Goal: Task Accomplishment & Management: Use online tool/utility

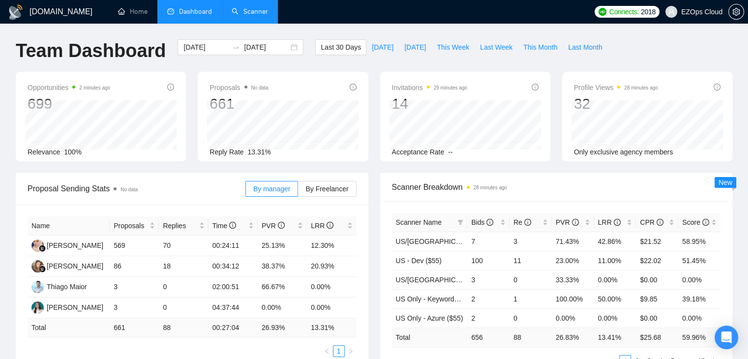
click at [252, 16] on link "Scanner" at bounding box center [249, 11] width 36 height 8
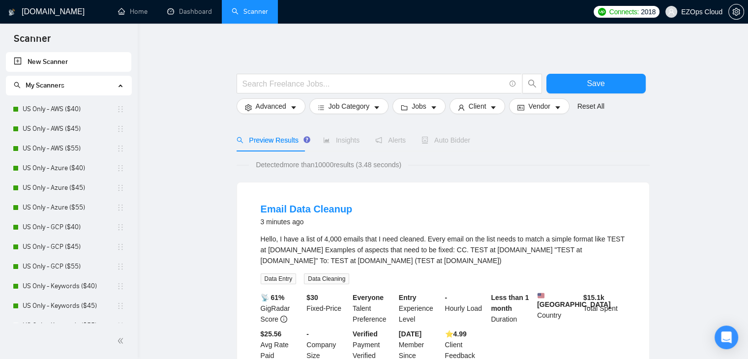
scroll to position [236, 0]
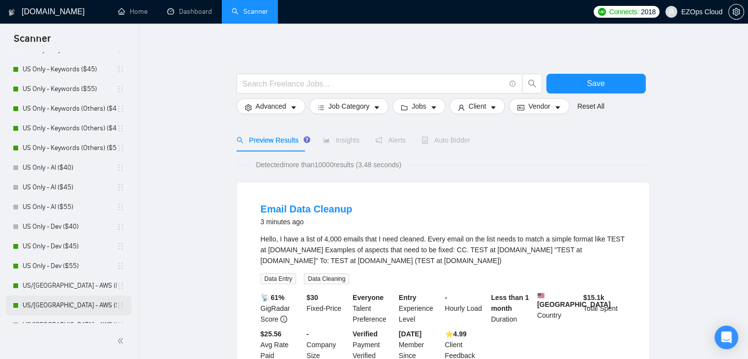
click at [57, 306] on link "US/[GEOGRAPHIC_DATA] - AWS ($40)" at bounding box center [70, 305] width 94 height 20
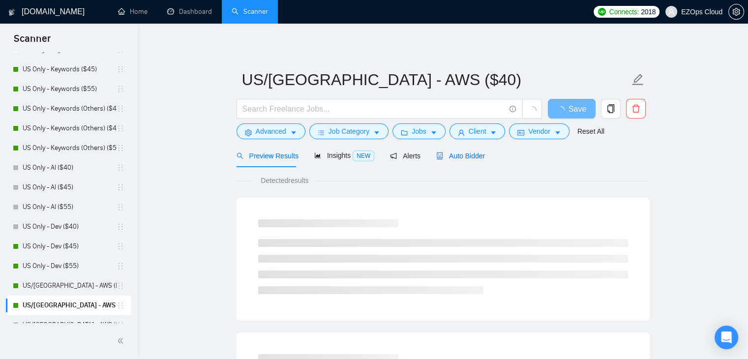
click at [457, 159] on span "Auto Bidder" at bounding box center [460, 156] width 49 height 8
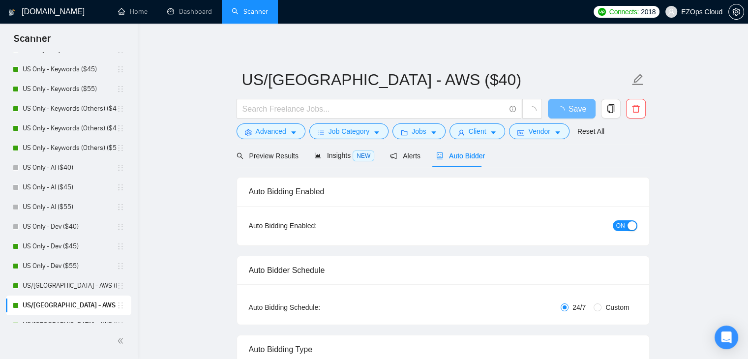
checkbox input "true"
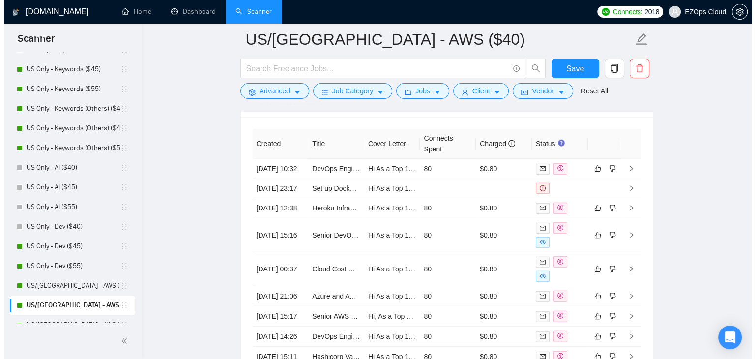
scroll to position [2596, 0]
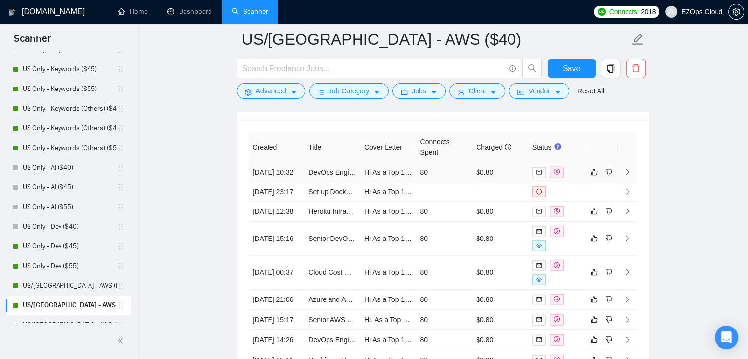
click at [464, 175] on td "80" at bounding box center [444, 172] width 56 height 20
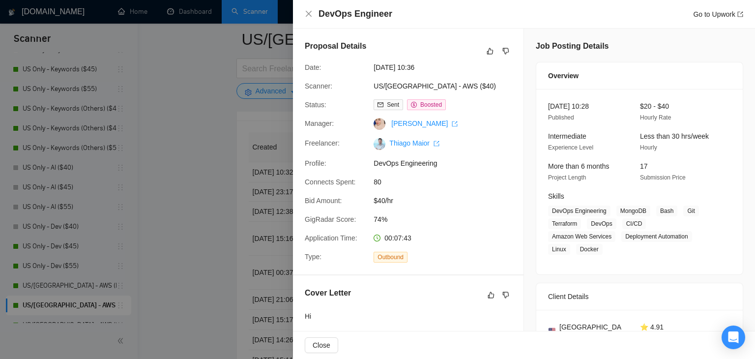
click at [226, 236] on div at bounding box center [377, 179] width 755 height 359
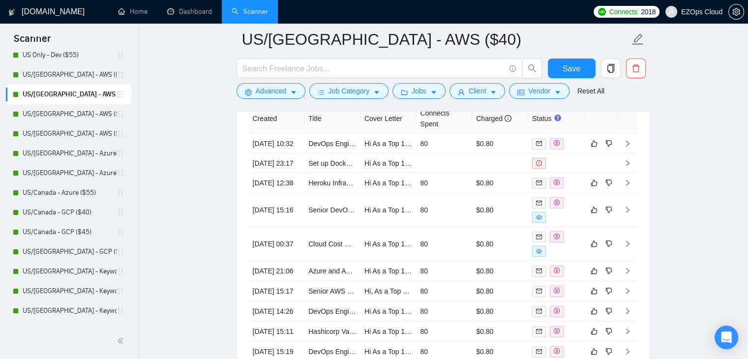
scroll to position [462, 0]
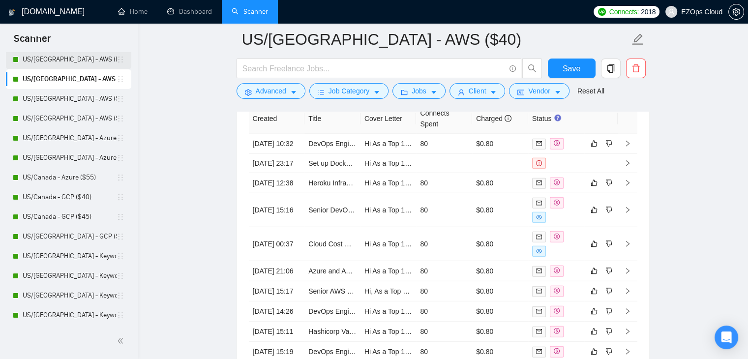
click at [33, 59] on link "US/[GEOGRAPHIC_DATA] - AWS (Best Clients) ($55)" at bounding box center [70, 60] width 94 height 20
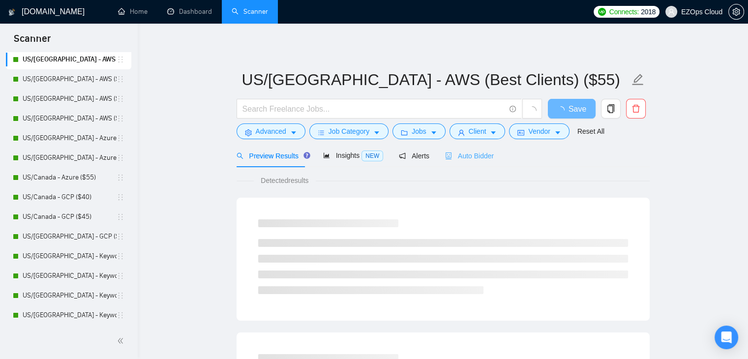
click at [458, 148] on div "Auto Bidder" at bounding box center [469, 155] width 49 height 23
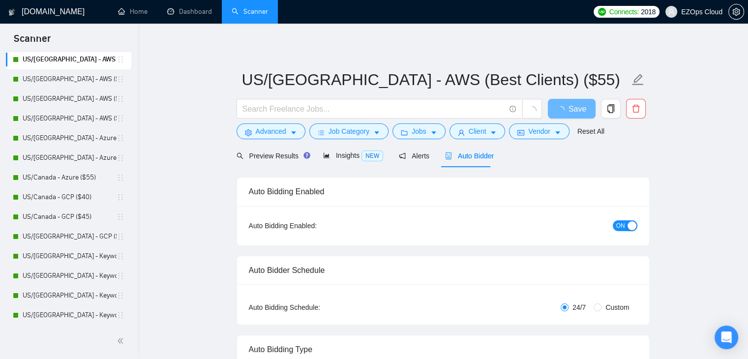
checkbox input "true"
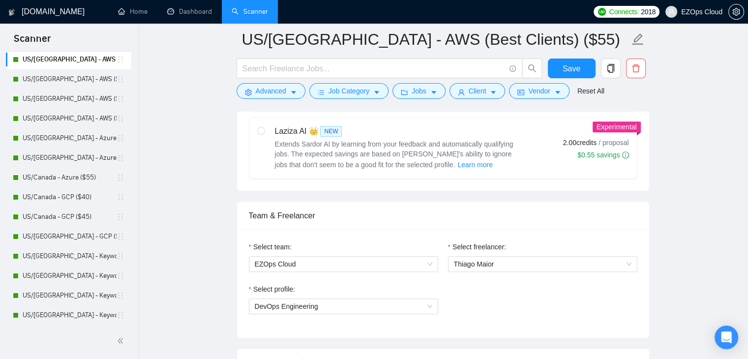
scroll to position [364, 0]
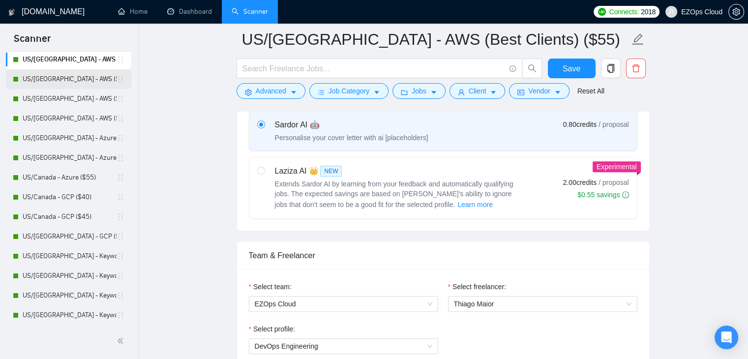
click at [78, 83] on link "US/[GEOGRAPHIC_DATA] - AWS ($40)" at bounding box center [70, 79] width 94 height 20
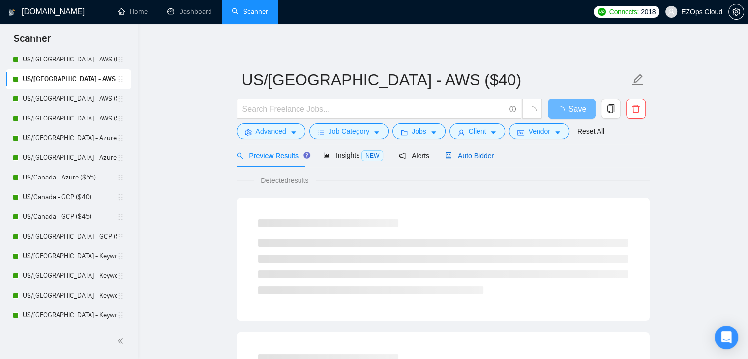
click at [459, 159] on span "Auto Bidder" at bounding box center [469, 156] width 49 height 8
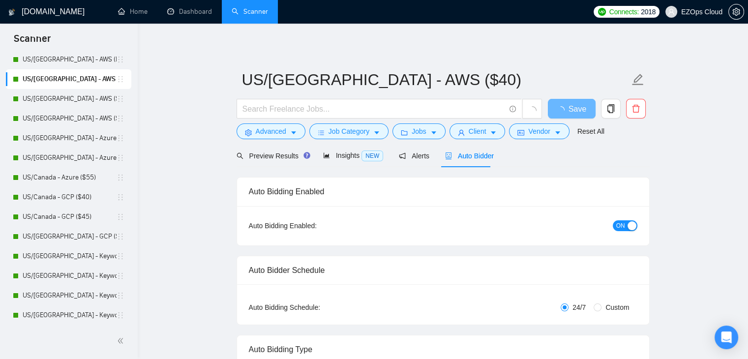
checkbox input "true"
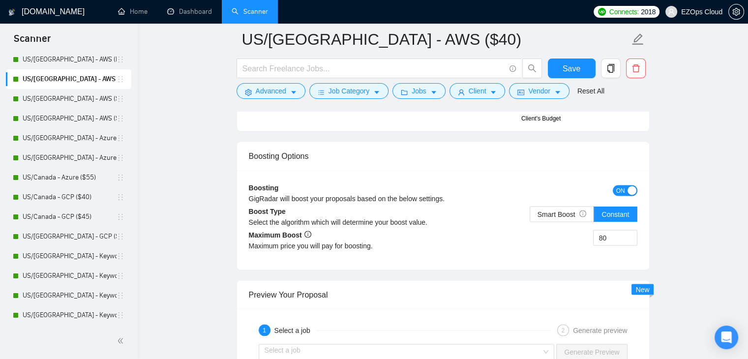
scroll to position [1728, 0]
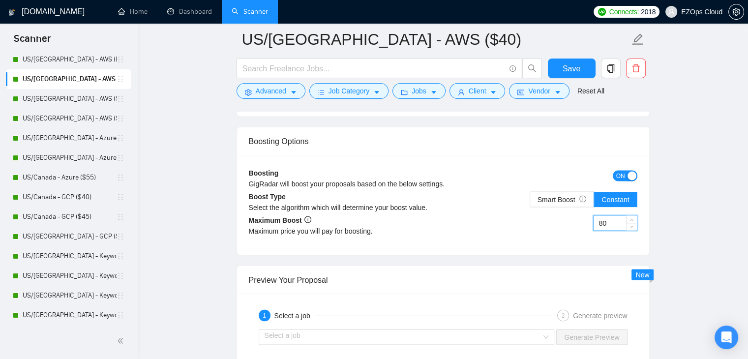
click at [602, 221] on input "80" at bounding box center [614, 222] width 43 height 15
type input "9"
type input "101"
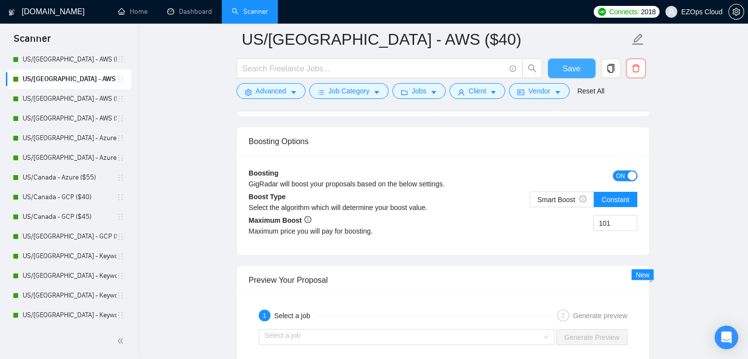
click at [558, 71] on button "Save" at bounding box center [572, 68] width 48 height 20
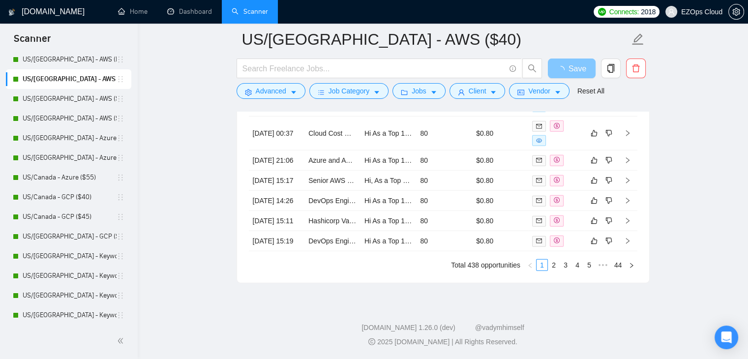
scroll to position [2767, 0]
checkbox input "true"
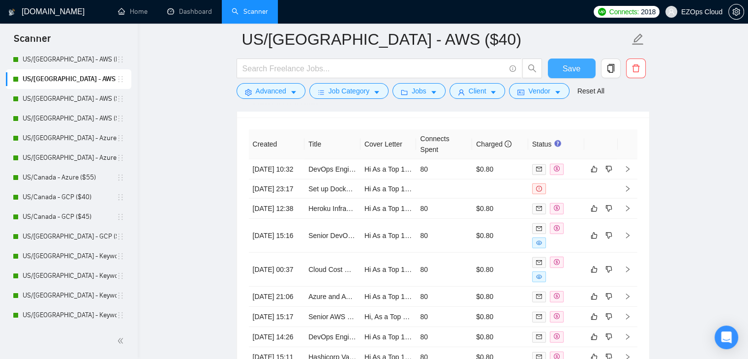
scroll to position [2607, 0]
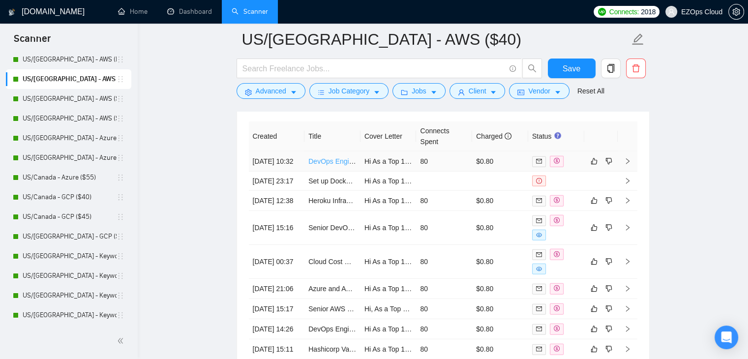
click at [324, 162] on link "DevOps Engineer" at bounding box center [335, 161] width 55 height 8
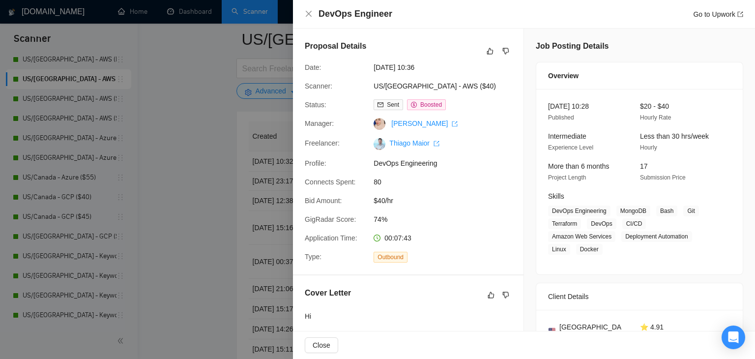
click at [220, 190] on div at bounding box center [377, 179] width 755 height 359
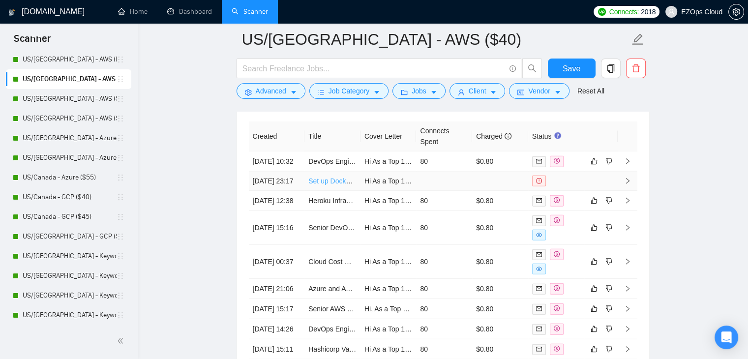
click at [334, 185] on link "Set up Docker in AWS and then install ERPNext" at bounding box center [381, 181] width 146 height 8
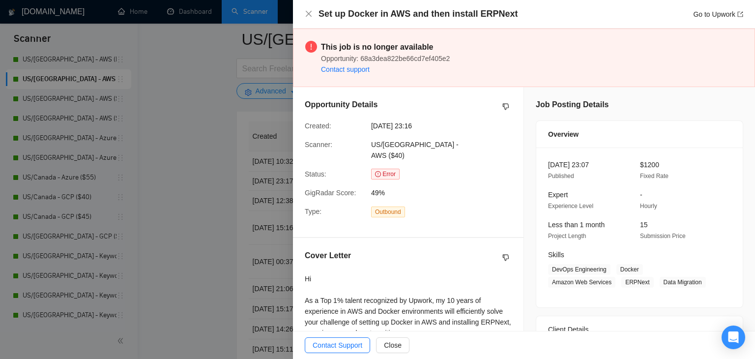
click at [193, 213] on div at bounding box center [377, 179] width 755 height 359
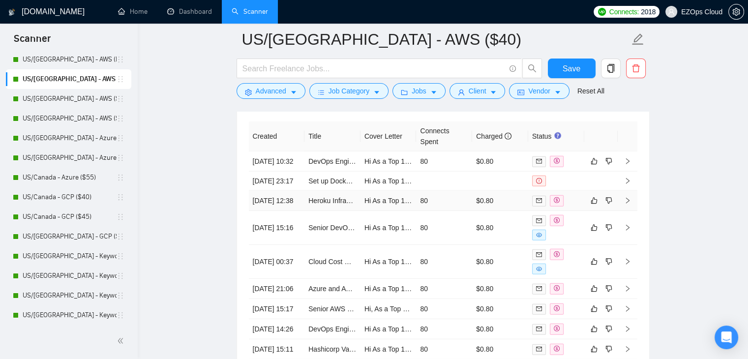
click at [464, 211] on td "80" at bounding box center [444, 201] width 56 height 20
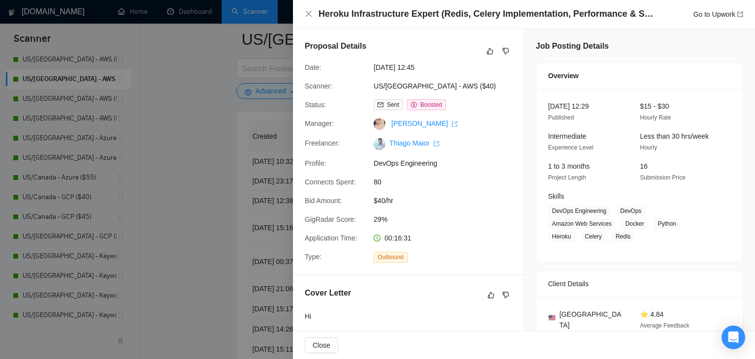
click at [191, 231] on div at bounding box center [377, 179] width 755 height 359
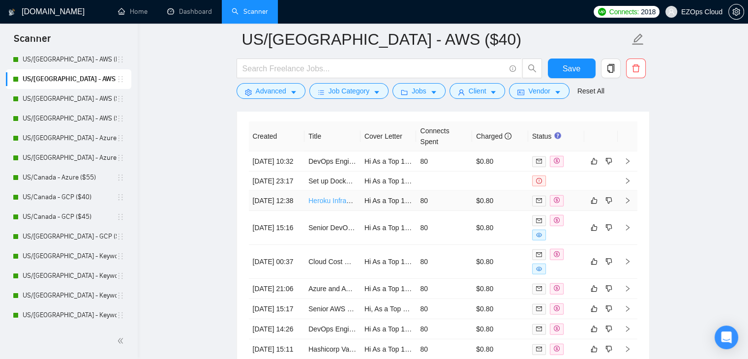
click at [335, 204] on link "Heroku Infrastructure Expert (Redis, Celery Implementation, Performance & Scali…" at bounding box center [437, 201] width 258 height 8
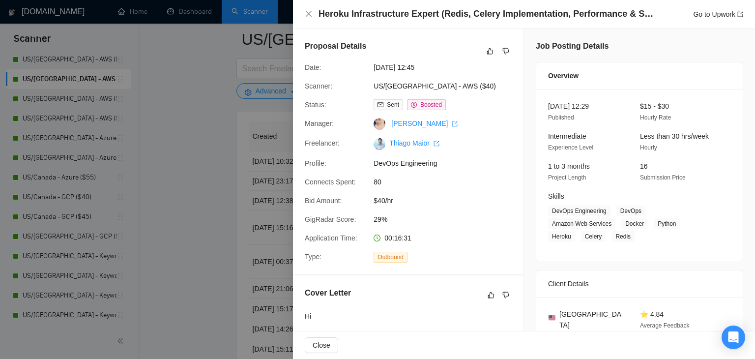
click at [201, 227] on div at bounding box center [377, 179] width 755 height 359
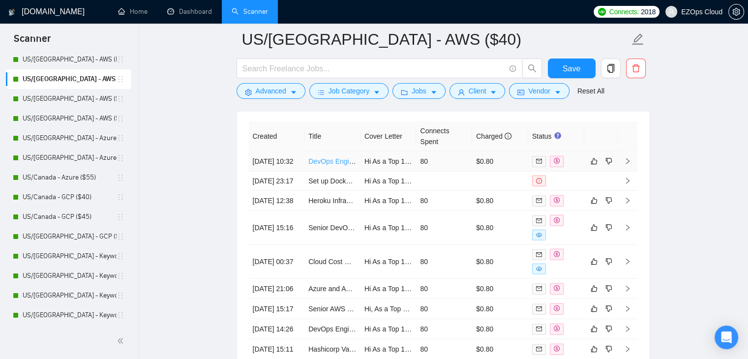
click at [339, 162] on link "DevOps Engineer" at bounding box center [335, 161] width 55 height 8
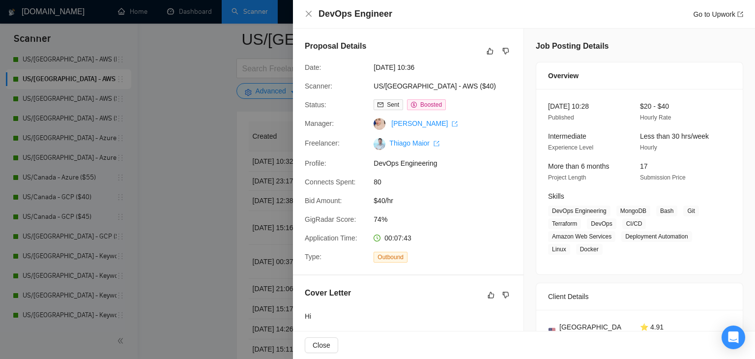
click at [215, 173] on div at bounding box center [377, 179] width 755 height 359
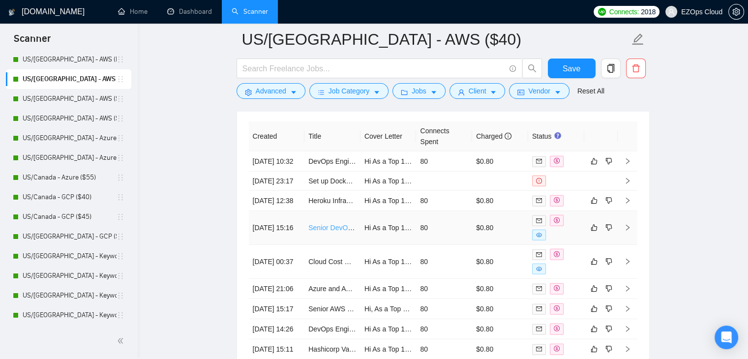
click at [338, 231] on link "Senior DevOps Engineer — AWS ECS/Fargate, Rails, Next.js" at bounding box center [402, 228] width 188 height 8
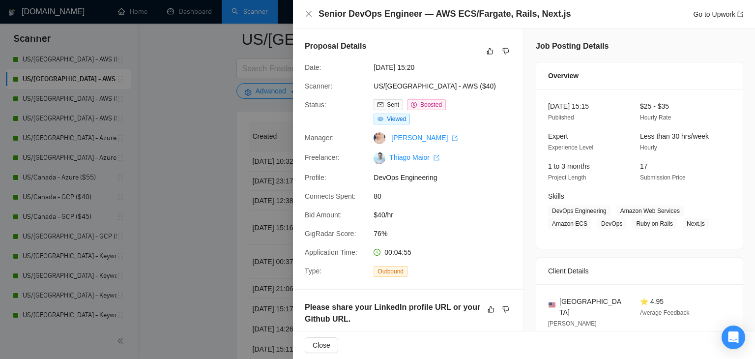
click at [247, 185] on div at bounding box center [377, 179] width 755 height 359
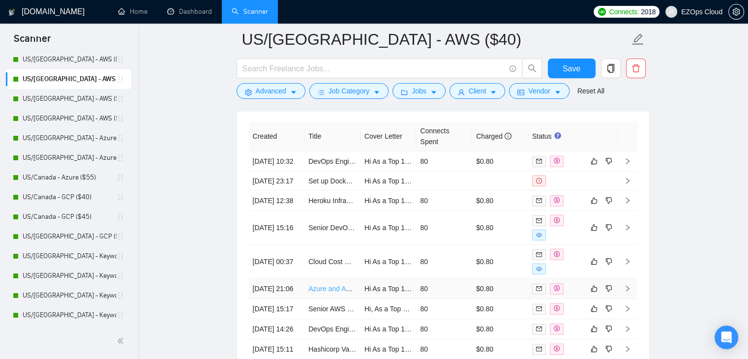
click at [332, 292] on link "Azure and AWS Cloud Specialist Needed" at bounding box center [371, 289] width 126 height 8
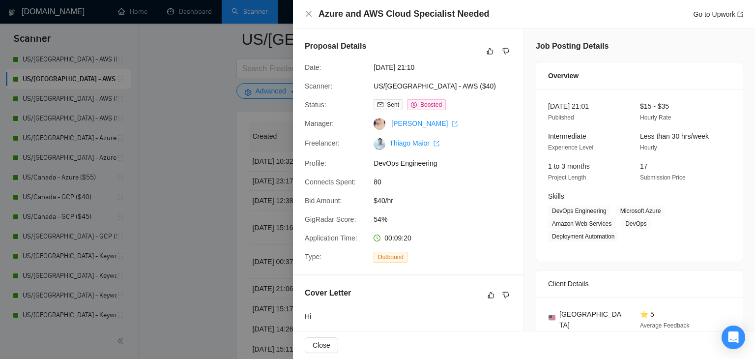
click at [193, 92] on div at bounding box center [377, 179] width 755 height 359
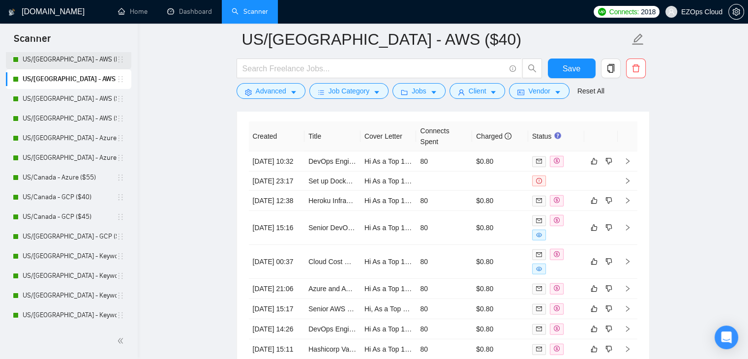
click at [96, 63] on link "US/[GEOGRAPHIC_DATA] - AWS (Best Clients) ($55)" at bounding box center [70, 60] width 94 height 20
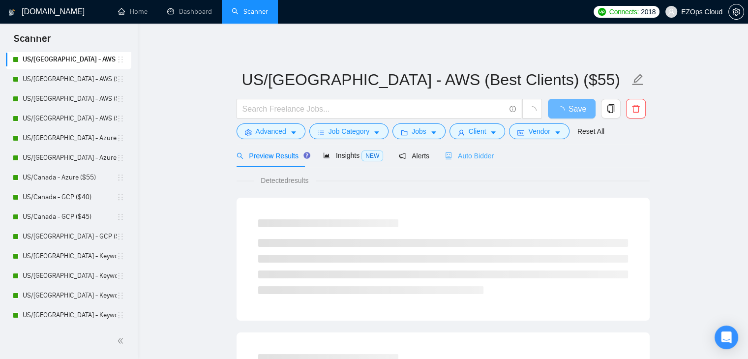
click at [452, 165] on div "Auto Bidder" at bounding box center [469, 155] width 49 height 23
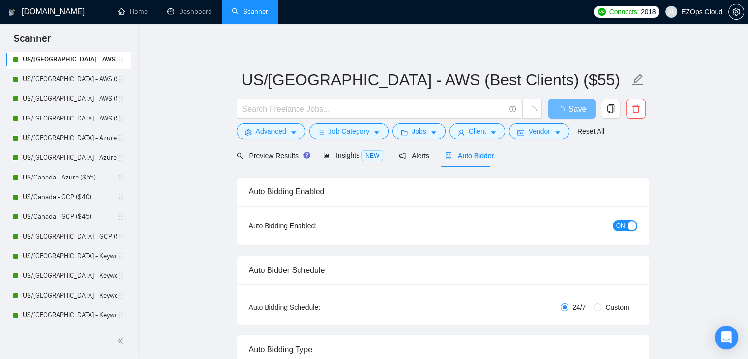
checkbox input "true"
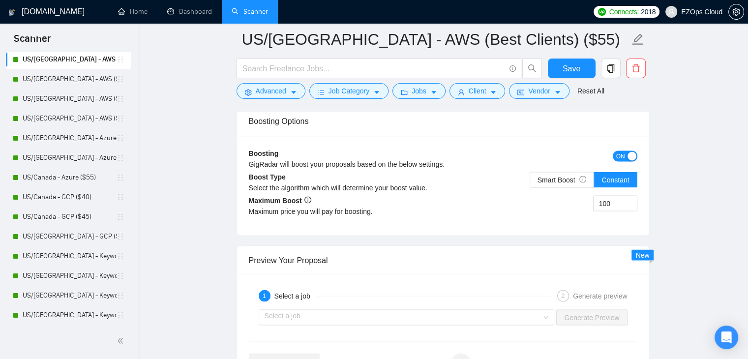
scroll to position [1735, 0]
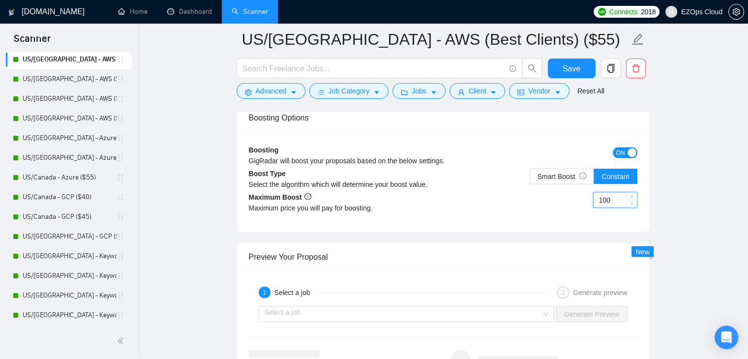
click at [619, 197] on input "100" at bounding box center [614, 199] width 43 height 15
type input "101"
click at [573, 69] on span "Save" at bounding box center [571, 68] width 18 height 12
click at [59, 84] on link "US/[GEOGRAPHIC_DATA] - AWS ($40)" at bounding box center [70, 79] width 94 height 20
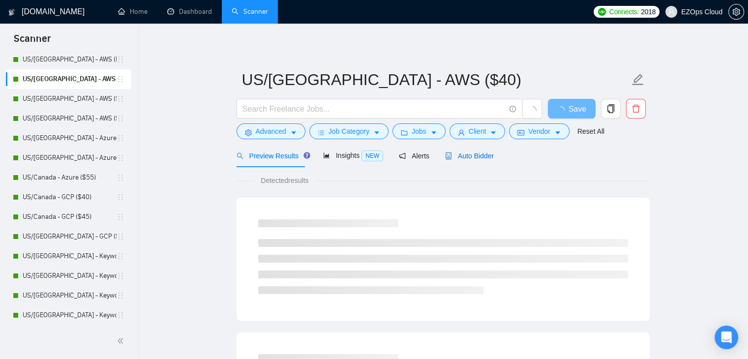
click at [471, 158] on span "Auto Bidder" at bounding box center [469, 156] width 49 height 8
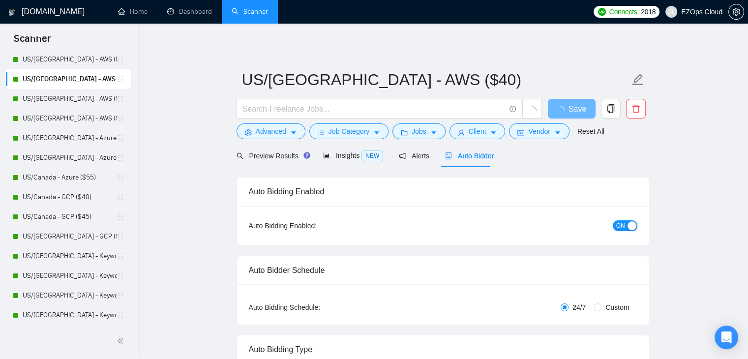
checkbox input "true"
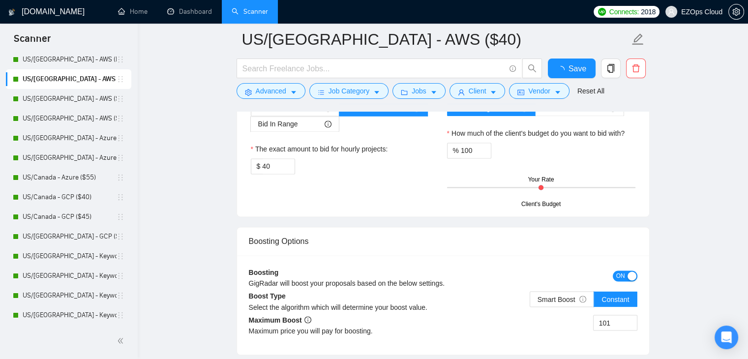
checkbox input "true"
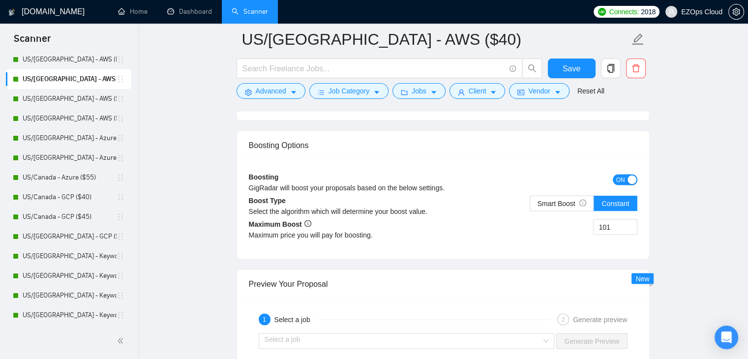
scroll to position [1695, 0]
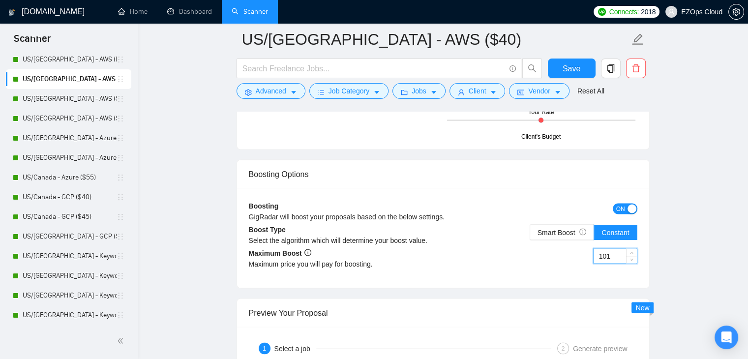
click at [606, 255] on input "101" at bounding box center [614, 255] width 43 height 15
type input "90"
click at [565, 74] on span "Save" at bounding box center [571, 68] width 18 height 12
click at [80, 60] on link "US/[GEOGRAPHIC_DATA] - AWS (Best Clients) ($55)" at bounding box center [70, 60] width 94 height 20
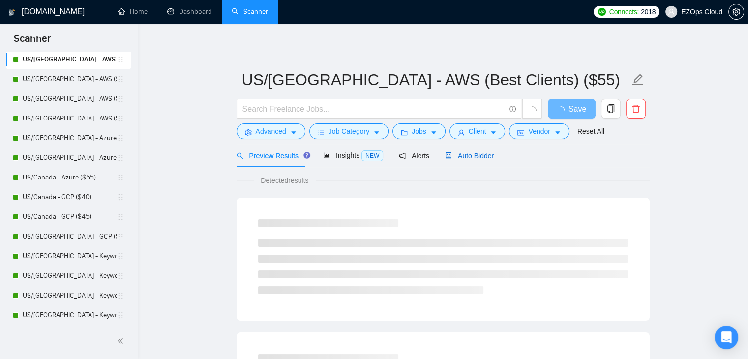
click at [461, 152] on span "Auto Bidder" at bounding box center [469, 156] width 49 height 8
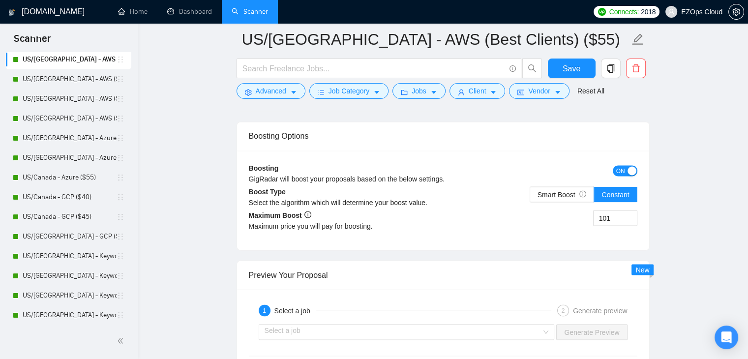
scroll to position [1732, 0]
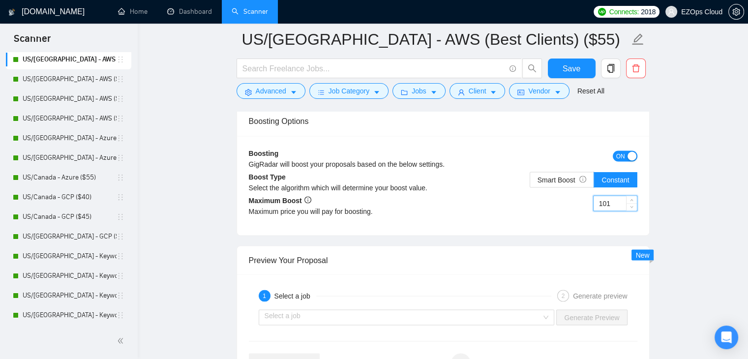
click at [599, 196] on input "101" at bounding box center [614, 203] width 43 height 15
type input "120"
click at [580, 66] on button "Save" at bounding box center [572, 68] width 48 height 20
click at [77, 97] on link "US/[GEOGRAPHIC_DATA] - AWS ($45)" at bounding box center [70, 99] width 94 height 20
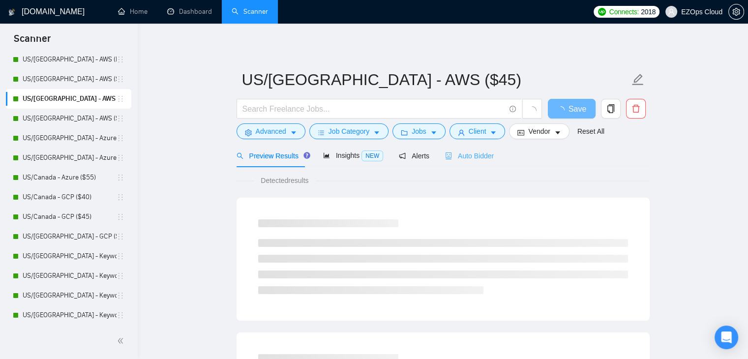
click at [467, 148] on div "Auto Bidder" at bounding box center [469, 155] width 49 height 23
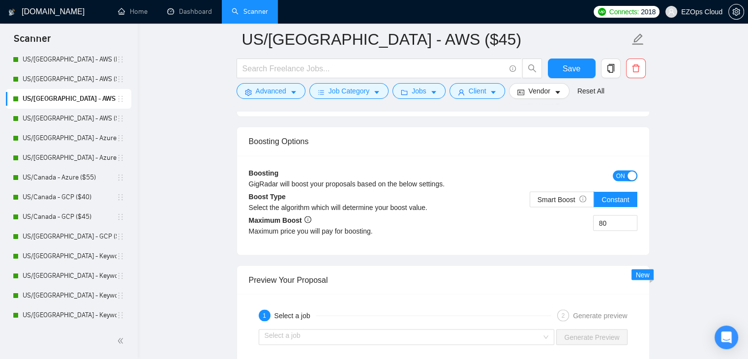
scroll to position [1736, 0]
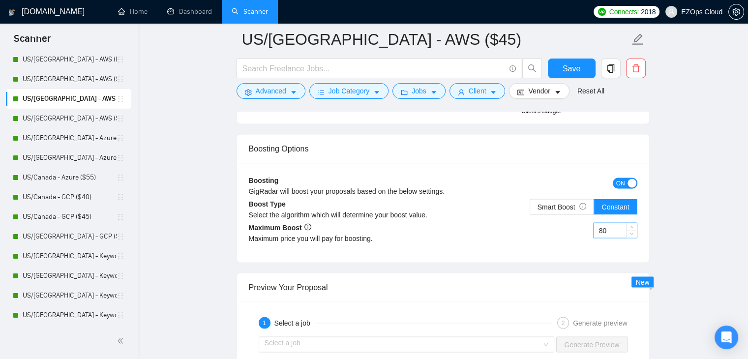
click at [605, 223] on input "80" at bounding box center [614, 230] width 43 height 15
type input "90"
click at [568, 65] on span "Save" at bounding box center [571, 68] width 18 height 12
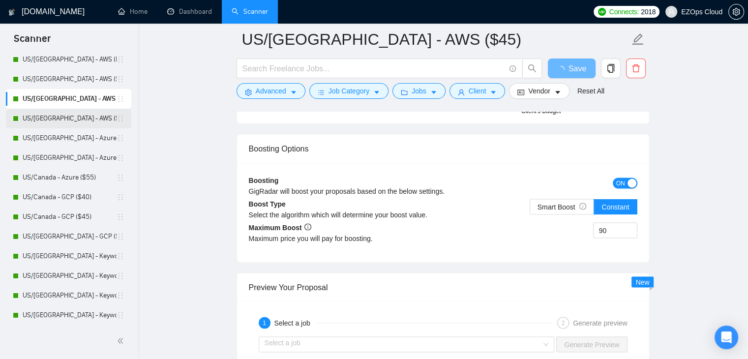
click at [50, 120] on link "US/[GEOGRAPHIC_DATA] - AWS ($55)" at bounding box center [70, 119] width 94 height 20
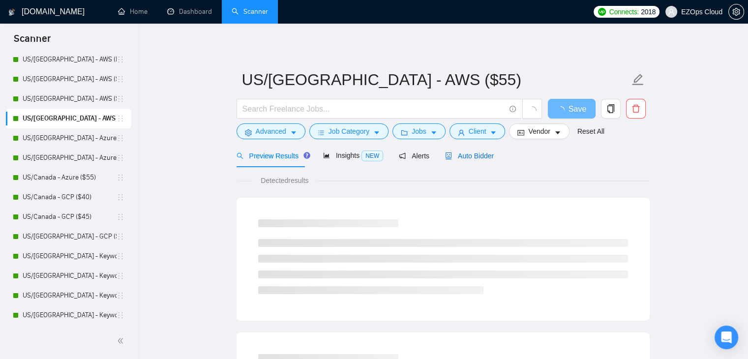
click at [474, 152] on span "Auto Bidder" at bounding box center [469, 156] width 49 height 8
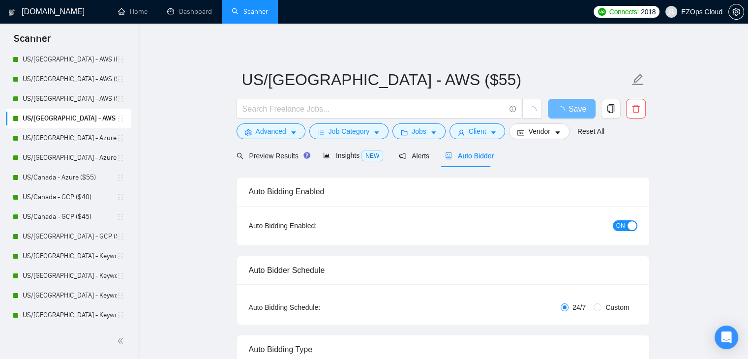
checkbox input "true"
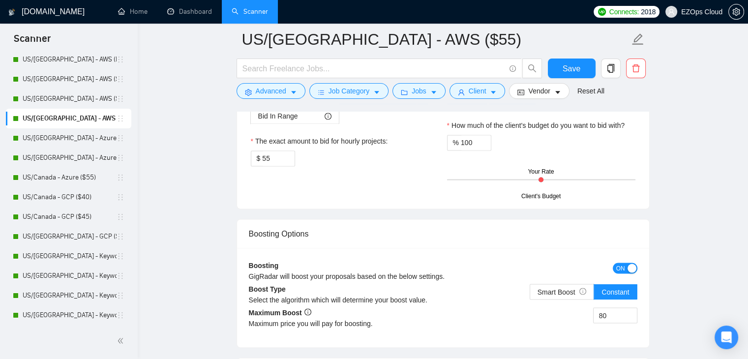
scroll to position [1717, 0]
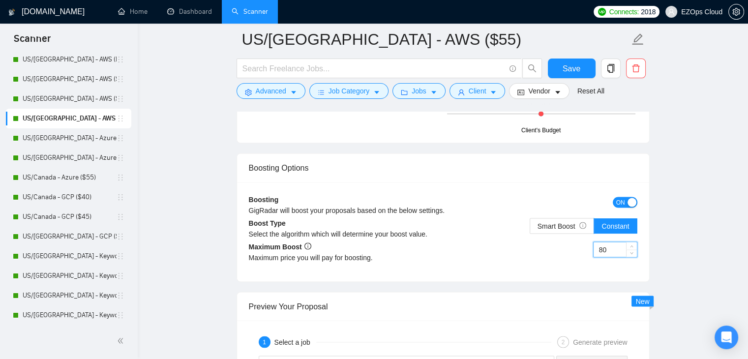
click at [609, 242] on input "80" at bounding box center [614, 249] width 43 height 15
type input "100"
click at [565, 69] on span "Save" at bounding box center [571, 68] width 18 height 12
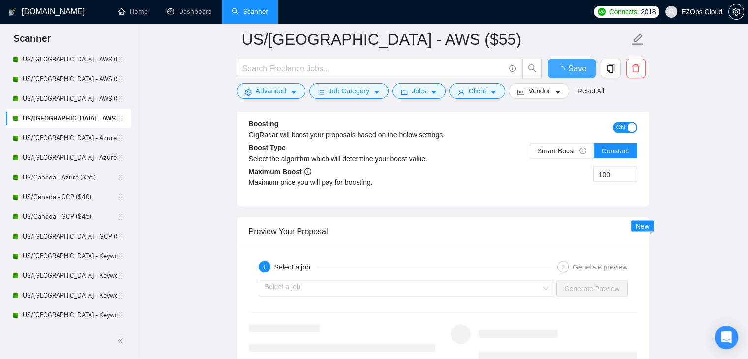
checkbox input "true"
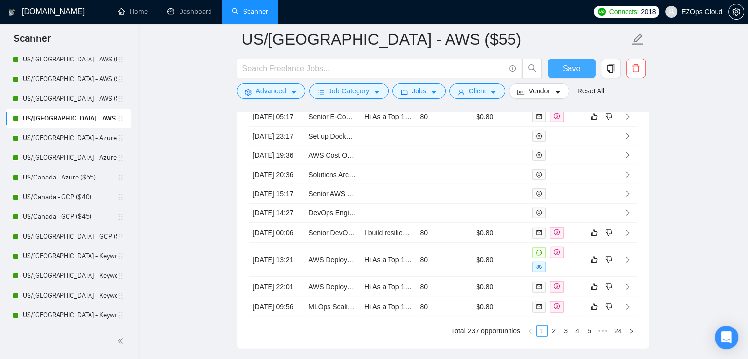
scroll to position [2652, 0]
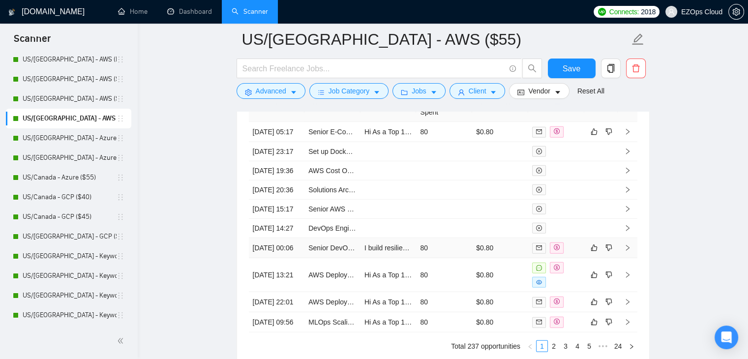
click at [379, 258] on td "I build resilient infrastructure. Hi As a Top 1% talent recognized by Upwork, I…" at bounding box center [388, 248] width 56 height 20
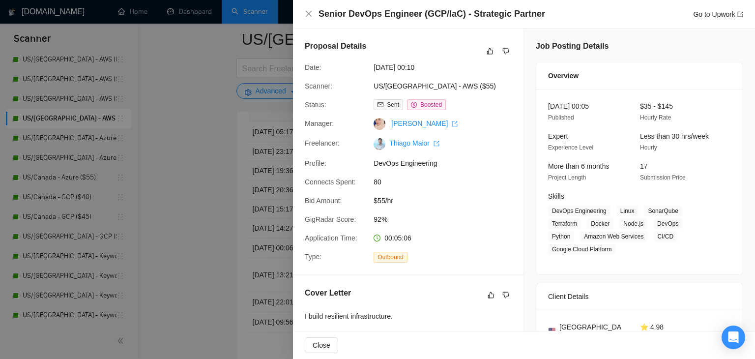
click at [201, 271] on div at bounding box center [377, 179] width 755 height 359
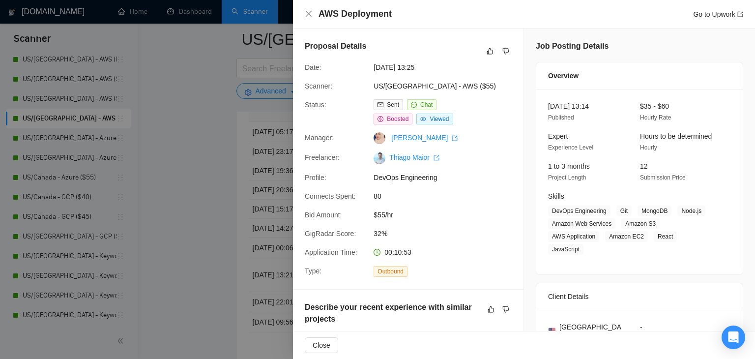
click at [177, 214] on div at bounding box center [377, 179] width 755 height 359
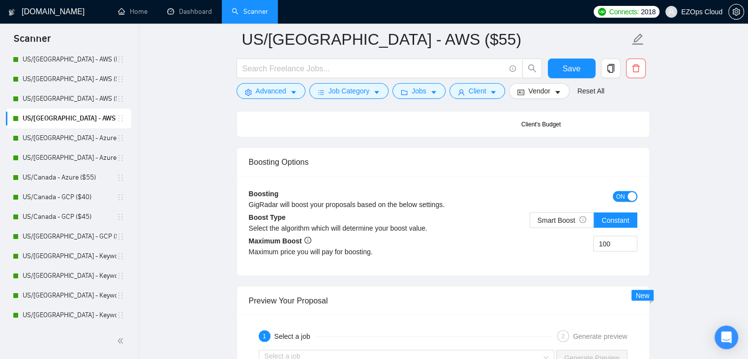
scroll to position [1690, 0]
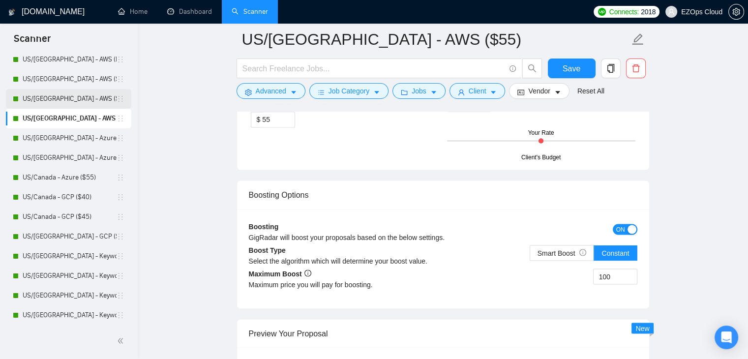
click at [55, 103] on link "US/[GEOGRAPHIC_DATA] - AWS ($45)" at bounding box center [70, 99] width 94 height 20
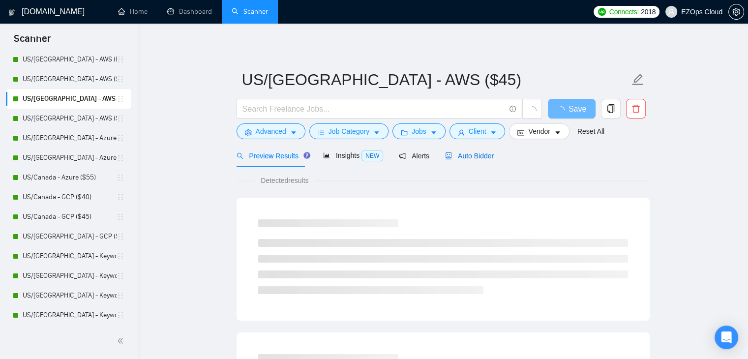
click at [460, 152] on span "Auto Bidder" at bounding box center [469, 156] width 49 height 8
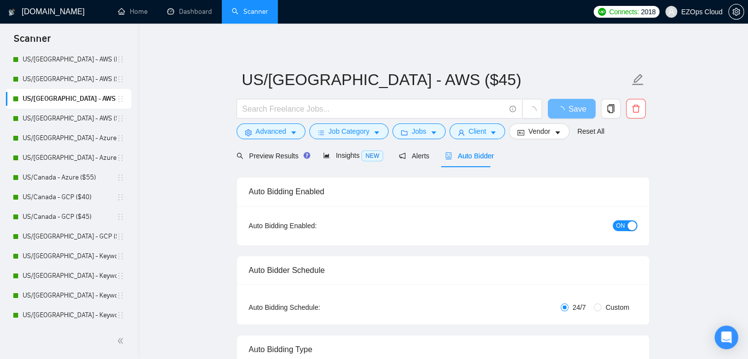
checkbox input "true"
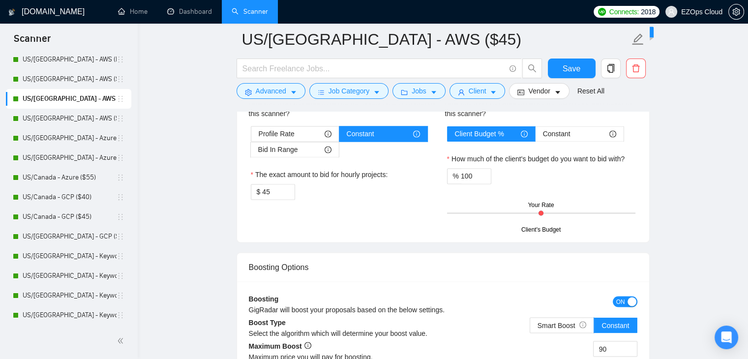
scroll to position [1625, 0]
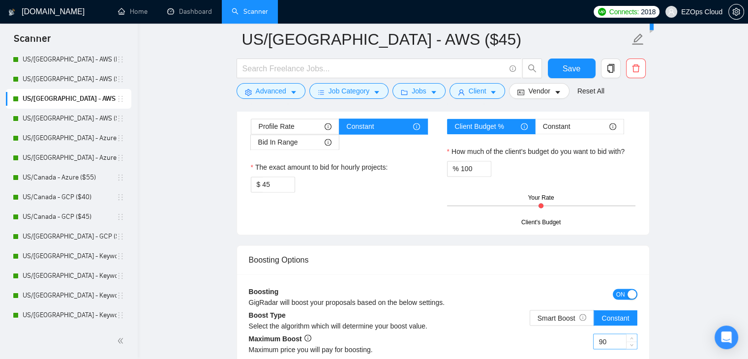
click at [601, 334] on input "90" at bounding box center [614, 341] width 43 height 15
type input "100"
click at [562, 58] on form "US/Canada - AWS ($45) Save Advanced Job Category Jobs Client Vendor Reset All" at bounding box center [442, 64] width 413 height 80
click at [562, 60] on button "Save" at bounding box center [572, 68] width 48 height 20
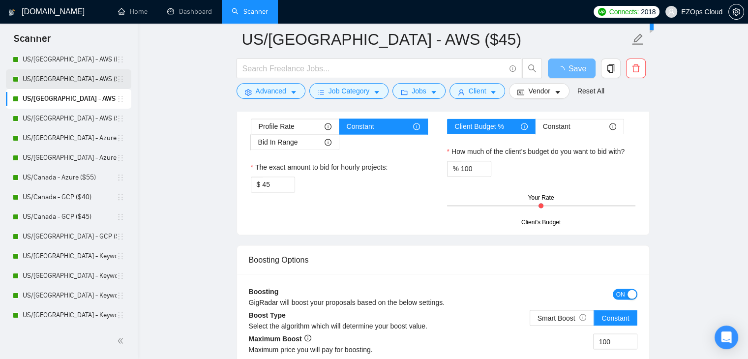
click at [67, 79] on link "US/[GEOGRAPHIC_DATA] - AWS ($40)" at bounding box center [70, 79] width 94 height 20
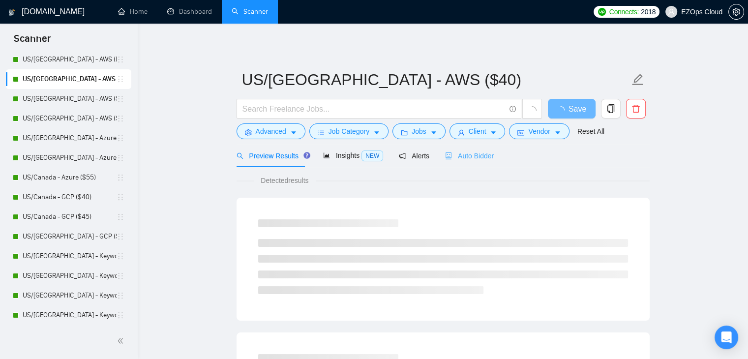
click at [458, 146] on div "Auto Bidder" at bounding box center [469, 155] width 49 height 23
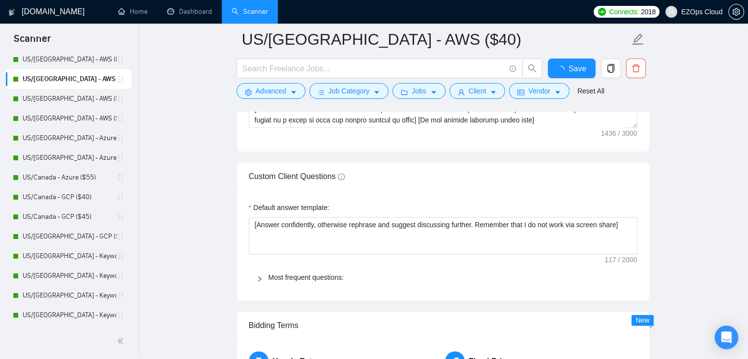
checkbox input "true"
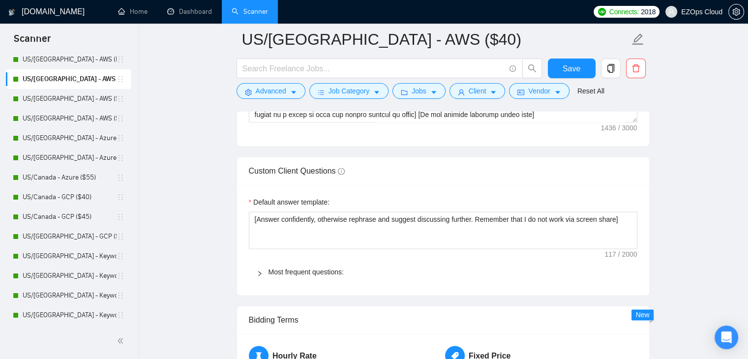
scroll to position [1569, 0]
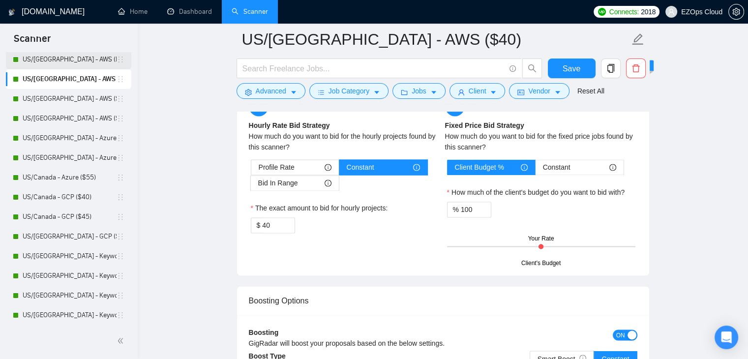
click at [83, 56] on link "US/[GEOGRAPHIC_DATA] - AWS (Best Clients) ($55)" at bounding box center [70, 60] width 94 height 20
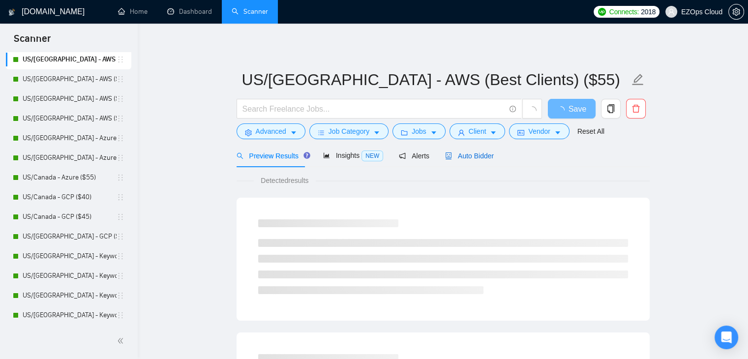
click at [469, 153] on span "Auto Bidder" at bounding box center [469, 156] width 49 height 8
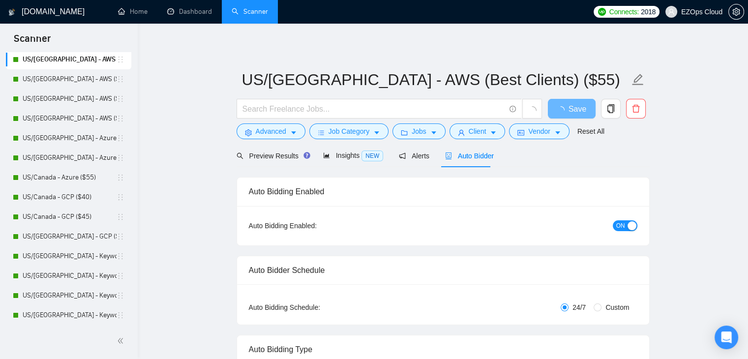
checkbox input "true"
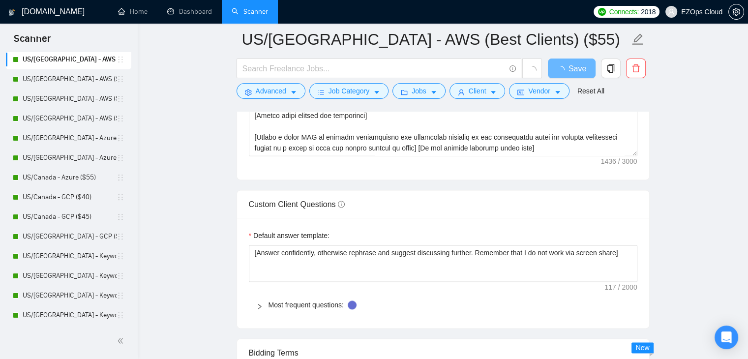
scroll to position [1569, 0]
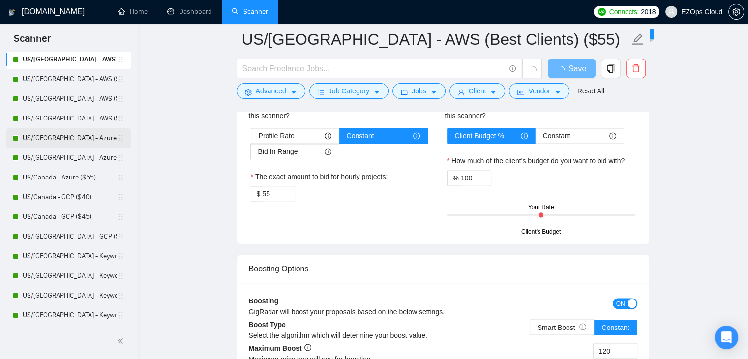
click at [73, 134] on link "US/[GEOGRAPHIC_DATA] - Azure ($40)" at bounding box center [70, 138] width 94 height 20
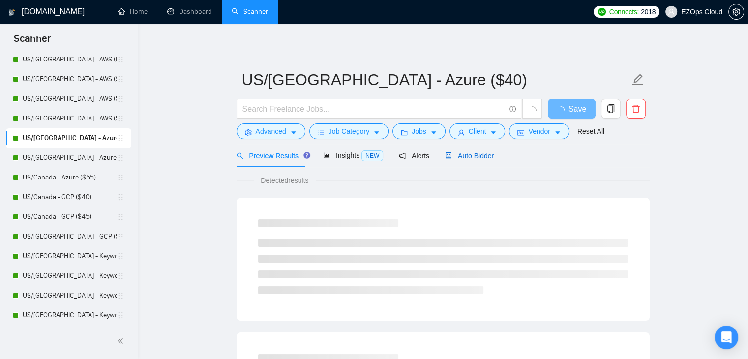
click at [468, 155] on span "Auto Bidder" at bounding box center [469, 156] width 49 height 8
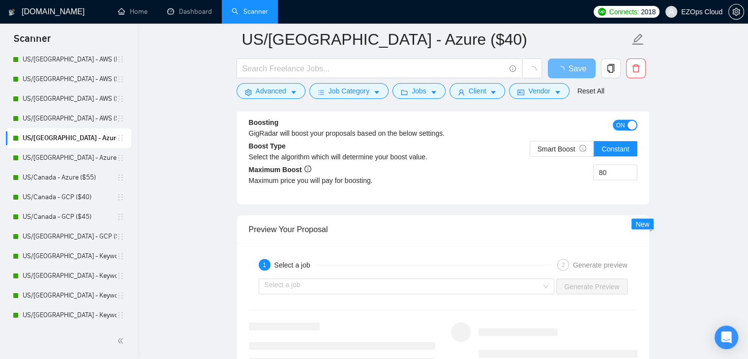
scroll to position [1715, 0]
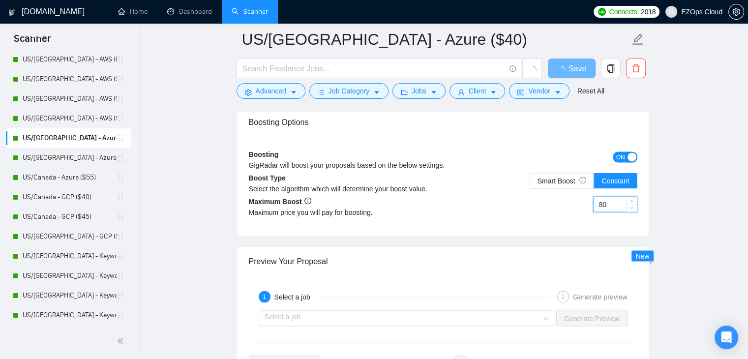
click at [605, 203] on input "80" at bounding box center [614, 204] width 43 height 15
type input "90"
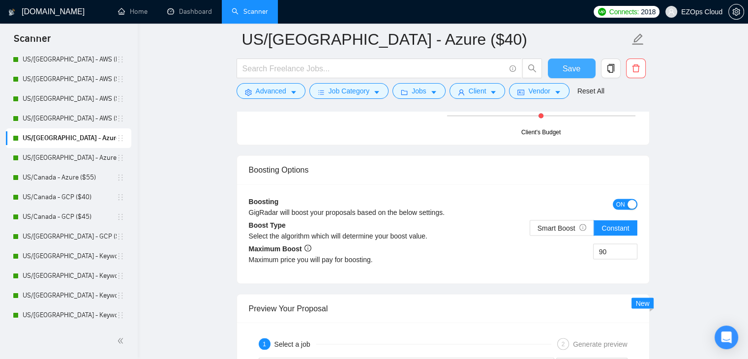
click at [564, 60] on button "Save" at bounding box center [572, 68] width 48 height 20
click at [81, 161] on link "US/[GEOGRAPHIC_DATA] - Azure ($45)" at bounding box center [70, 158] width 94 height 20
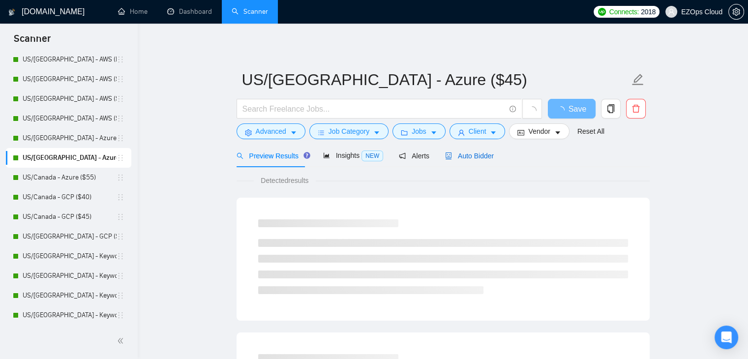
click at [482, 152] on span "Auto Bidder" at bounding box center [469, 156] width 49 height 8
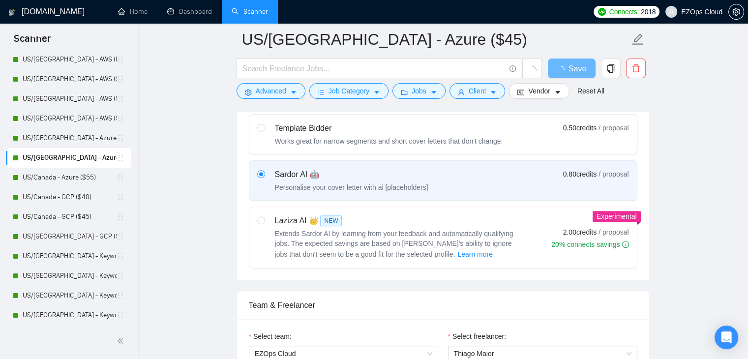
checkbox input "true"
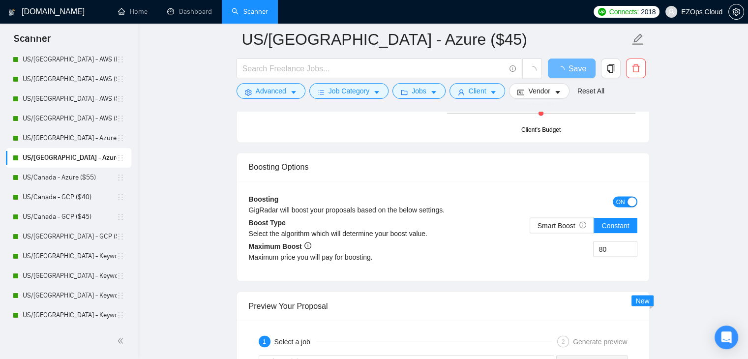
scroll to position [1713, 0]
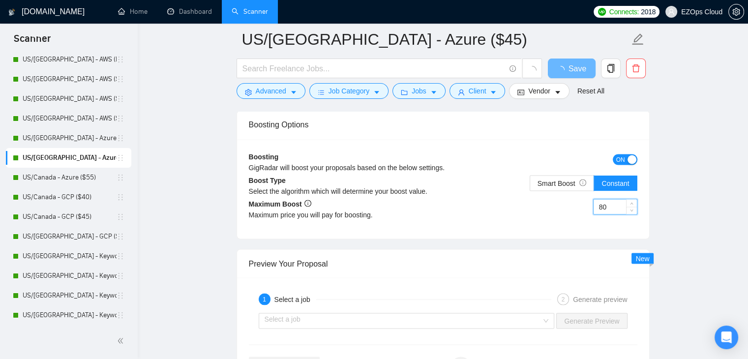
click at [607, 203] on input "80" at bounding box center [614, 206] width 43 height 15
type input "100"
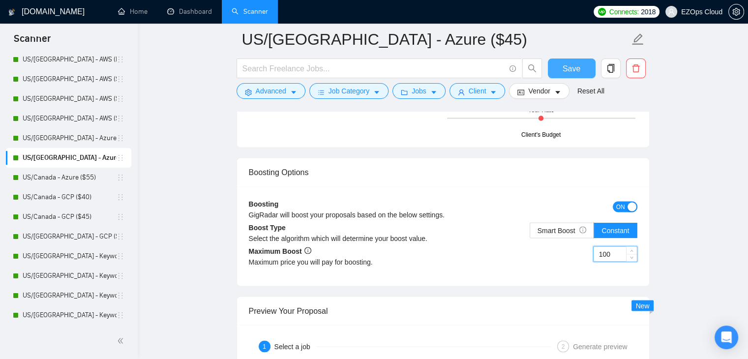
type input "100"
click at [559, 68] on button "Save" at bounding box center [572, 68] width 48 height 20
click at [71, 176] on link "US/Canada - Azure ($55)" at bounding box center [70, 178] width 94 height 20
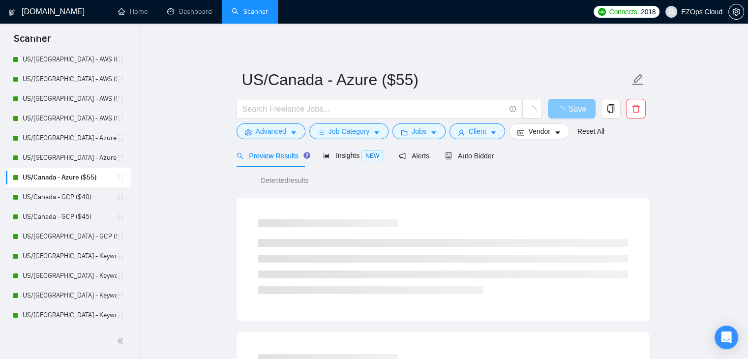
click at [491, 154] on div "Preview Results Insights NEW Alerts Auto Bidder" at bounding box center [442, 155] width 413 height 23
click at [483, 154] on span "Auto Bidder" at bounding box center [469, 156] width 49 height 8
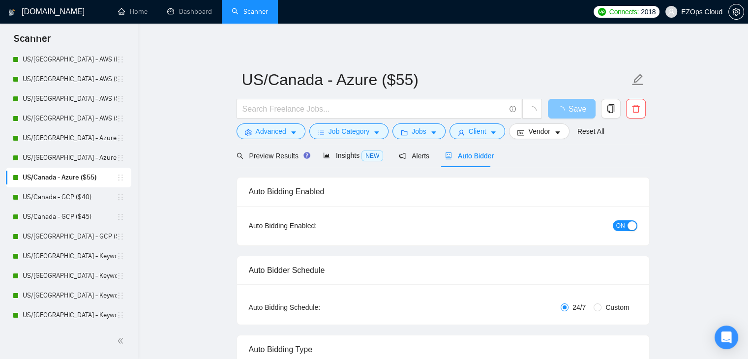
checkbox input "true"
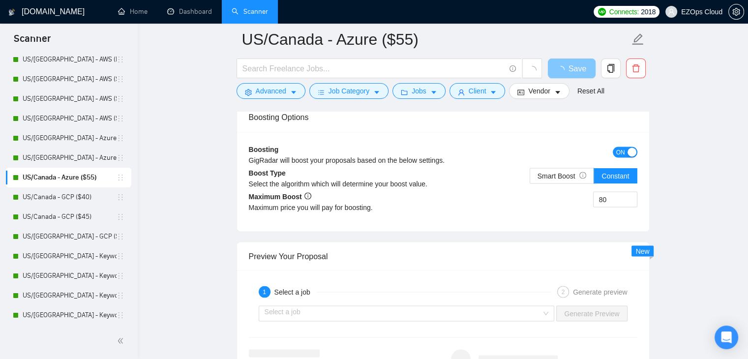
scroll to position [1702, 0]
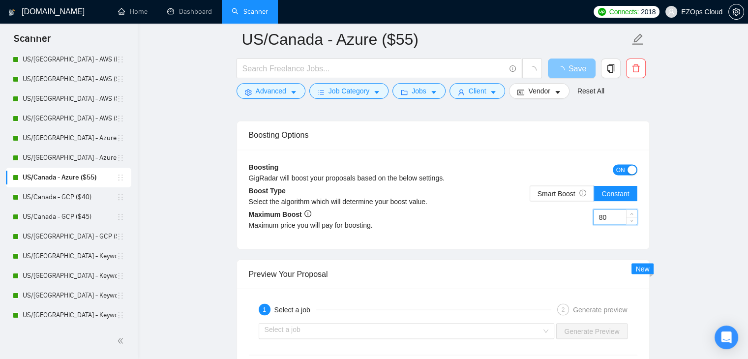
click at [605, 213] on input "80" at bounding box center [614, 216] width 43 height 15
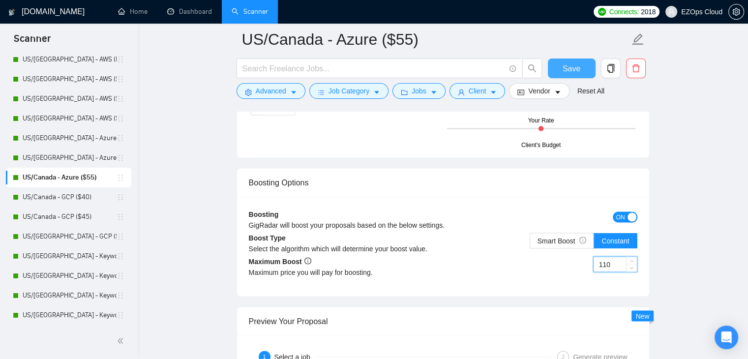
type input "110"
click at [565, 65] on span "Save" at bounding box center [571, 68] width 18 height 12
click at [69, 136] on link "US/[GEOGRAPHIC_DATA] - Azure ($40)" at bounding box center [70, 138] width 94 height 20
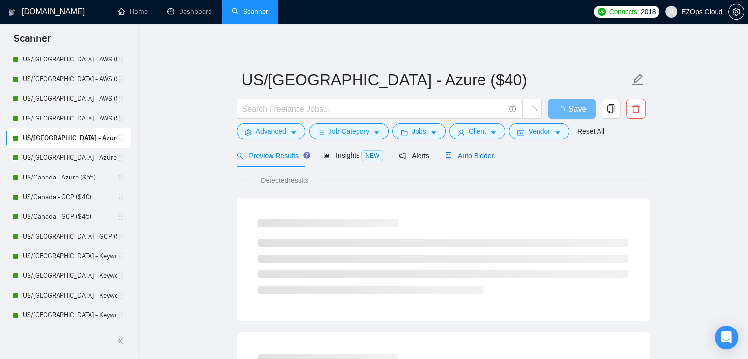
click at [477, 159] on span "Auto Bidder" at bounding box center [469, 156] width 49 height 8
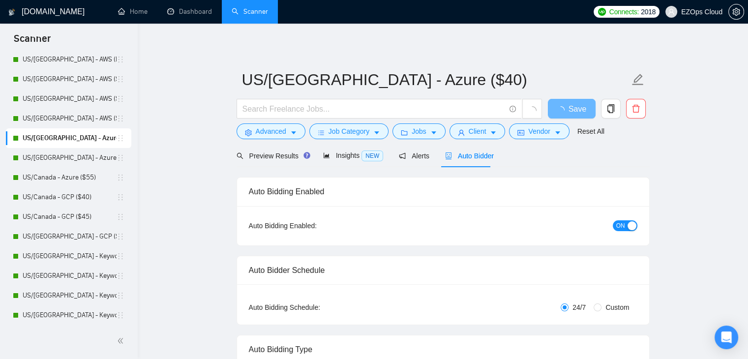
checkbox input "true"
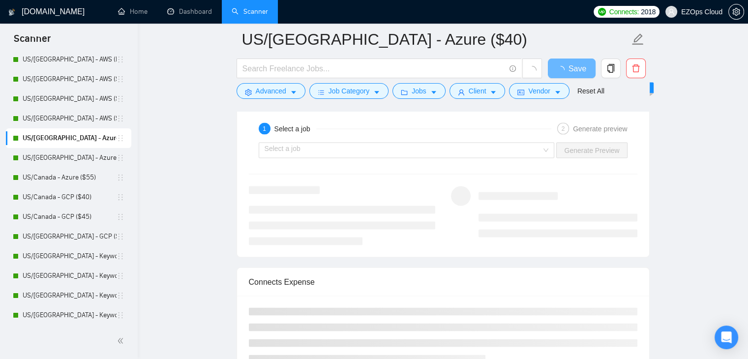
scroll to position [1569, 0]
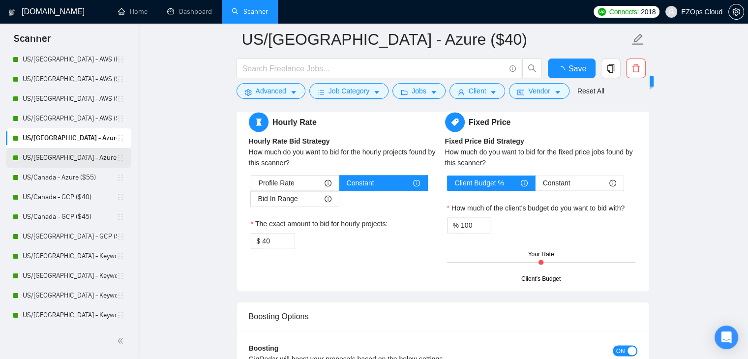
click at [36, 151] on link "US/[GEOGRAPHIC_DATA] - Azure ($45)" at bounding box center [70, 158] width 94 height 20
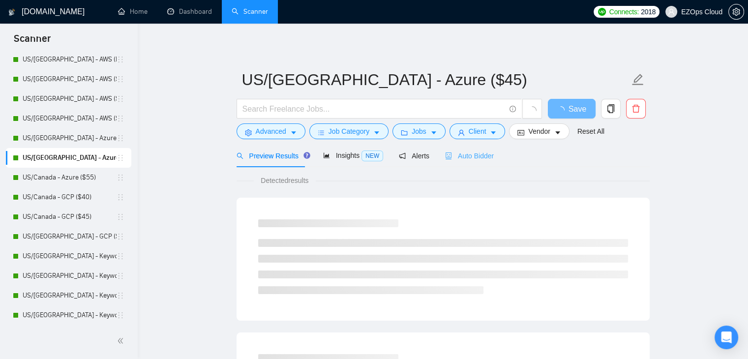
click at [474, 144] on div "Auto Bidder" at bounding box center [469, 155] width 49 height 23
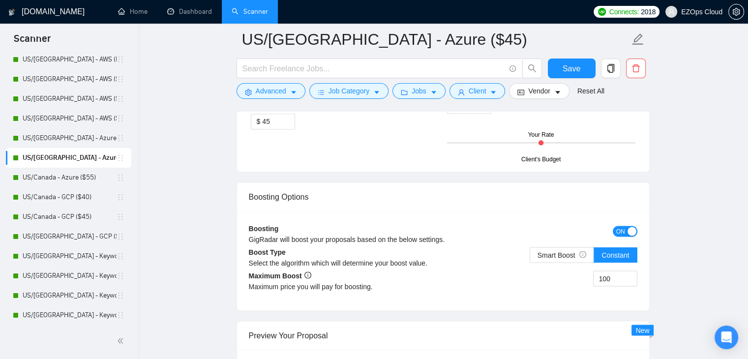
scroll to position [1666, 0]
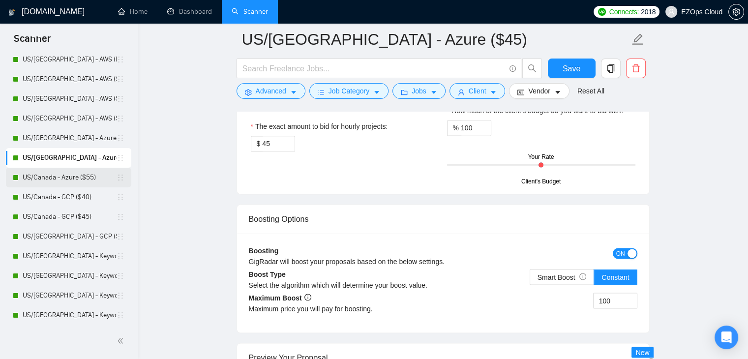
click at [60, 174] on link "US/Canada - Azure ($55)" at bounding box center [70, 178] width 94 height 20
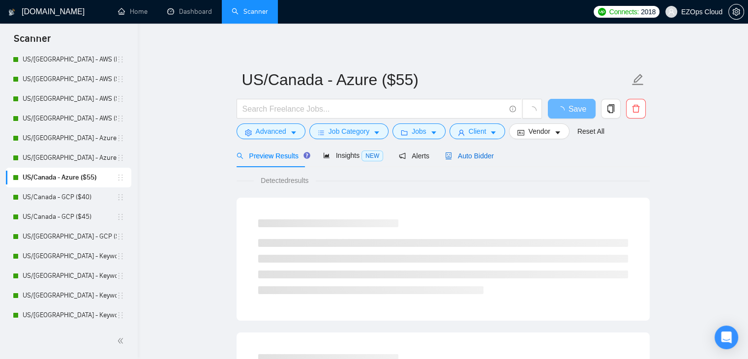
click at [464, 158] on span "Auto Bidder" at bounding box center [469, 156] width 49 height 8
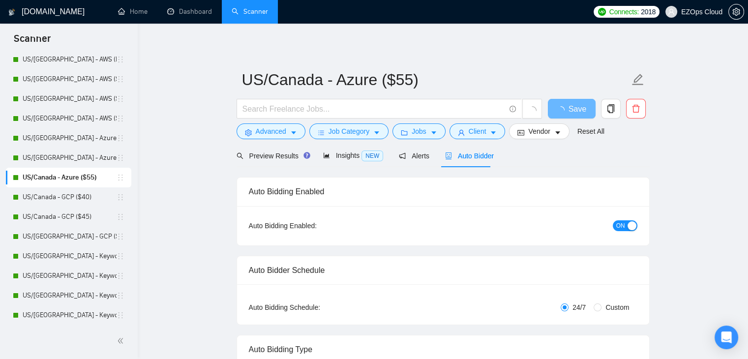
checkbox input "true"
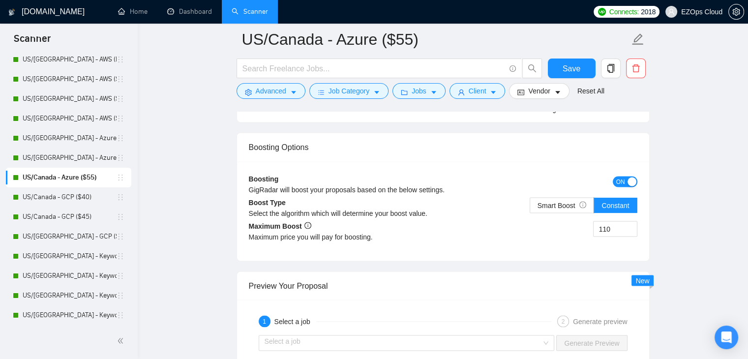
scroll to position [1716, 0]
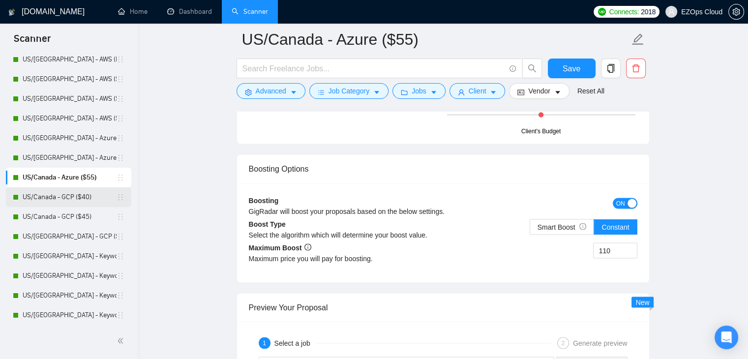
click at [61, 201] on link "US/Canada - GCP ($40)" at bounding box center [70, 197] width 94 height 20
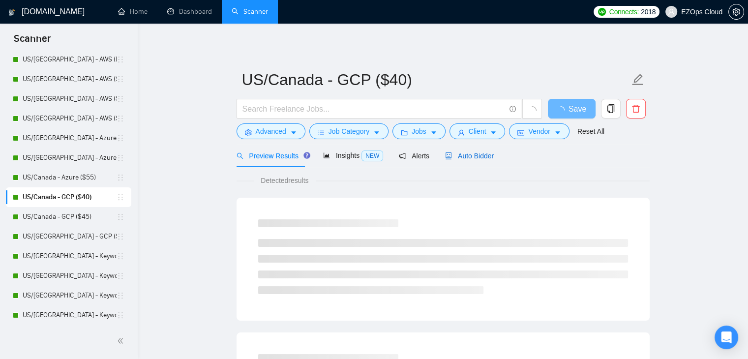
click at [468, 158] on span "Auto Bidder" at bounding box center [469, 156] width 49 height 8
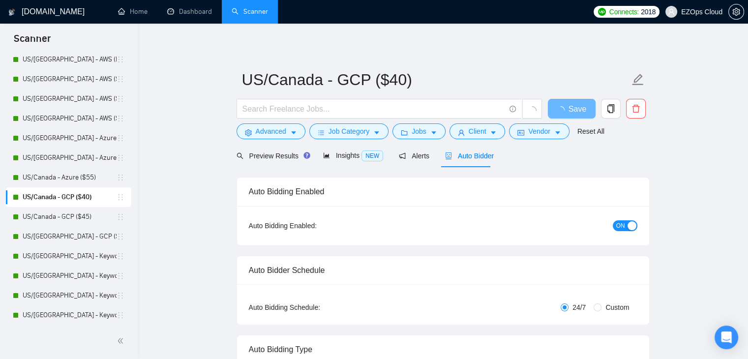
checkbox input "true"
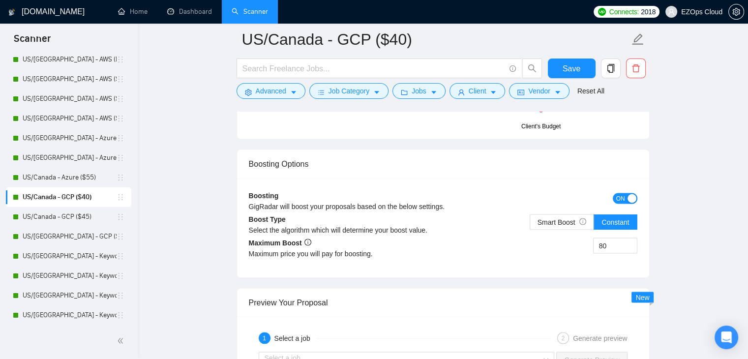
scroll to position [1724, 0]
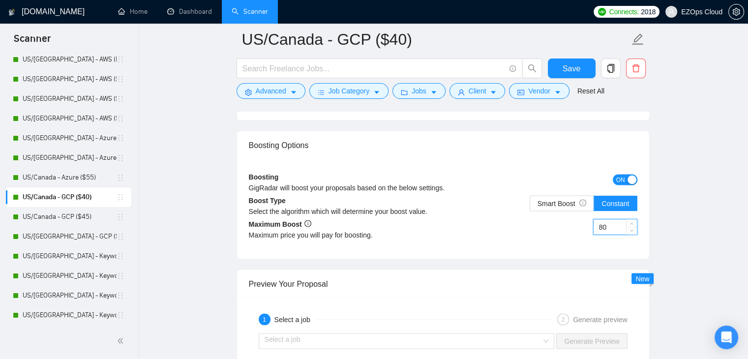
click at [608, 225] on input "80" at bounding box center [614, 226] width 43 height 15
type input "90"
click at [557, 70] on button "Save" at bounding box center [572, 68] width 48 height 20
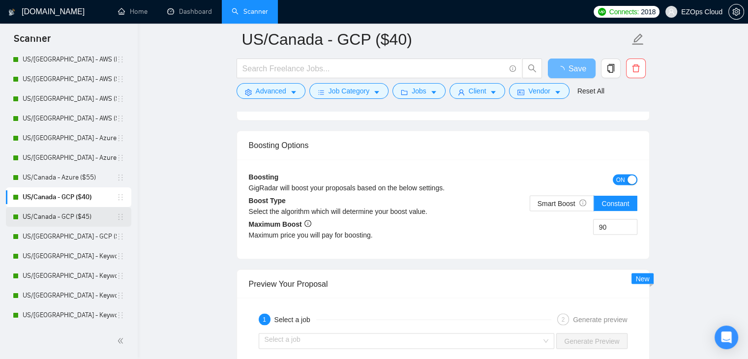
click at [58, 214] on link "US/Canada - GCP ($45)" at bounding box center [70, 217] width 94 height 20
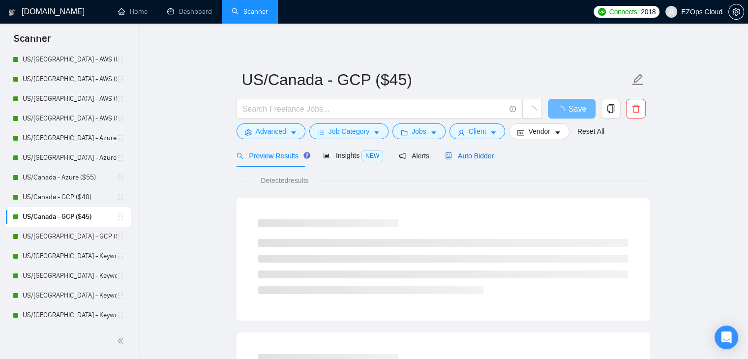
click at [480, 156] on span "Auto Bidder" at bounding box center [469, 156] width 49 height 8
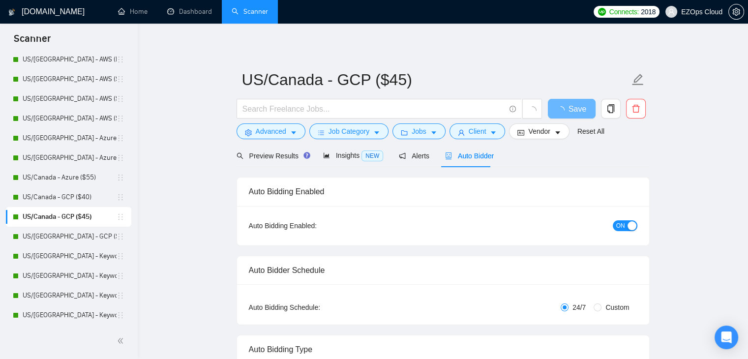
checkbox input "true"
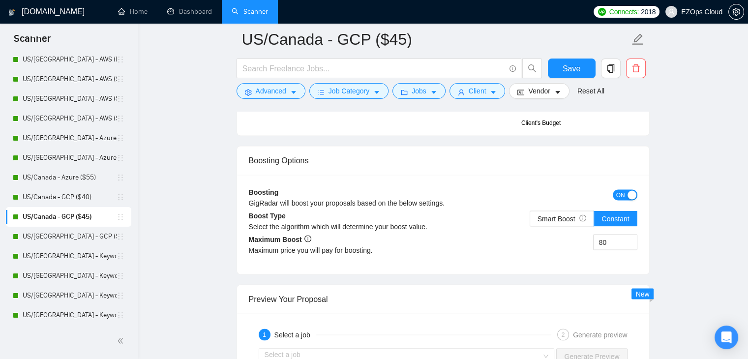
scroll to position [1702, 0]
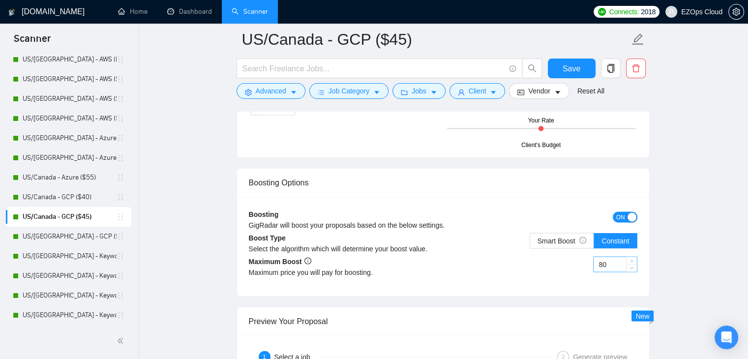
click at [600, 257] on input "80" at bounding box center [614, 264] width 43 height 15
type input "100"
click at [570, 73] on span "Save" at bounding box center [571, 68] width 18 height 12
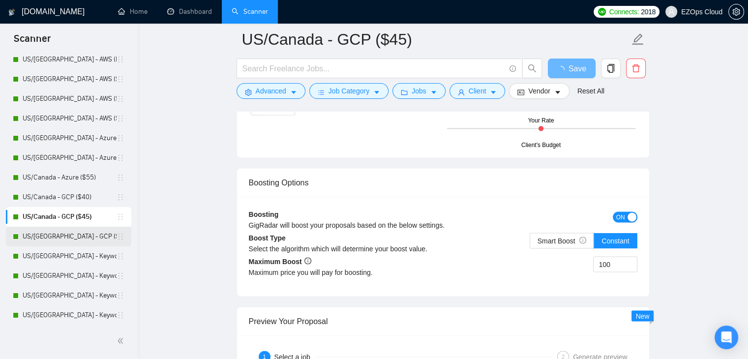
click at [28, 237] on link "US/[GEOGRAPHIC_DATA] - GCP ($55)" at bounding box center [70, 237] width 94 height 20
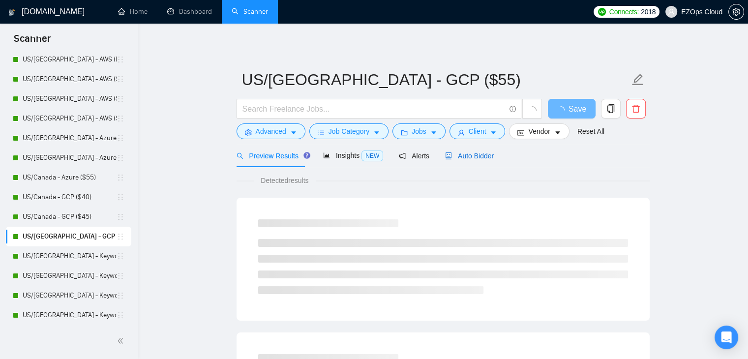
click at [469, 158] on span "Auto Bidder" at bounding box center [469, 156] width 49 height 8
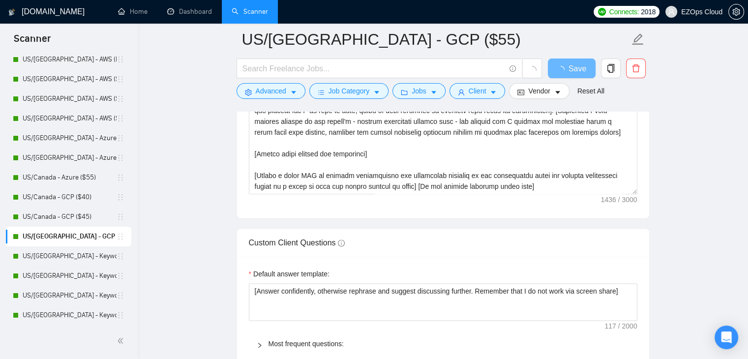
checkbox input "true"
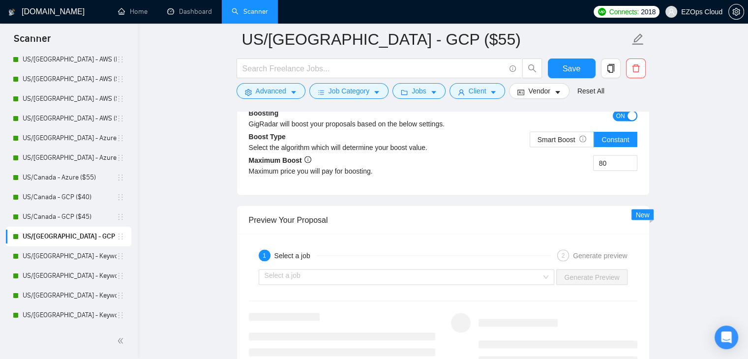
scroll to position [1795, 0]
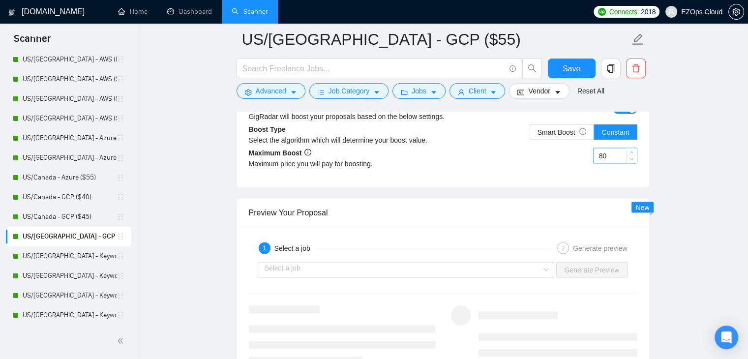
click at [600, 156] on input "80" at bounding box center [614, 155] width 43 height 15
type input "110"
click at [576, 61] on button "Save" at bounding box center [572, 68] width 48 height 20
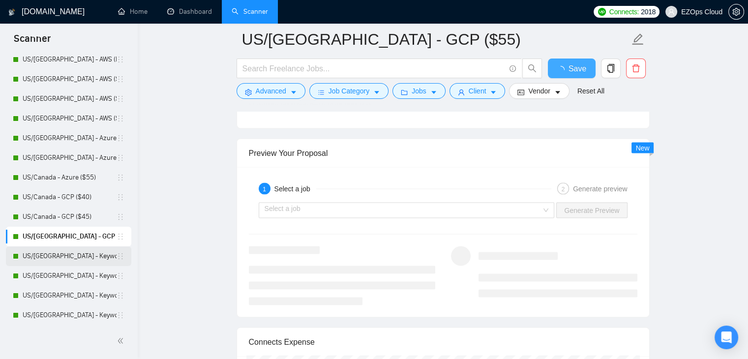
checkbox input "true"
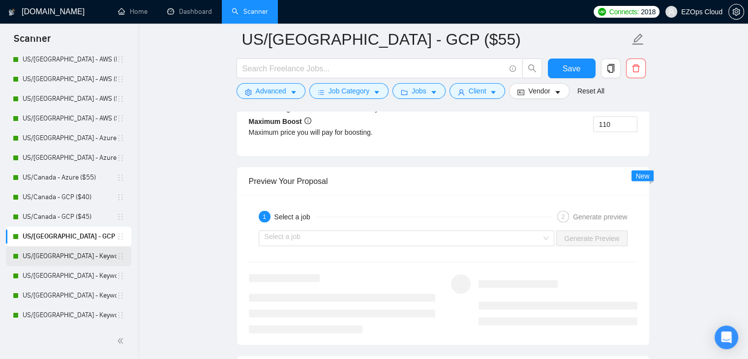
click at [54, 256] on link "US/[GEOGRAPHIC_DATA] - Keywords ($40)" at bounding box center [70, 256] width 94 height 20
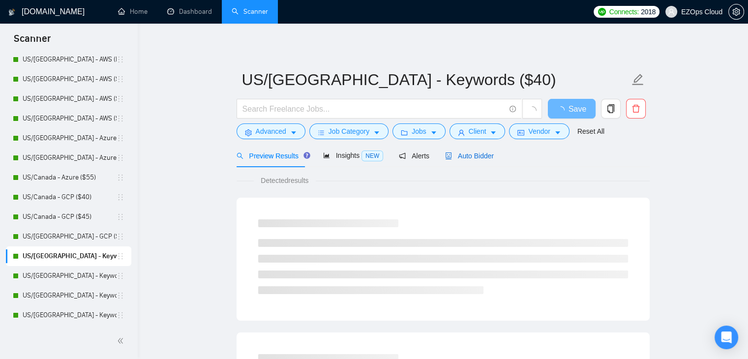
click at [469, 157] on span "Auto Bidder" at bounding box center [469, 156] width 49 height 8
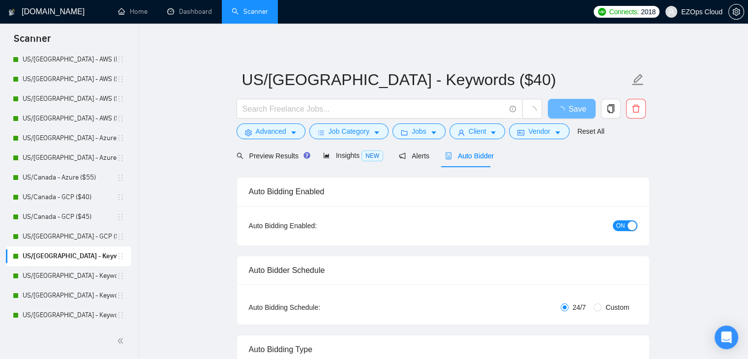
checkbox input "true"
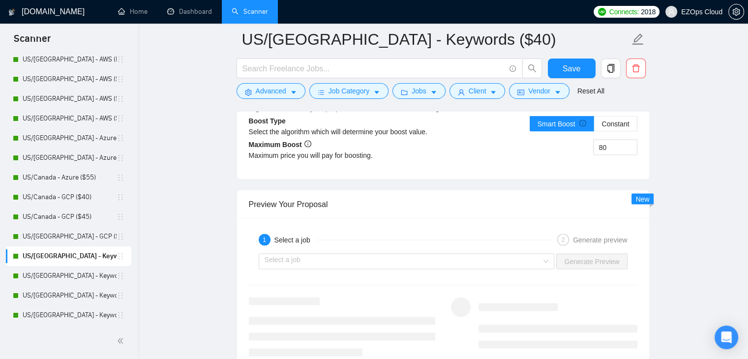
scroll to position [1809, 0]
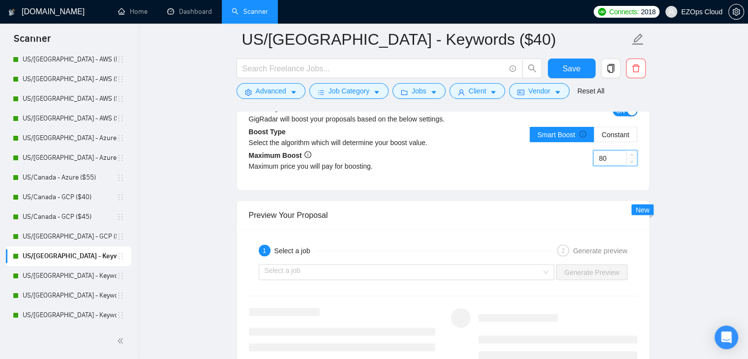
click at [600, 150] on input "80" at bounding box center [614, 157] width 43 height 15
type input "90"
click at [572, 67] on span "Save" at bounding box center [571, 68] width 18 height 12
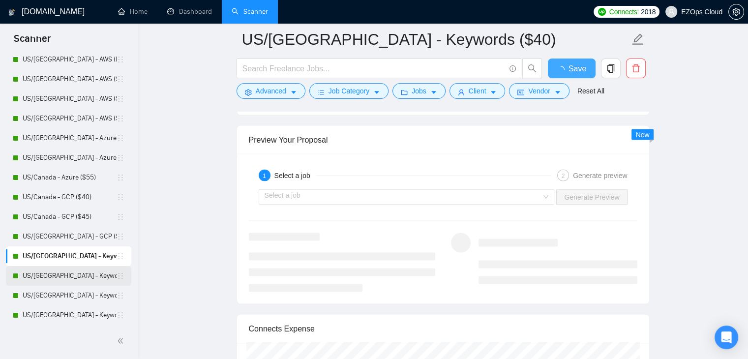
checkbox input "true"
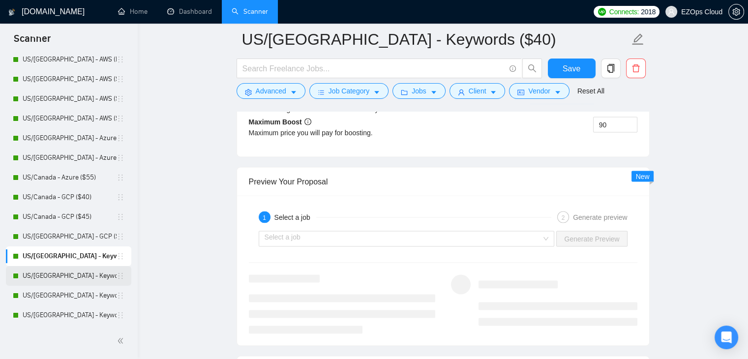
click at [25, 272] on link "US/[GEOGRAPHIC_DATA] - Keywords ($45)" at bounding box center [70, 276] width 94 height 20
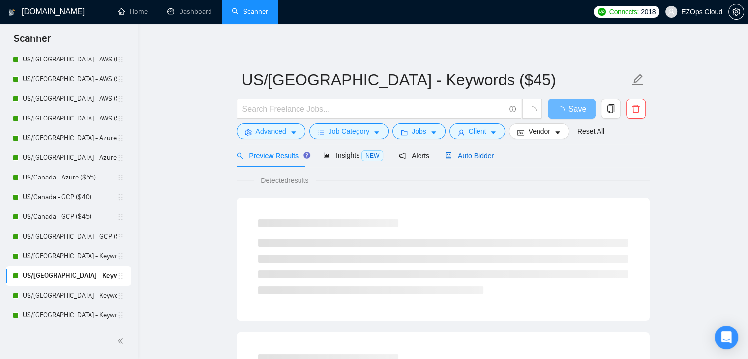
click at [458, 152] on span "Auto Bidder" at bounding box center [469, 156] width 49 height 8
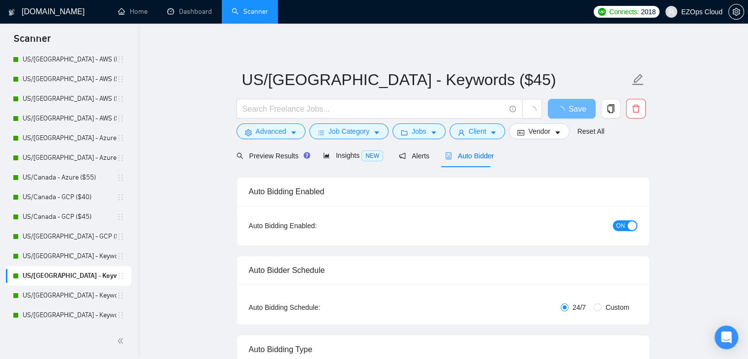
checkbox input "true"
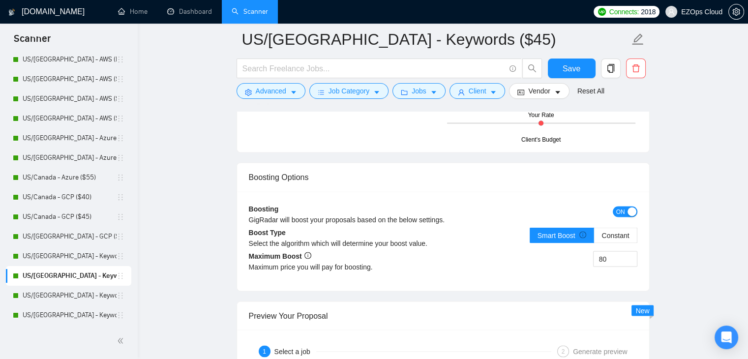
scroll to position [1700, 0]
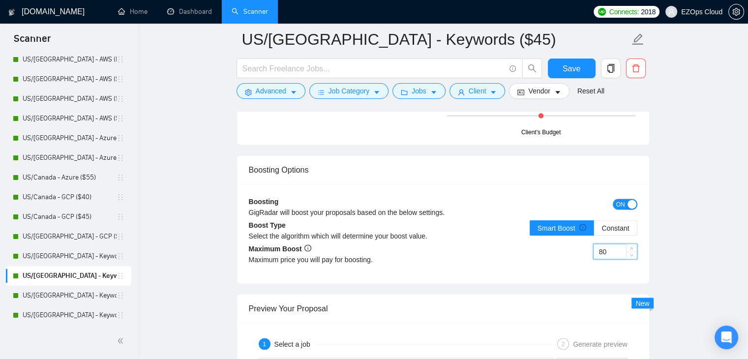
click at [599, 248] on input "80" at bounding box center [614, 251] width 43 height 15
type input "100"
click at [579, 75] on button "Save" at bounding box center [572, 68] width 48 height 20
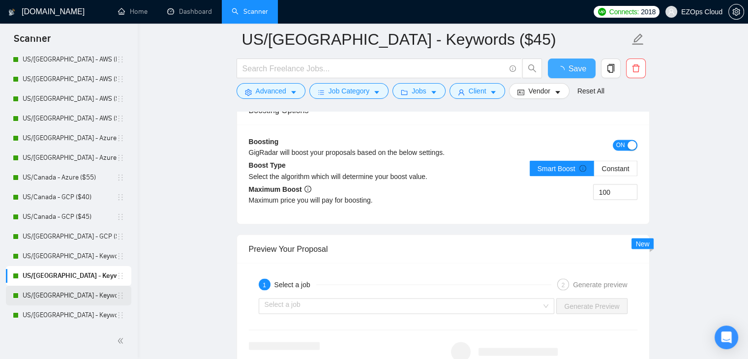
checkbox input "true"
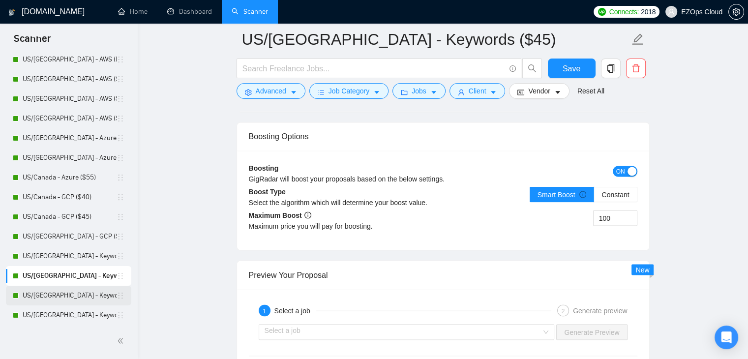
click at [66, 298] on link "US/[GEOGRAPHIC_DATA] - Keywords ($55)" at bounding box center [70, 296] width 94 height 20
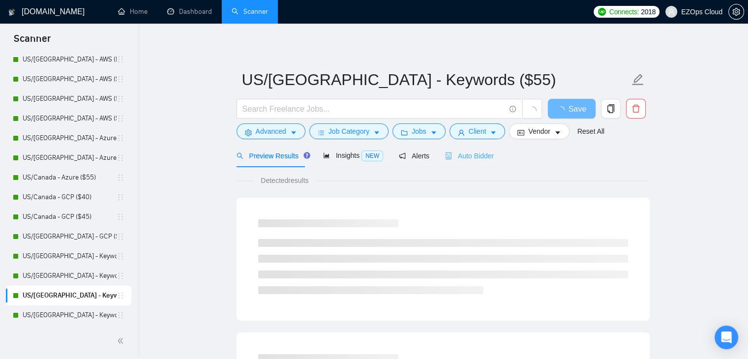
click at [476, 162] on div "Auto Bidder" at bounding box center [469, 155] width 49 height 23
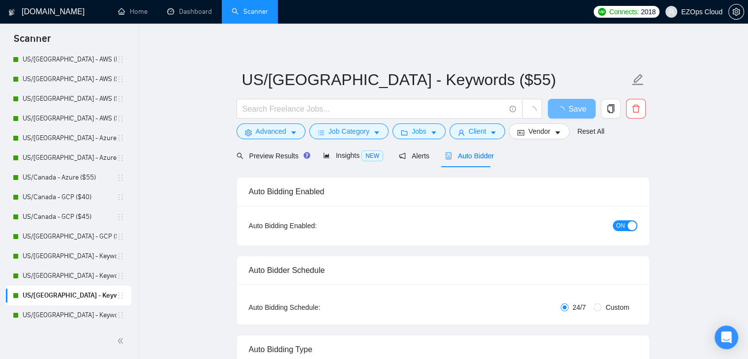
checkbox input "true"
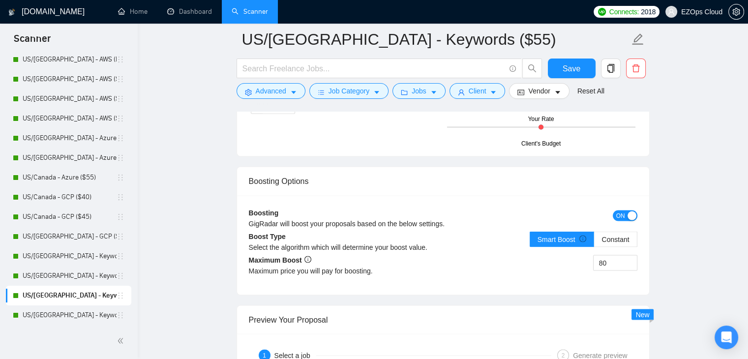
scroll to position [1700, 0]
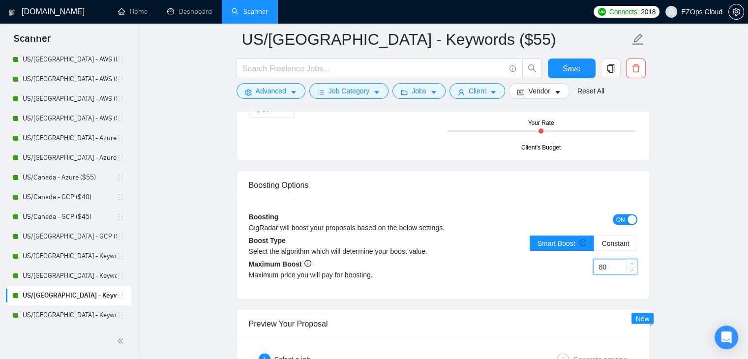
click at [606, 261] on input "80" at bounding box center [614, 266] width 43 height 15
type input "110"
click at [569, 71] on span "Save" at bounding box center [571, 68] width 18 height 12
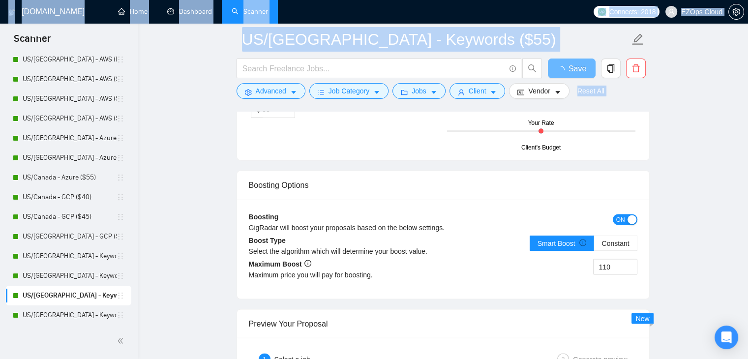
drag, startPoint x: 138, startPoint y: 150, endPoint x: 137, endPoint y: 163, distance: 13.3
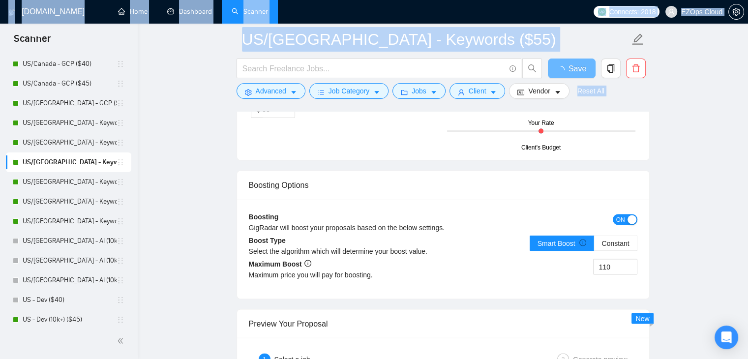
scroll to position [633, 0]
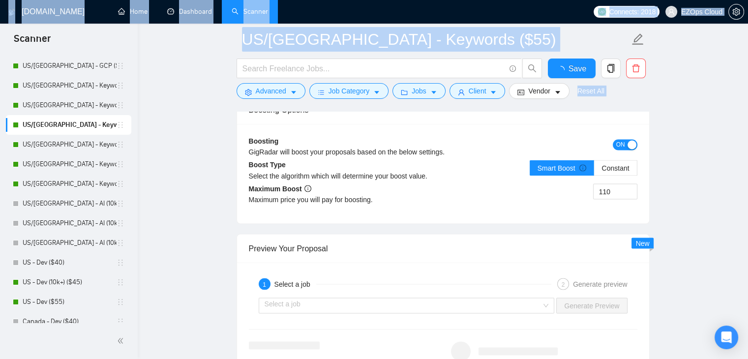
checkbox input "true"
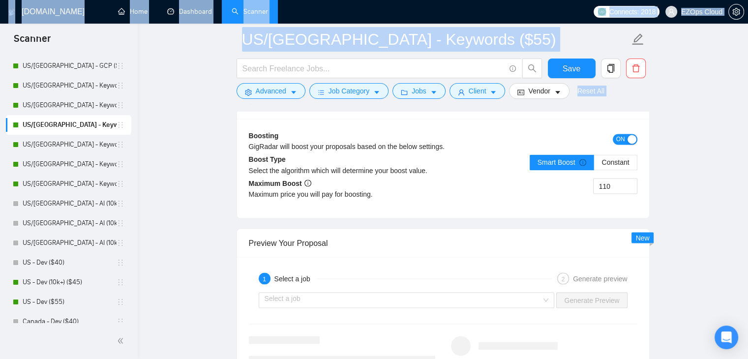
scroll to position [644, 0]
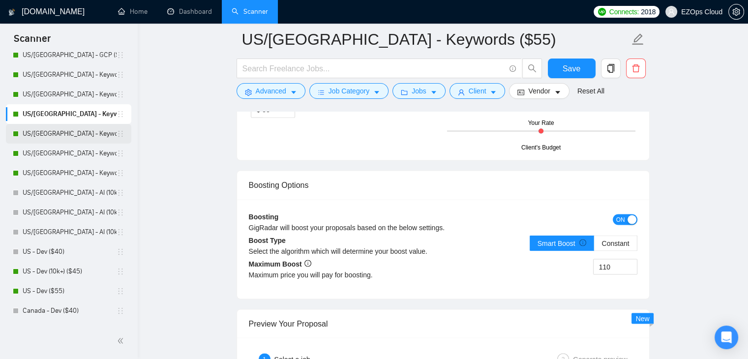
click at [42, 132] on link "US/[GEOGRAPHIC_DATA] - Keywords (Others) ($40)" at bounding box center [70, 134] width 94 height 20
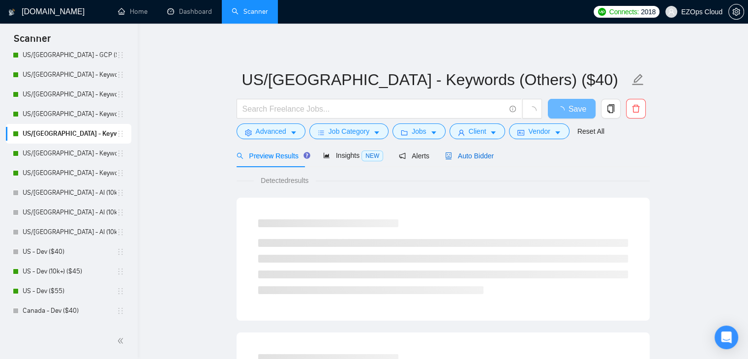
click at [463, 160] on span "Auto Bidder" at bounding box center [469, 156] width 49 height 8
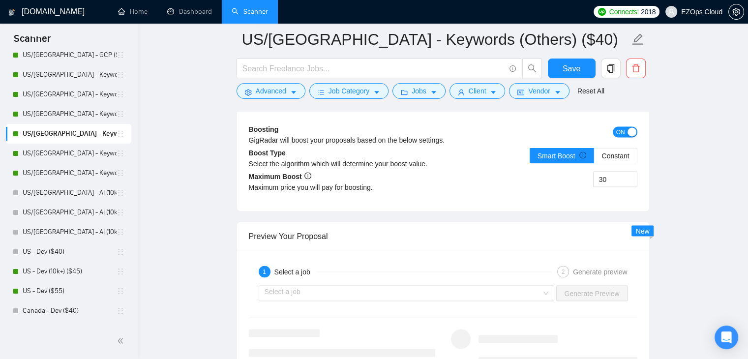
scroll to position [1787, 0]
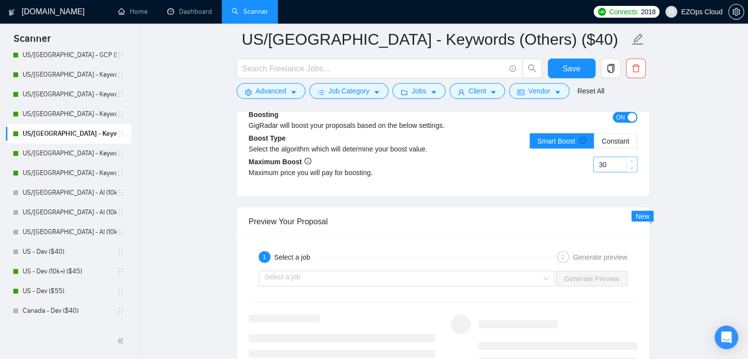
click at [606, 157] on input "30" at bounding box center [614, 164] width 43 height 15
type input "5"
click at [608, 157] on input "60" at bounding box center [614, 164] width 43 height 15
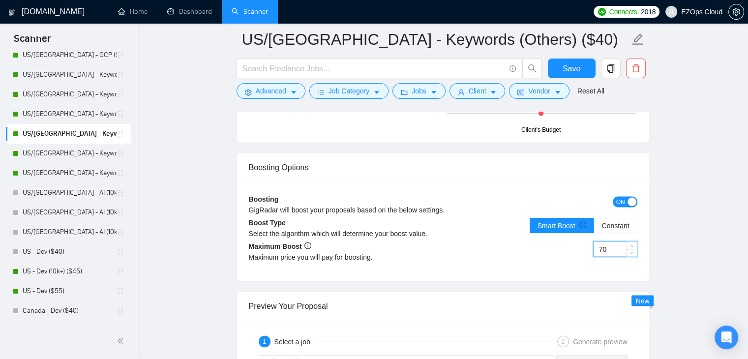
scroll to position [1709, 0]
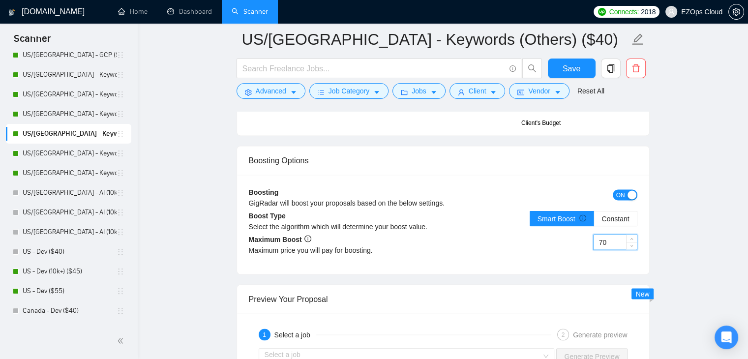
type input "7"
type input "60"
click at [575, 69] on span "Save" at bounding box center [571, 68] width 18 height 12
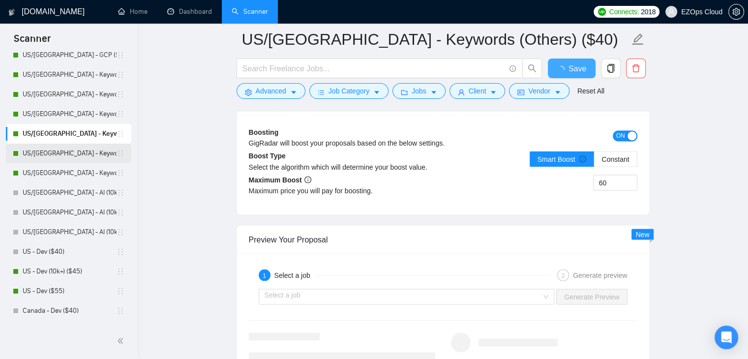
checkbox input "true"
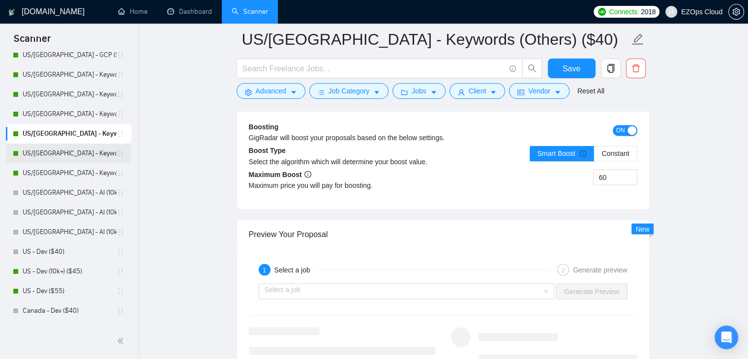
click at [69, 154] on link "US/[GEOGRAPHIC_DATA] - Keywords (Others) ($45)" at bounding box center [70, 154] width 94 height 20
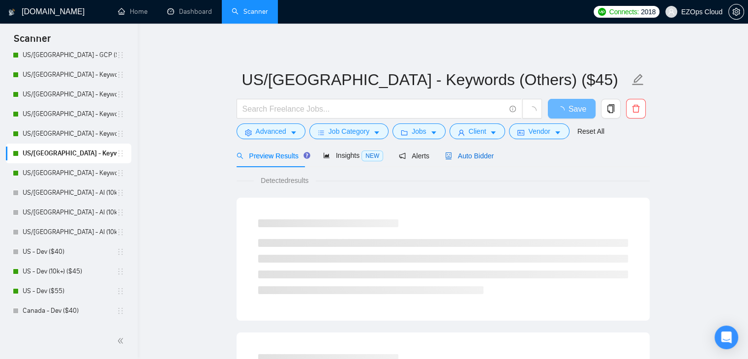
click at [456, 150] on div "Auto Bidder" at bounding box center [469, 155] width 49 height 11
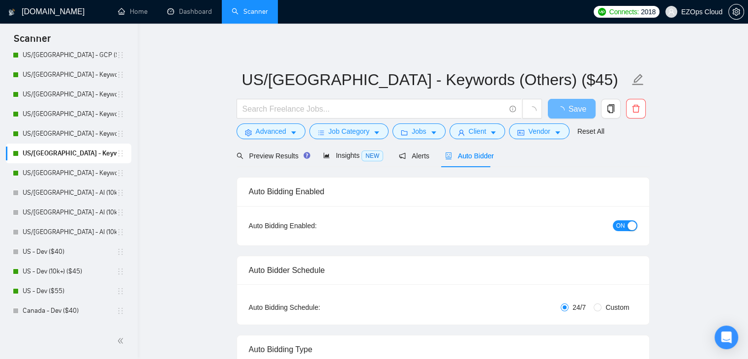
checkbox input "true"
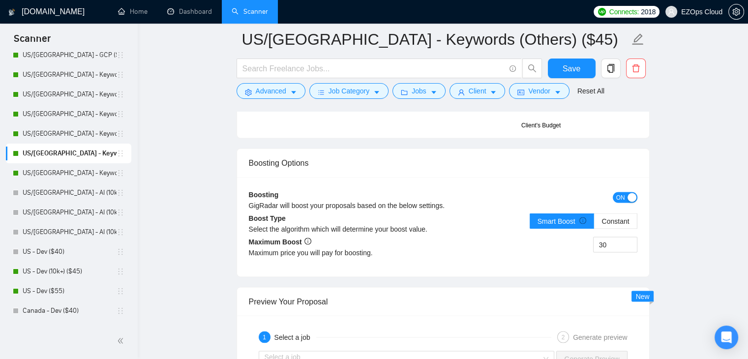
scroll to position [1700, 0]
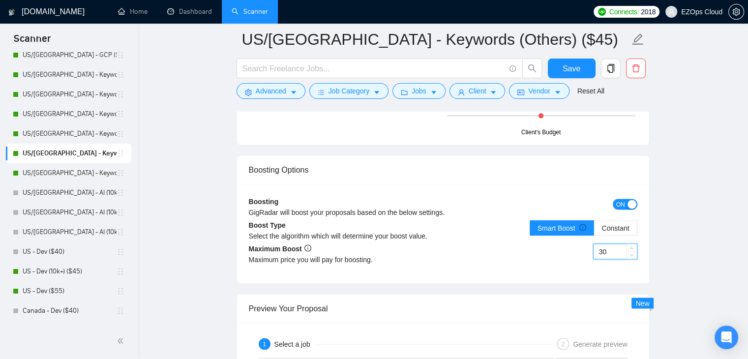
click at [600, 248] on input "30" at bounding box center [614, 251] width 43 height 15
type input "70"
click at [573, 69] on span "Save" at bounding box center [571, 68] width 18 height 12
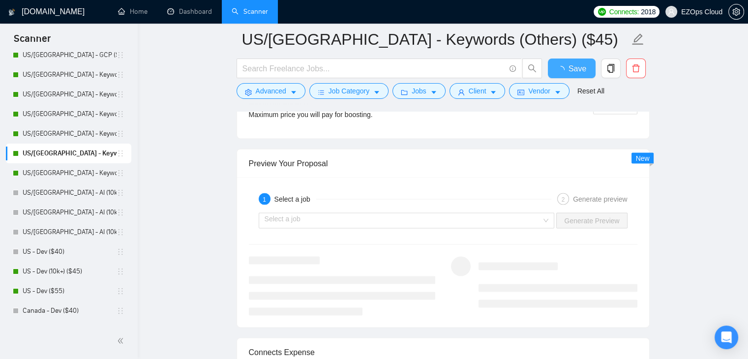
checkbox input "true"
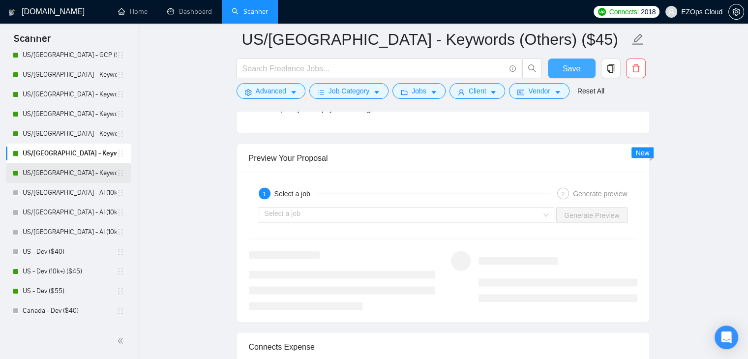
scroll to position [1712, 0]
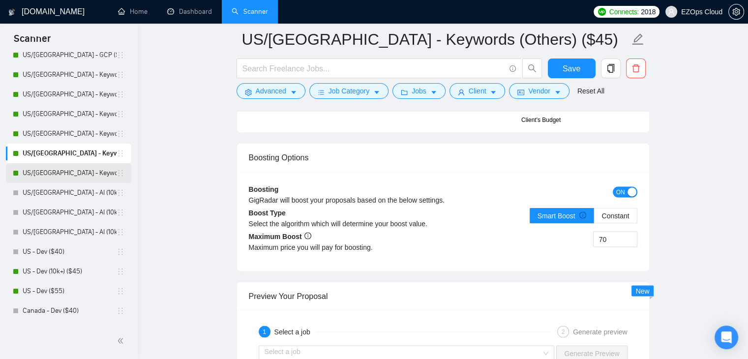
click at [76, 176] on link "US/[GEOGRAPHIC_DATA] - Keywords (Others) ($55)" at bounding box center [70, 173] width 94 height 20
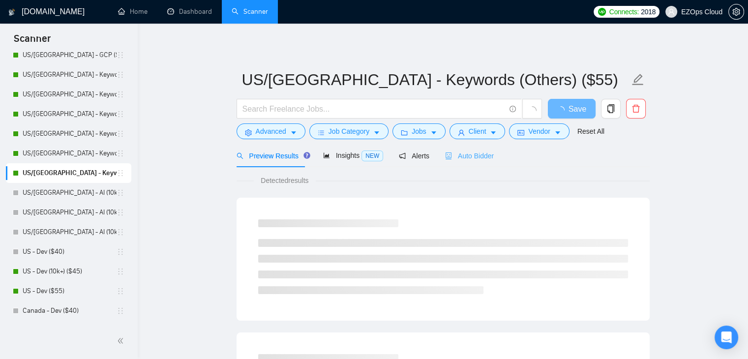
click at [478, 164] on div "Auto Bidder" at bounding box center [469, 155] width 49 height 23
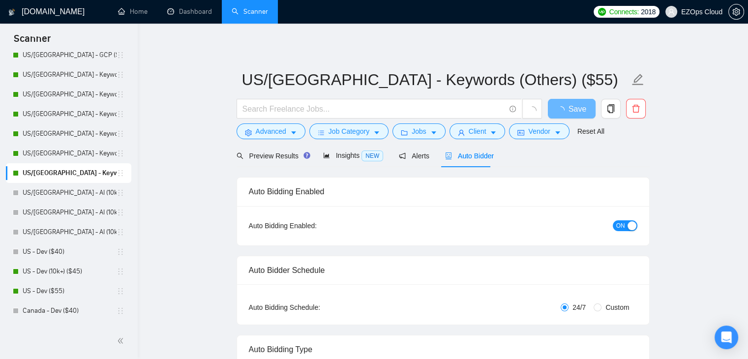
checkbox input "true"
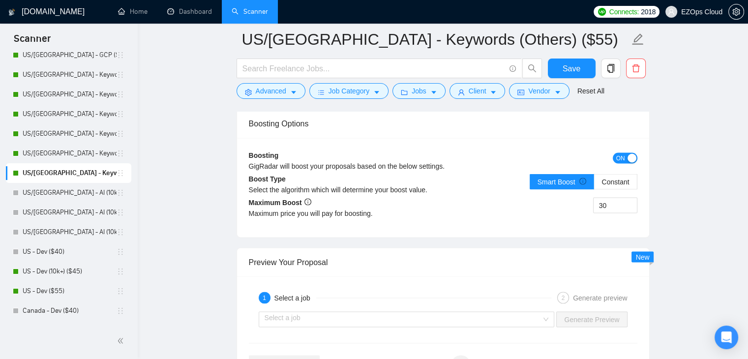
scroll to position [1728, 0]
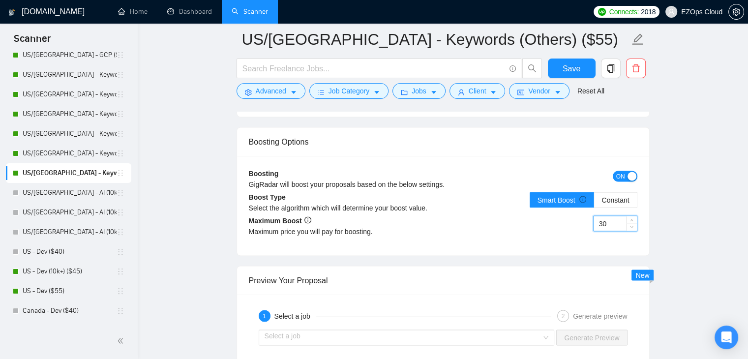
click at [605, 219] on input "30" at bounding box center [614, 223] width 43 height 15
type input "80"
click at [582, 70] on button "Save" at bounding box center [572, 68] width 48 height 20
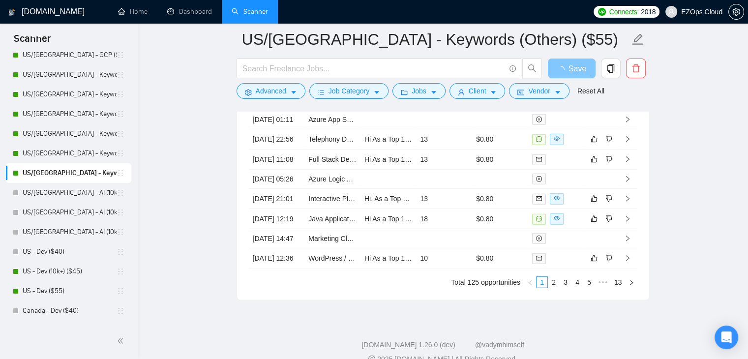
scroll to position [2729, 0]
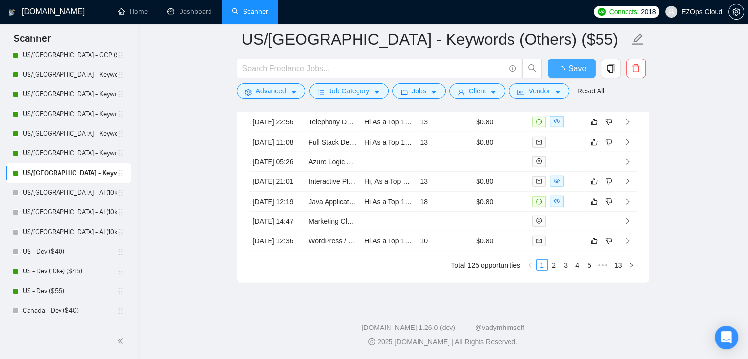
checkbox input "true"
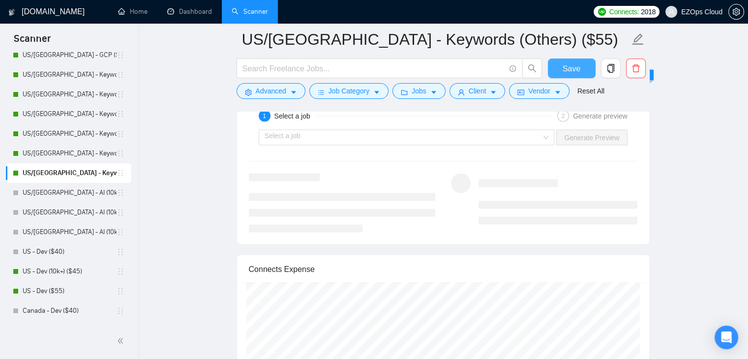
scroll to position [1916, 0]
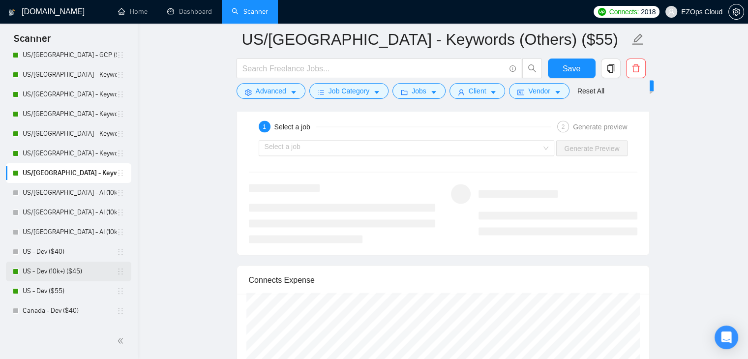
click at [84, 277] on link "US - Dev (10k+) ($45)" at bounding box center [70, 271] width 94 height 20
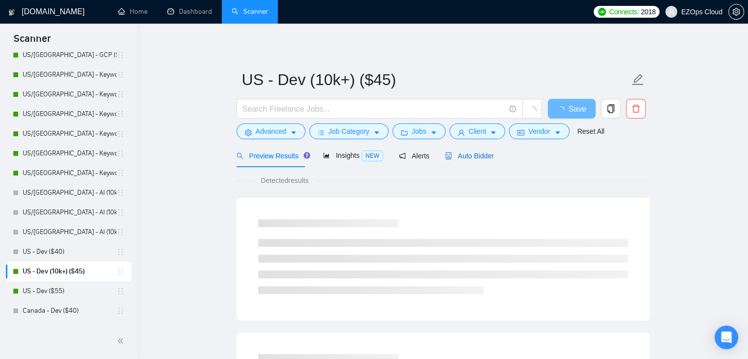
click at [467, 160] on div "Auto Bidder" at bounding box center [469, 155] width 49 height 11
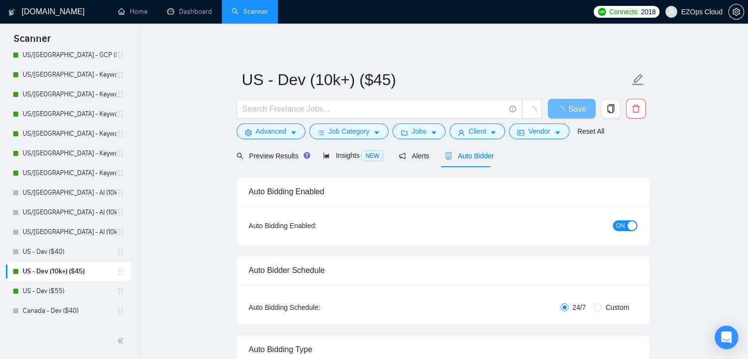
checkbox input "true"
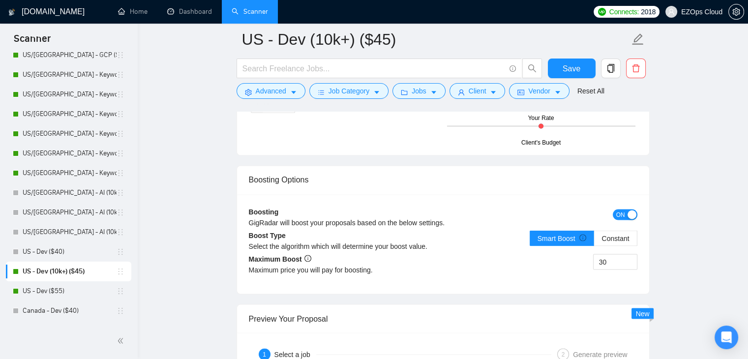
scroll to position [1778, 0]
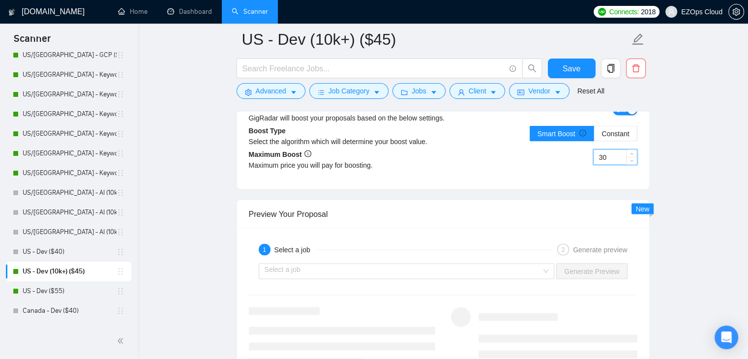
click at [604, 153] on input "30" at bounding box center [614, 156] width 43 height 15
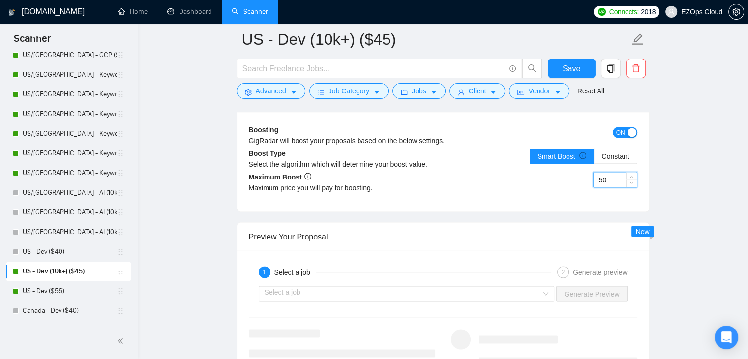
scroll to position [1683, 0]
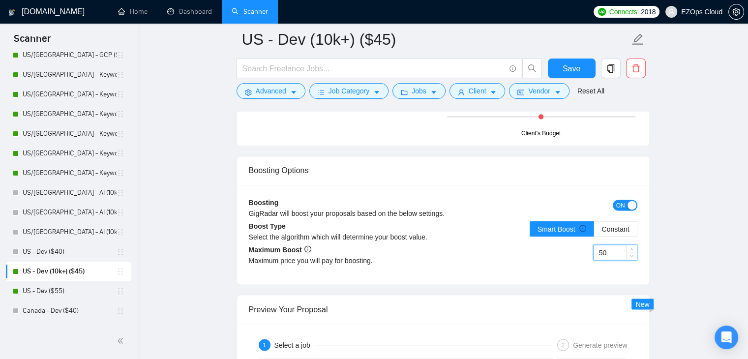
type input "5"
type input "60"
click at [564, 65] on span "Save" at bounding box center [571, 68] width 18 height 12
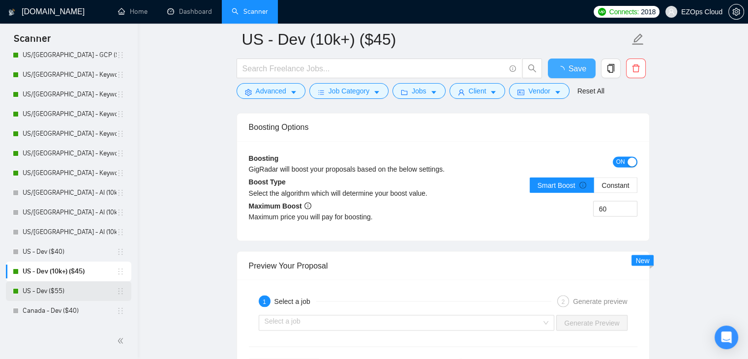
checkbox input "true"
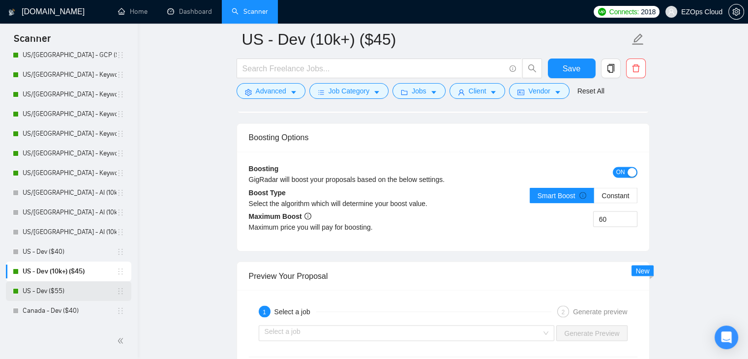
click at [66, 291] on link "US - Dev ($55)" at bounding box center [70, 291] width 94 height 20
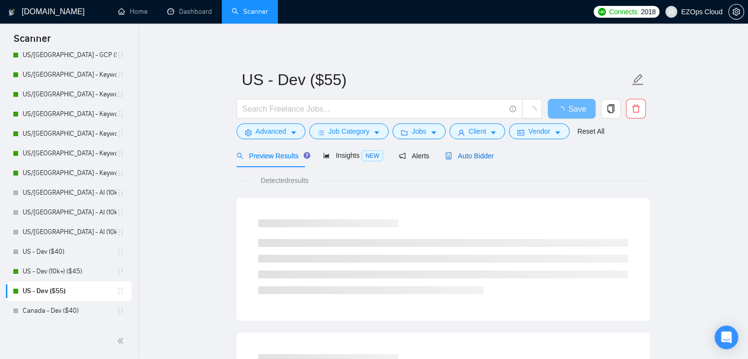
click at [461, 160] on span "Auto Bidder" at bounding box center [469, 156] width 49 height 8
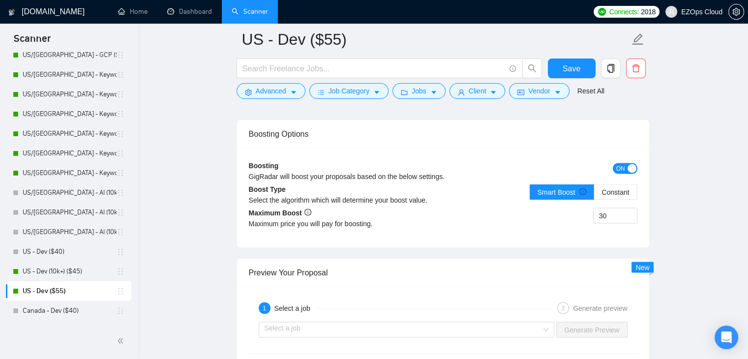
scroll to position [1742, 0]
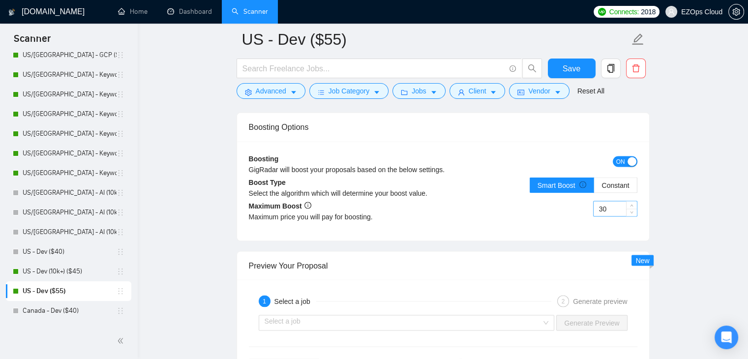
click at [602, 201] on input "30" at bounding box center [614, 208] width 43 height 15
type input "70"
click at [578, 66] on span "Save" at bounding box center [571, 68] width 18 height 12
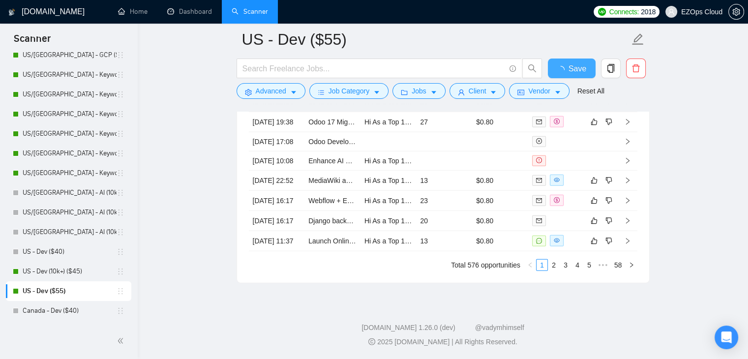
checkbox input "true"
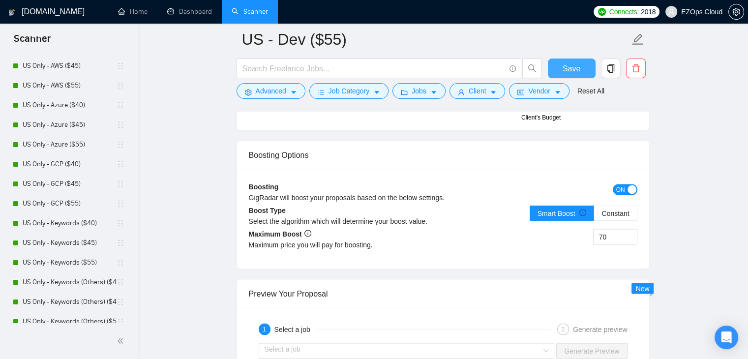
scroll to position [0, 0]
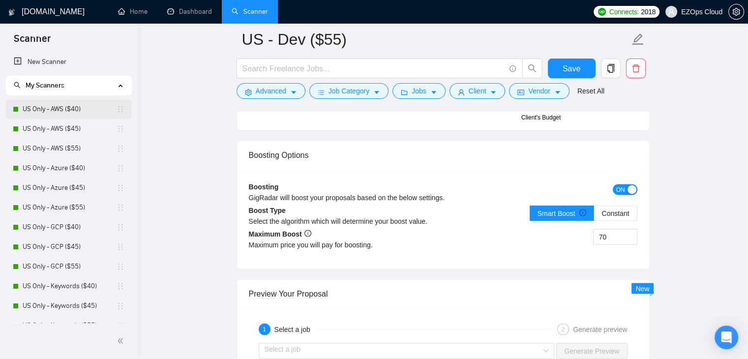
click at [59, 111] on link "US Only - AWS ($40)" at bounding box center [70, 109] width 94 height 20
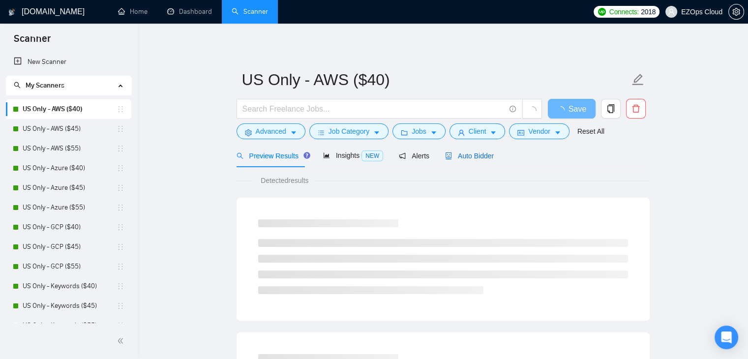
click at [469, 160] on div "Auto Bidder" at bounding box center [469, 155] width 49 height 11
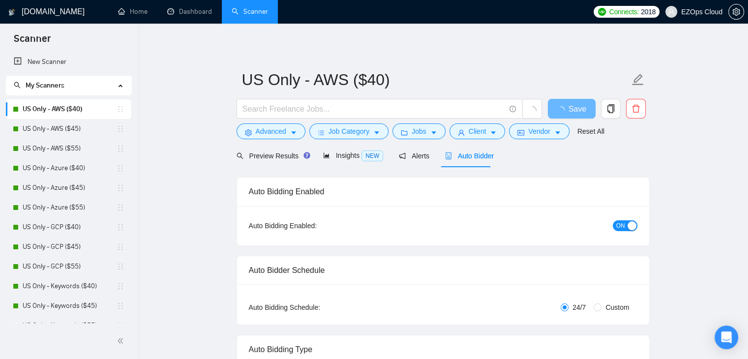
checkbox input "true"
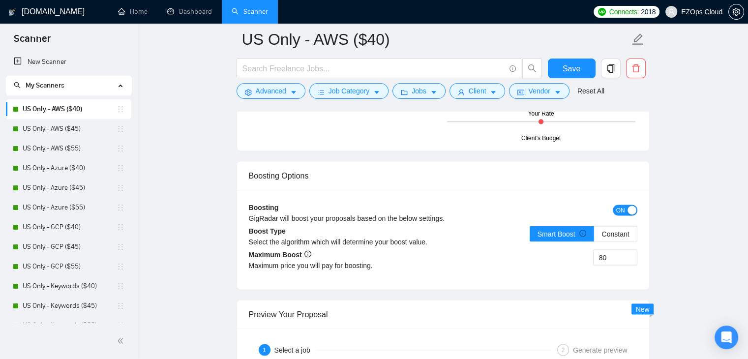
scroll to position [1686, 0]
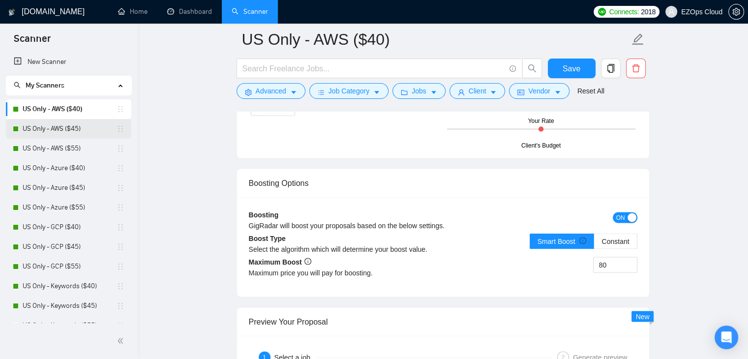
click at [67, 129] on link "US Only - AWS ($45)" at bounding box center [70, 129] width 94 height 20
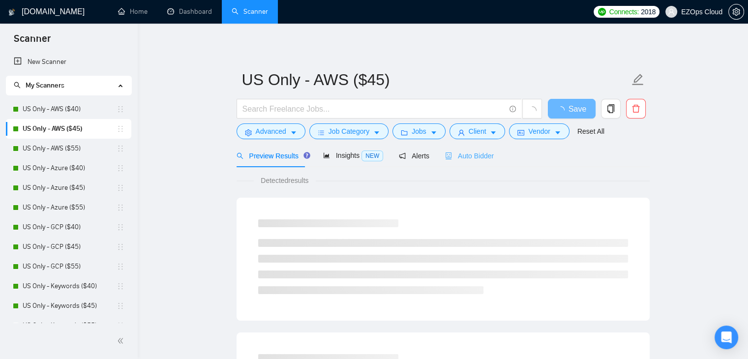
click at [470, 162] on div "Auto Bidder" at bounding box center [469, 155] width 49 height 23
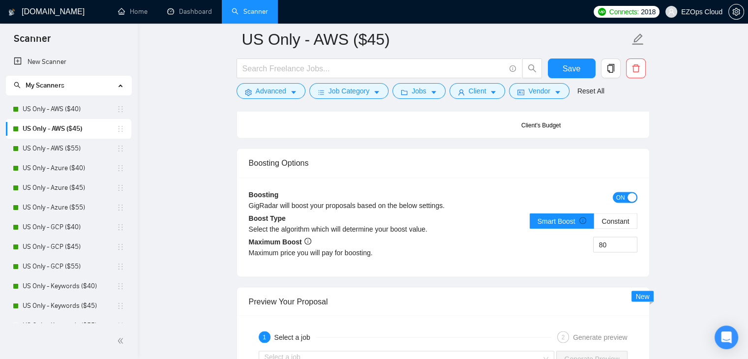
scroll to position [1696, 0]
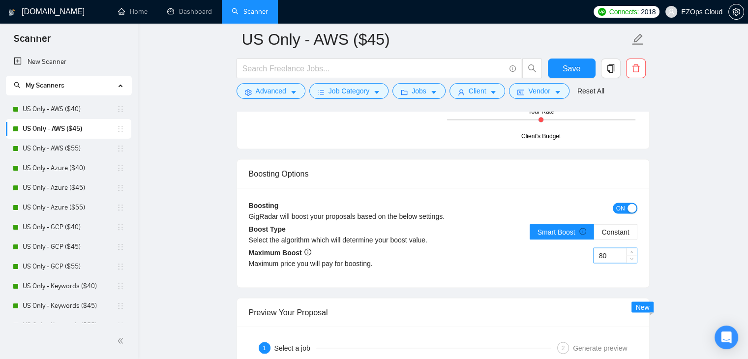
click at [609, 254] on input "80" at bounding box center [614, 255] width 43 height 15
type input "90"
click at [578, 72] on span "Save" at bounding box center [571, 68] width 18 height 12
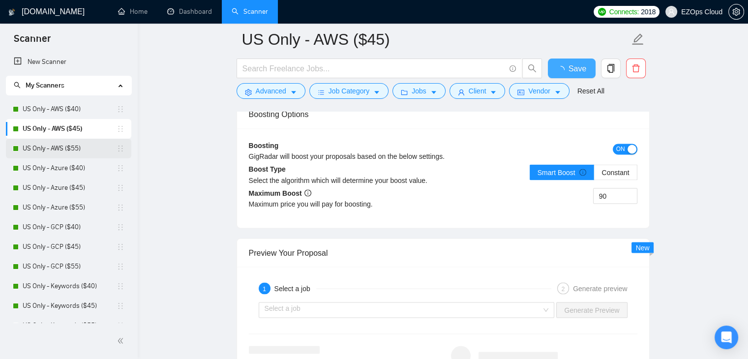
checkbox input "true"
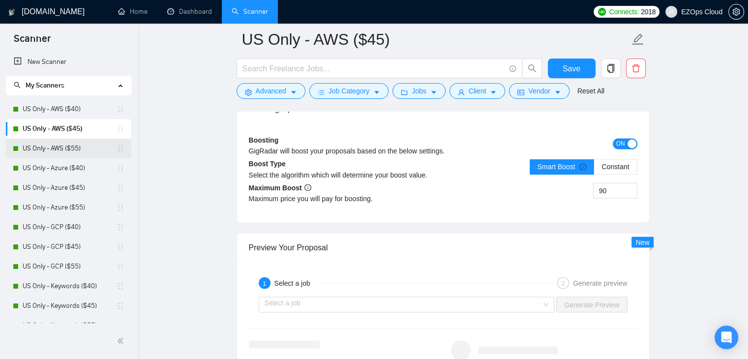
click at [53, 150] on link "US Only - AWS ($55)" at bounding box center [70, 149] width 94 height 20
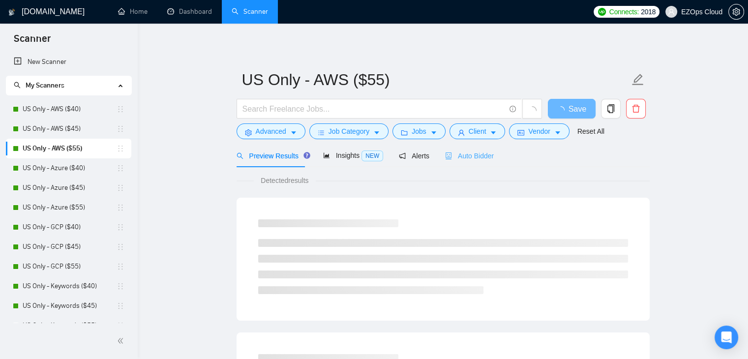
click at [487, 164] on div "Auto Bidder" at bounding box center [469, 155] width 49 height 23
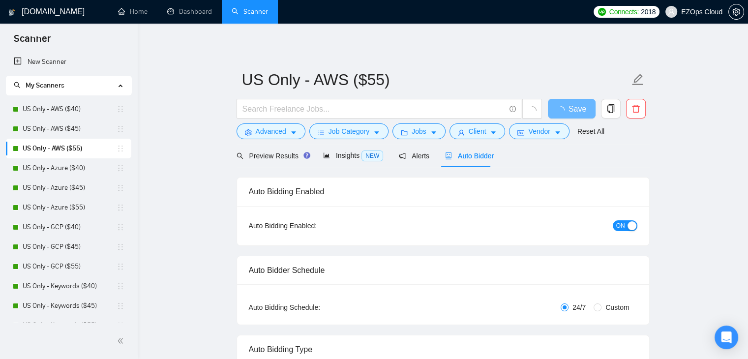
checkbox input "true"
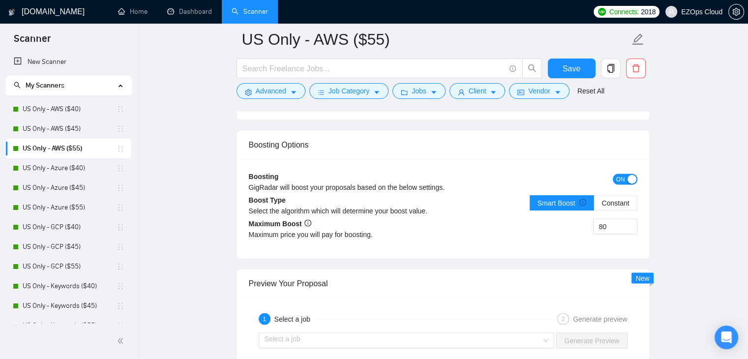
scroll to position [1702, 0]
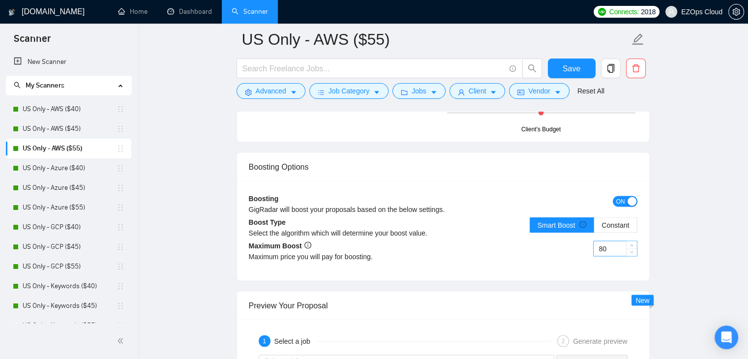
click at [606, 245] on input "80" at bounding box center [614, 248] width 43 height 15
type input "100"
click at [577, 65] on span "Save" at bounding box center [571, 68] width 18 height 12
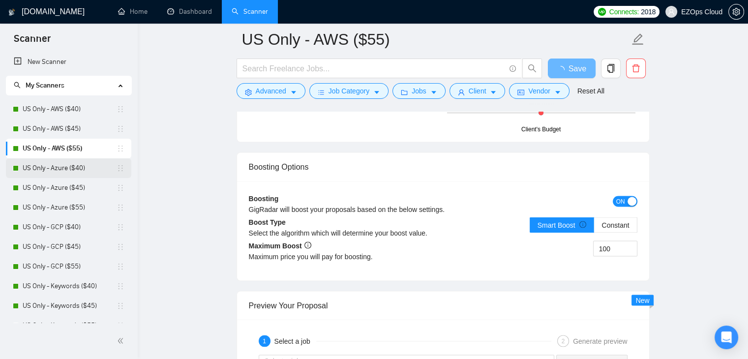
click at [63, 160] on link "US Only - Azure ($40)" at bounding box center [70, 168] width 94 height 20
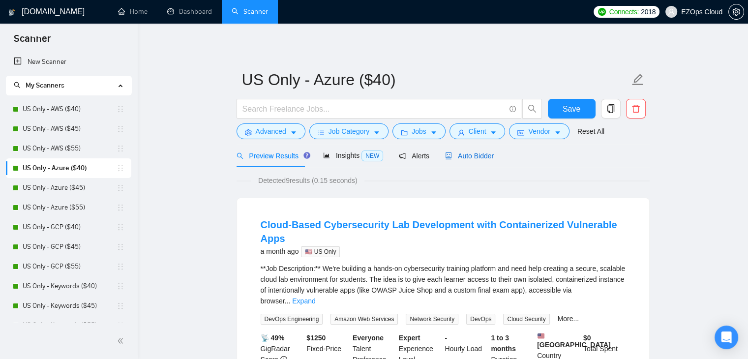
click at [469, 154] on span "Auto Bidder" at bounding box center [469, 156] width 49 height 8
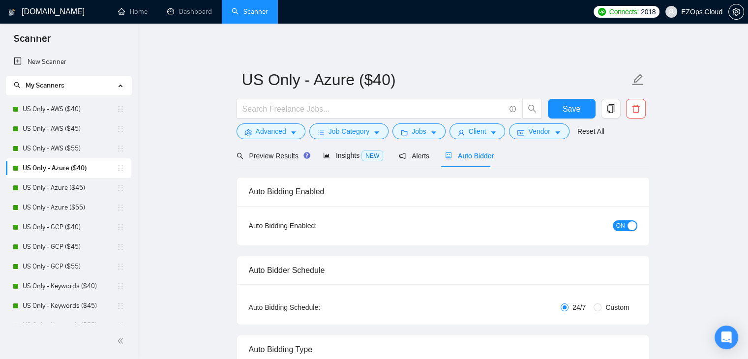
checkbox input "true"
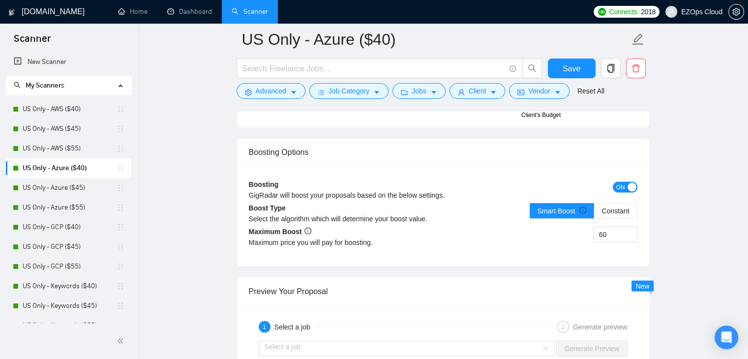
scroll to position [1694, 0]
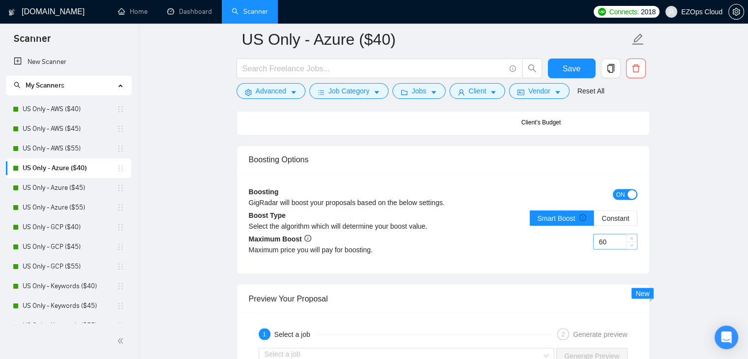
click at [604, 242] on input "60" at bounding box center [614, 241] width 43 height 15
type input "80"
click at [553, 72] on button "Save" at bounding box center [572, 68] width 48 height 20
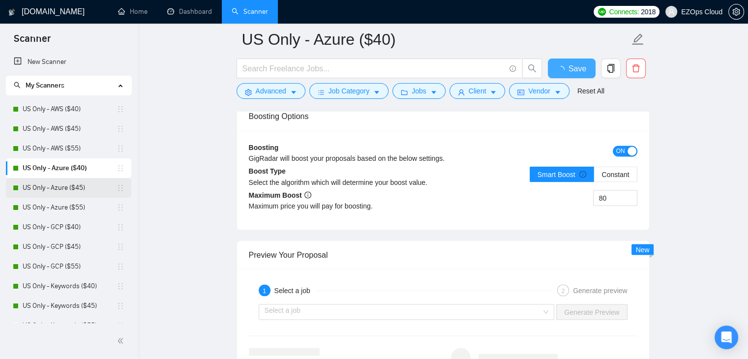
checkbox input "true"
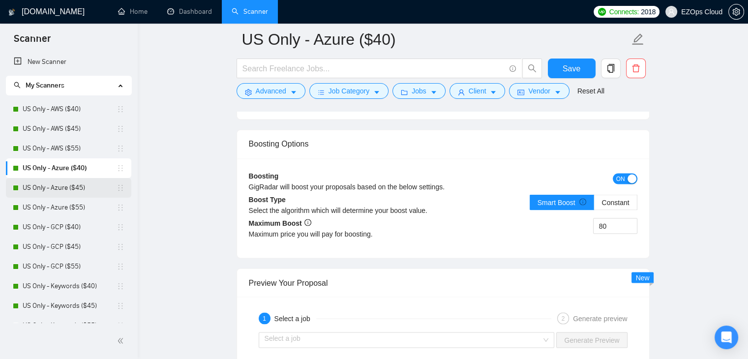
click at [65, 191] on link "US Only - Azure ($45)" at bounding box center [70, 188] width 94 height 20
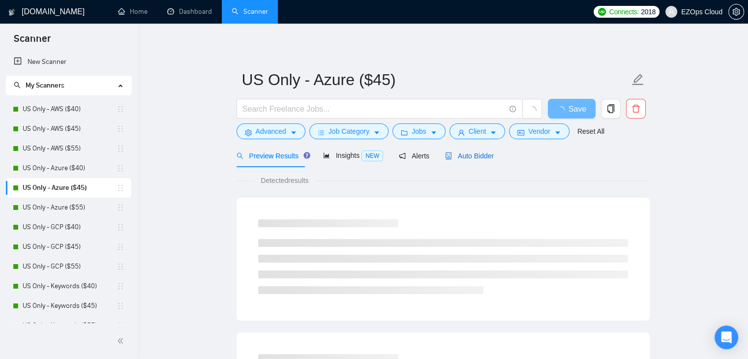
click at [481, 154] on span "Auto Bidder" at bounding box center [469, 156] width 49 height 8
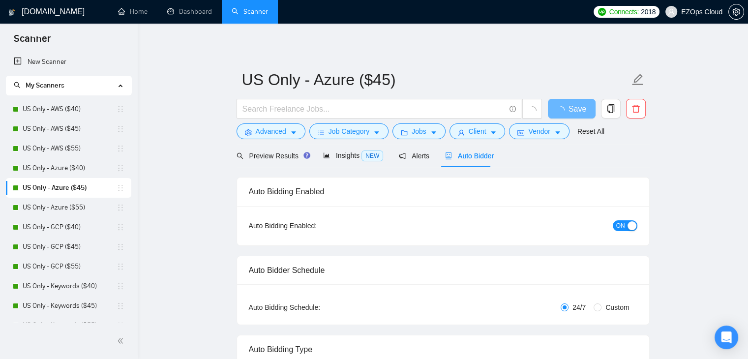
checkbox input "true"
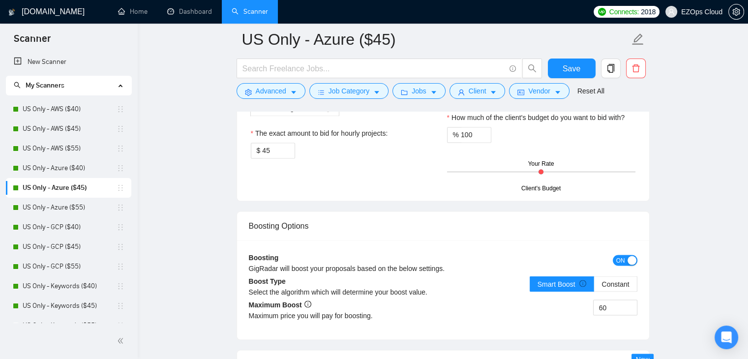
scroll to position [1710, 0]
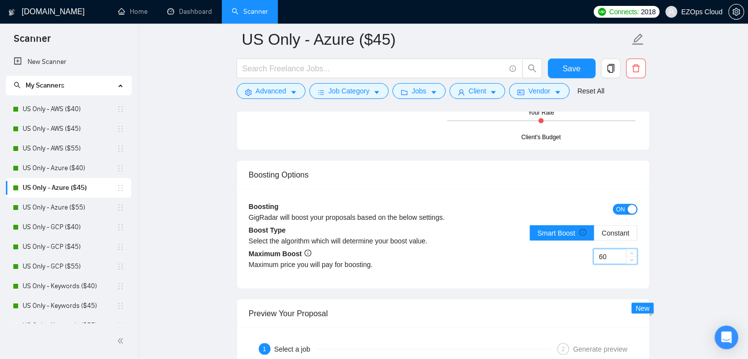
click at [614, 249] on input "60" at bounding box center [614, 256] width 43 height 15
type input "90"
click at [568, 67] on span "Save" at bounding box center [571, 68] width 18 height 12
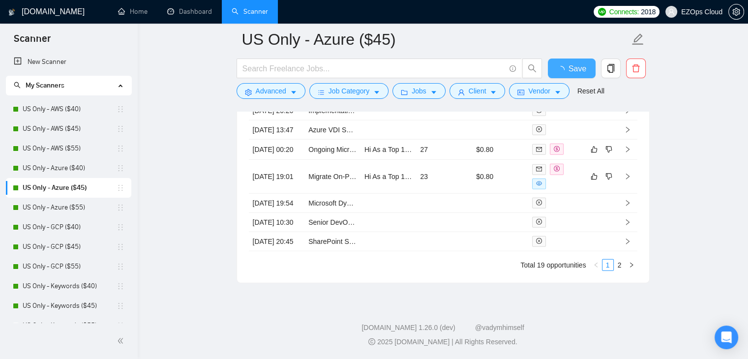
checkbox input "true"
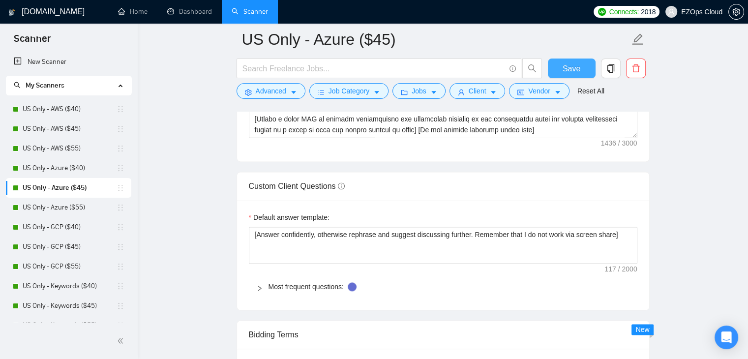
scroll to position [1105, 0]
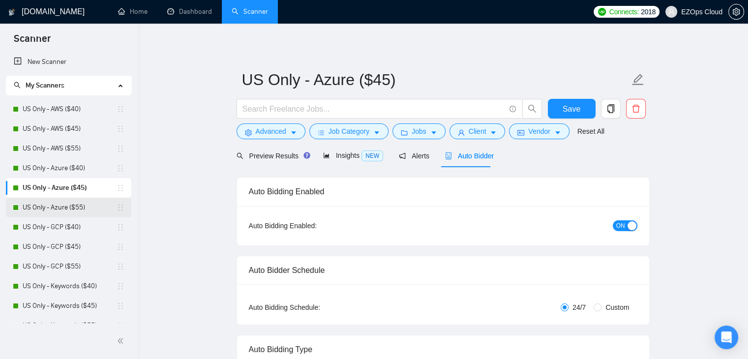
click at [68, 211] on link "US Only - Azure ($55)" at bounding box center [70, 208] width 94 height 20
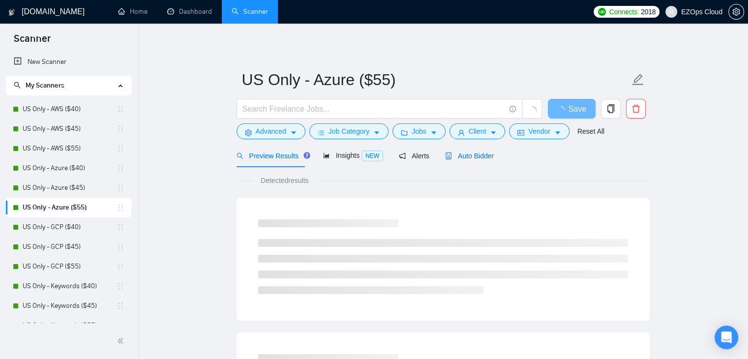
click at [486, 157] on span "Auto Bidder" at bounding box center [469, 156] width 49 height 8
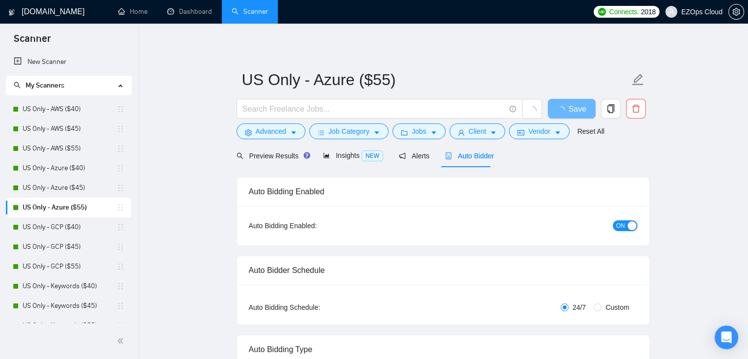
checkbox input "true"
click at [33, 109] on link "US Only - AWS ($40)" at bounding box center [70, 109] width 94 height 20
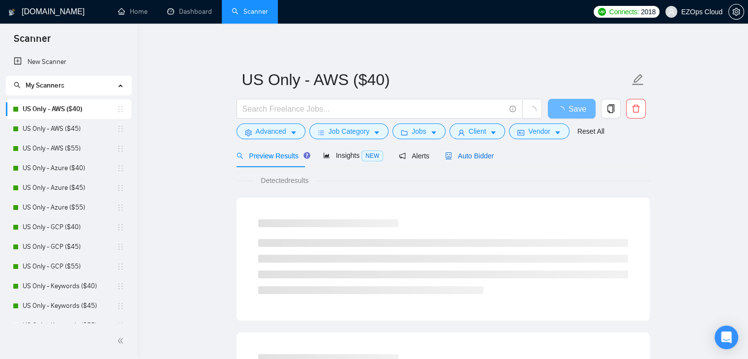
click at [468, 157] on span "Auto Bidder" at bounding box center [469, 156] width 49 height 8
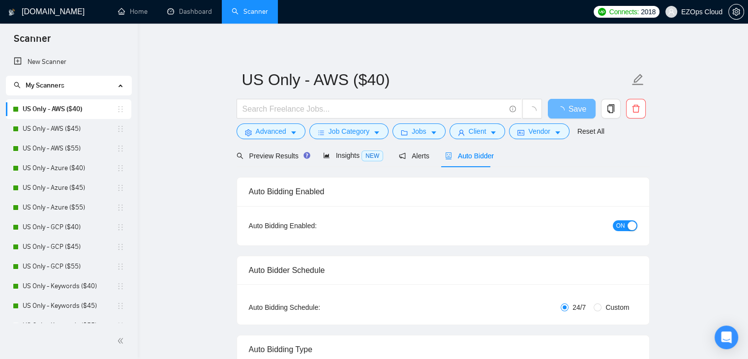
checkbox input "true"
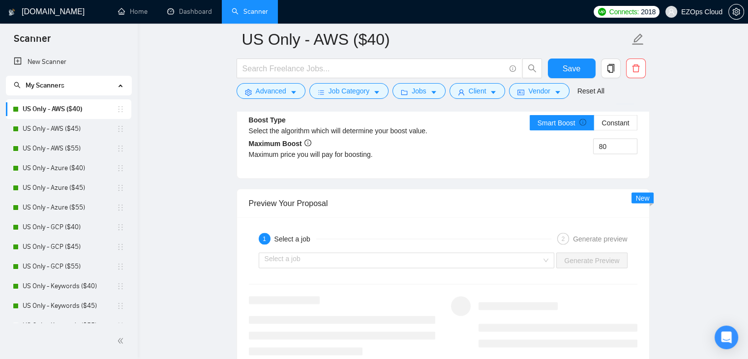
scroll to position [1801, 0]
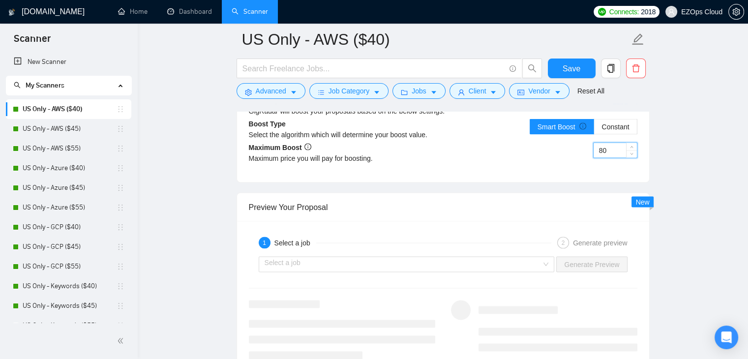
click at [607, 148] on input "80" at bounding box center [614, 150] width 43 height 15
type input "60"
click at [568, 61] on button "Save" at bounding box center [572, 68] width 48 height 20
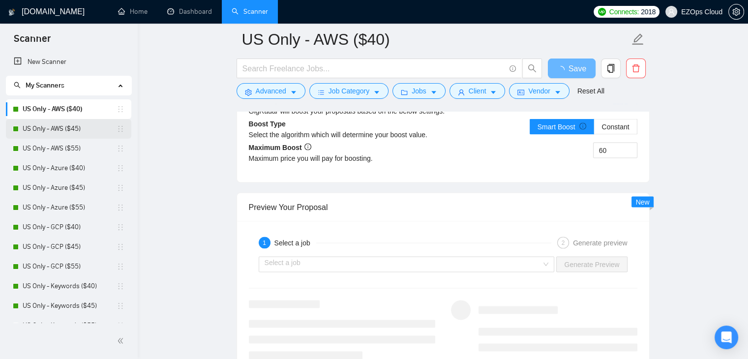
click at [63, 126] on link "US Only - AWS ($45)" at bounding box center [70, 129] width 94 height 20
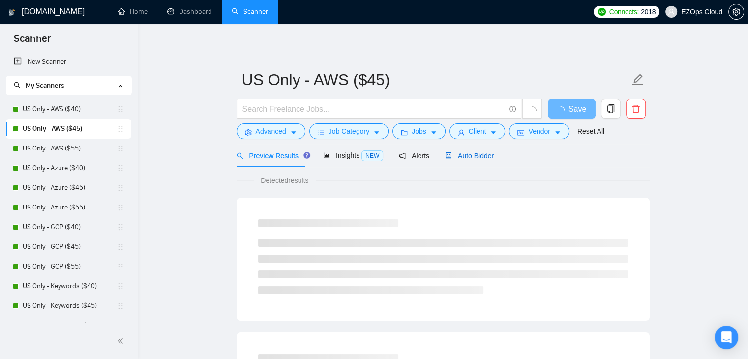
click at [466, 152] on span "Auto Bidder" at bounding box center [469, 156] width 49 height 8
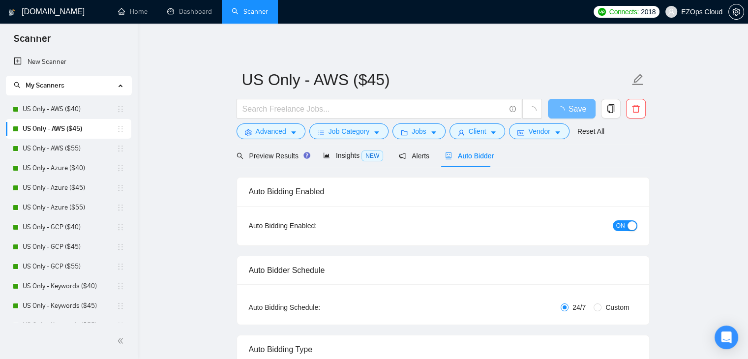
checkbox input "true"
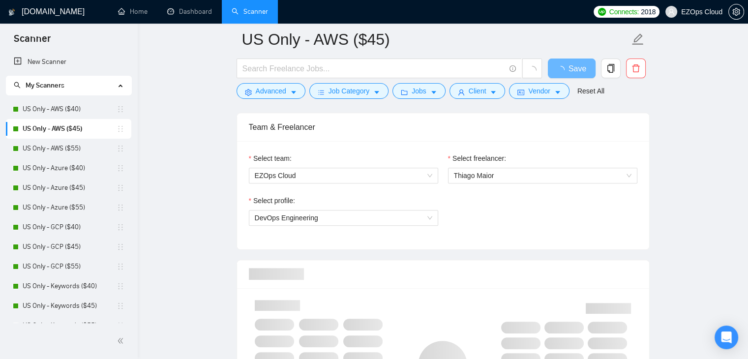
checkbox input "true"
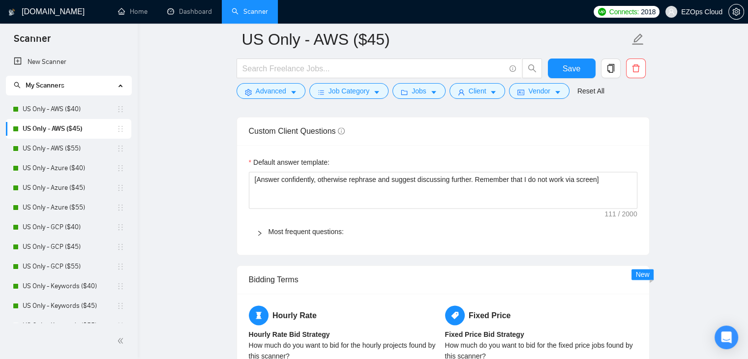
scroll to position [1673, 0]
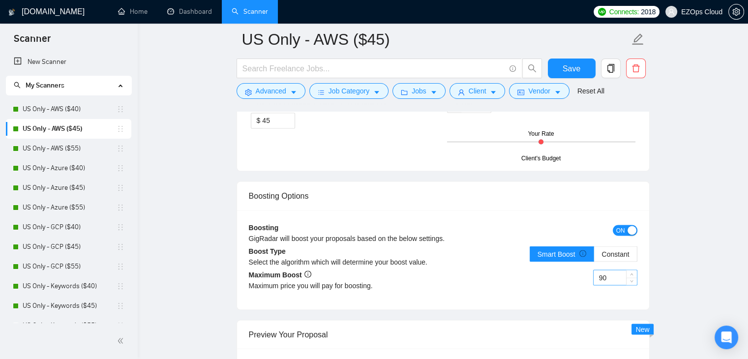
click at [601, 275] on input "90" at bounding box center [614, 277] width 43 height 15
type input "70"
click at [564, 65] on span "Save" at bounding box center [571, 68] width 18 height 12
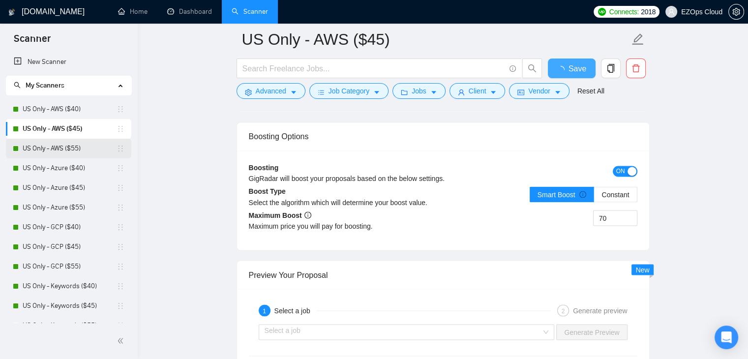
checkbox input "true"
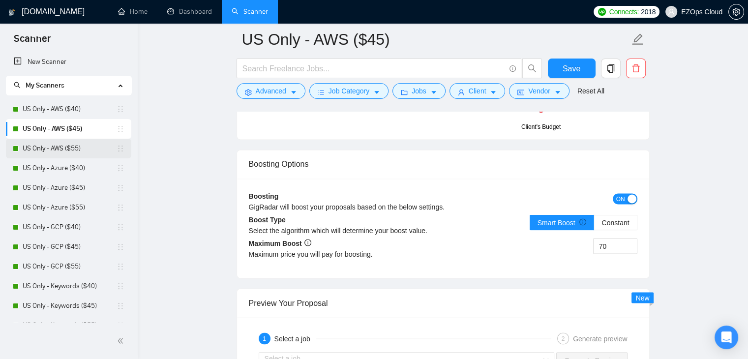
click at [71, 149] on link "US Only - AWS ($55)" at bounding box center [70, 149] width 94 height 20
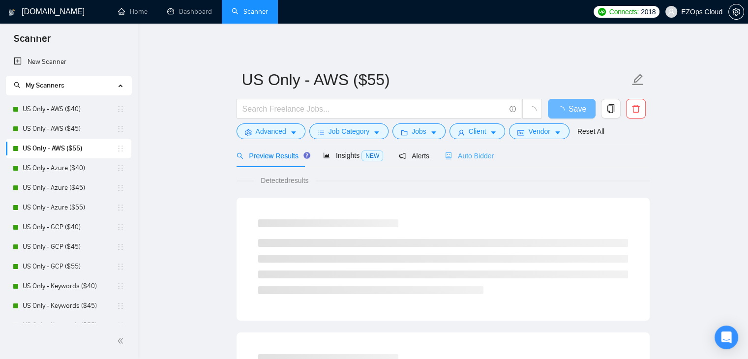
click at [481, 148] on div "Auto Bidder" at bounding box center [469, 155] width 49 height 23
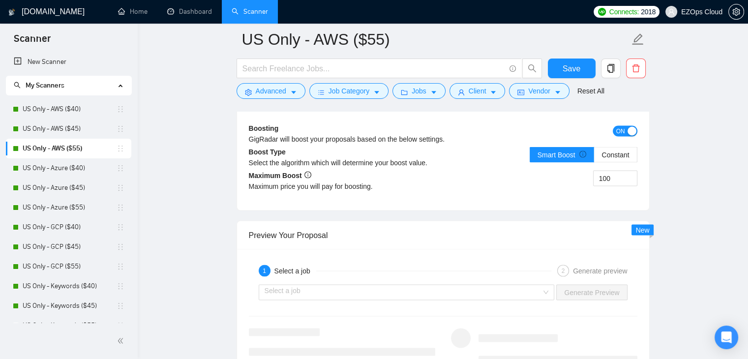
scroll to position [1736, 0]
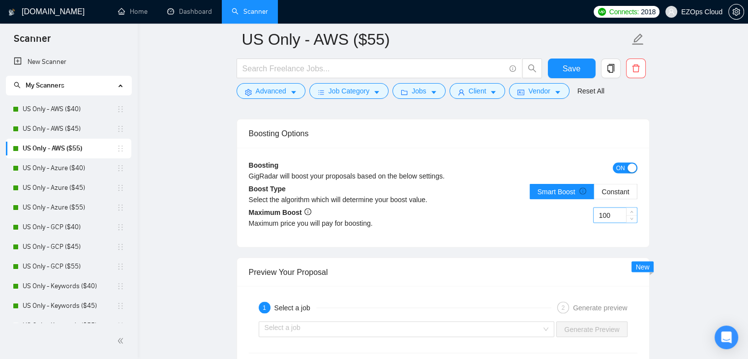
click at [613, 213] on input "100" at bounding box center [614, 214] width 43 height 15
type input "80"
click at [562, 63] on button "Save" at bounding box center [572, 68] width 48 height 20
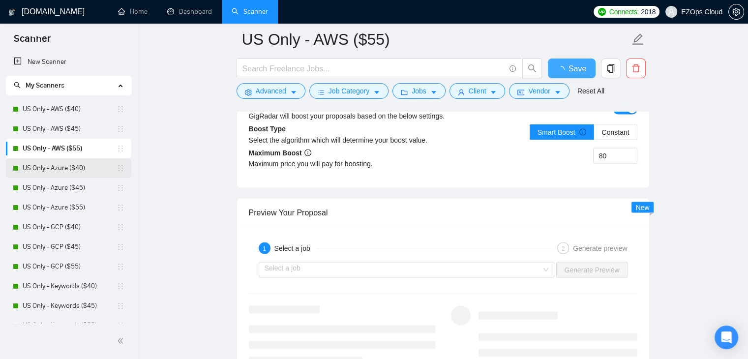
checkbox input "true"
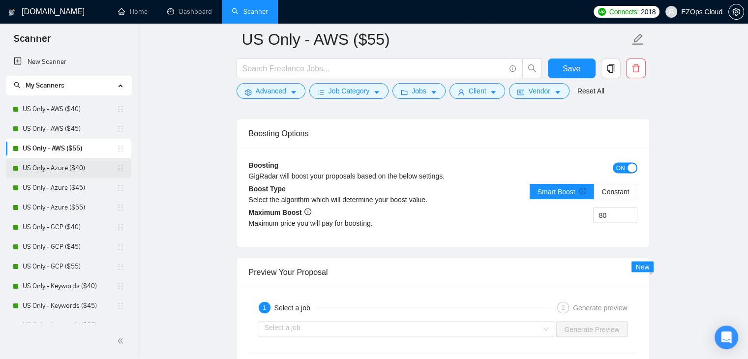
click at [61, 167] on link "US Only - Azure ($40)" at bounding box center [70, 168] width 94 height 20
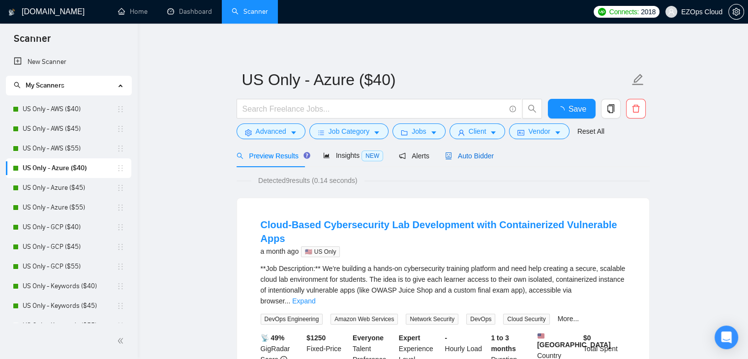
click at [463, 154] on span "Auto Bidder" at bounding box center [469, 156] width 49 height 8
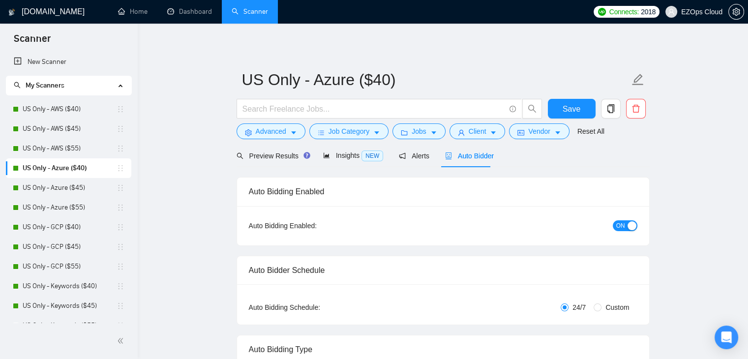
checkbox input "true"
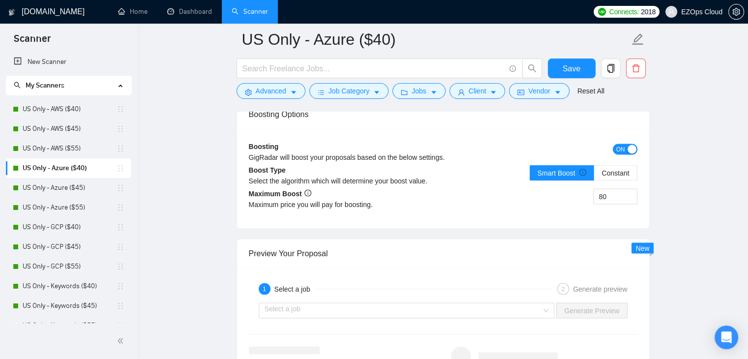
scroll to position [1724, 0]
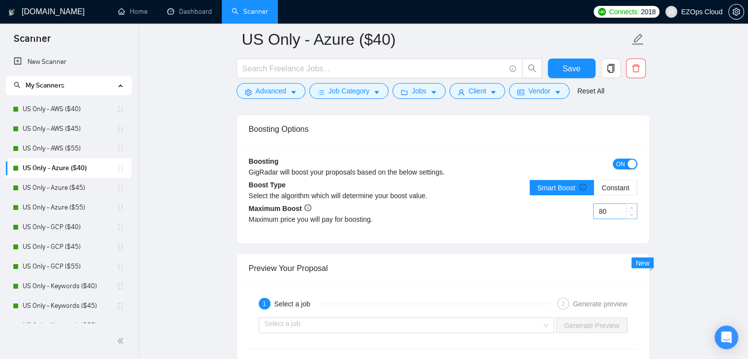
click at [607, 206] on input "80" at bounding box center [614, 210] width 43 height 15
type input "60"
click at [567, 71] on span "Save" at bounding box center [571, 68] width 18 height 12
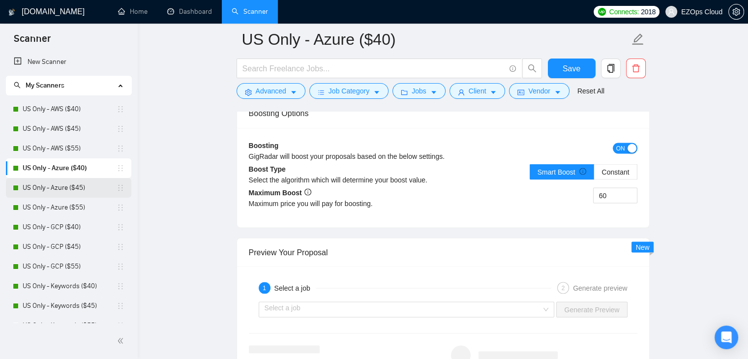
click at [75, 186] on link "US Only - Azure ($45)" at bounding box center [70, 188] width 94 height 20
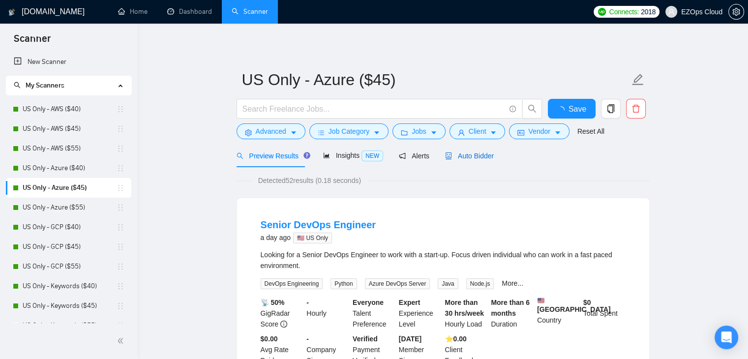
click at [486, 156] on span "Auto Bidder" at bounding box center [469, 156] width 49 height 8
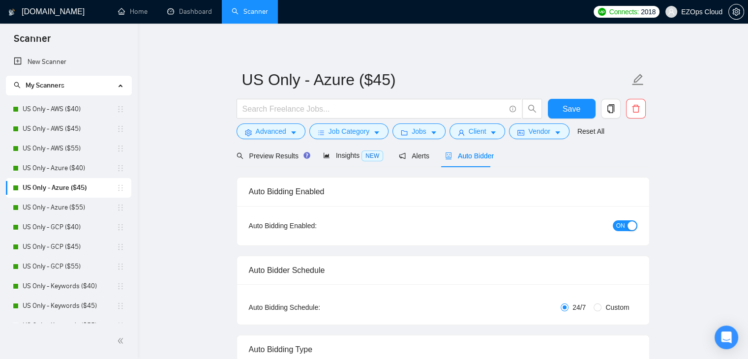
checkbox input "true"
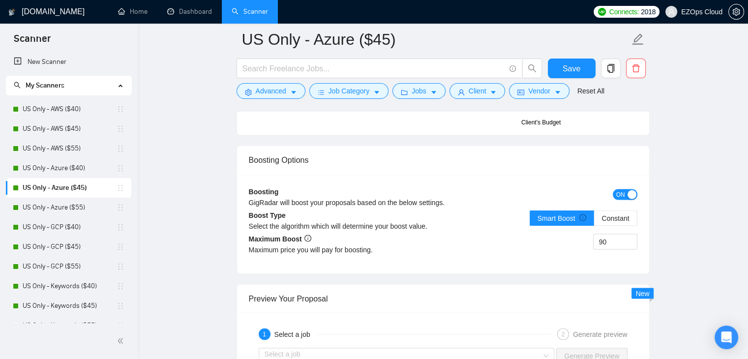
scroll to position [1722, 0]
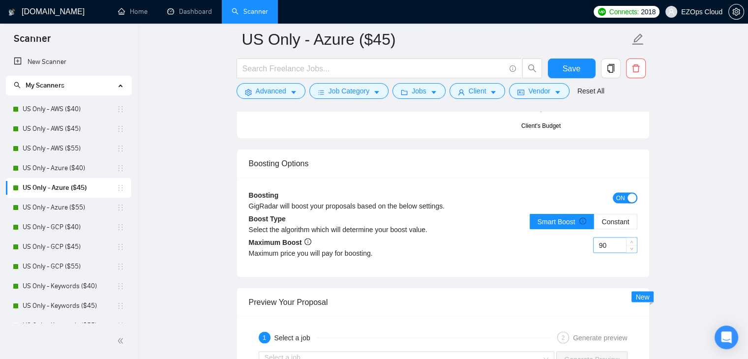
click at [608, 237] on input "90" at bounding box center [614, 244] width 43 height 15
type input "70"
click at [578, 73] on span "Save" at bounding box center [571, 68] width 18 height 12
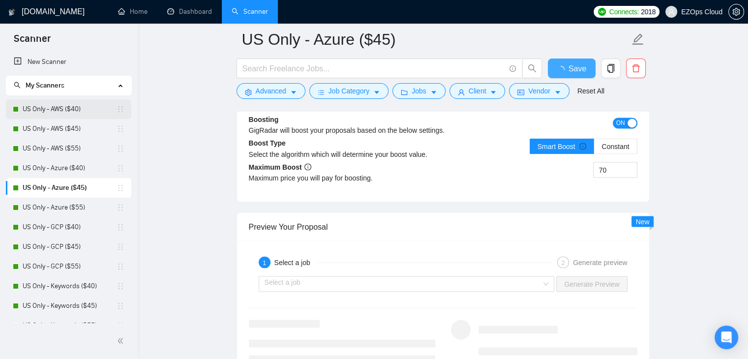
checkbox input "true"
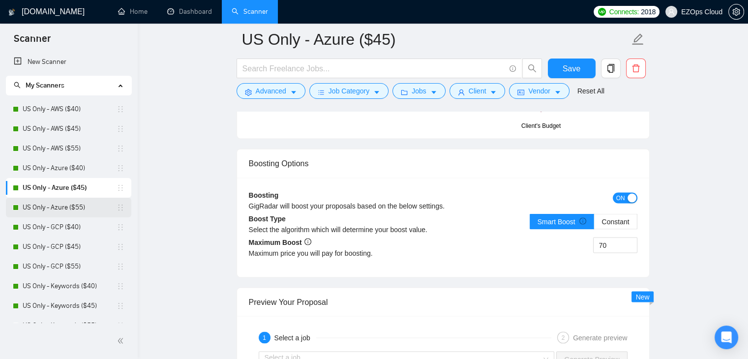
click at [73, 212] on link "US Only - Azure ($55)" at bounding box center [70, 208] width 94 height 20
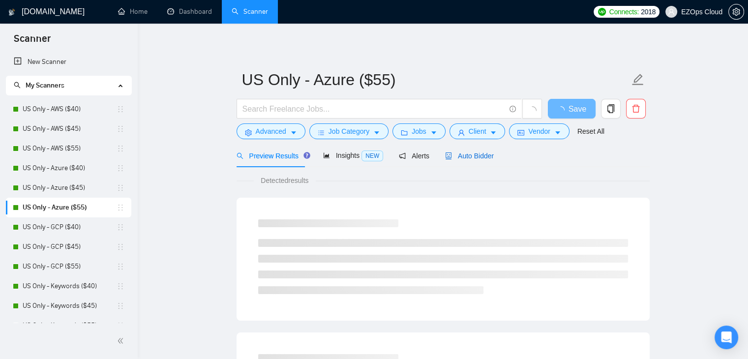
click at [461, 155] on span "Auto Bidder" at bounding box center [469, 156] width 49 height 8
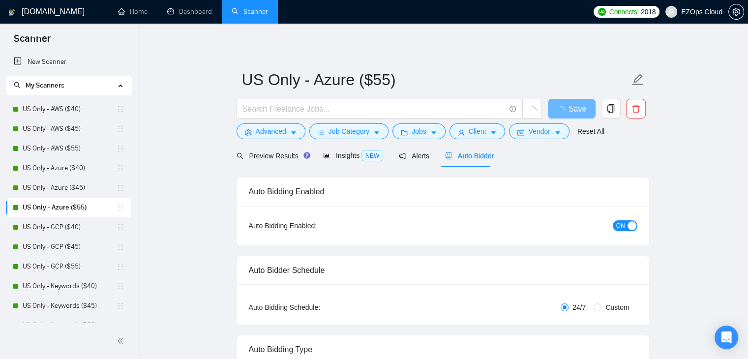
checkbox input "true"
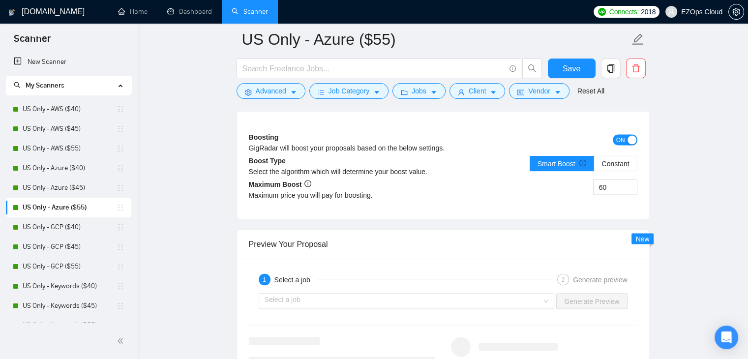
scroll to position [1751, 0]
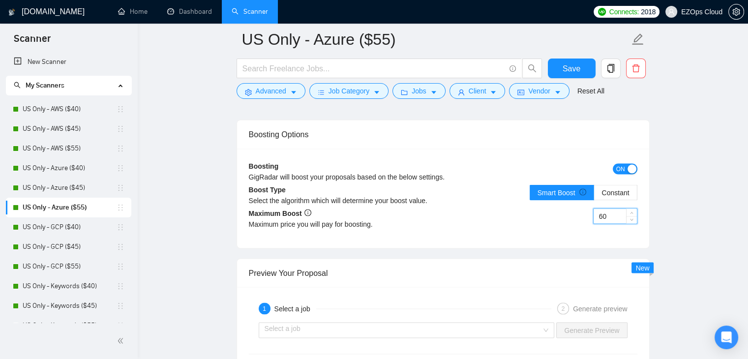
click at [604, 208] on input "60" at bounding box center [614, 215] width 43 height 15
type input "80"
click at [567, 60] on button "Save" at bounding box center [572, 68] width 48 height 20
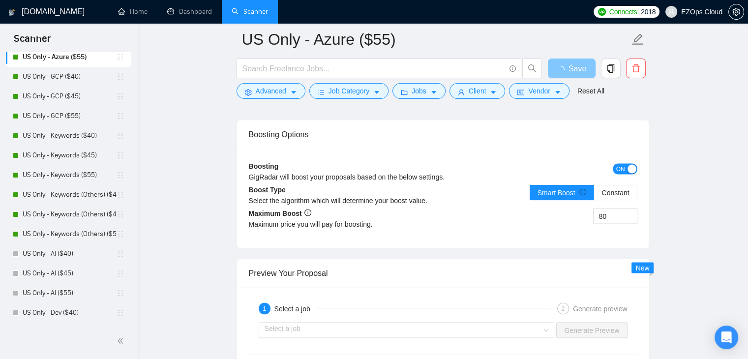
scroll to position [161, 0]
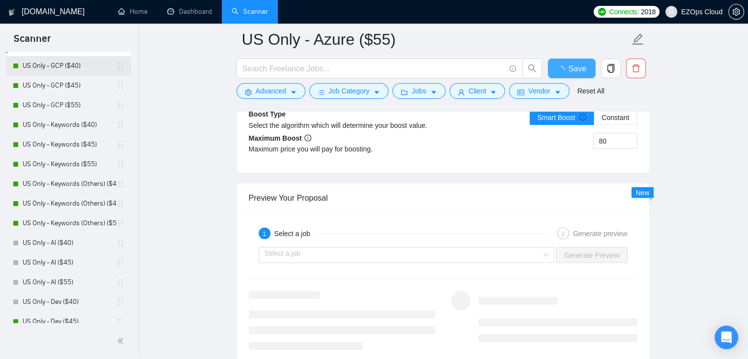
checkbox input "true"
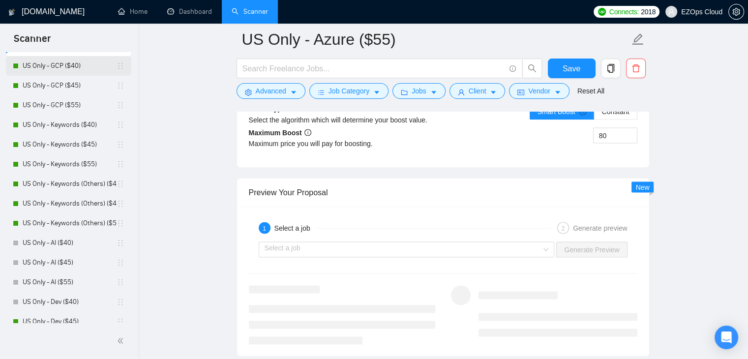
click at [41, 67] on link "US Only - GCP ($40)" at bounding box center [70, 66] width 94 height 20
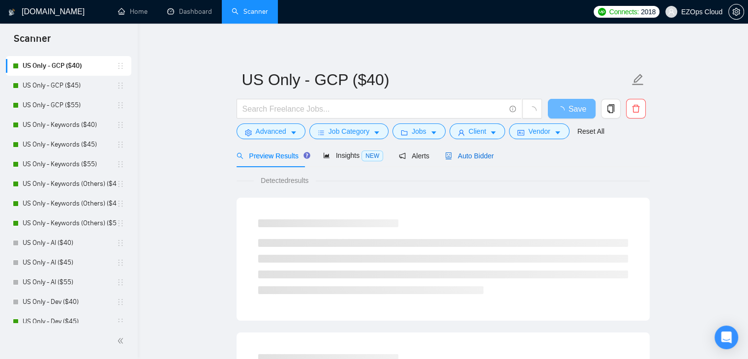
click at [474, 156] on span "Auto Bidder" at bounding box center [469, 156] width 49 height 8
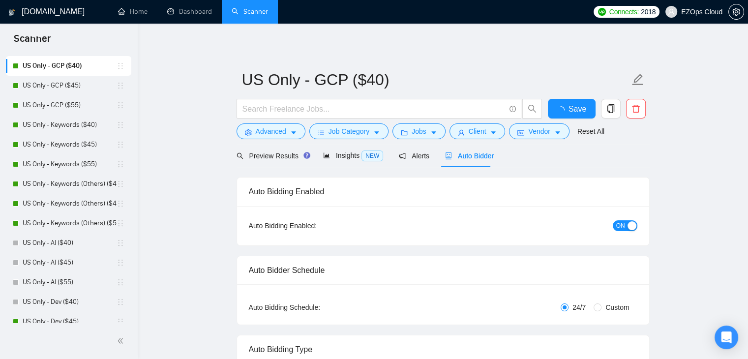
checkbox input "true"
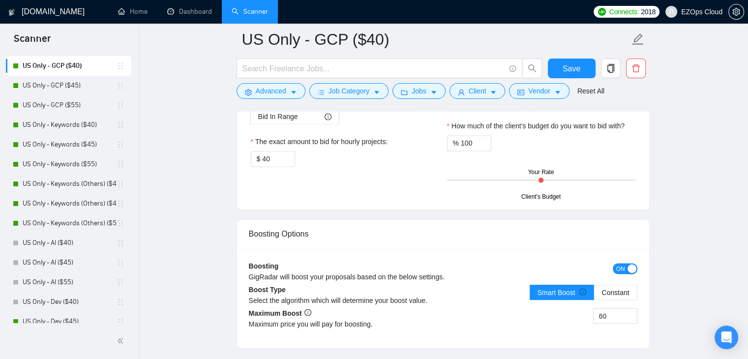
scroll to position [1630, 0]
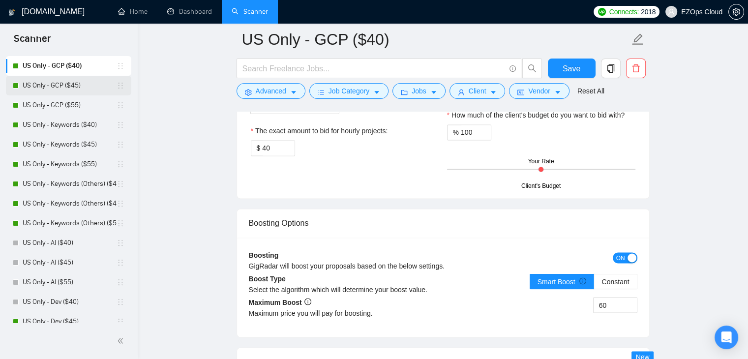
click at [51, 93] on link "US Only - GCP ($45)" at bounding box center [70, 86] width 94 height 20
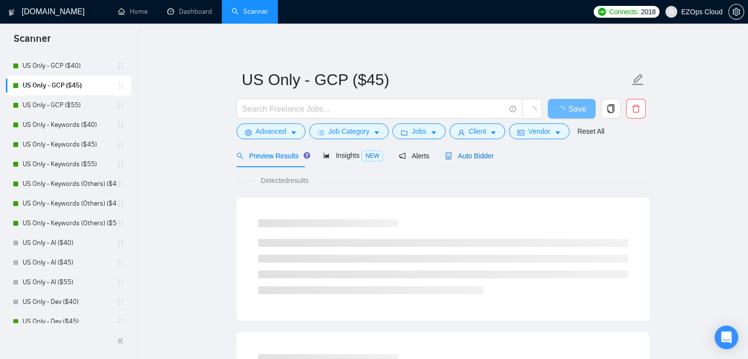
click at [465, 158] on span "Auto Bidder" at bounding box center [469, 156] width 49 height 8
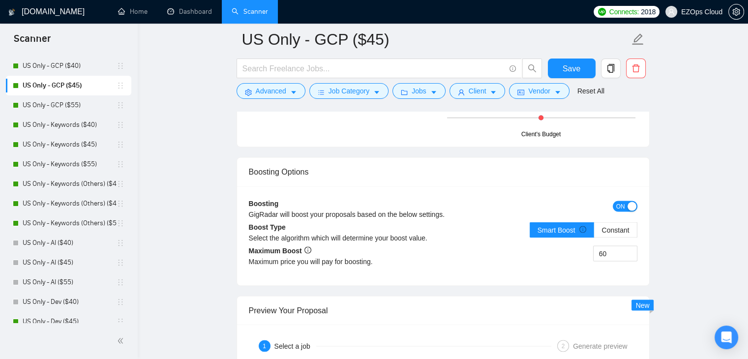
scroll to position [1699, 0]
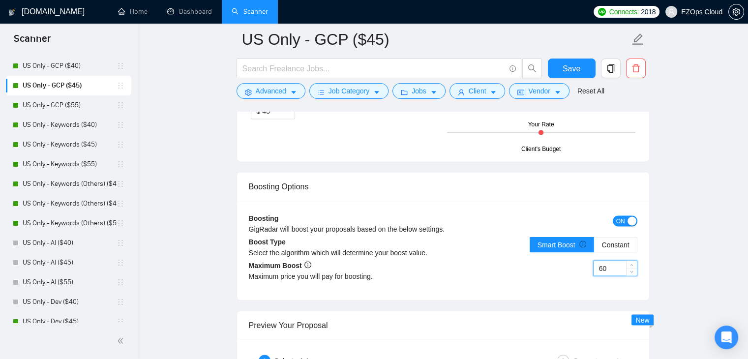
click at [611, 262] on input "60" at bounding box center [614, 267] width 43 height 15
type input "6"
type input "70"
click at [570, 62] on span "Save" at bounding box center [571, 68] width 18 height 12
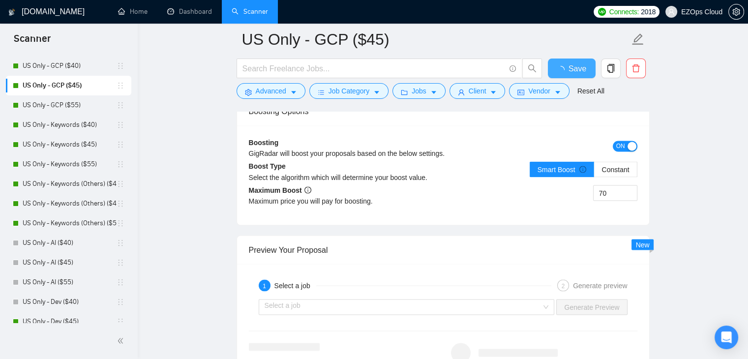
checkbox input "true"
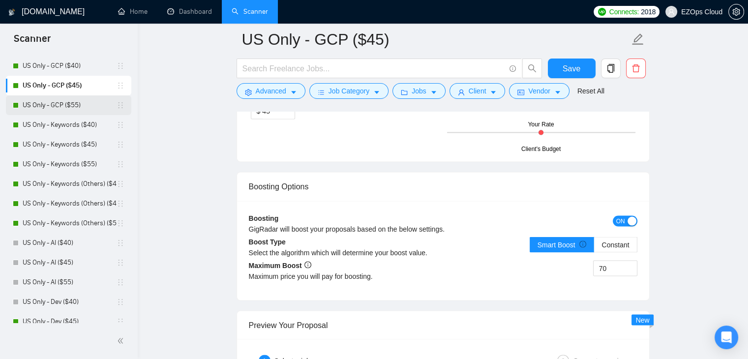
click at [71, 99] on link "US Only - GCP ($55)" at bounding box center [70, 105] width 94 height 20
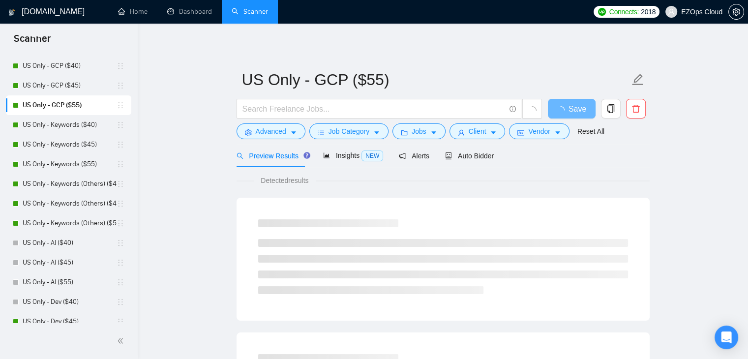
click at [490, 154] on div "Preview Results Insights NEW Alerts Auto Bidder" at bounding box center [442, 155] width 413 height 23
click at [487, 154] on span "Auto Bidder" at bounding box center [469, 156] width 49 height 8
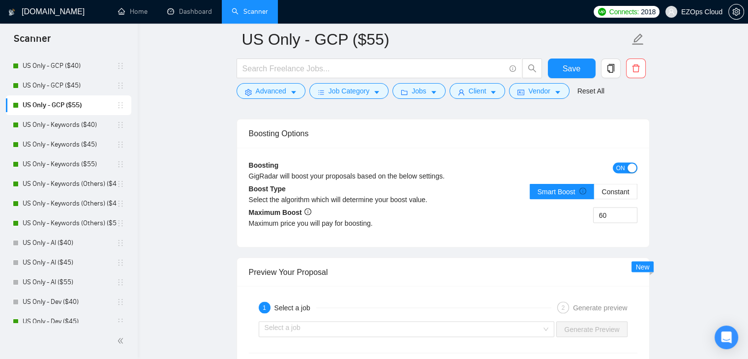
scroll to position [1733, 0]
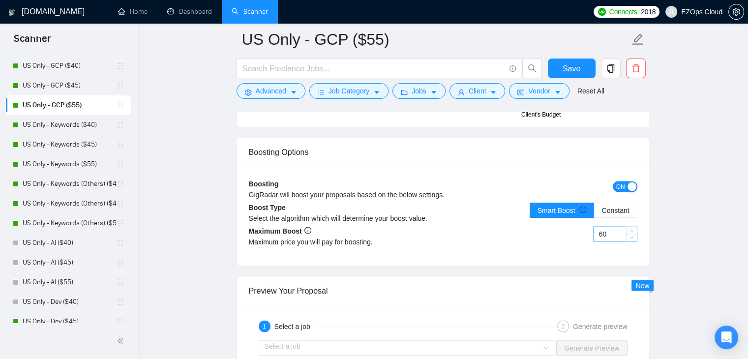
click at [608, 232] on input "60" at bounding box center [614, 233] width 43 height 15
type input "80"
click at [562, 63] on button "Save" at bounding box center [572, 68] width 48 height 20
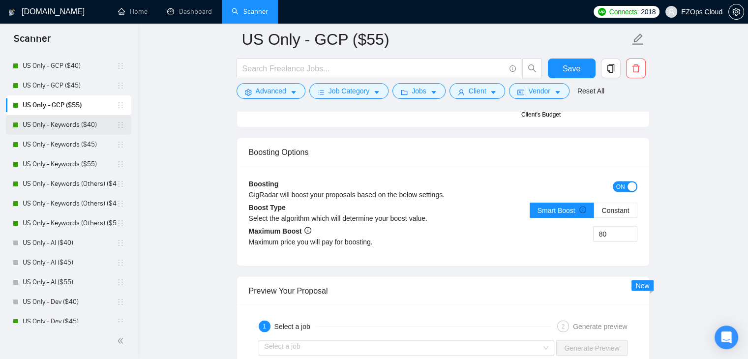
click at [37, 126] on link "US Only - Keywords ($40)" at bounding box center [70, 125] width 94 height 20
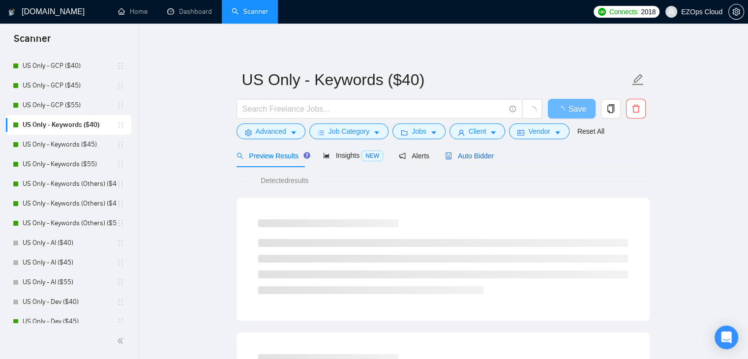
click at [488, 156] on span "Auto Bidder" at bounding box center [469, 156] width 49 height 8
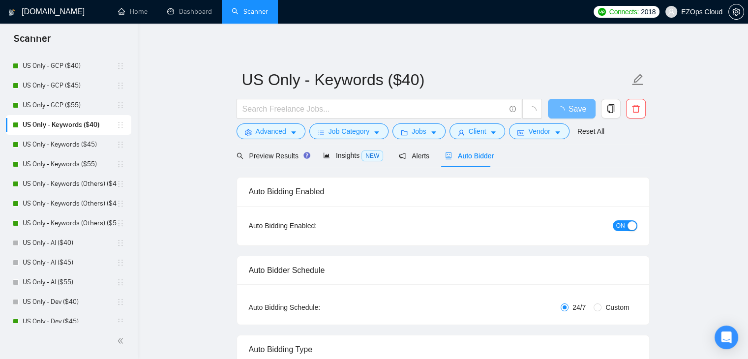
checkbox input "true"
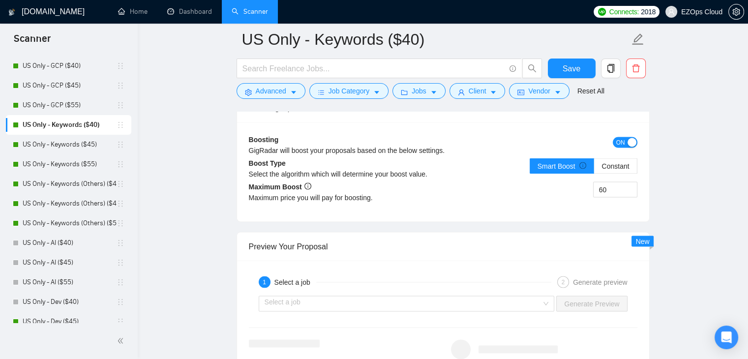
scroll to position [1787, 0]
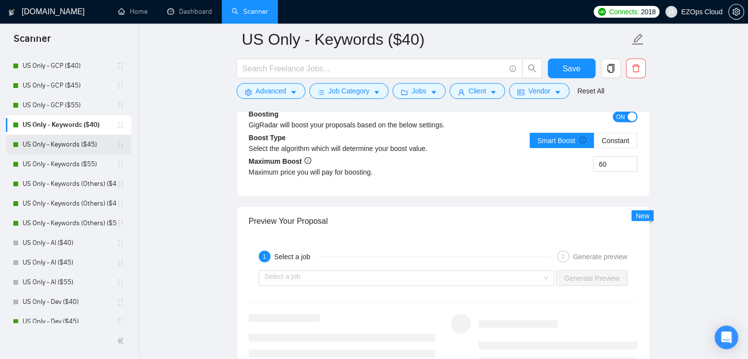
click at [25, 150] on link "US Only - Keywords ($45)" at bounding box center [70, 145] width 94 height 20
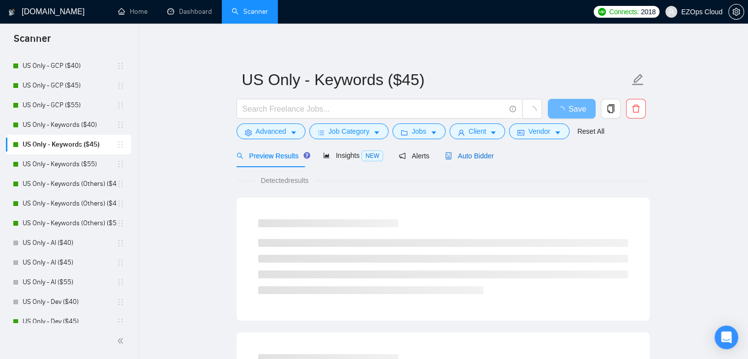
click at [466, 152] on span "Auto Bidder" at bounding box center [469, 156] width 49 height 8
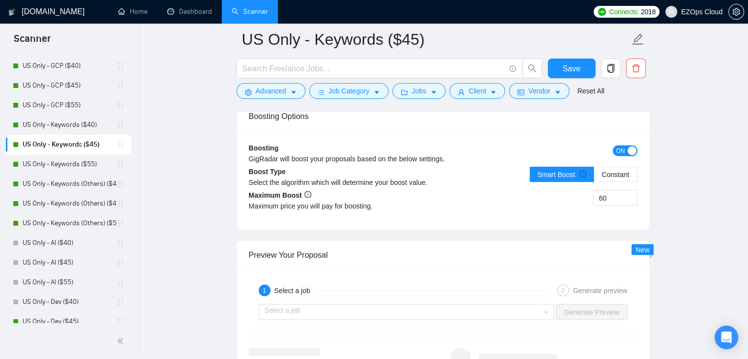
scroll to position [1754, 0]
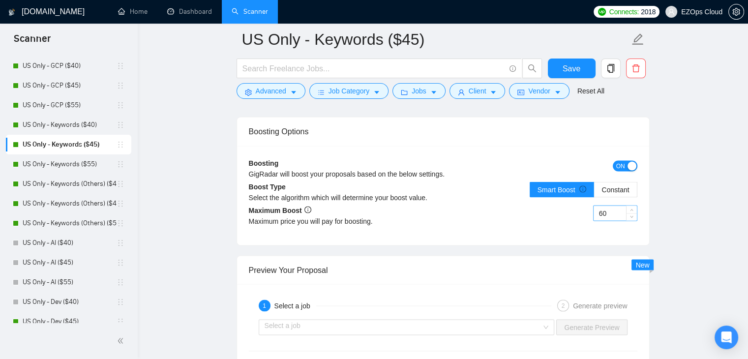
click at [613, 205] on input "60" at bounding box center [614, 212] width 43 height 15
type input "70"
click at [568, 66] on span "Save" at bounding box center [571, 68] width 18 height 12
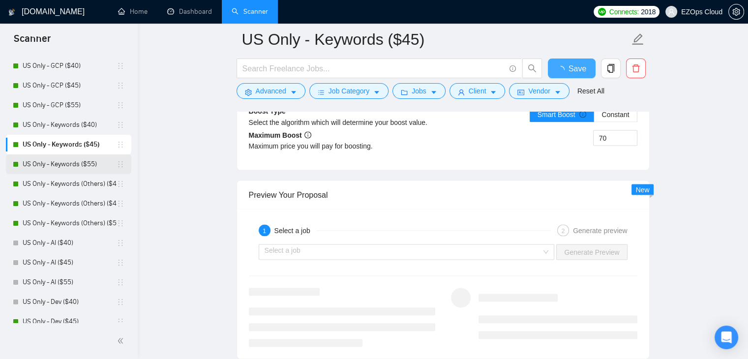
checkbox input "true"
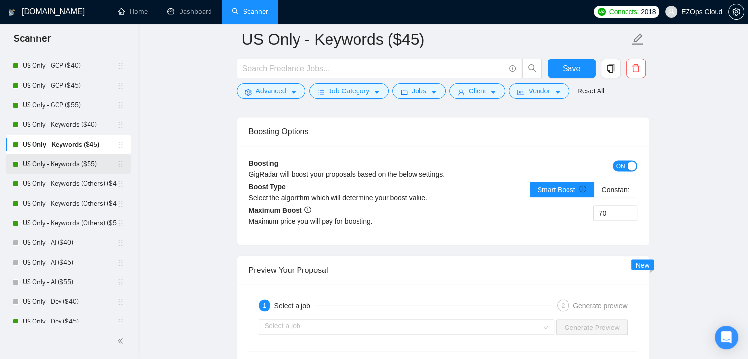
click at [69, 171] on link "US Only - Keywords ($55)" at bounding box center [70, 164] width 94 height 20
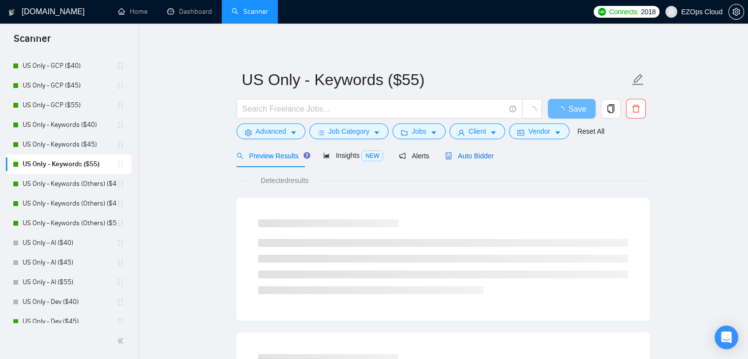
click at [460, 155] on span "Auto Bidder" at bounding box center [469, 156] width 49 height 8
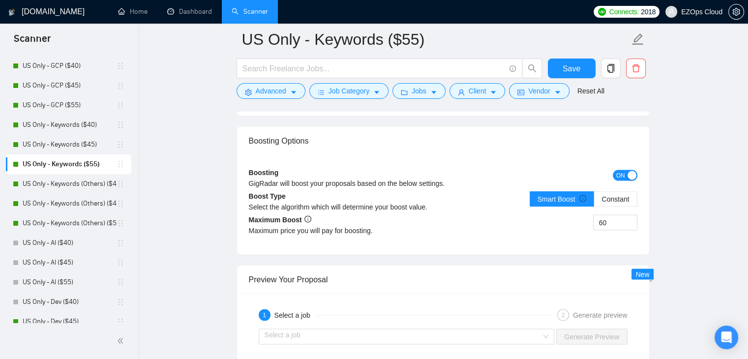
scroll to position [1765, 0]
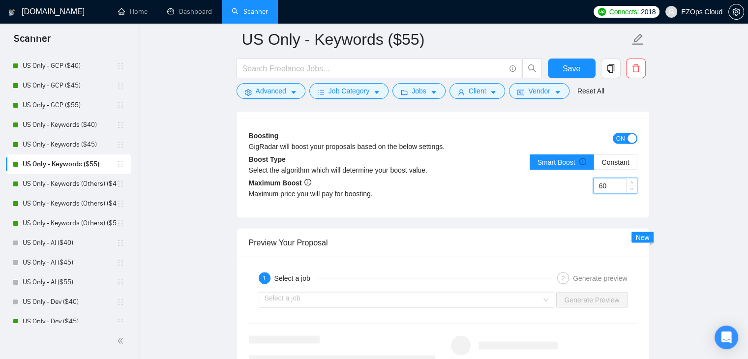
click at [603, 182] on input "60" at bounding box center [614, 185] width 43 height 15
type input "80"
click at [568, 61] on button "Save" at bounding box center [572, 68] width 48 height 20
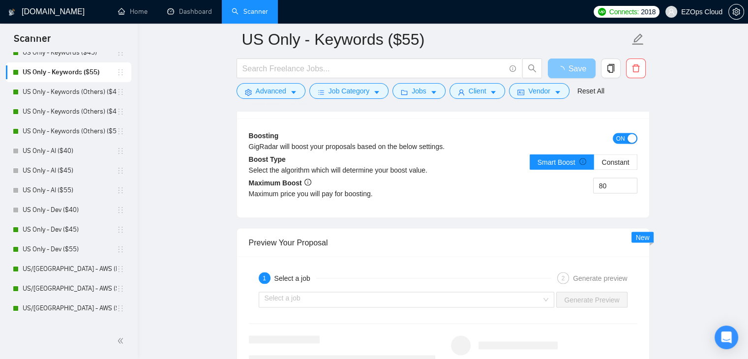
scroll to position [266, 0]
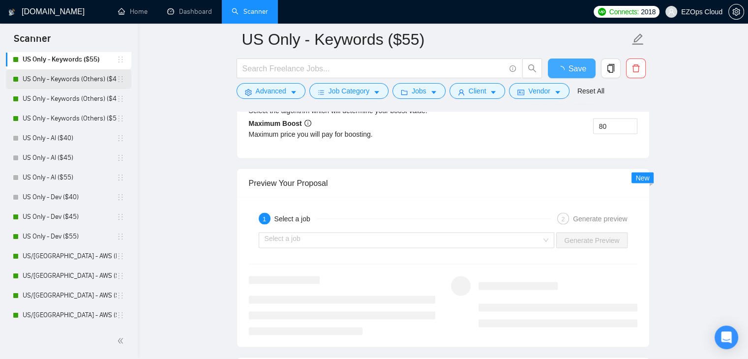
checkbox input "true"
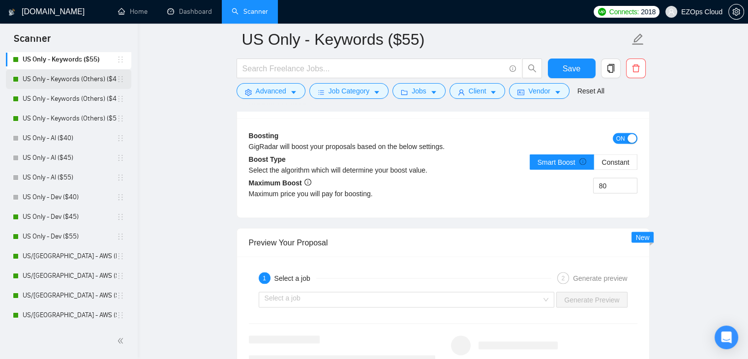
click at [41, 81] on link "US Only - Keywords (Others) ($40)" at bounding box center [70, 79] width 94 height 20
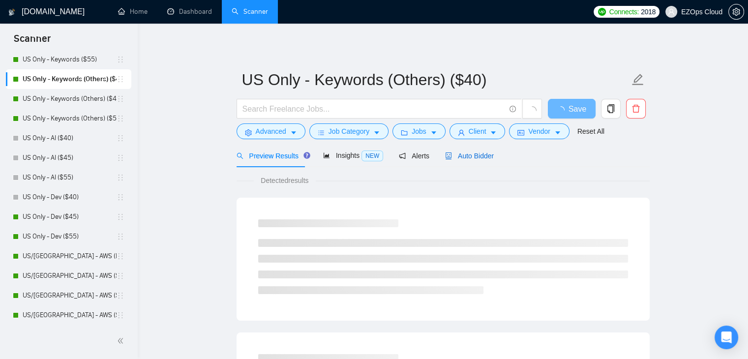
click at [476, 160] on div "Auto Bidder" at bounding box center [469, 155] width 49 height 11
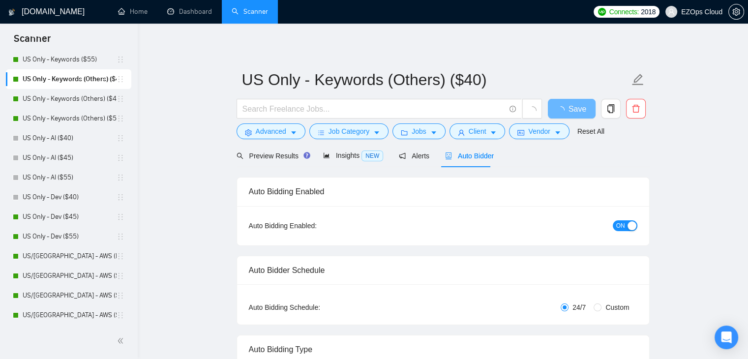
checkbox input "true"
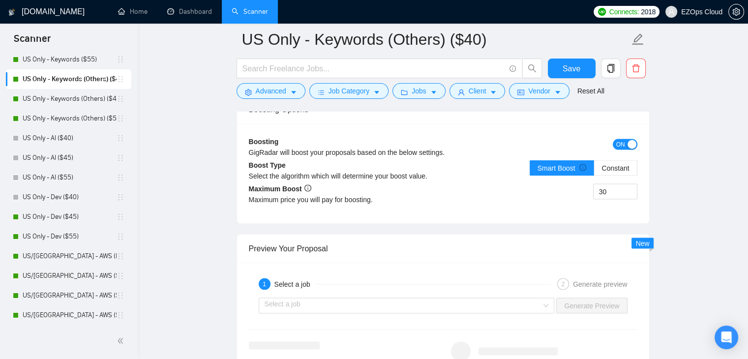
scroll to position [1748, 0]
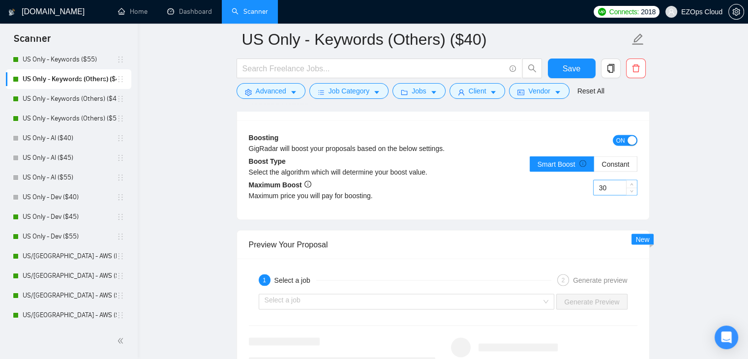
click at [602, 187] on input "30" at bounding box center [614, 187] width 43 height 15
type input "60"
click at [566, 75] on button "Save" at bounding box center [572, 68] width 48 height 20
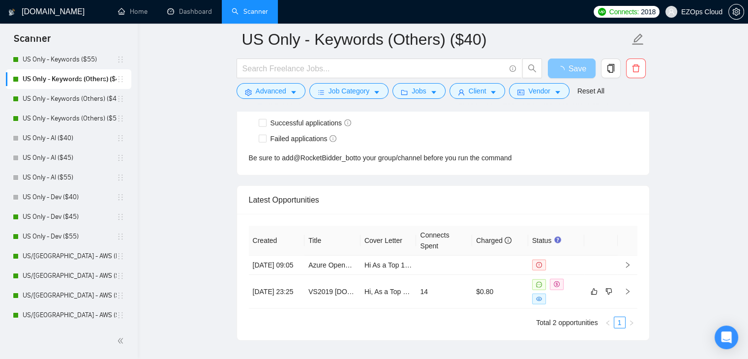
scroll to position [2552, 0]
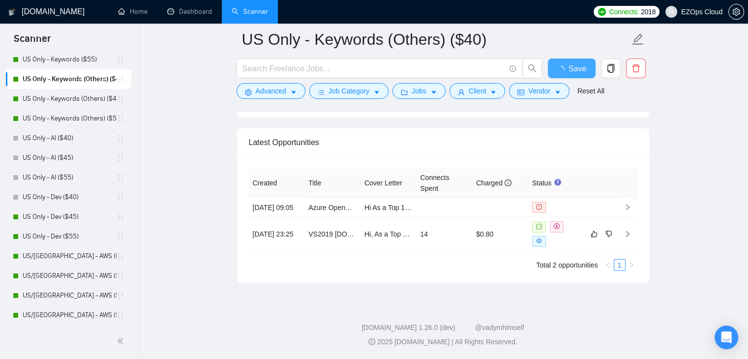
checkbox input "true"
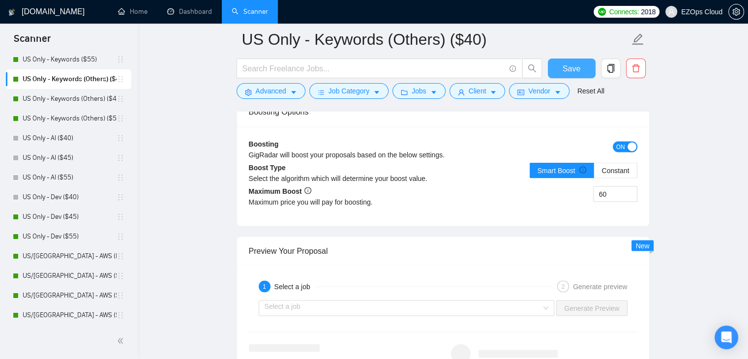
scroll to position [1698, 0]
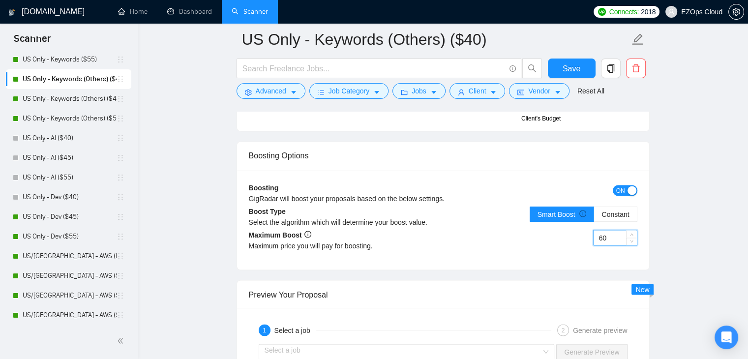
click at [606, 237] on input "60" at bounding box center [614, 237] width 43 height 15
type input "50"
click at [578, 65] on span "Save" at bounding box center [571, 68] width 18 height 12
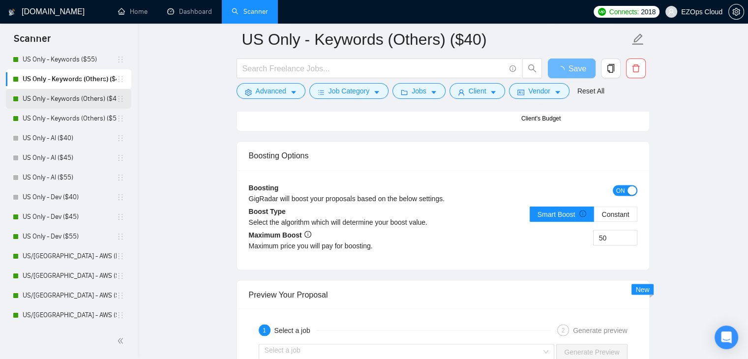
click at [44, 98] on link "US Only - Keywords (Others) ($45)" at bounding box center [70, 99] width 94 height 20
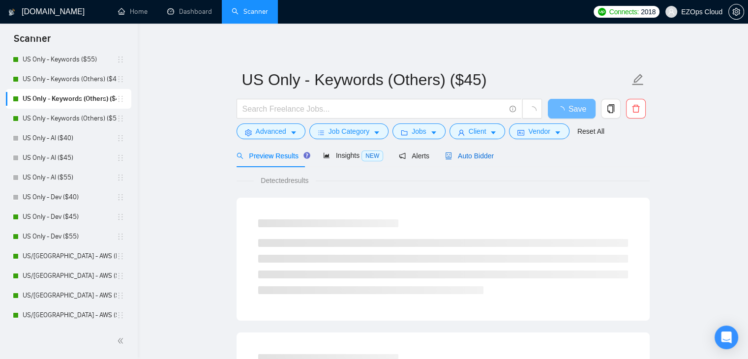
click at [462, 157] on span "Auto Bidder" at bounding box center [469, 156] width 49 height 8
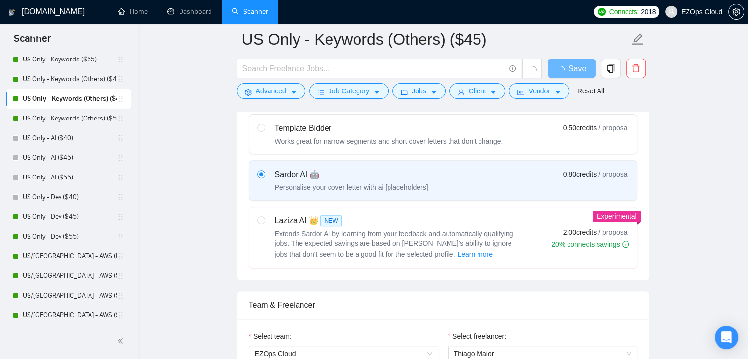
scroll to position [628, 0]
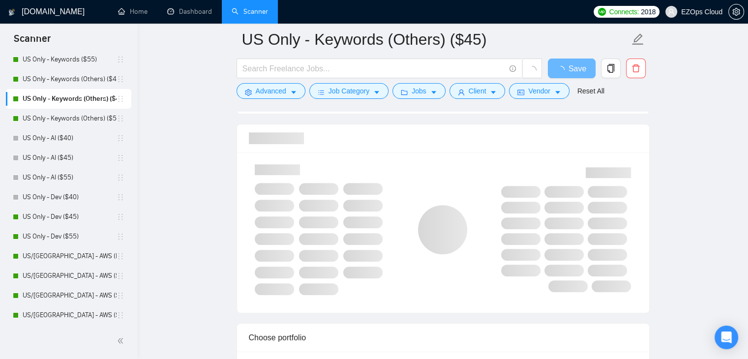
checkbox input "true"
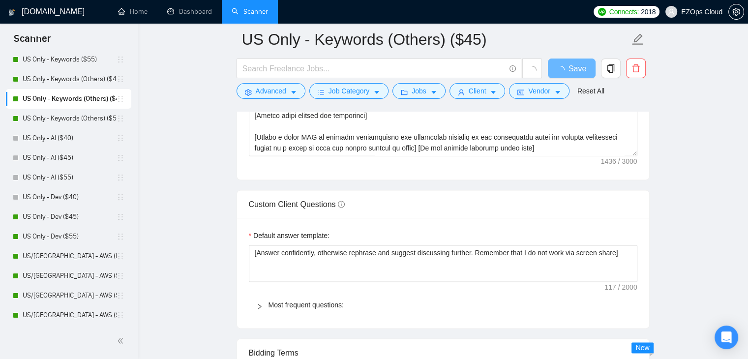
scroll to position [1569, 0]
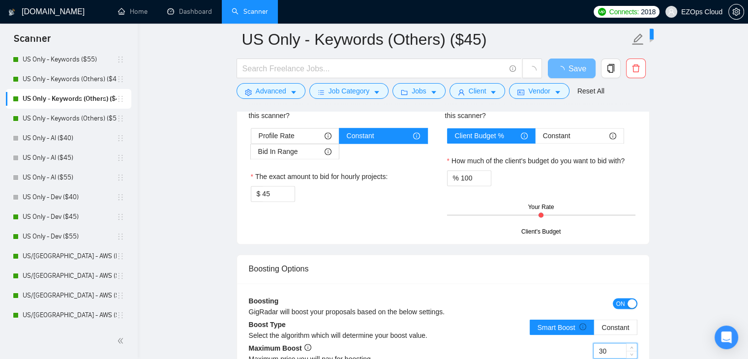
click at [601, 344] on input "30" at bounding box center [614, 350] width 43 height 15
type input "50"
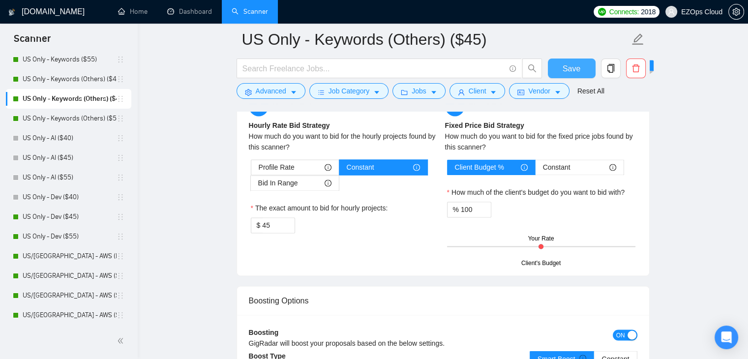
click at [570, 65] on span "Save" at bounding box center [571, 68] width 18 height 12
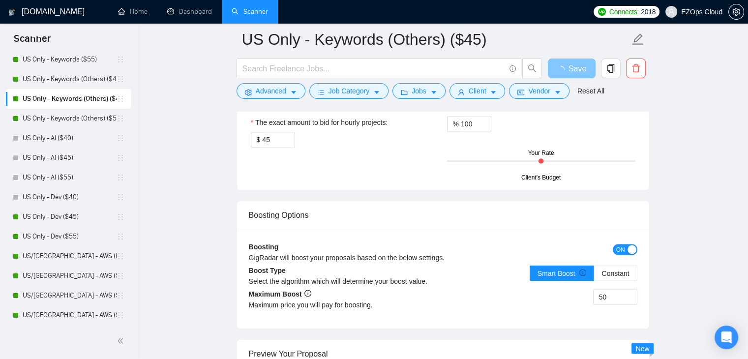
scroll to position [1676, 0]
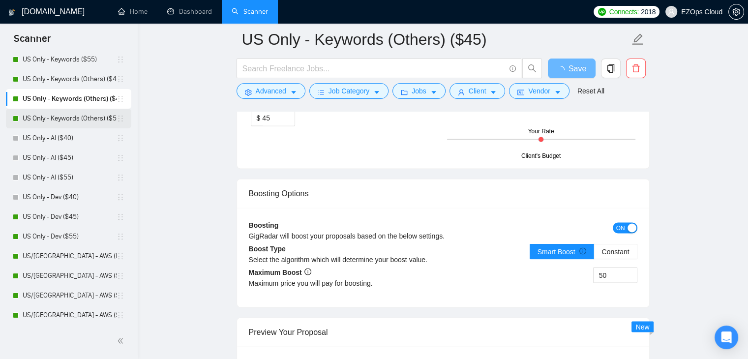
click at [72, 116] on link "US Only - Keywords (Others) ($55)" at bounding box center [70, 119] width 94 height 20
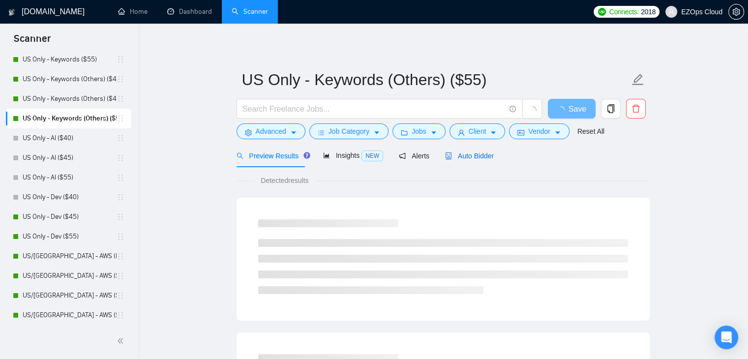
click at [463, 150] on div "Auto Bidder" at bounding box center [469, 155] width 49 height 11
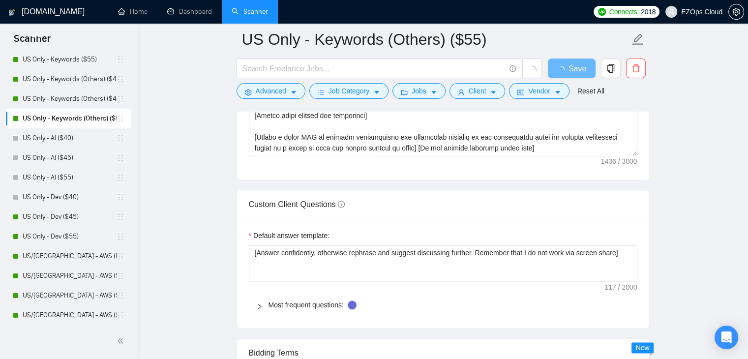
scroll to position [1569, 0]
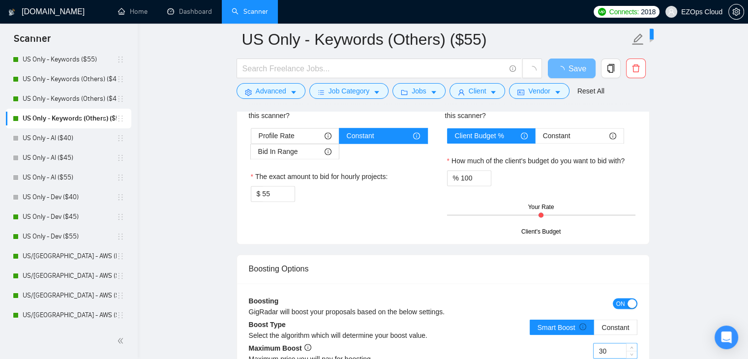
click at [606, 345] on input "30" at bounding box center [614, 350] width 43 height 15
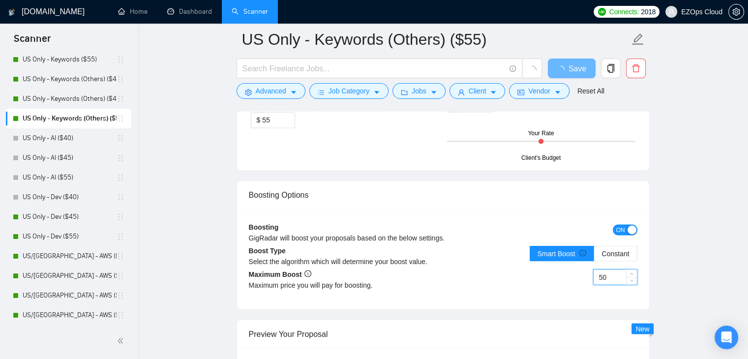
scroll to position [1660, 0]
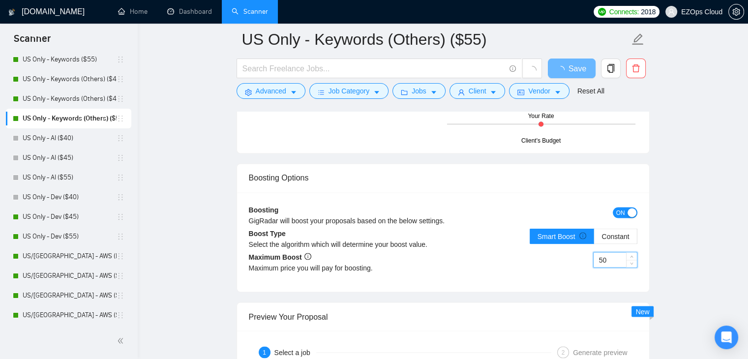
type input "50"
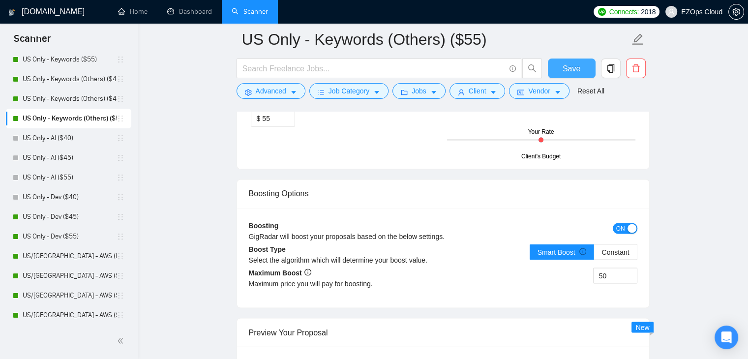
click at [560, 73] on button "Save" at bounding box center [572, 68] width 48 height 20
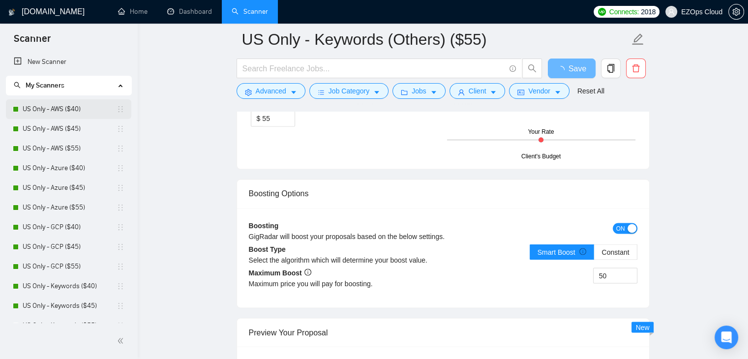
click at [71, 112] on link "US Only - AWS ($40)" at bounding box center [70, 109] width 94 height 20
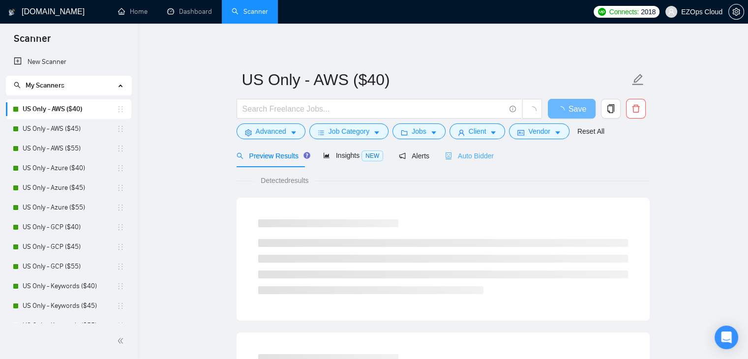
click at [461, 149] on div "Auto Bidder" at bounding box center [469, 155] width 49 height 23
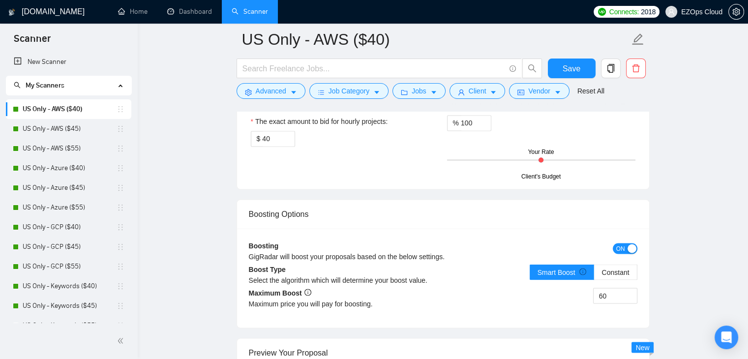
scroll to position [1659, 0]
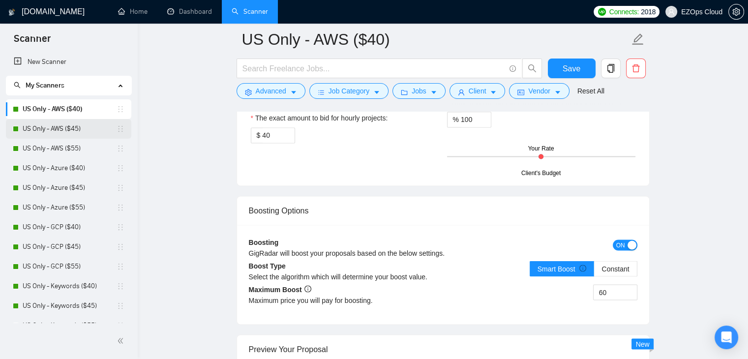
click at [66, 132] on link "US Only - AWS ($45)" at bounding box center [70, 129] width 94 height 20
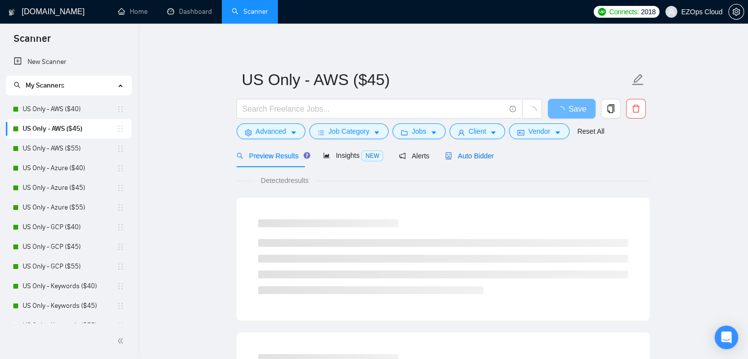
click at [466, 159] on span "Auto Bidder" at bounding box center [469, 156] width 49 height 8
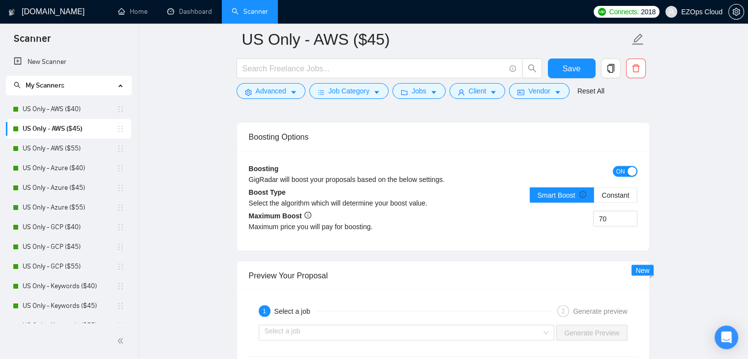
scroll to position [1740, 0]
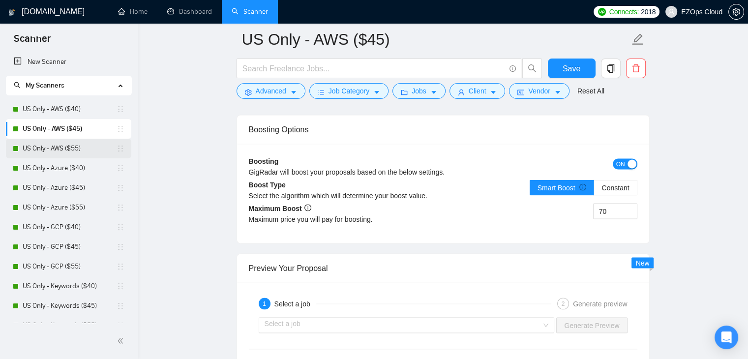
click at [85, 151] on link "US Only - AWS ($55)" at bounding box center [70, 149] width 94 height 20
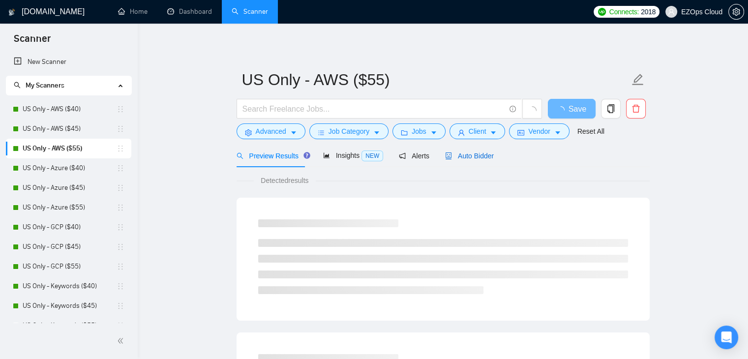
click at [465, 155] on span "Auto Bidder" at bounding box center [469, 156] width 49 height 8
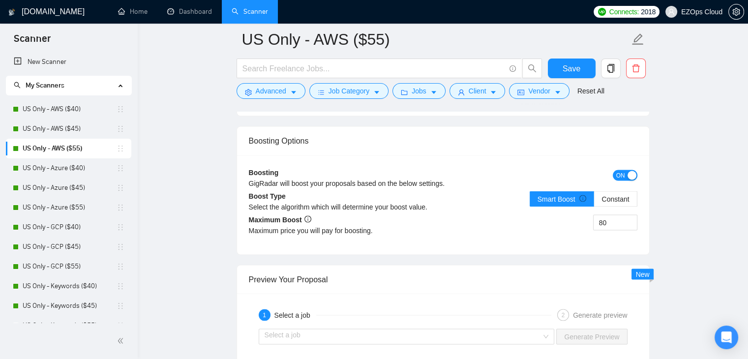
scroll to position [1736, 0]
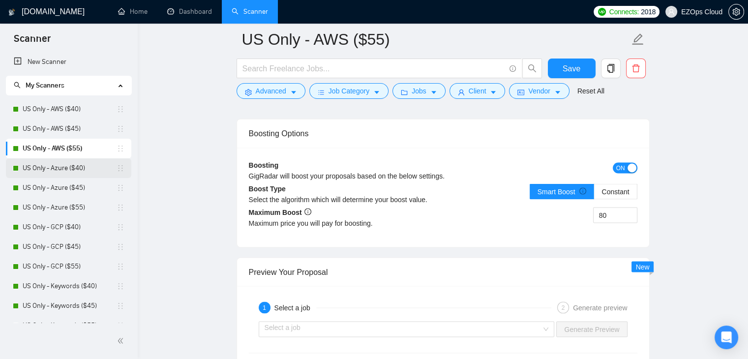
click at [55, 171] on link "US Only - Azure ($40)" at bounding box center [70, 168] width 94 height 20
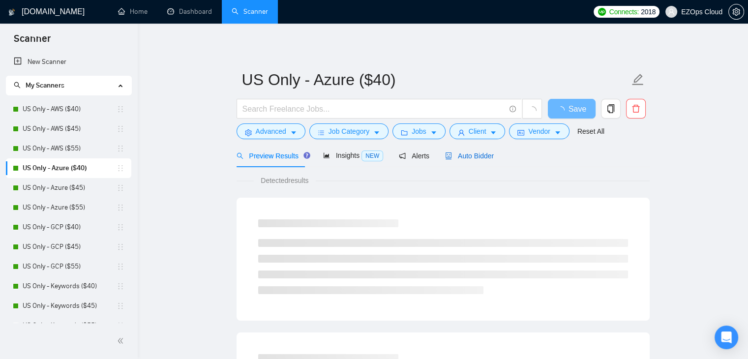
click at [472, 152] on span "Auto Bidder" at bounding box center [469, 156] width 49 height 8
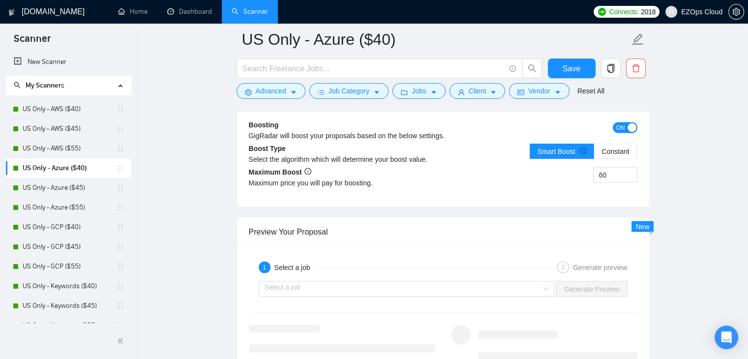
scroll to position [1745, 0]
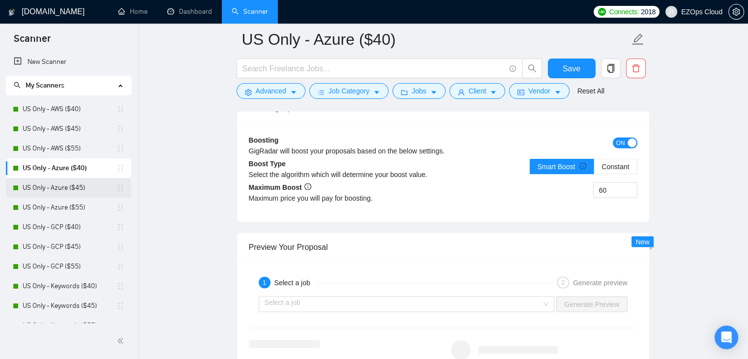
click at [89, 185] on link "US Only - Azure ($45)" at bounding box center [70, 188] width 94 height 20
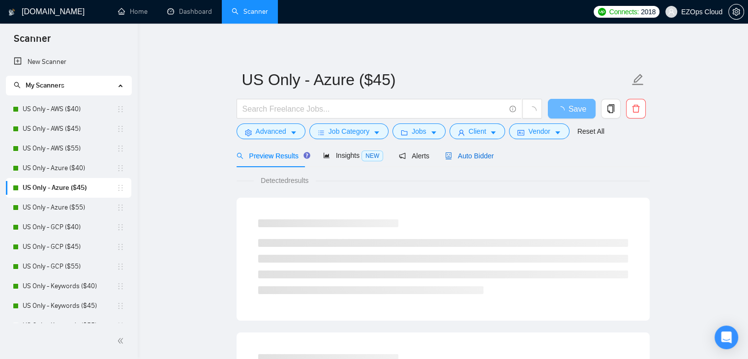
click at [462, 152] on span "Auto Bidder" at bounding box center [469, 156] width 49 height 8
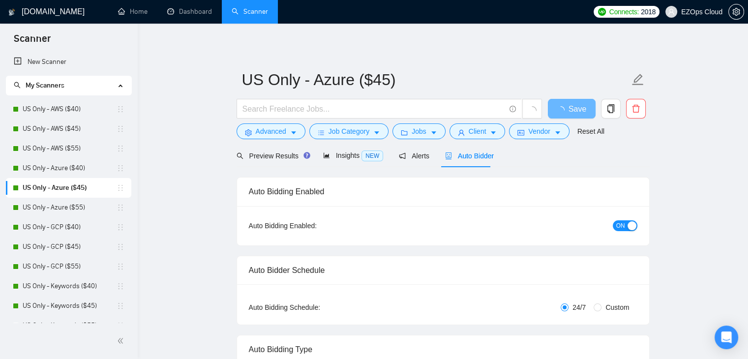
checkbox input "true"
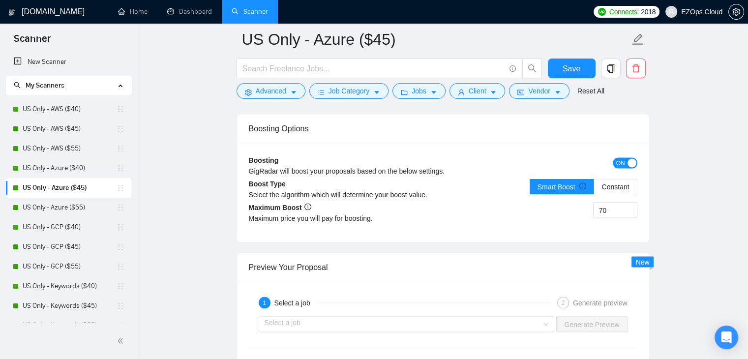
scroll to position [1726, 0]
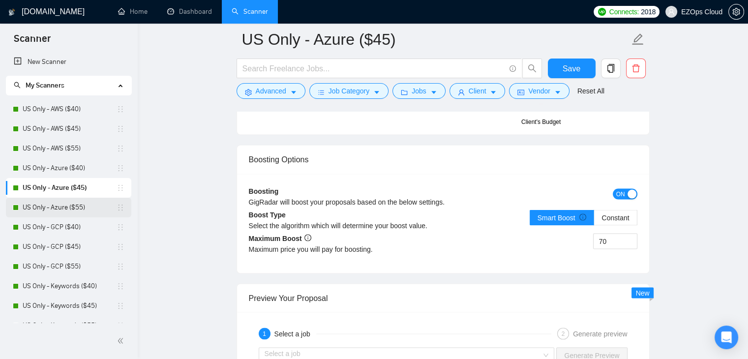
click at [44, 207] on link "US Only - Azure ($55)" at bounding box center [70, 208] width 94 height 20
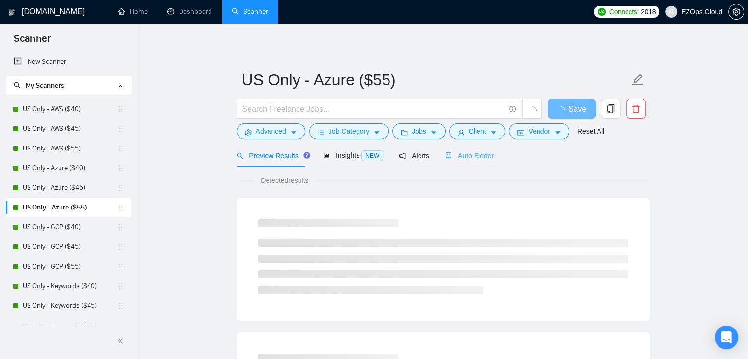
click at [474, 162] on div "Auto Bidder" at bounding box center [469, 155] width 49 height 23
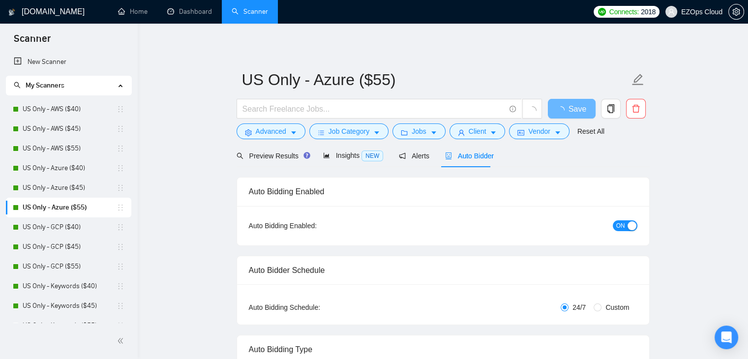
checkbox input "true"
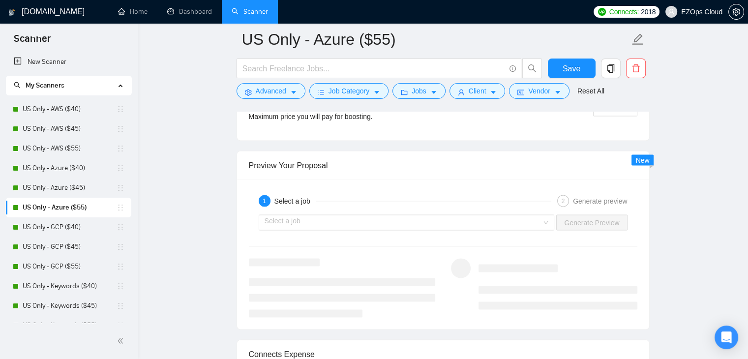
scroll to position [1883, 0]
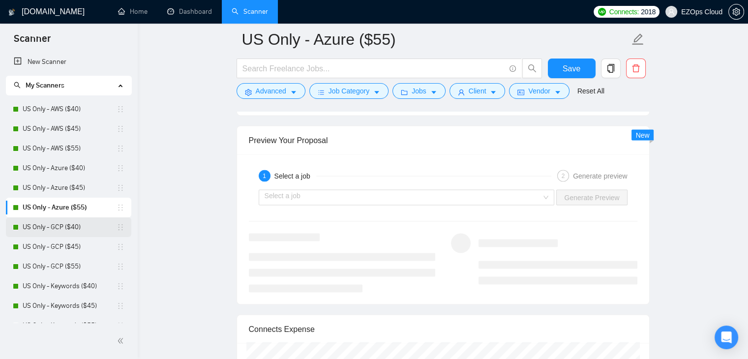
click at [68, 226] on link "US Only - GCP ($40)" at bounding box center [70, 227] width 94 height 20
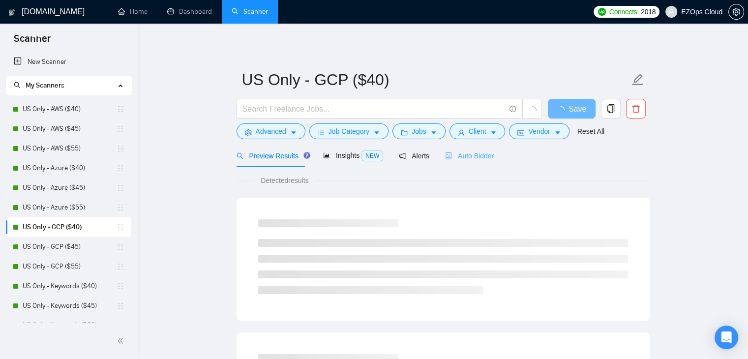
click at [480, 146] on div "Auto Bidder" at bounding box center [469, 155] width 49 height 23
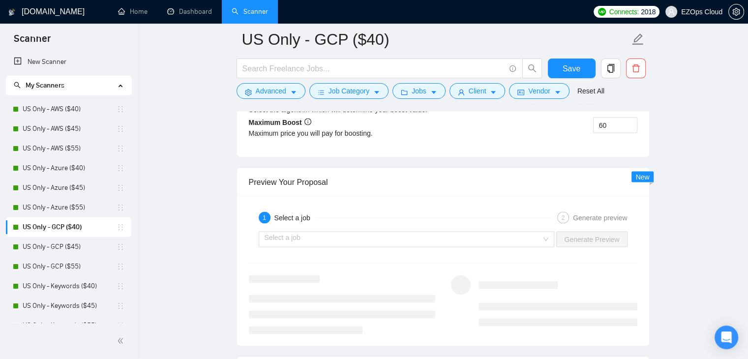
scroll to position [1785, 0]
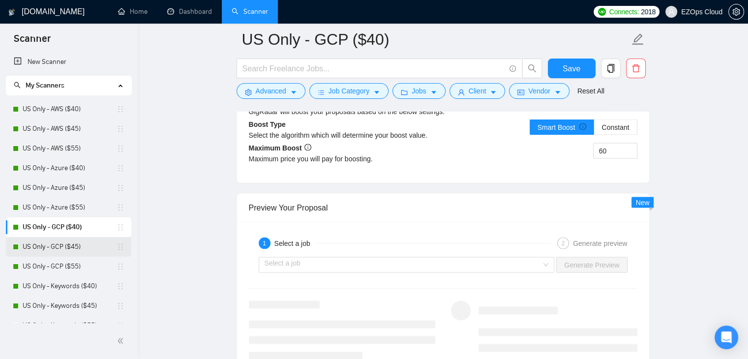
click at [61, 242] on link "US Only - GCP ($45)" at bounding box center [70, 247] width 94 height 20
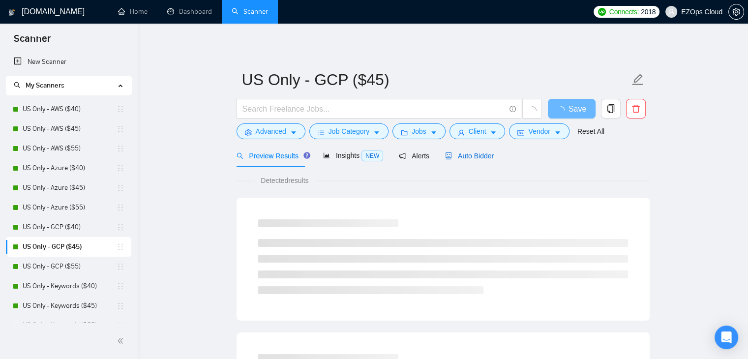
click at [454, 160] on div "Auto Bidder" at bounding box center [469, 155] width 49 height 11
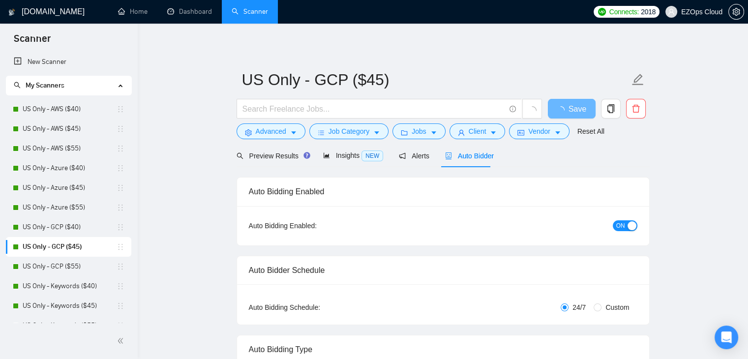
checkbox input "true"
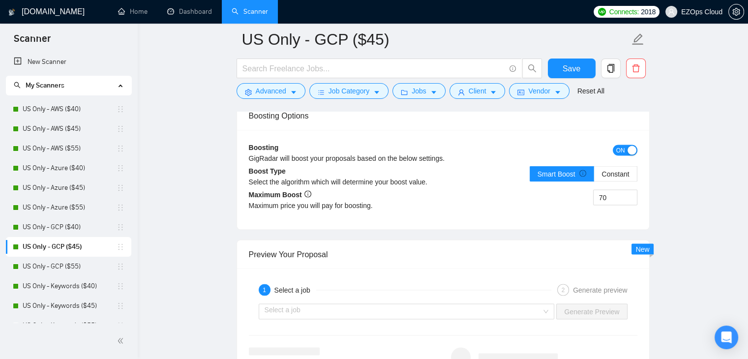
scroll to position [1765, 0]
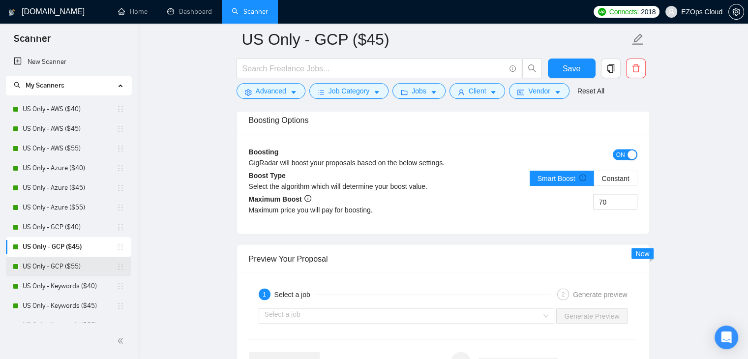
click at [24, 270] on link "US Only - GCP ($55)" at bounding box center [70, 267] width 94 height 20
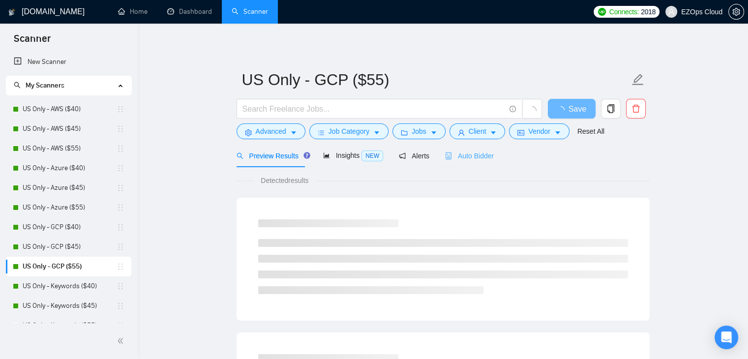
click at [478, 146] on div "Auto Bidder" at bounding box center [469, 155] width 49 height 23
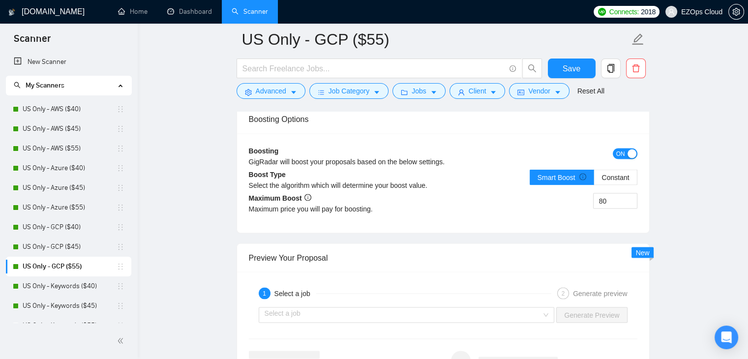
scroll to position [1765, 0]
click at [81, 285] on link "US Only - Keywords ($40)" at bounding box center [70, 286] width 94 height 20
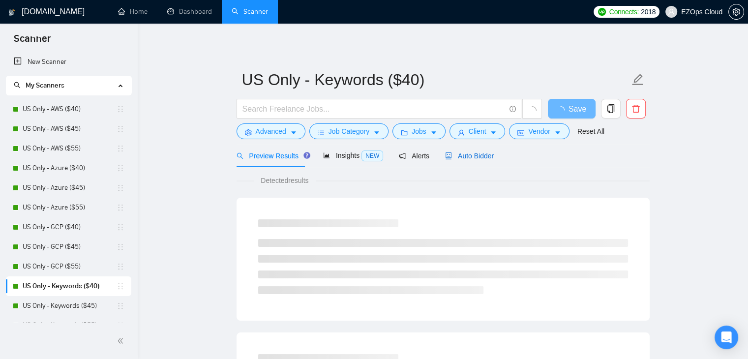
click at [470, 156] on span "Auto Bidder" at bounding box center [469, 156] width 49 height 8
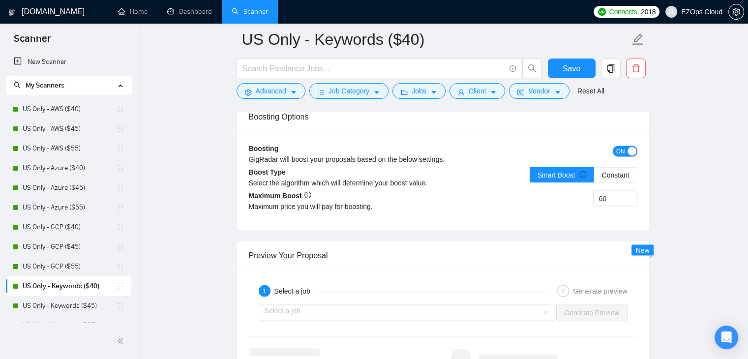
scroll to position [1745, 0]
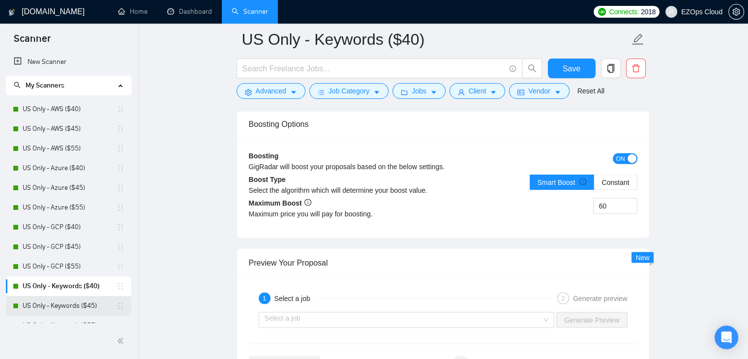
click at [79, 303] on link "US Only - Keywords ($45)" at bounding box center [70, 306] width 94 height 20
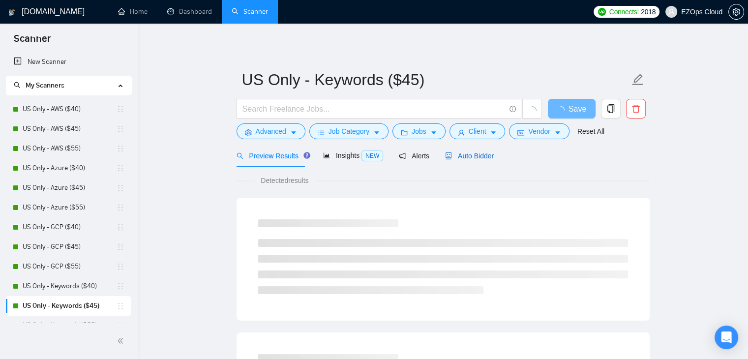
click at [461, 154] on span "Auto Bidder" at bounding box center [469, 156] width 49 height 8
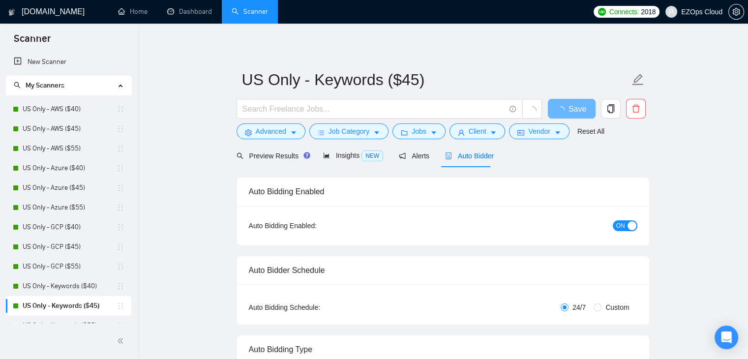
checkbox input "true"
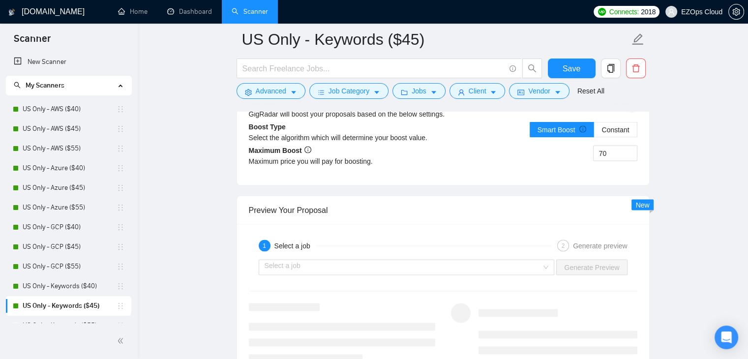
scroll to position [1794, 0]
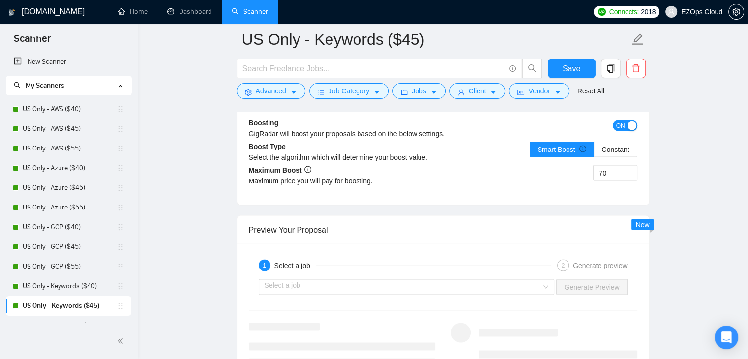
drag, startPoint x: 134, startPoint y: 72, endPoint x: 136, endPoint y: 93, distance: 21.7
click at [136, 93] on div "New Scanner My Scanners US Only - AWS ($40) US Only - AWS ($45) US Only - AWS (…" at bounding box center [69, 187] width 138 height 271
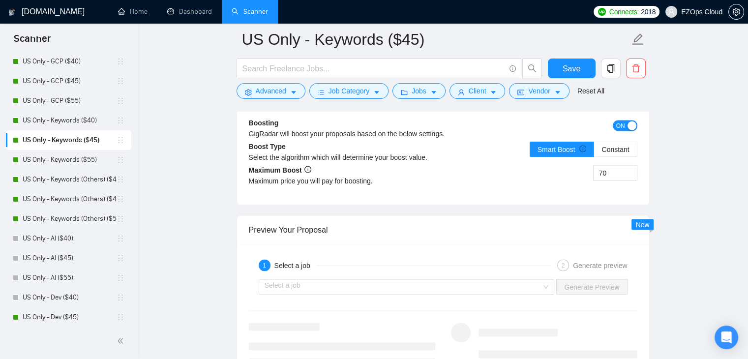
scroll to position [197, 0]
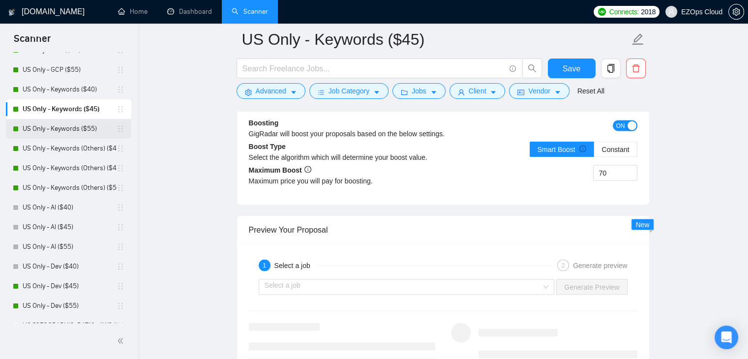
click at [81, 130] on link "US Only - Keywords ($55)" at bounding box center [70, 129] width 94 height 20
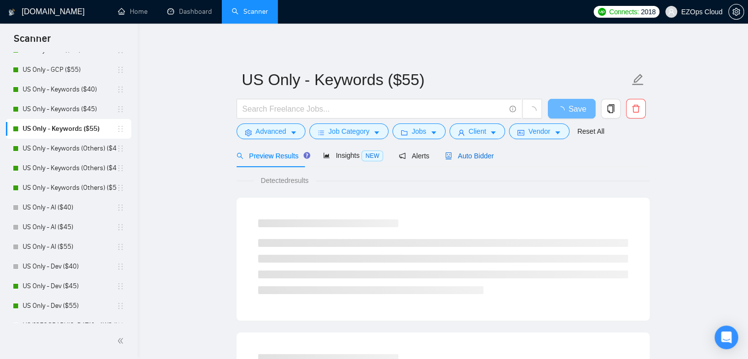
click at [472, 155] on span "Auto Bidder" at bounding box center [469, 156] width 49 height 8
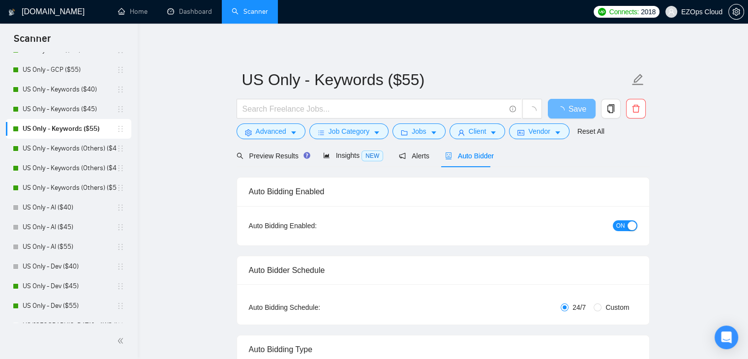
checkbox input "true"
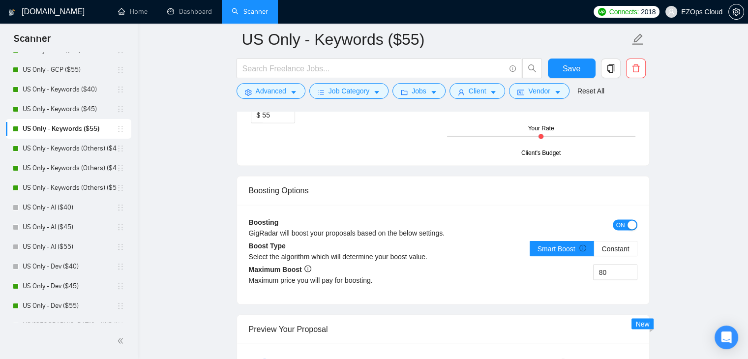
scroll to position [1667, 0]
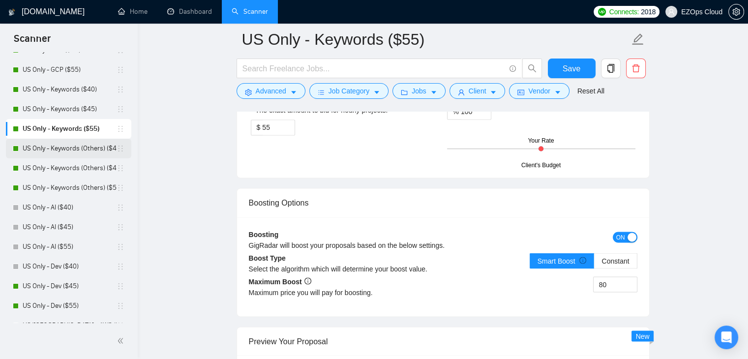
click at [39, 148] on link "US Only - Keywords (Others) ($40)" at bounding box center [70, 149] width 94 height 20
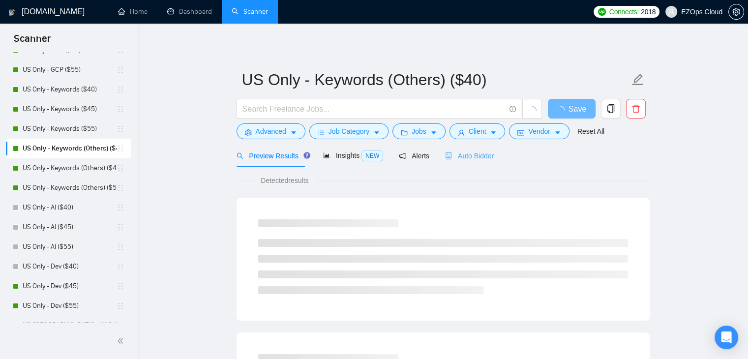
click at [475, 161] on div "Auto Bidder" at bounding box center [469, 155] width 49 height 23
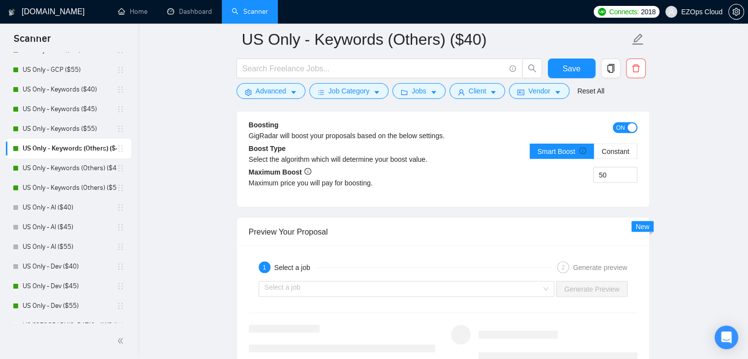
scroll to position [1745, 0]
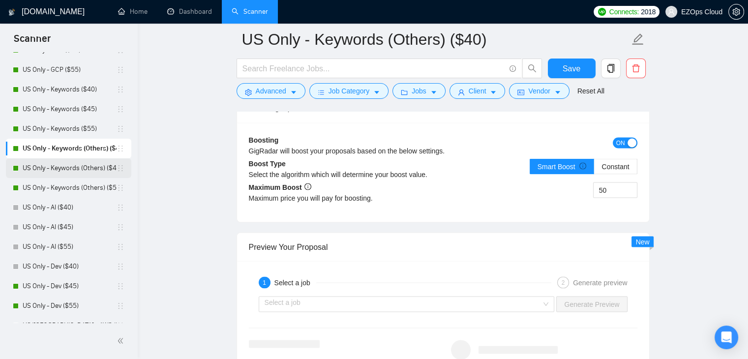
click at [47, 173] on link "US Only - Keywords (Others) ($45)" at bounding box center [70, 168] width 94 height 20
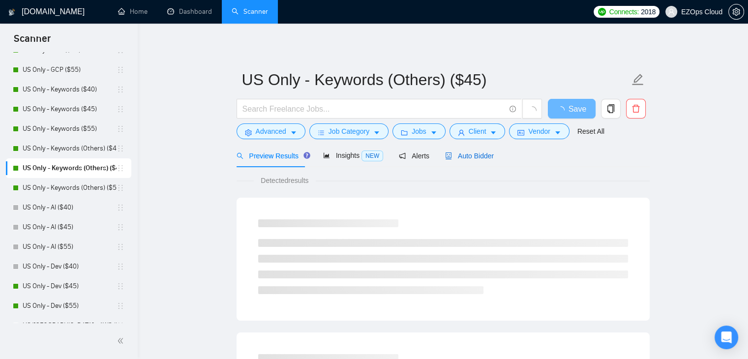
click at [478, 152] on span "Auto Bidder" at bounding box center [469, 156] width 49 height 8
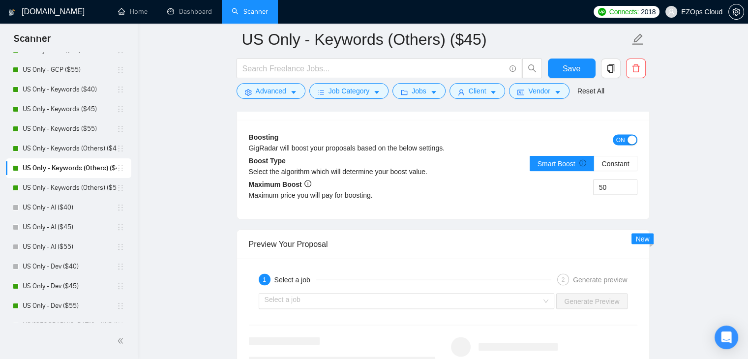
scroll to position [1745, 0]
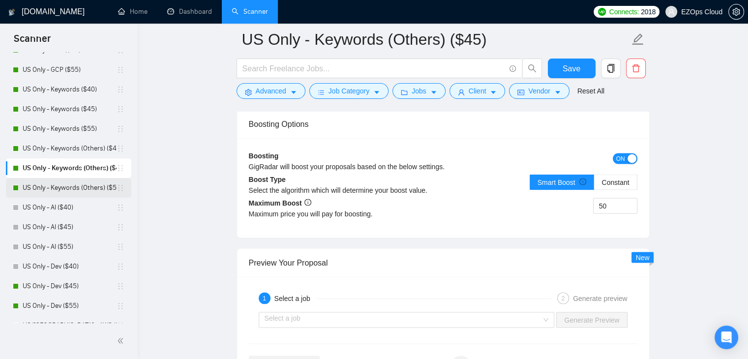
click at [31, 187] on link "US Only - Keywords (Others) ($55)" at bounding box center [70, 188] width 94 height 20
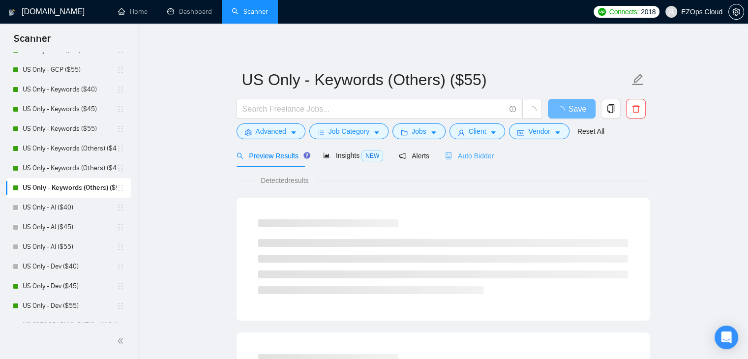
click at [452, 149] on div "Auto Bidder" at bounding box center [469, 155] width 49 height 23
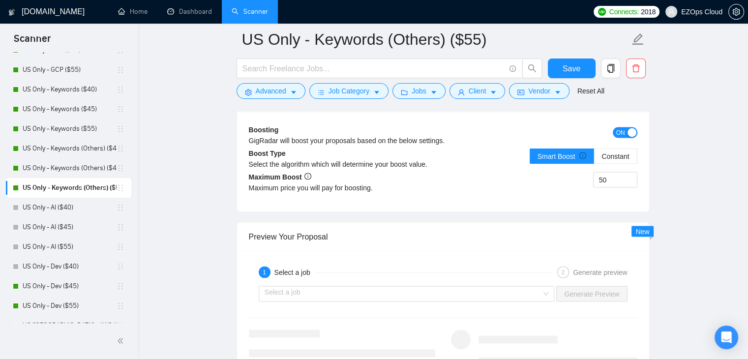
scroll to position [1726, 0]
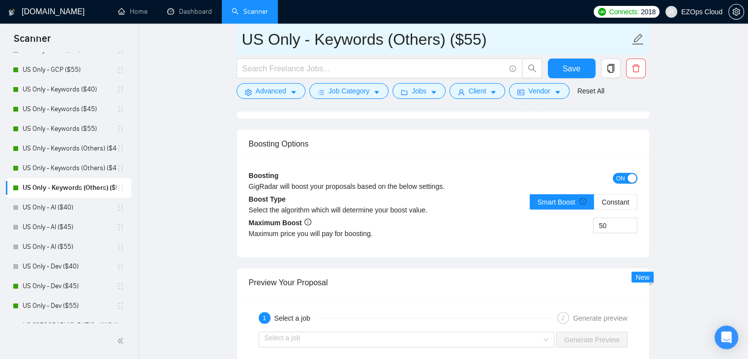
drag, startPoint x: 386, startPoint y: 36, endPoint x: 237, endPoint y: 38, distance: 148.9
click at [237, 38] on span "US Only - Keywords (Others) ($55)" at bounding box center [442, 39] width 413 height 31
drag, startPoint x: 449, startPoint y: 39, endPoint x: 243, endPoint y: 29, distance: 206.2
click at [243, 29] on input "US Only - Keywords (Others) ($55)" at bounding box center [435, 39] width 387 height 25
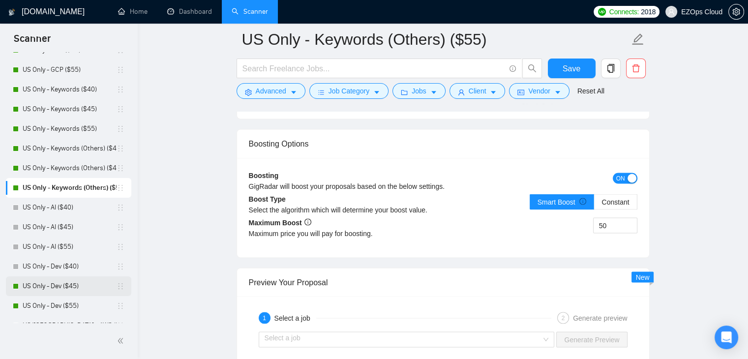
click at [73, 290] on link "US Only - Dev ($45)" at bounding box center [70, 286] width 94 height 20
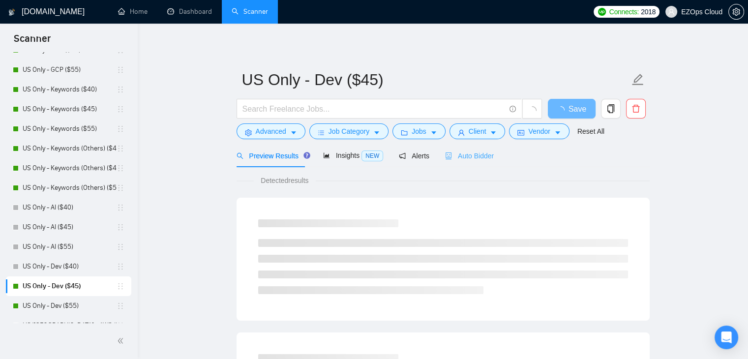
click at [454, 147] on div "Auto Bidder" at bounding box center [469, 155] width 49 height 23
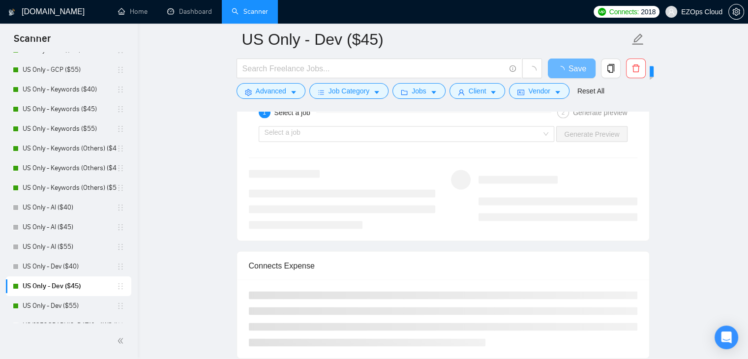
scroll to position [1859, 0]
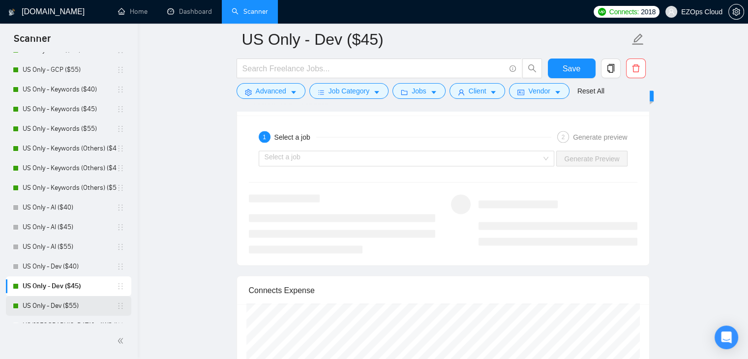
click at [89, 299] on link "US Only - Dev ($55)" at bounding box center [70, 306] width 94 height 20
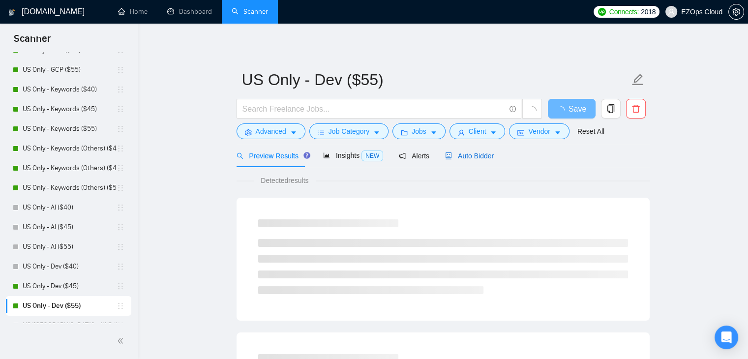
click at [478, 152] on span "Auto Bidder" at bounding box center [469, 156] width 49 height 8
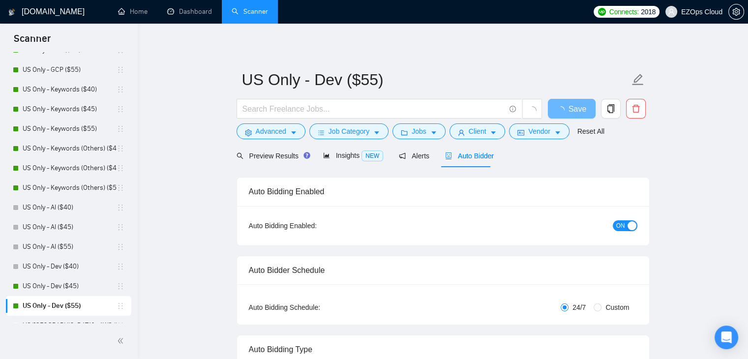
checkbox input "true"
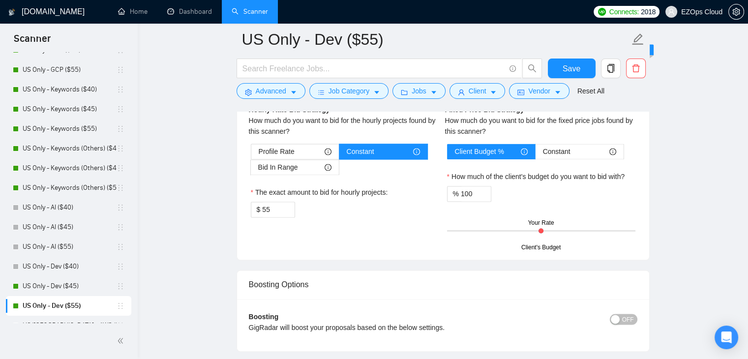
scroll to position [1883, 0]
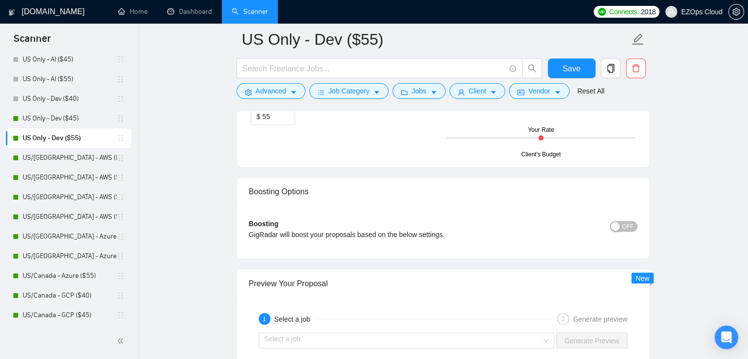
scroll to position [1647, 0]
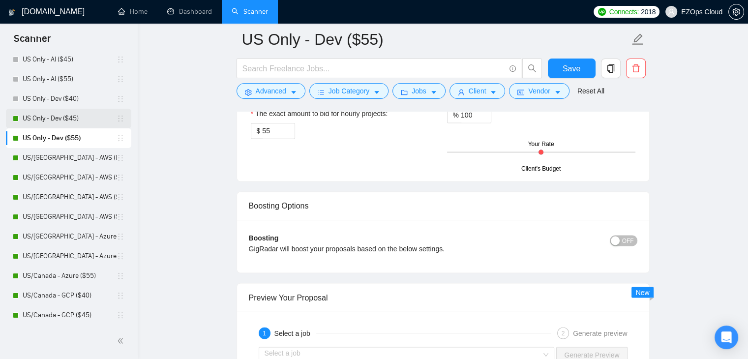
click at [69, 120] on link "US Only - Dev ($45)" at bounding box center [70, 119] width 94 height 20
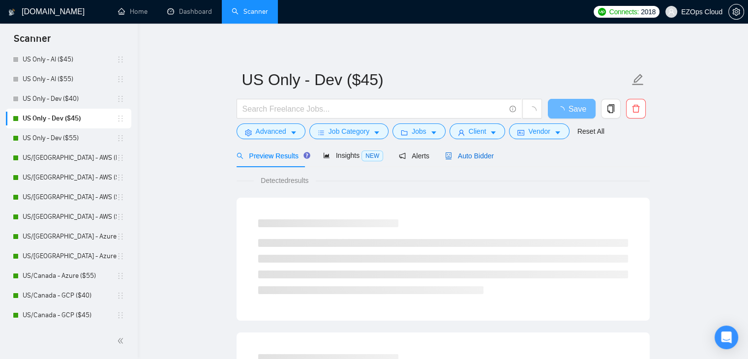
click at [459, 158] on span "Auto Bidder" at bounding box center [469, 156] width 49 height 8
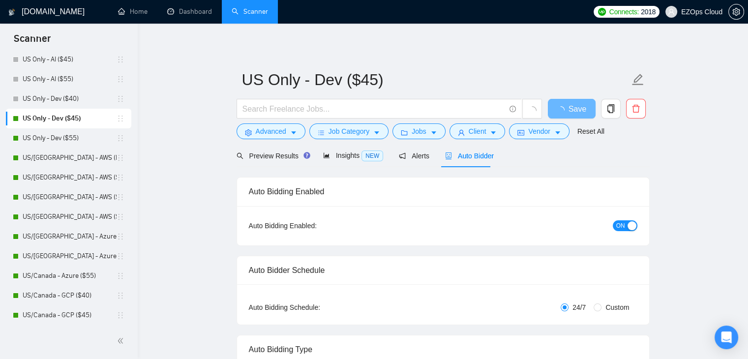
checkbox input "true"
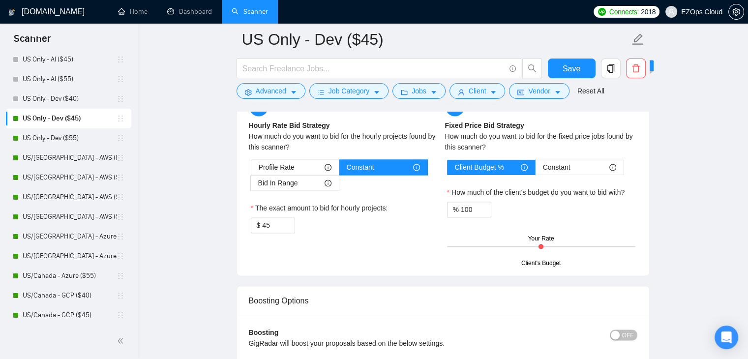
scroll to position [1883, 0]
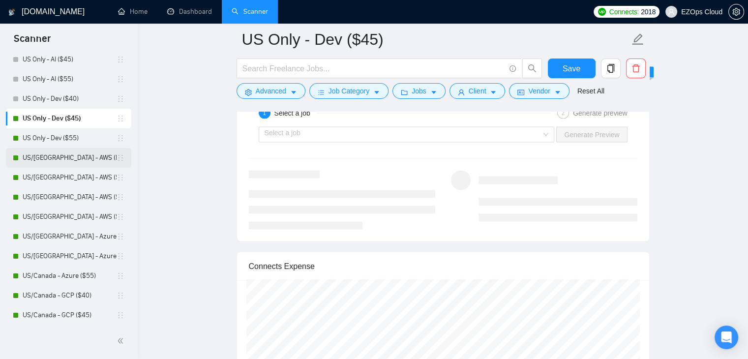
click at [90, 148] on link "US/[GEOGRAPHIC_DATA] - AWS (Best Clients) ($55)" at bounding box center [70, 158] width 94 height 20
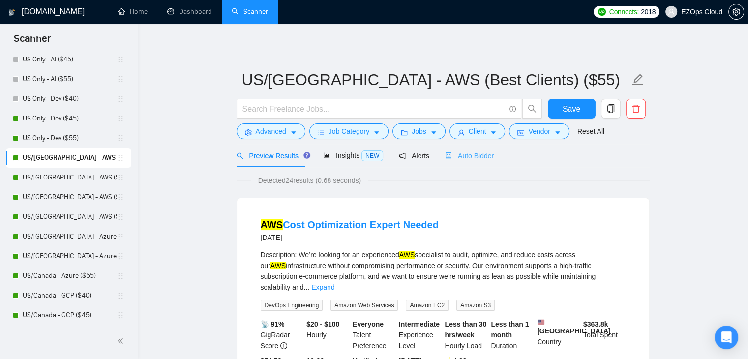
click at [473, 148] on div "Auto Bidder" at bounding box center [469, 155] width 49 height 23
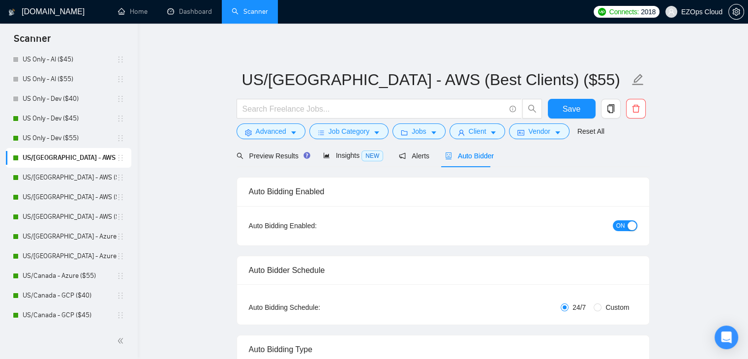
checkbox input "true"
click at [458, 162] on div "Auto Bidder" at bounding box center [469, 155] width 49 height 23
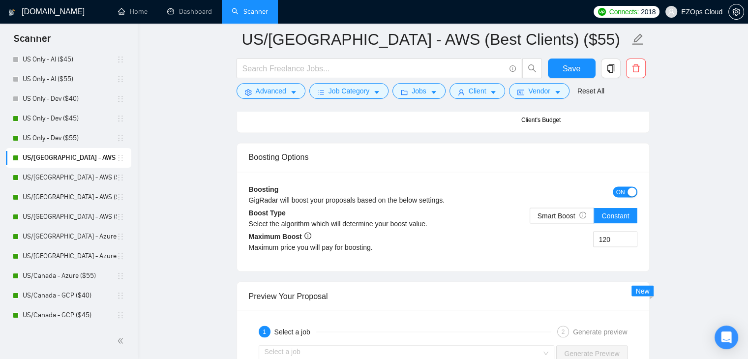
scroll to position [1689, 0]
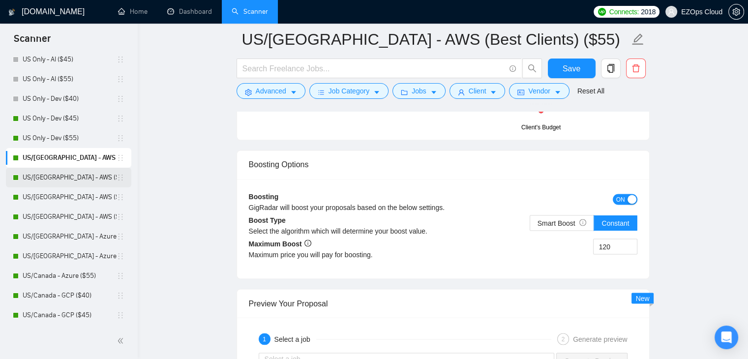
click at [76, 175] on link "US/[GEOGRAPHIC_DATA] - AWS ($40)" at bounding box center [70, 178] width 94 height 20
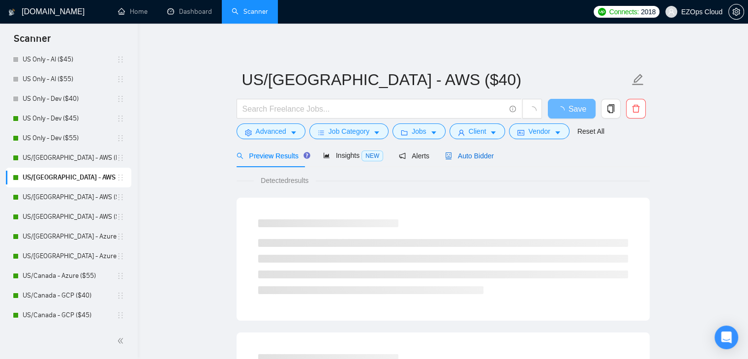
click at [470, 158] on span "Auto Bidder" at bounding box center [469, 156] width 49 height 8
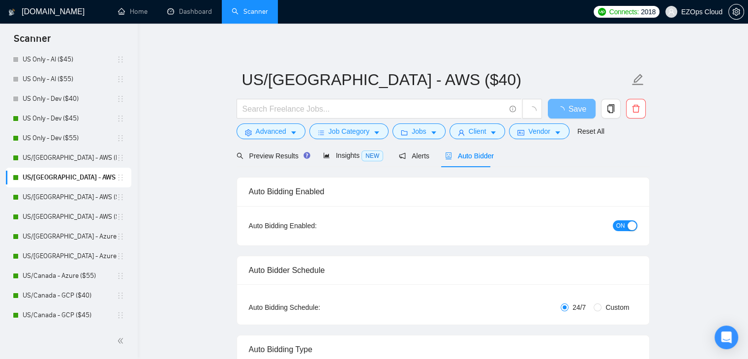
checkbox input "true"
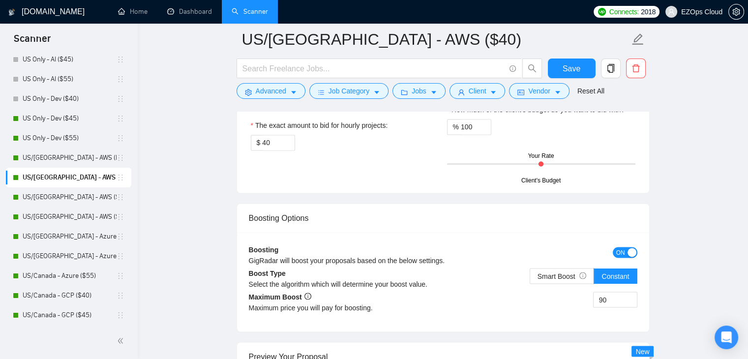
scroll to position [1644, 0]
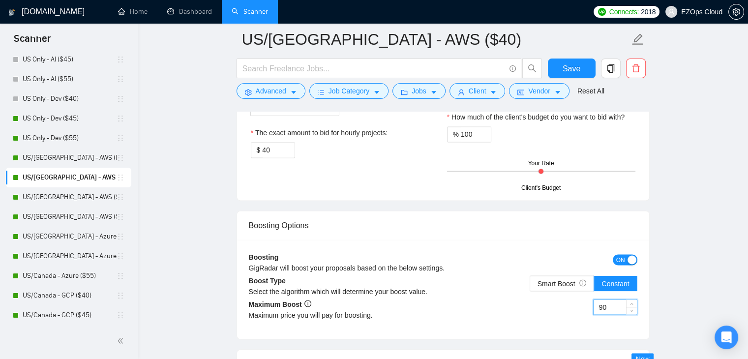
click at [607, 301] on input "90" at bounding box center [614, 306] width 43 height 15
type input "80"
click at [562, 67] on button "Save" at bounding box center [572, 68] width 48 height 20
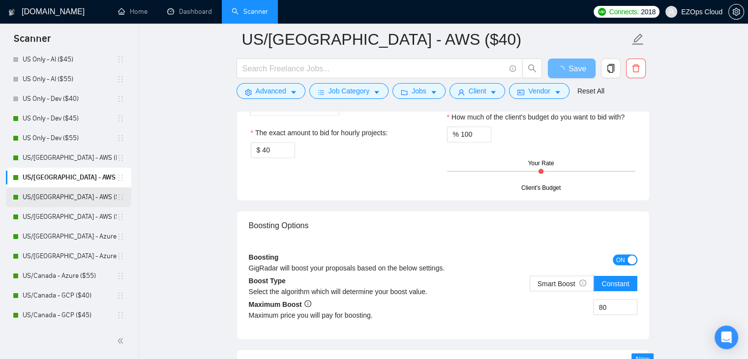
click at [73, 194] on link "US/[GEOGRAPHIC_DATA] - AWS ($45)" at bounding box center [70, 197] width 94 height 20
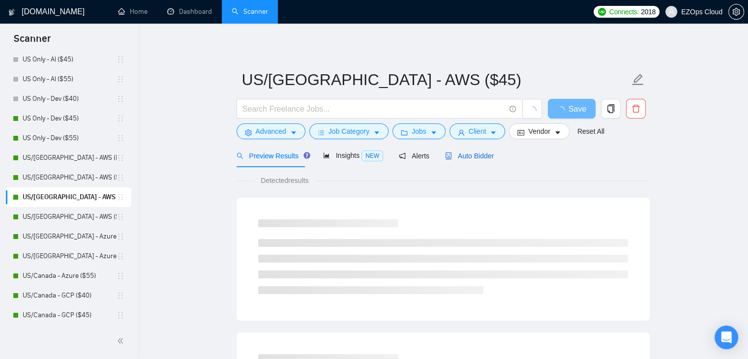
click at [478, 152] on span "Auto Bidder" at bounding box center [469, 156] width 49 height 8
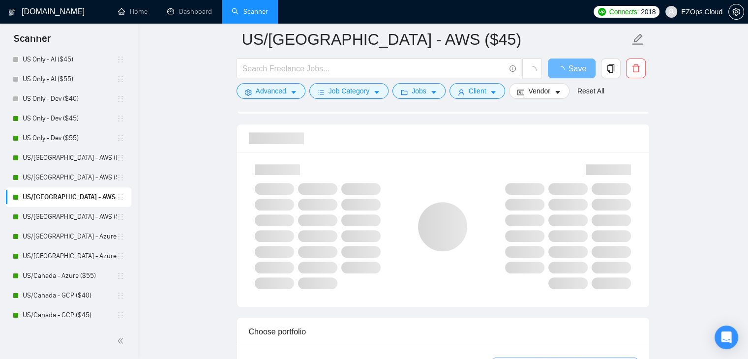
scroll to position [942, 0]
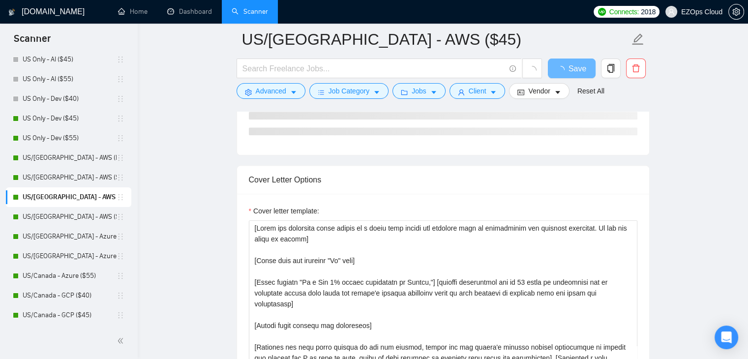
checkbox input "true"
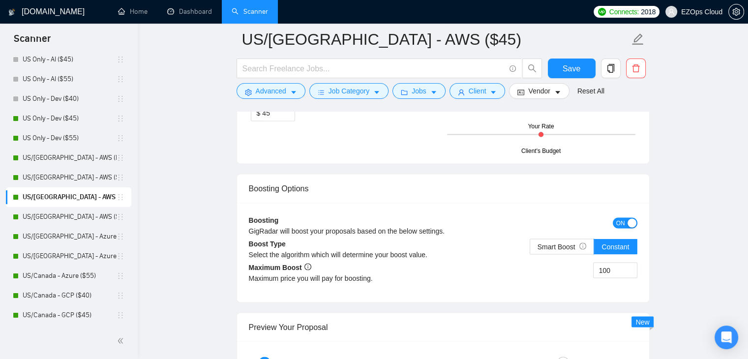
scroll to position [1759, 0]
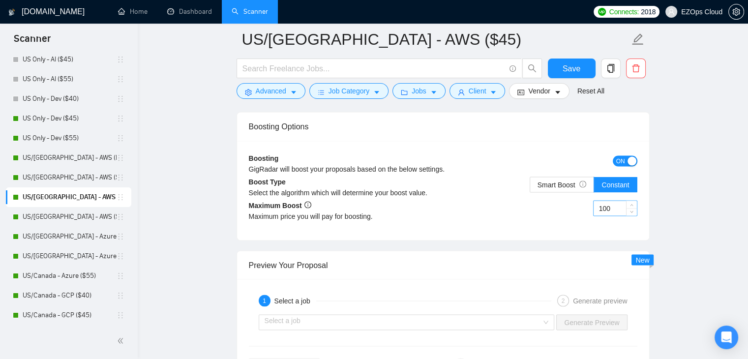
click at [610, 201] on input "100" at bounding box center [614, 208] width 43 height 15
type input "90"
click at [572, 68] on span "Save" at bounding box center [571, 68] width 18 height 12
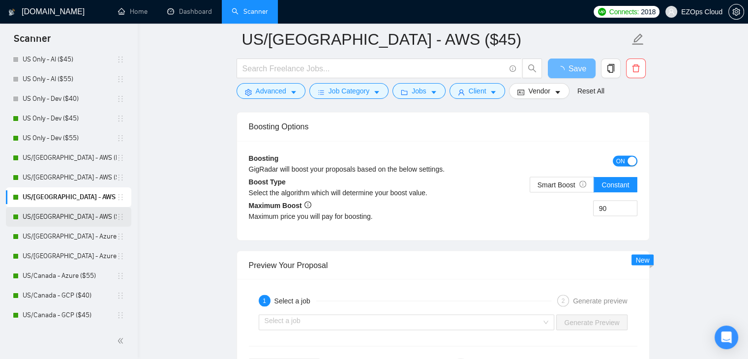
click at [61, 215] on link "US/[GEOGRAPHIC_DATA] - AWS ($55)" at bounding box center [70, 217] width 94 height 20
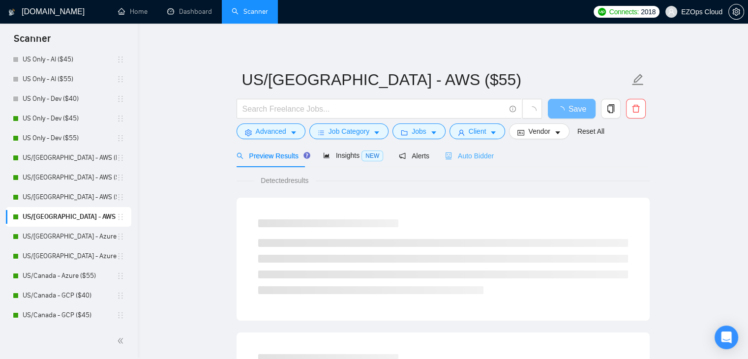
click at [484, 164] on div "Auto Bidder" at bounding box center [469, 155] width 49 height 23
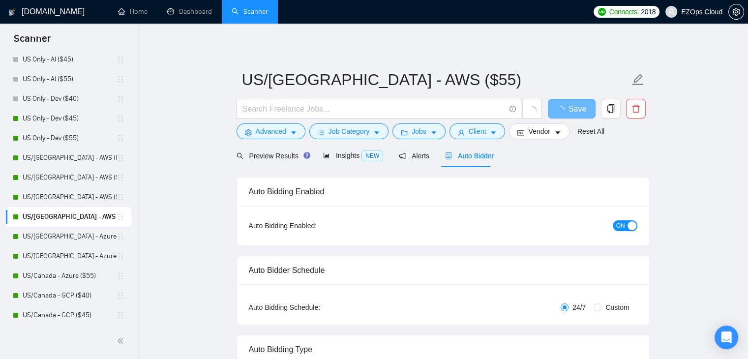
checkbox input "true"
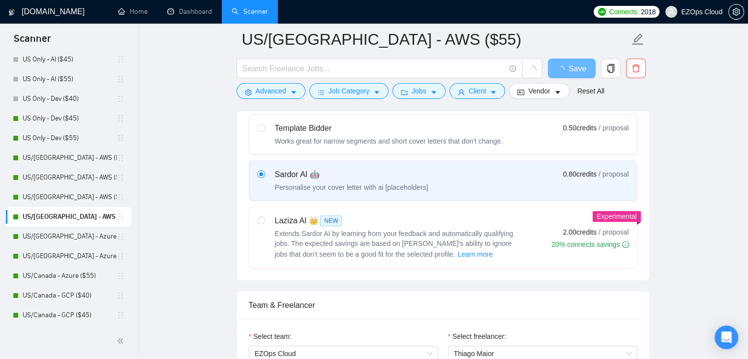
checkbox input "true"
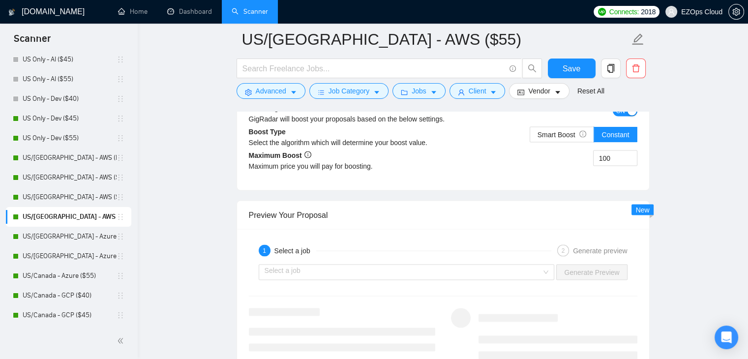
scroll to position [1666, 0]
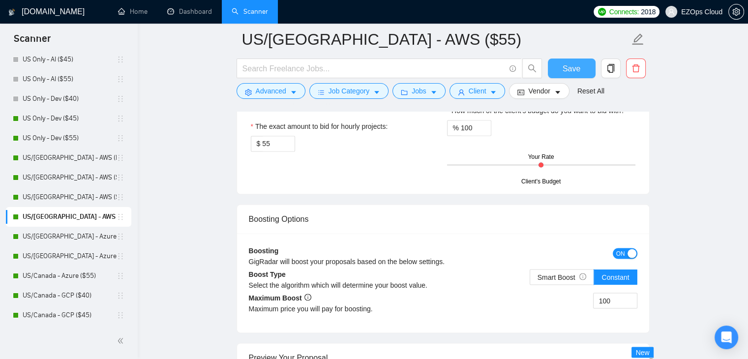
click at [560, 68] on button "Save" at bounding box center [572, 68] width 48 height 20
click at [81, 203] on link "US/[GEOGRAPHIC_DATA] - AWS ($45)" at bounding box center [70, 197] width 94 height 20
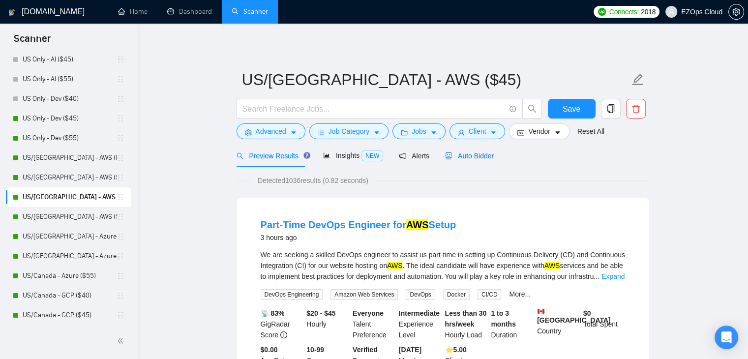
click at [470, 160] on span "Auto Bidder" at bounding box center [469, 156] width 49 height 8
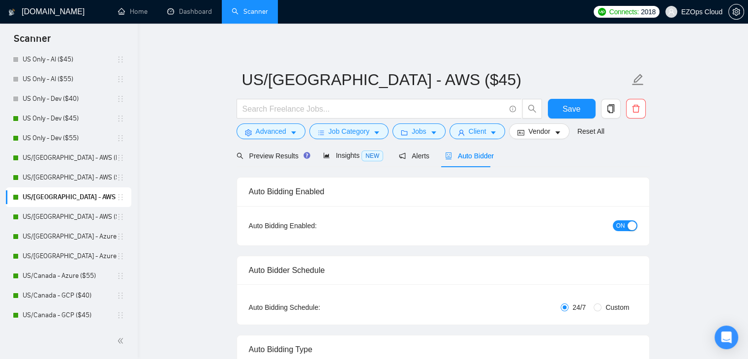
checkbox input "true"
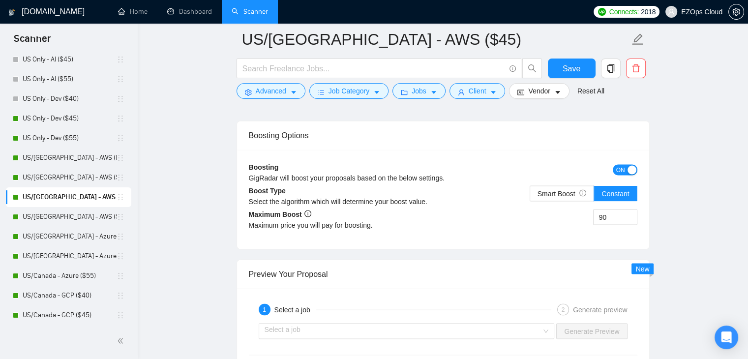
scroll to position [1735, 0]
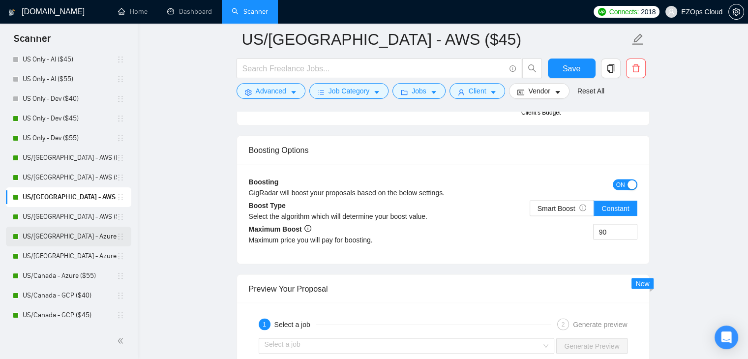
click at [29, 235] on link "US/[GEOGRAPHIC_DATA] - Azure ($40)" at bounding box center [70, 237] width 94 height 20
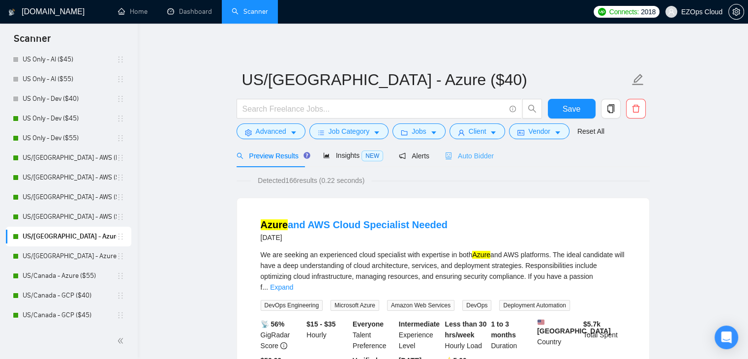
click at [458, 161] on div "Auto Bidder" at bounding box center [469, 155] width 49 height 23
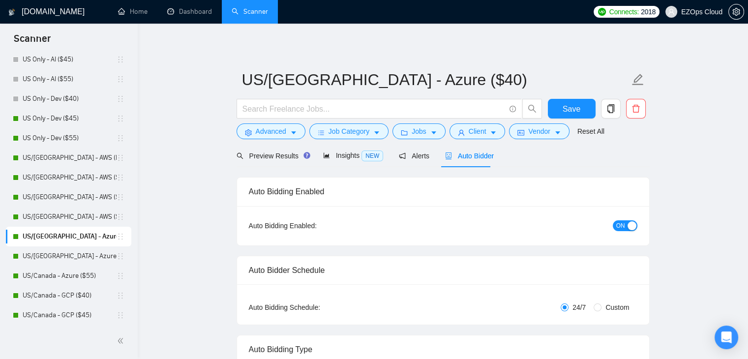
checkbox input "true"
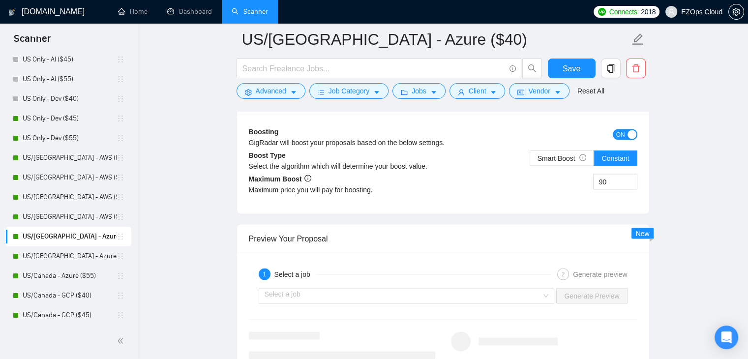
scroll to position [1759, 0]
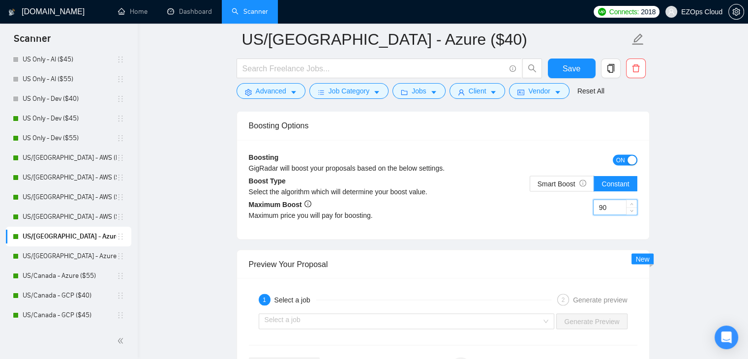
click at [603, 207] on input "90" at bounding box center [614, 207] width 43 height 15
type input "80"
click at [559, 61] on button "Save" at bounding box center [572, 68] width 48 height 20
click at [66, 256] on link "US/[GEOGRAPHIC_DATA] - Azure ($45)" at bounding box center [70, 256] width 94 height 20
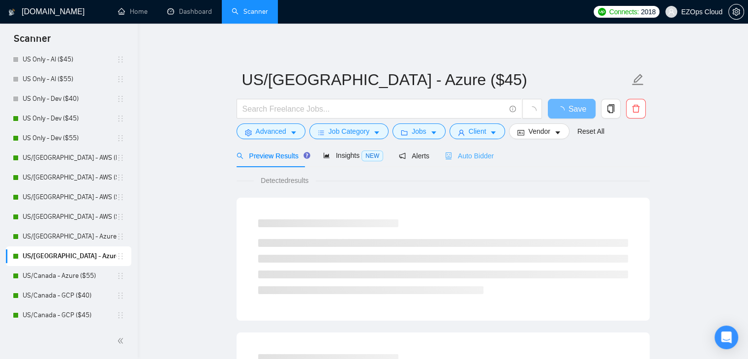
click at [476, 166] on div "Auto Bidder" at bounding box center [469, 155] width 49 height 23
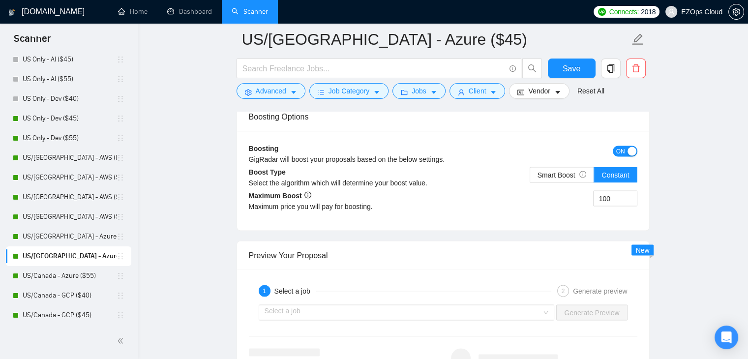
scroll to position [1783, 0]
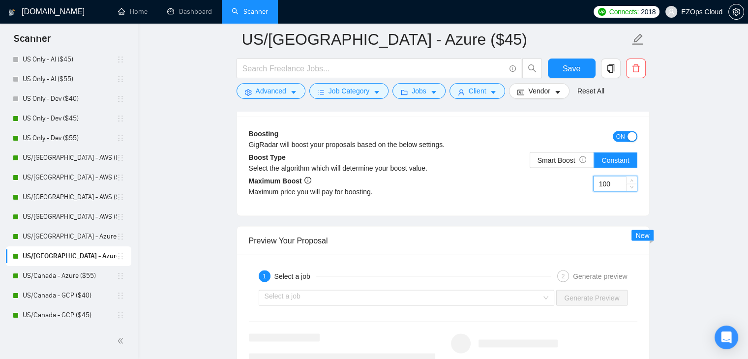
click at [612, 176] on input "100" at bounding box center [614, 183] width 43 height 15
type input "90"
click at [564, 72] on span "Save" at bounding box center [571, 68] width 18 height 12
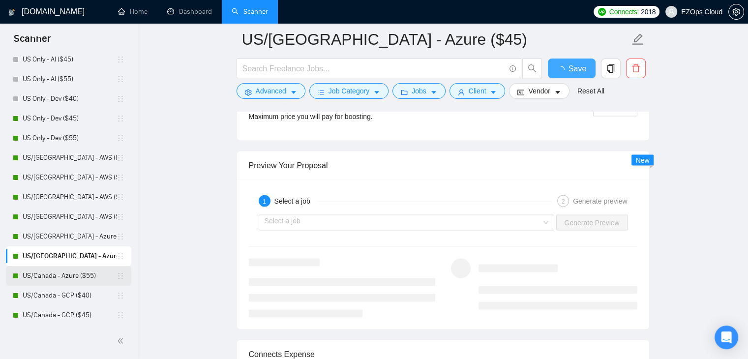
checkbox input "true"
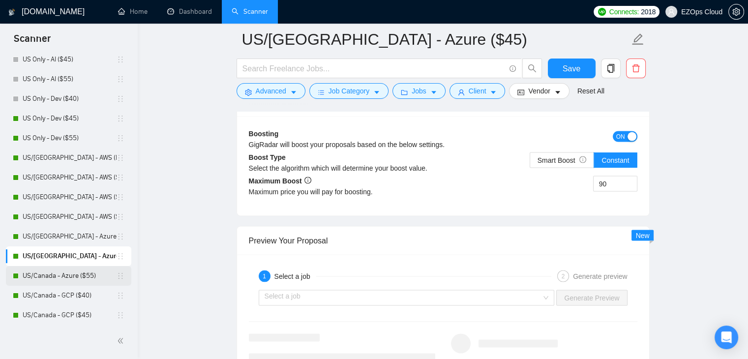
click at [80, 280] on link "US/Canada - Azure ($55)" at bounding box center [70, 276] width 94 height 20
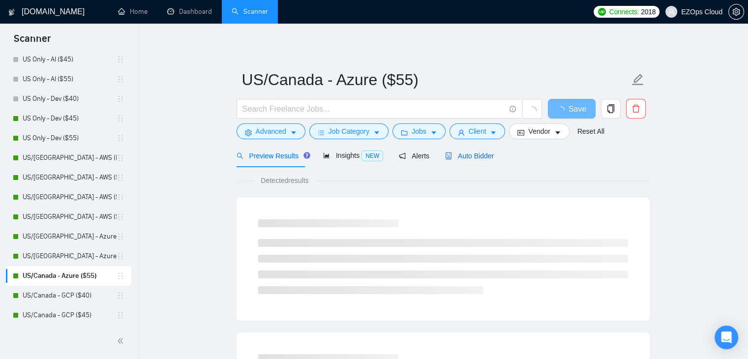
click at [478, 160] on div "Auto Bidder" at bounding box center [469, 155] width 49 height 11
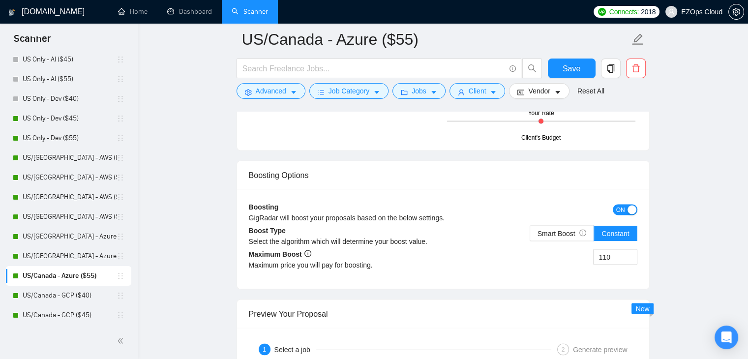
scroll to position [1714, 0]
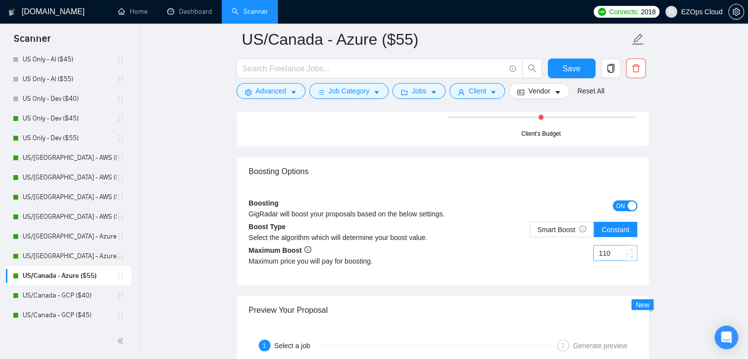
click at [605, 245] on input "110" at bounding box center [614, 252] width 43 height 15
type input "100"
click at [566, 63] on span "Save" at bounding box center [571, 68] width 18 height 12
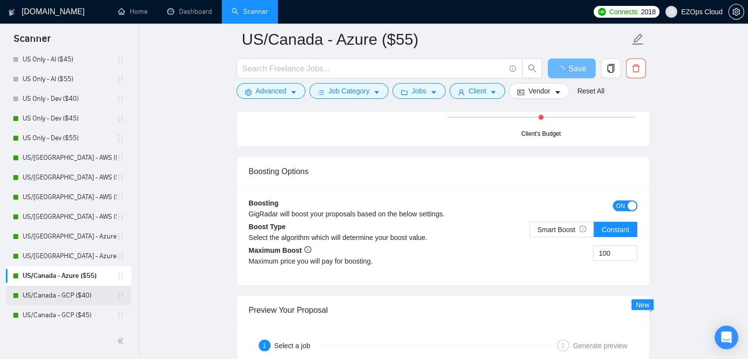
click at [81, 294] on link "US/Canada - GCP ($40)" at bounding box center [70, 296] width 94 height 20
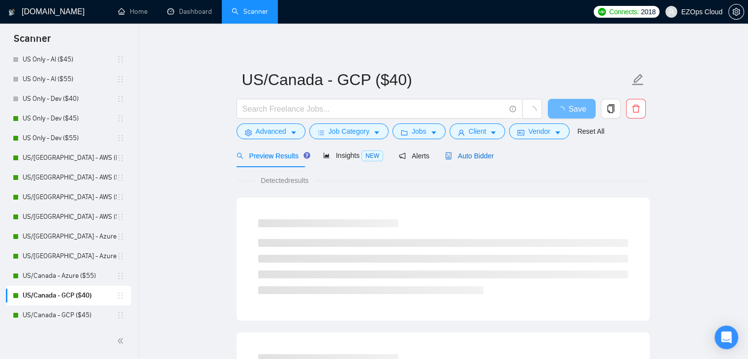
click at [473, 158] on span "Auto Bidder" at bounding box center [469, 156] width 49 height 8
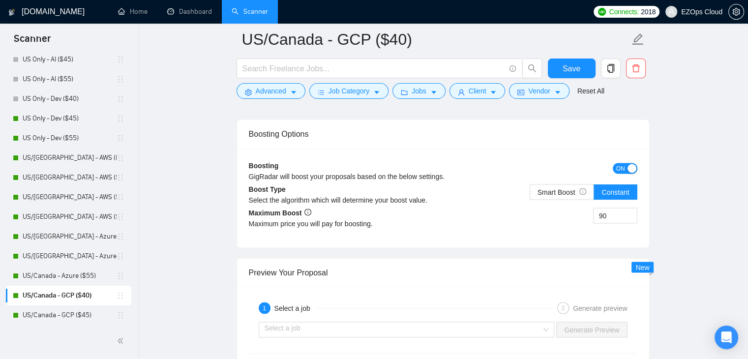
scroll to position [1714, 0]
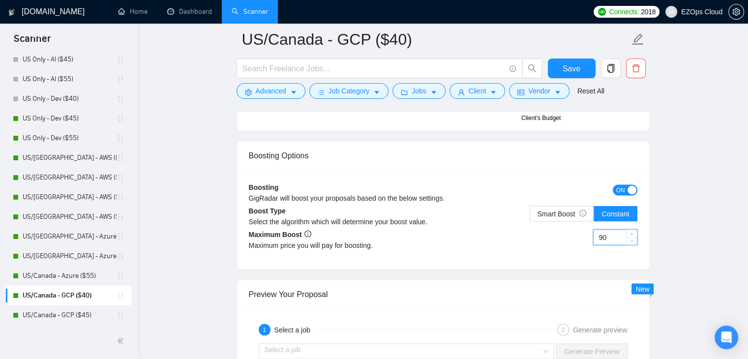
click at [607, 234] on input "90" at bounding box center [614, 237] width 43 height 15
type input "80"
click at [564, 70] on span "Save" at bounding box center [571, 68] width 18 height 12
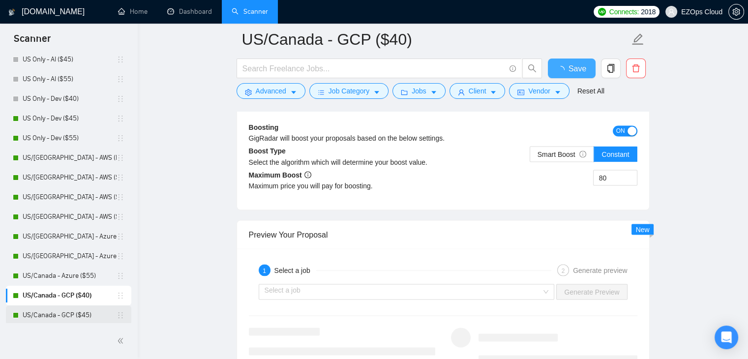
checkbox input "true"
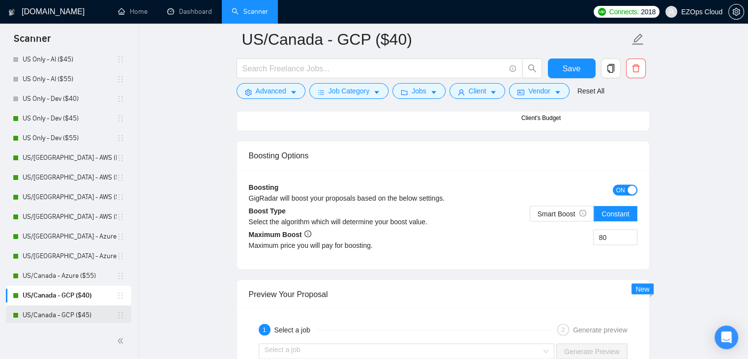
click at [67, 315] on link "US/Canada - GCP ($45)" at bounding box center [70, 315] width 94 height 20
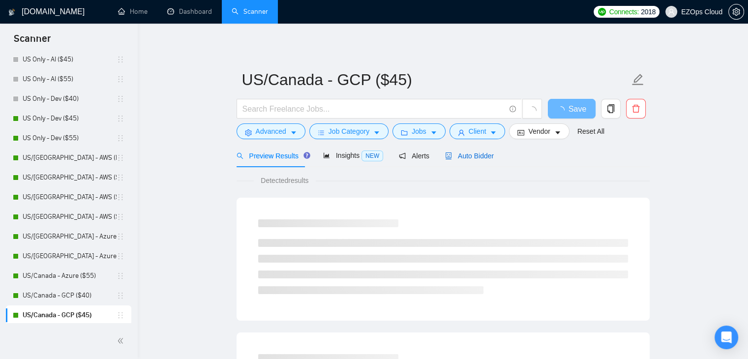
click at [452, 154] on span "Auto Bidder" at bounding box center [469, 156] width 49 height 8
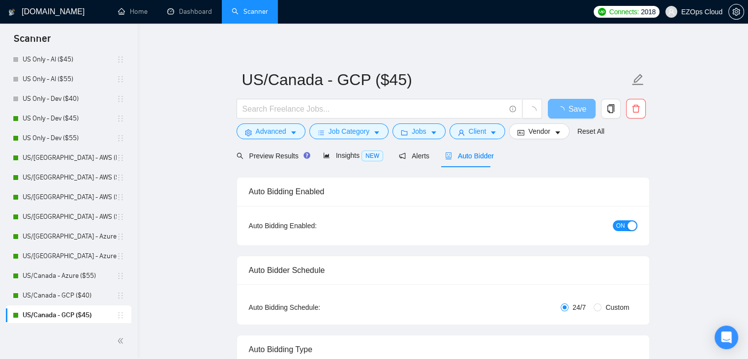
checkbox input "true"
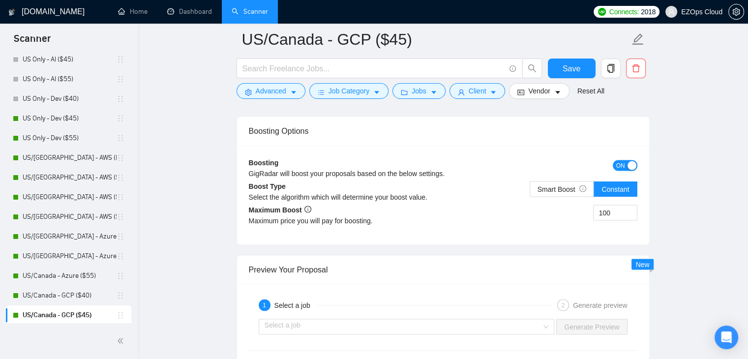
scroll to position [1761, 0]
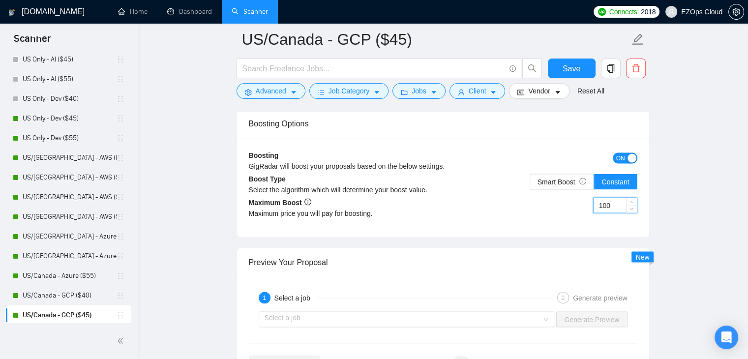
click at [600, 198] on input "100" at bounding box center [614, 205] width 43 height 15
type input "90"
click at [558, 66] on button "Save" at bounding box center [572, 68] width 48 height 20
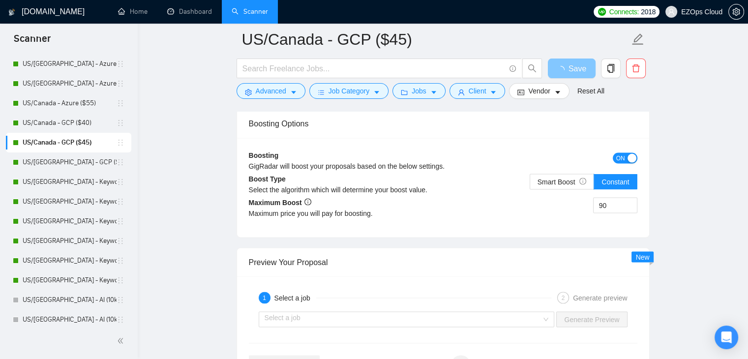
scroll to position [548, 0]
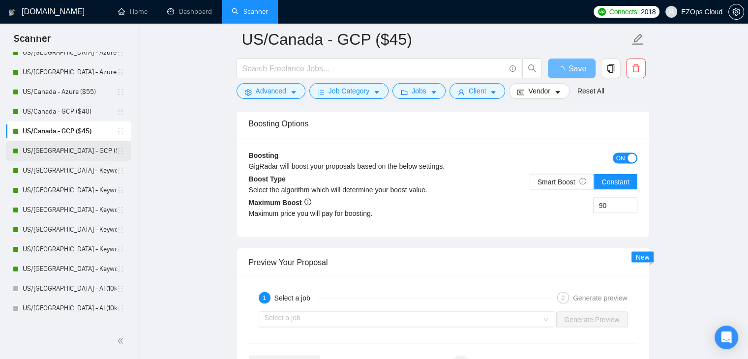
click at [70, 148] on link "US/[GEOGRAPHIC_DATA] - GCP ($55)" at bounding box center [70, 151] width 94 height 20
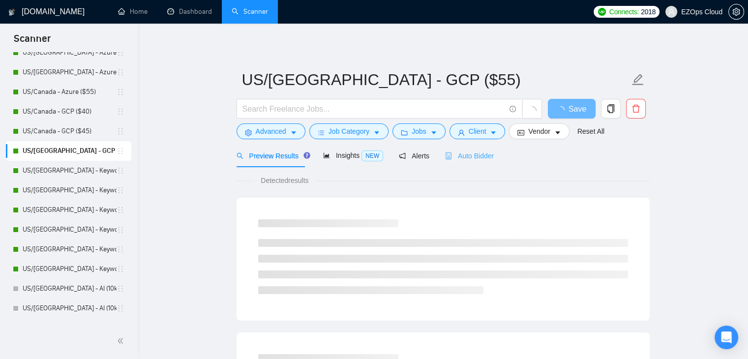
click at [479, 161] on div "Auto Bidder" at bounding box center [469, 155] width 49 height 23
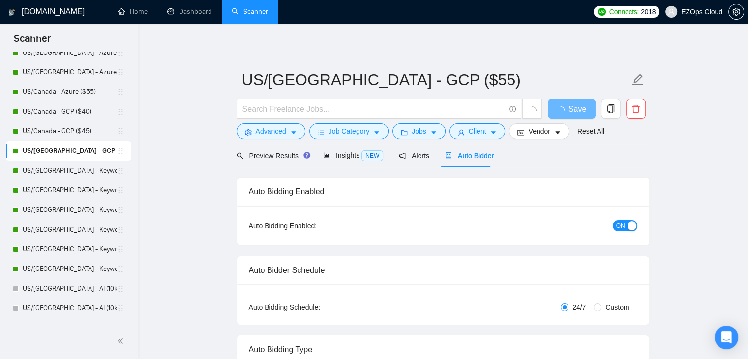
checkbox input "true"
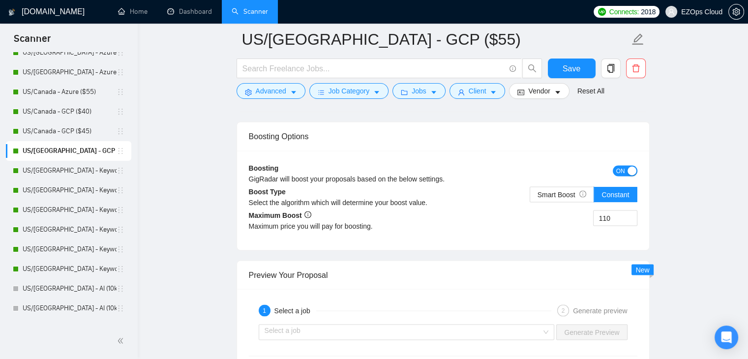
scroll to position [1759, 0]
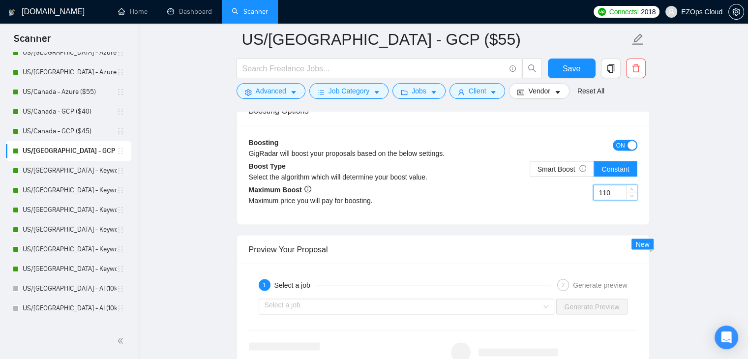
click at [608, 196] on input "110" at bounding box center [614, 192] width 43 height 15
type input "100"
click at [550, 62] on button "Save" at bounding box center [572, 68] width 48 height 20
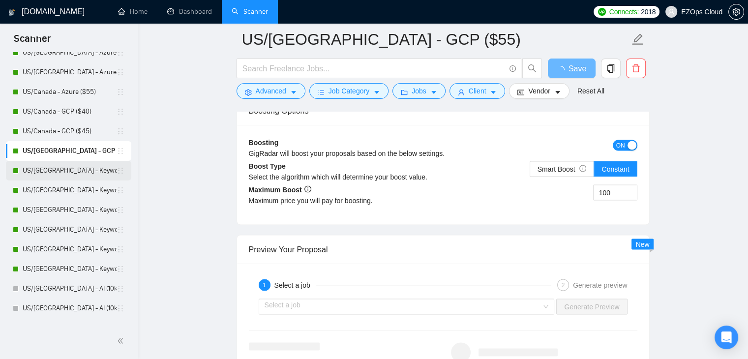
click at [62, 176] on link "US/[GEOGRAPHIC_DATA] - Keywords ($40)" at bounding box center [70, 171] width 94 height 20
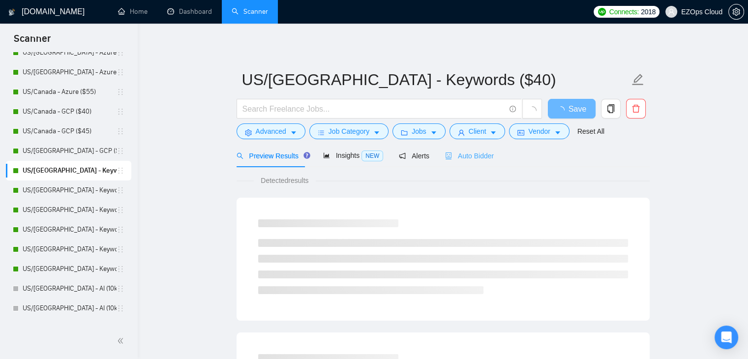
click at [466, 166] on div "Auto Bidder" at bounding box center [469, 155] width 49 height 23
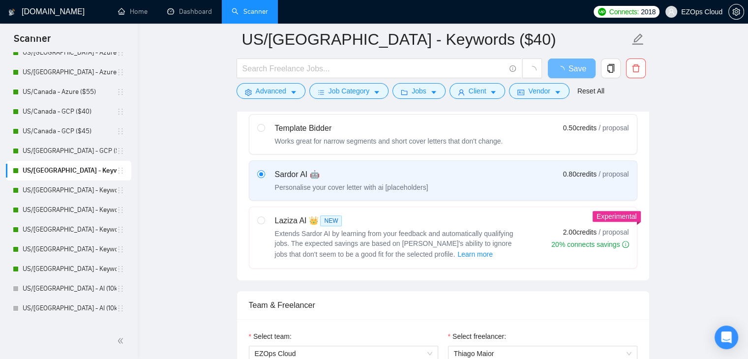
scroll to position [628, 0]
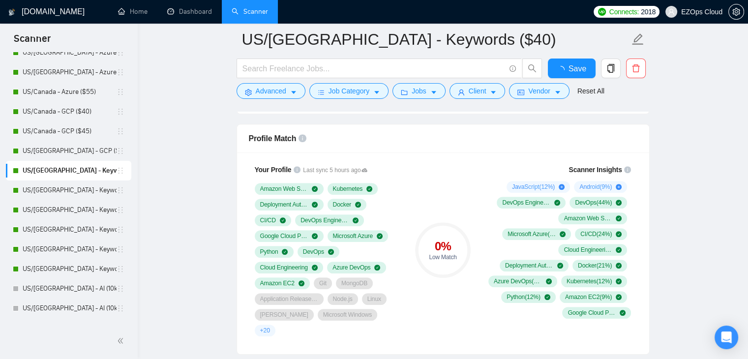
checkbox input "true"
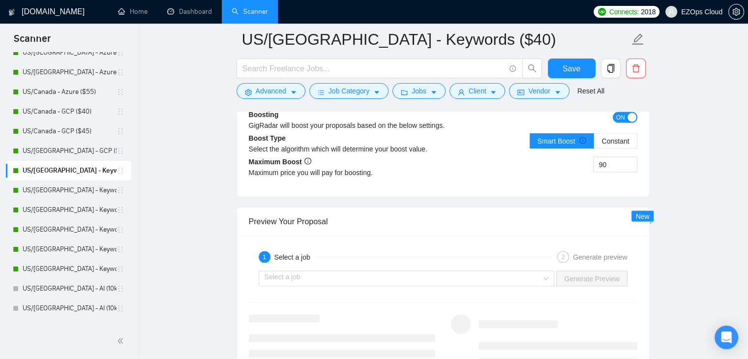
scroll to position [1824, 0]
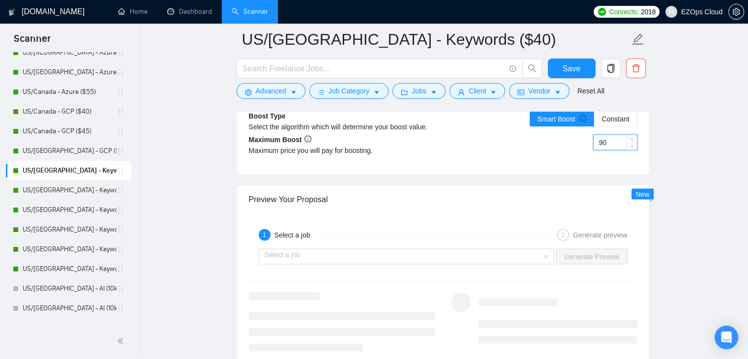
click at [601, 135] on input "90" at bounding box center [614, 142] width 43 height 15
type input "80"
click at [563, 63] on span "Save" at bounding box center [571, 68] width 18 height 12
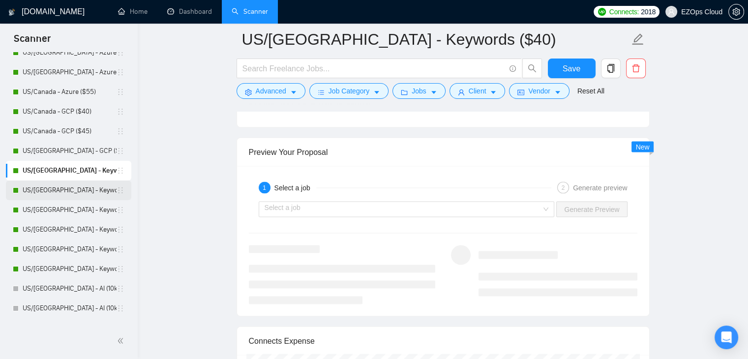
click at [63, 193] on link "US/[GEOGRAPHIC_DATA] - Keywords ($45)" at bounding box center [70, 190] width 94 height 20
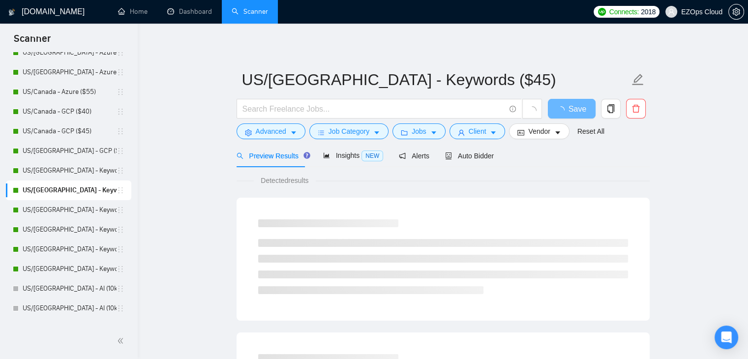
click at [457, 154] on span "Auto Bidder" at bounding box center [469, 156] width 49 height 8
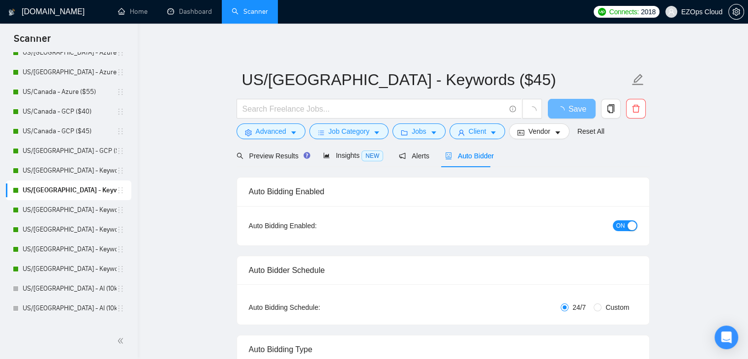
checkbox input "true"
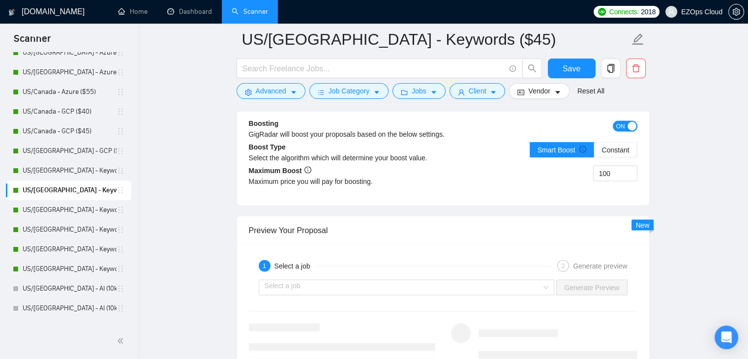
scroll to position [1766, 0]
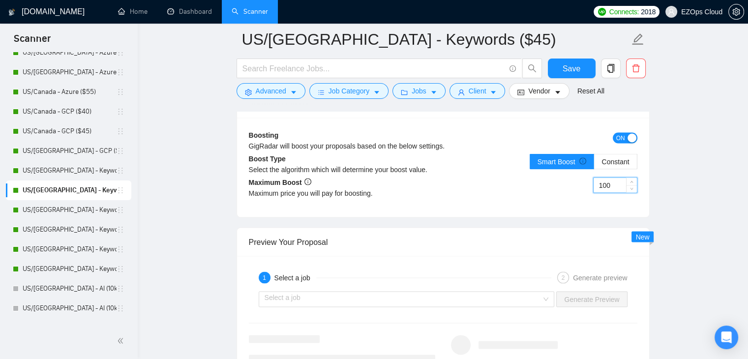
drag, startPoint x: 625, startPoint y: 184, endPoint x: 619, endPoint y: 184, distance: 5.9
click at [619, 184] on input "100" at bounding box center [614, 184] width 43 height 15
type input "1"
type input "90"
click at [558, 68] on button "Save" at bounding box center [572, 68] width 48 height 20
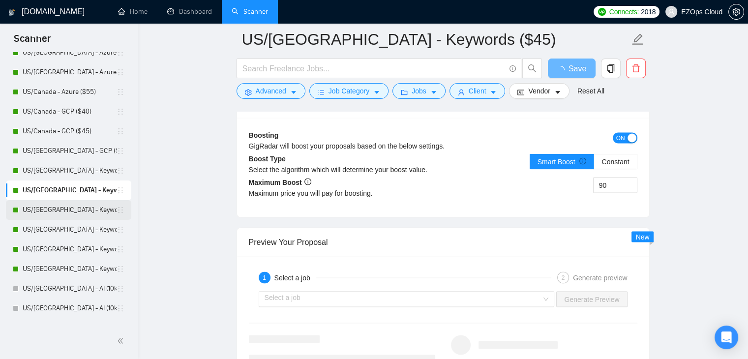
click at [66, 209] on link "US/[GEOGRAPHIC_DATA] - Keywords ($55)" at bounding box center [70, 210] width 94 height 20
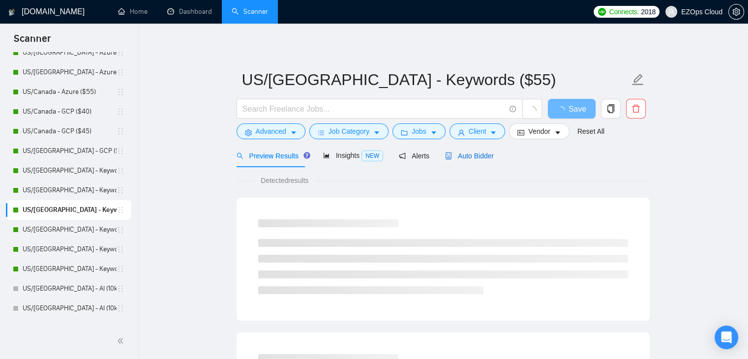
click at [478, 158] on span "Auto Bidder" at bounding box center [469, 156] width 49 height 8
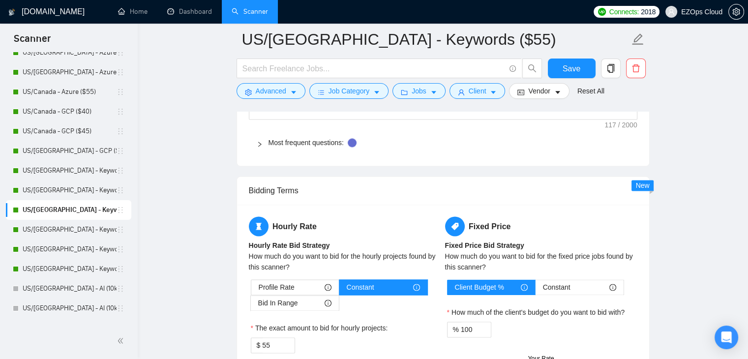
scroll to position [1778, 0]
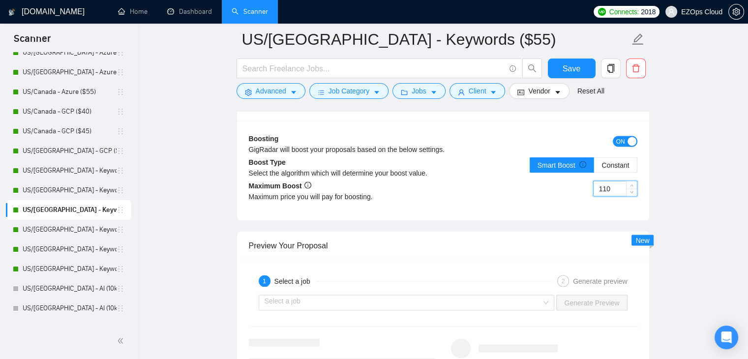
click at [610, 185] on input "110" at bounding box center [614, 188] width 43 height 15
type input "100"
click at [613, 165] on span "Constant" at bounding box center [615, 165] width 28 height 8
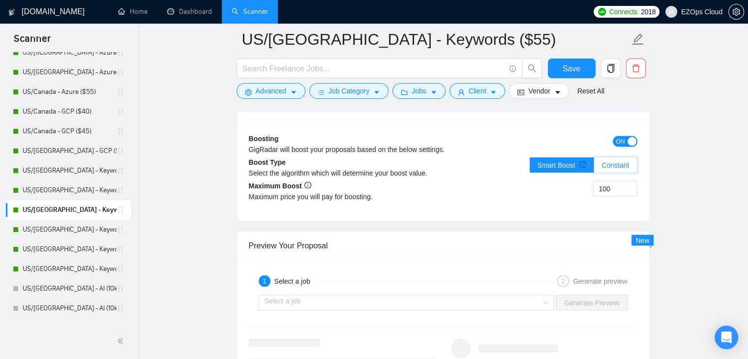
click at [594, 167] on input "Constant" at bounding box center [594, 167] width 0 height 0
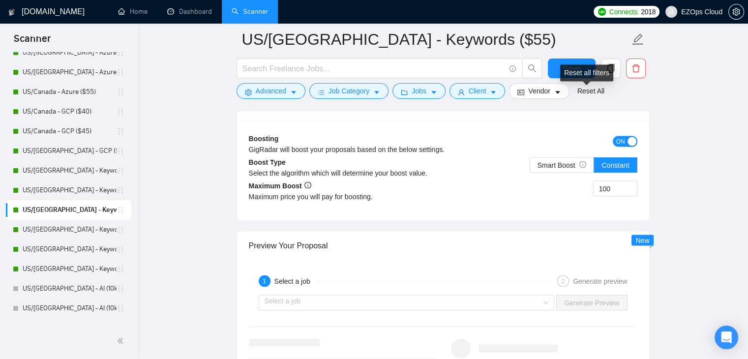
click at [567, 67] on div "Reset all filters" at bounding box center [586, 72] width 53 height 17
click at [553, 69] on button "Save" at bounding box center [572, 68] width 48 height 20
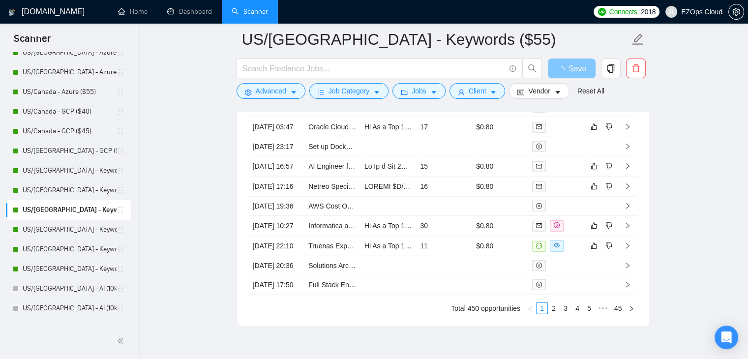
scroll to position [2728, 0]
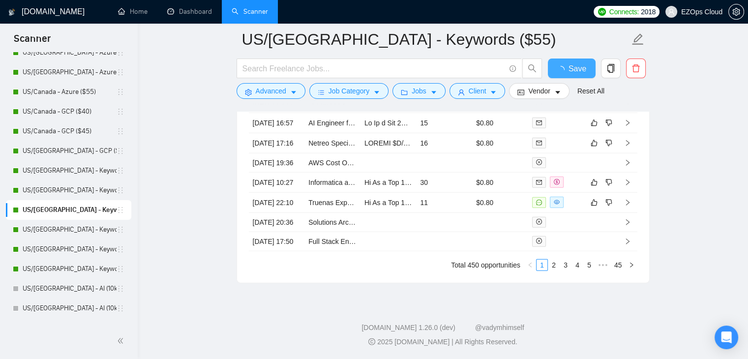
checkbox input "true"
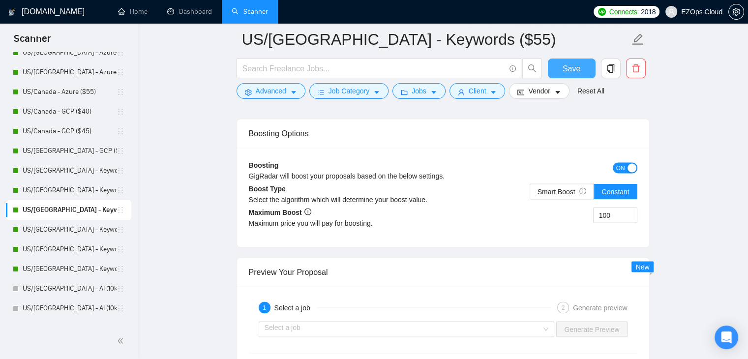
scroll to position [1634, 0]
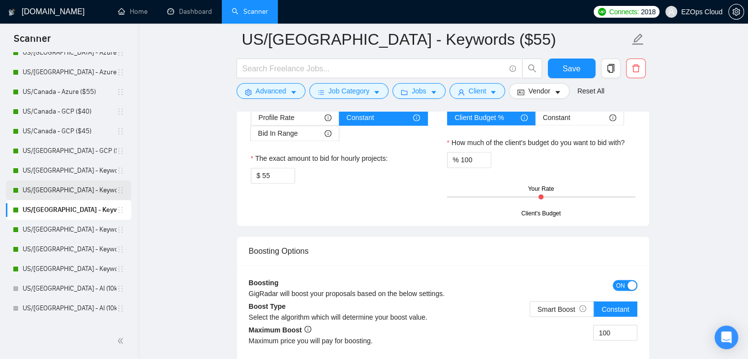
click at [26, 195] on link "US/[GEOGRAPHIC_DATA] - Keywords ($45)" at bounding box center [70, 190] width 94 height 20
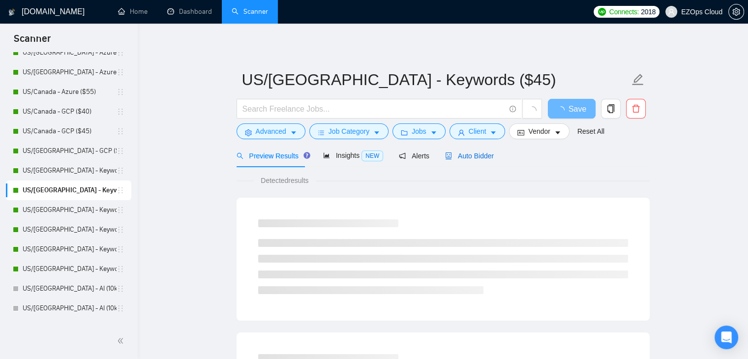
click at [489, 156] on span "Auto Bidder" at bounding box center [469, 156] width 49 height 8
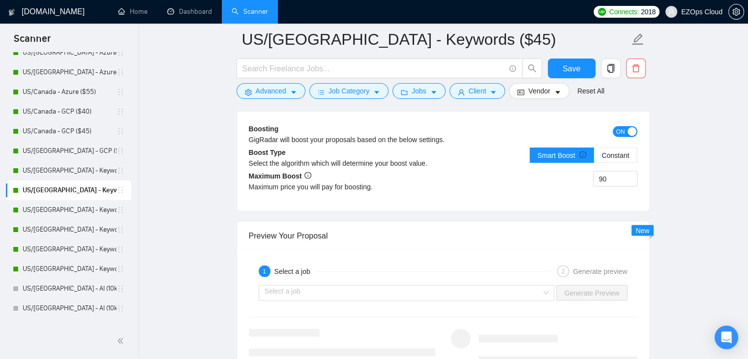
scroll to position [1769, 0]
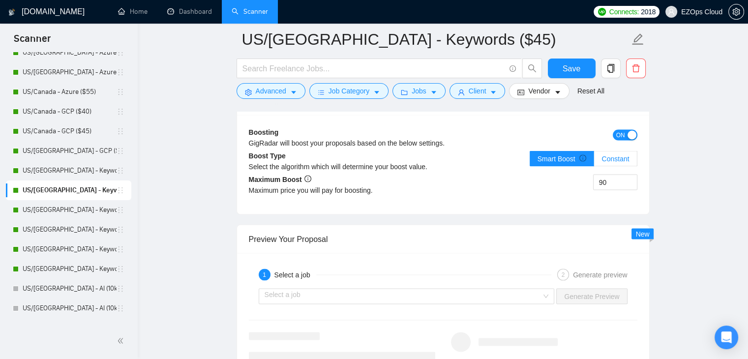
click at [617, 162] on label "Constant" at bounding box center [615, 158] width 43 height 16
click at [594, 161] on input "Constant" at bounding box center [594, 161] width 0 height 0
click at [564, 72] on span "Save" at bounding box center [571, 68] width 18 height 12
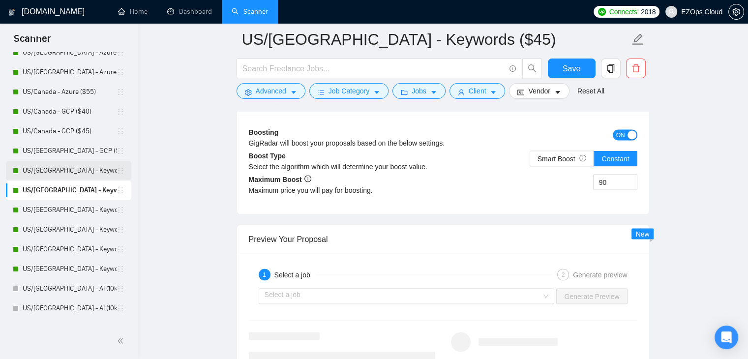
click at [59, 170] on link "US/[GEOGRAPHIC_DATA] - Keywords ($40)" at bounding box center [70, 171] width 94 height 20
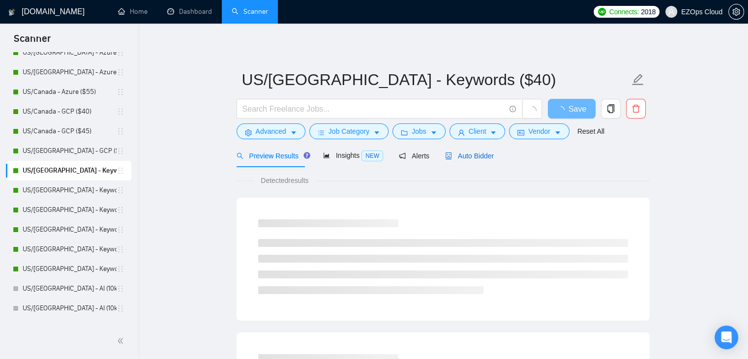
click at [470, 153] on span "Auto Bidder" at bounding box center [469, 156] width 49 height 8
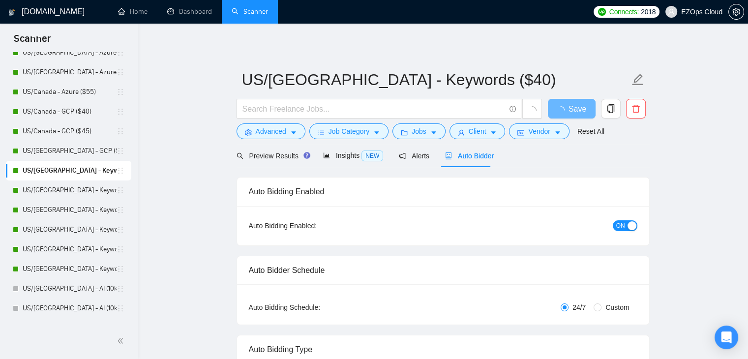
checkbox input "true"
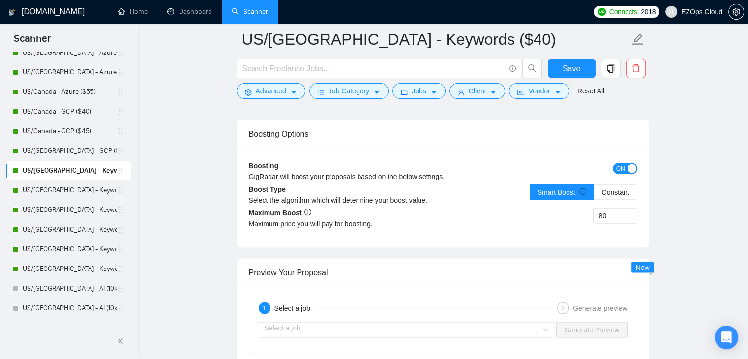
scroll to position [1765, 0]
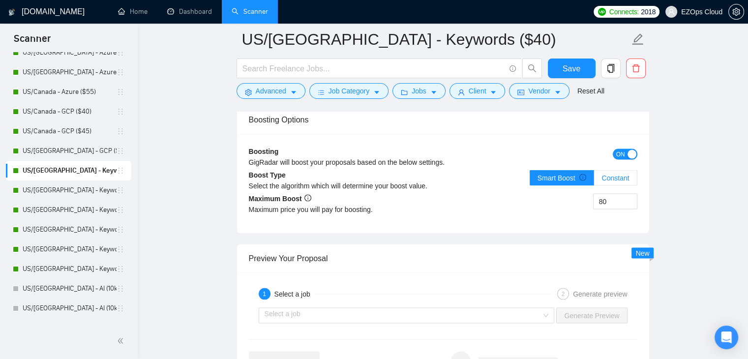
click at [610, 173] on span "Constant" at bounding box center [615, 177] width 28 height 8
click at [594, 180] on input "Constant" at bounding box center [594, 180] width 0 height 0
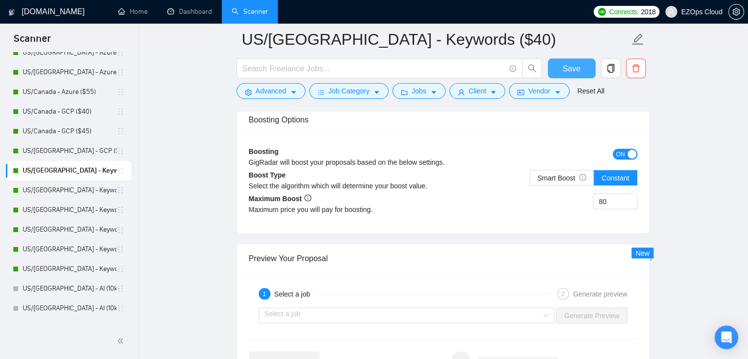
click at [569, 69] on span "Save" at bounding box center [571, 68] width 18 height 12
click at [71, 152] on link "US/[GEOGRAPHIC_DATA] - GCP ($55)" at bounding box center [70, 151] width 94 height 20
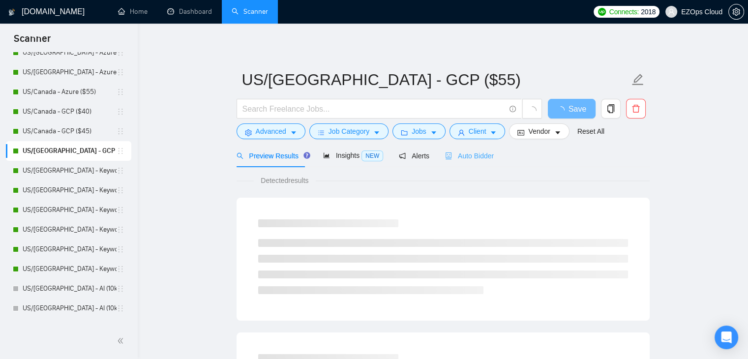
click at [466, 161] on div "Auto Bidder" at bounding box center [469, 155] width 49 height 23
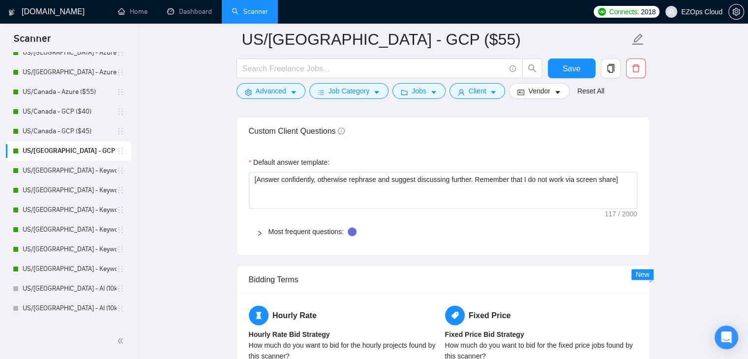
scroll to position [1673, 0]
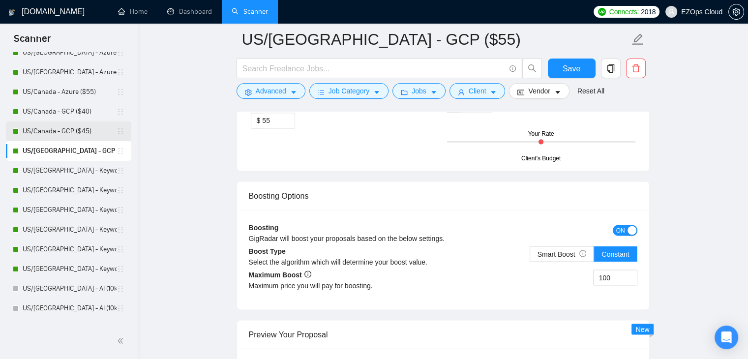
click at [66, 126] on link "US/Canada - GCP ($45)" at bounding box center [70, 131] width 94 height 20
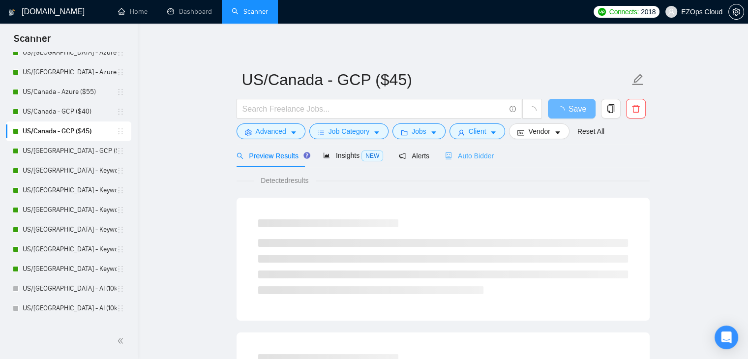
click at [456, 162] on div "Auto Bidder" at bounding box center [469, 155] width 49 height 23
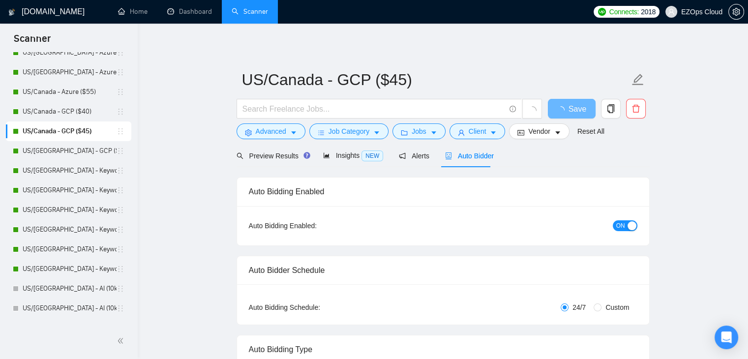
checkbox input "true"
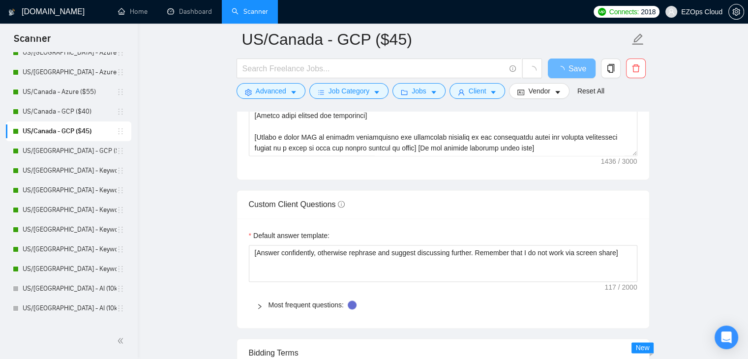
scroll to position [1569, 0]
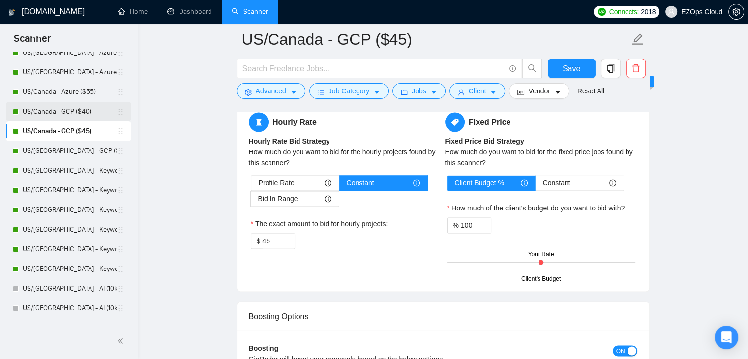
click at [39, 120] on link "US/Canada - GCP ($40)" at bounding box center [70, 112] width 94 height 20
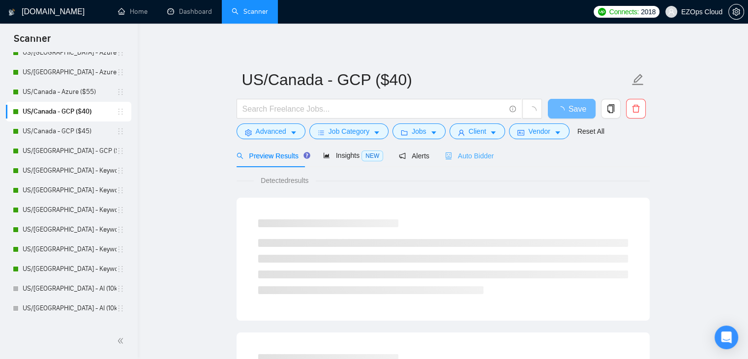
click at [465, 164] on div "Auto Bidder" at bounding box center [469, 155] width 49 height 23
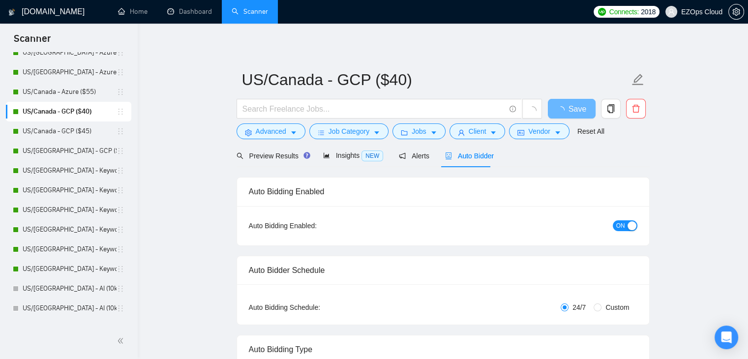
checkbox input "true"
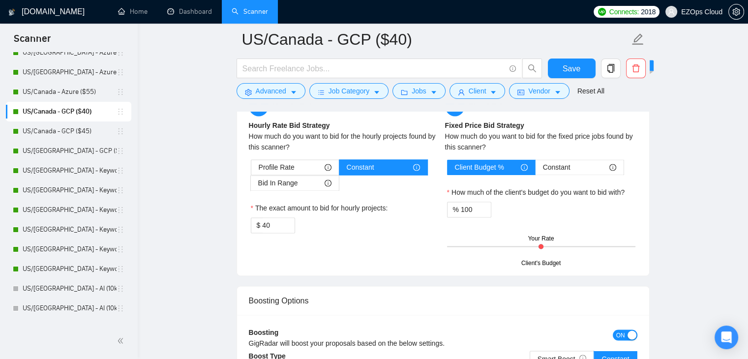
scroll to position [1883, 0]
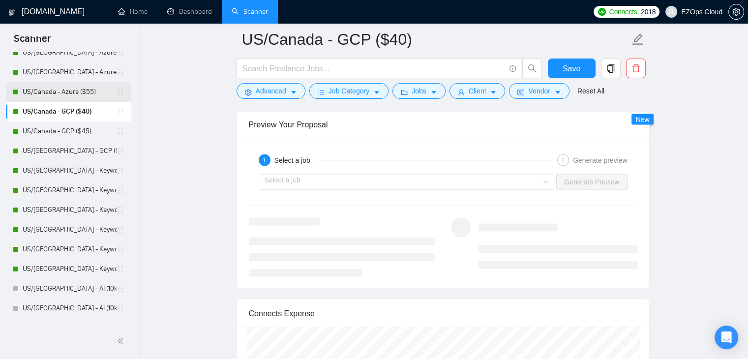
click at [73, 89] on link "US/Canada - Azure ($55)" at bounding box center [70, 92] width 94 height 20
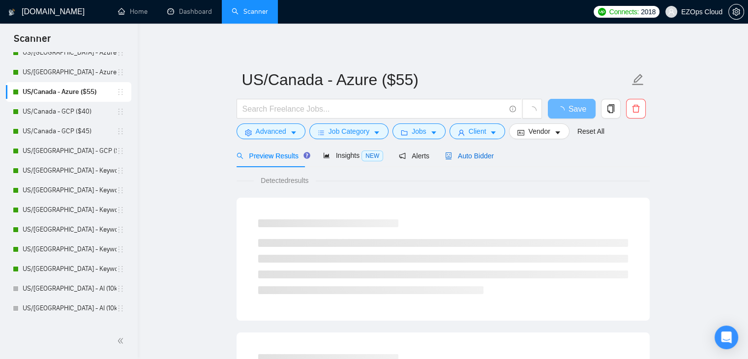
click at [458, 150] on div "Auto Bidder" at bounding box center [469, 155] width 49 height 11
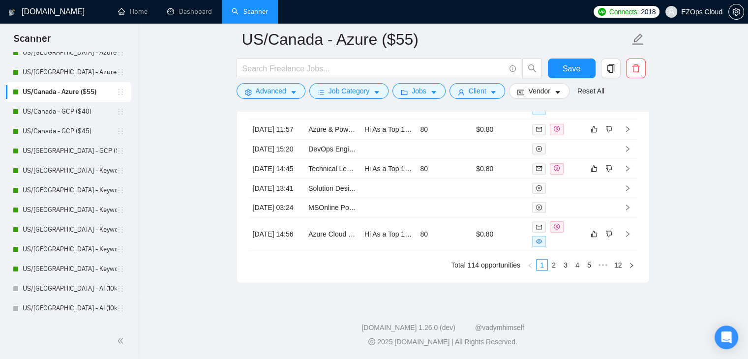
scroll to position [2804, 0]
click at [82, 227] on link "US/[GEOGRAPHIC_DATA] - Keywords (Others) ($40)" at bounding box center [70, 230] width 94 height 20
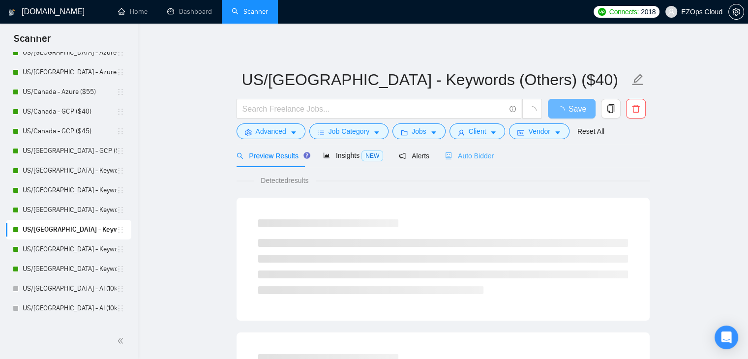
click at [461, 149] on div "Auto Bidder" at bounding box center [469, 155] width 49 height 23
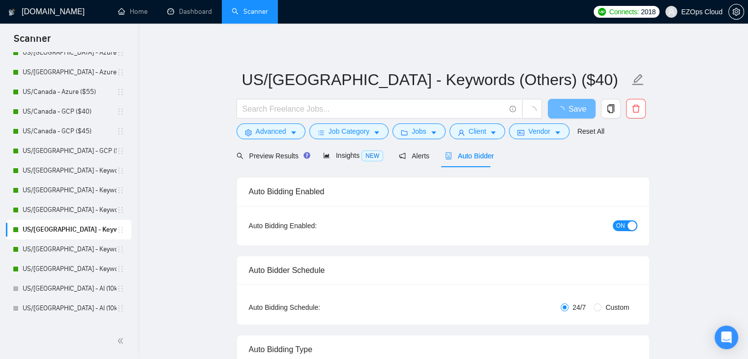
checkbox input "true"
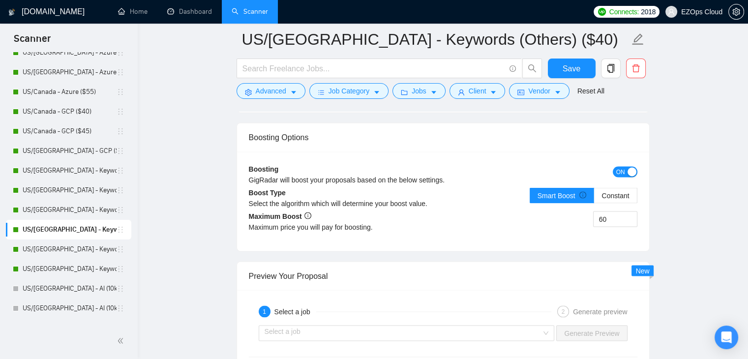
scroll to position [1725, 0]
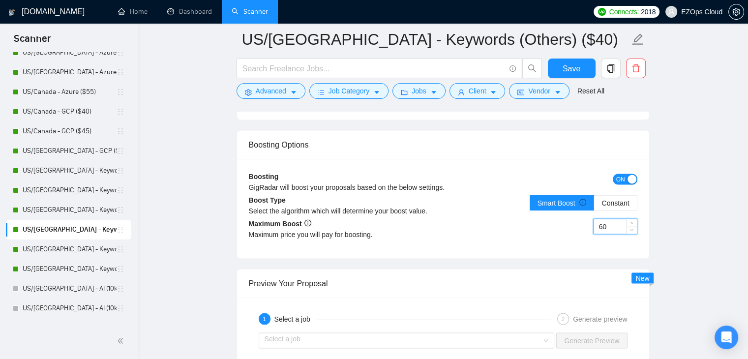
click at [602, 219] on input "60" at bounding box center [614, 226] width 43 height 15
type input "60"
click at [568, 65] on span "Save" at bounding box center [571, 68] width 18 height 12
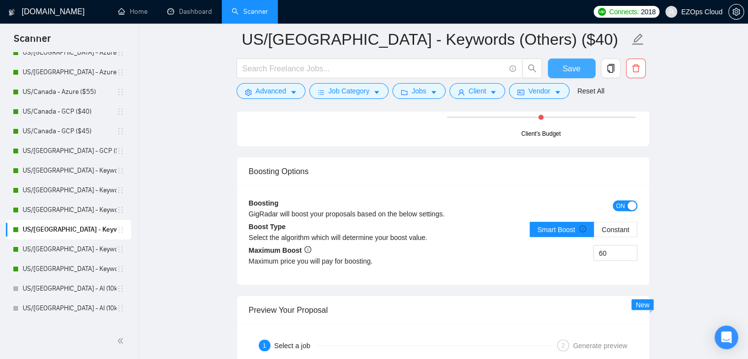
scroll to position [1659, 0]
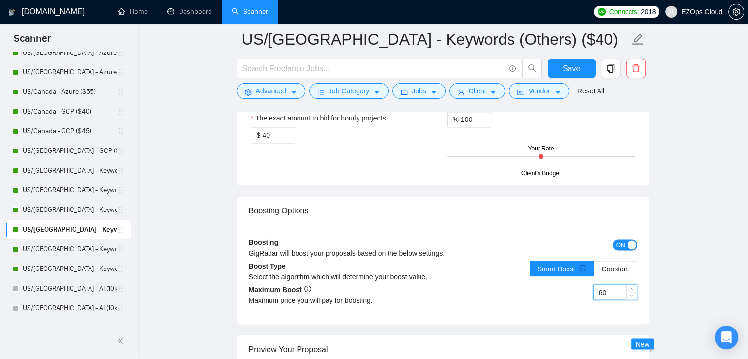
click at [602, 285] on input "60" at bounding box center [614, 292] width 43 height 15
type input "70"
click at [584, 69] on button "Save" at bounding box center [572, 68] width 48 height 20
click at [66, 249] on link "US/[GEOGRAPHIC_DATA] - Keywords (Others) ($45)" at bounding box center [70, 249] width 94 height 20
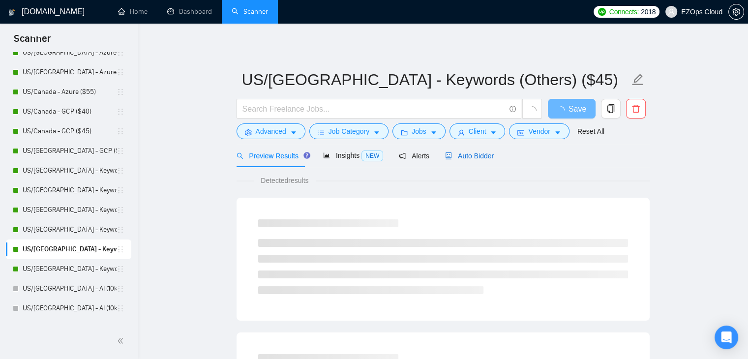
click at [484, 152] on span "Auto Bidder" at bounding box center [469, 156] width 49 height 8
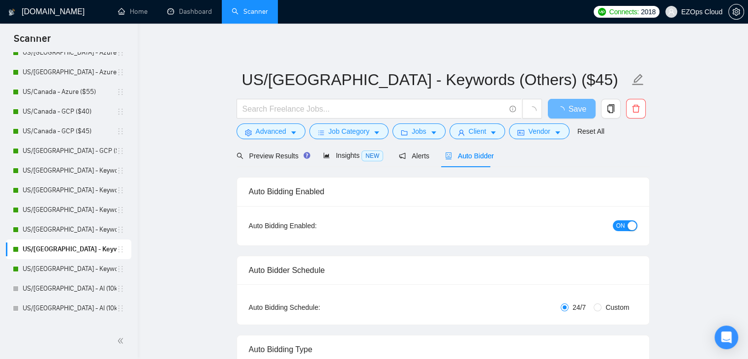
checkbox input "true"
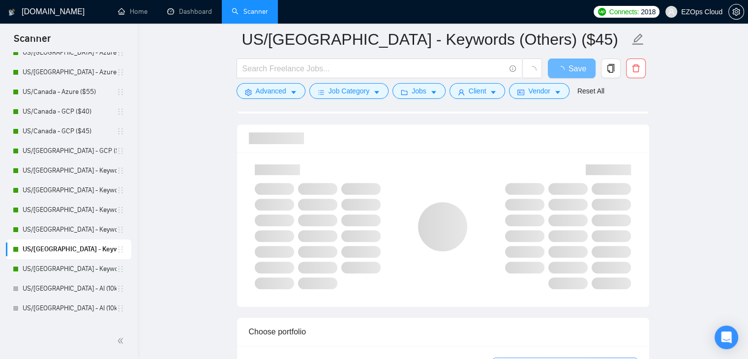
scroll to position [942, 0]
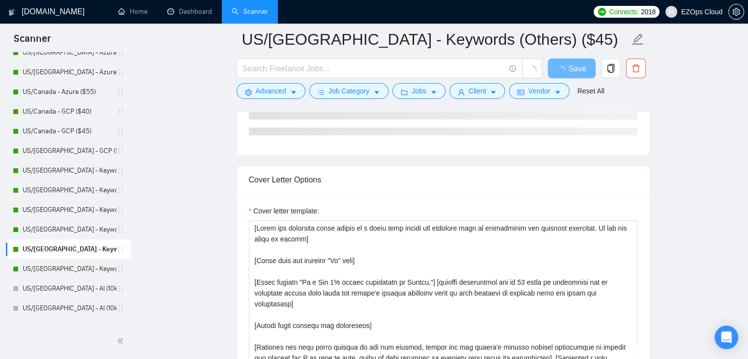
checkbox input "true"
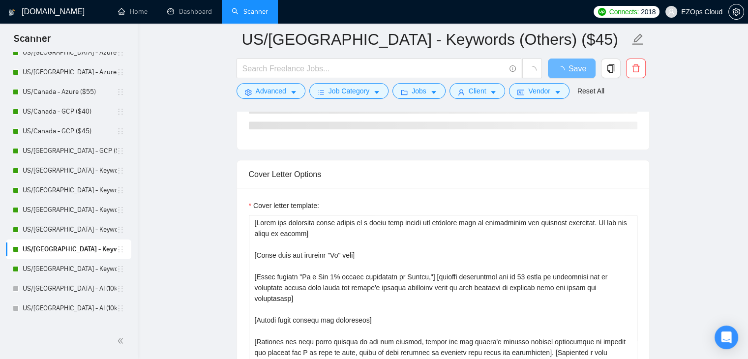
scroll to position [1569, 0]
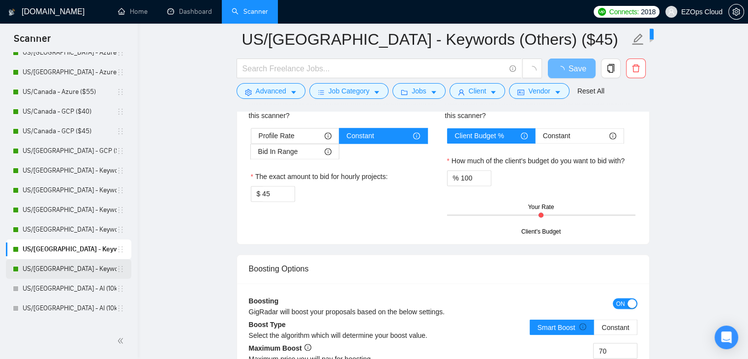
click at [38, 276] on link "US/[GEOGRAPHIC_DATA] - Keywords (Others) ($55)" at bounding box center [70, 269] width 94 height 20
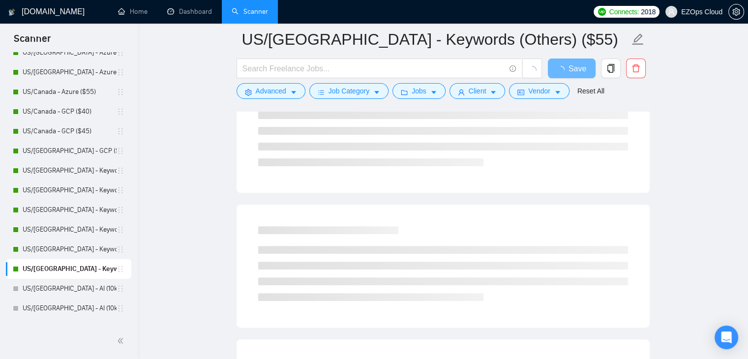
scroll to position [48, 0]
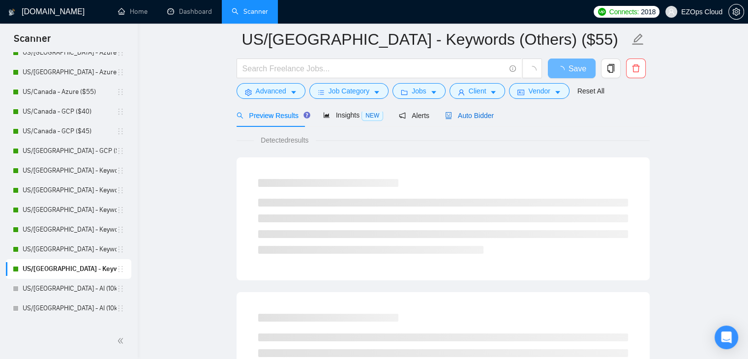
click at [466, 114] on span "Auto Bidder" at bounding box center [469, 116] width 49 height 8
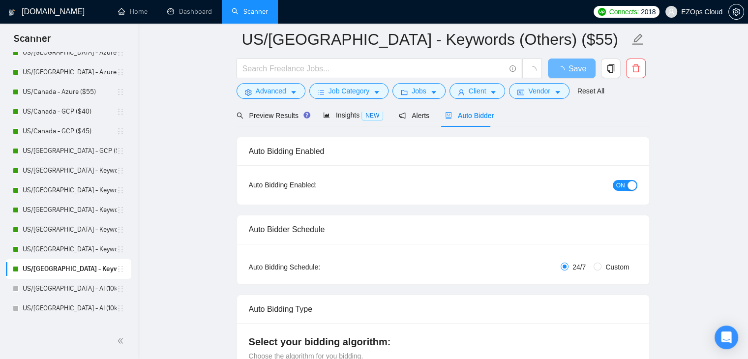
checkbox input "true"
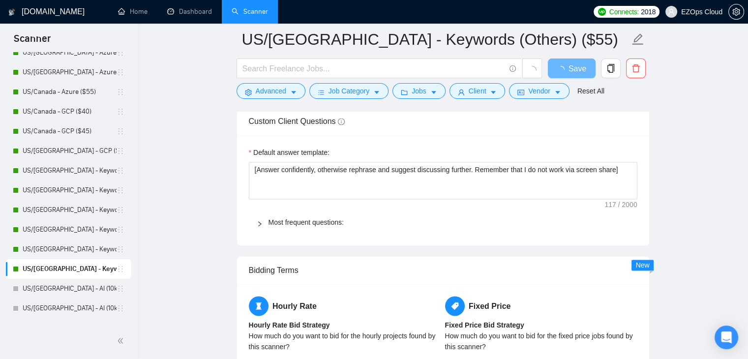
scroll to position [1618, 0]
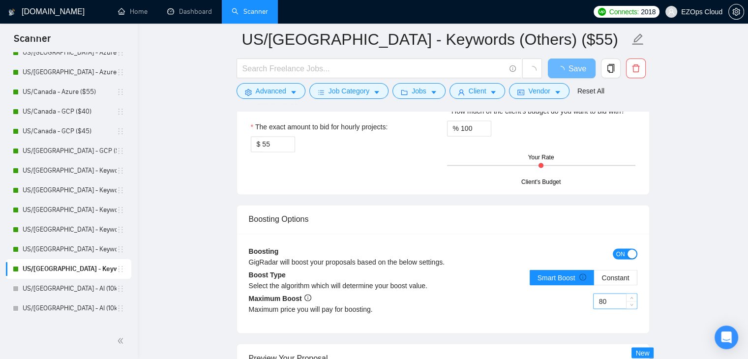
click at [601, 297] on input "80" at bounding box center [614, 300] width 43 height 15
type input "70"
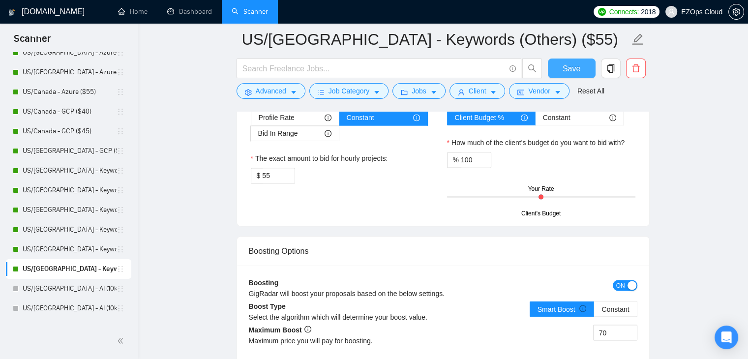
click at [570, 65] on span "Save" at bounding box center [571, 68] width 18 height 12
drag, startPoint x: 134, startPoint y: 176, endPoint x: 136, endPoint y: 193, distance: 16.8
click at [136, 193] on div "New Scanner My Scanners US Only - AWS ($40) US Only - AWS ($45) US Only - AWS (…" at bounding box center [69, 187] width 138 height 271
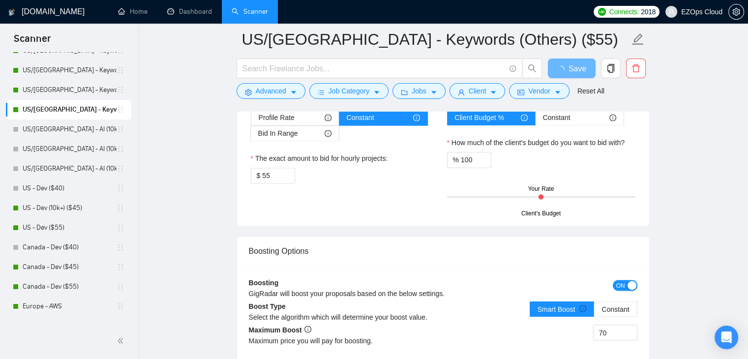
scroll to position [712, 0]
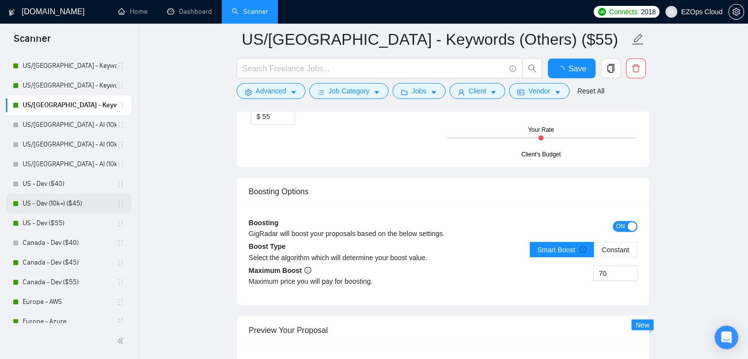
checkbox input "true"
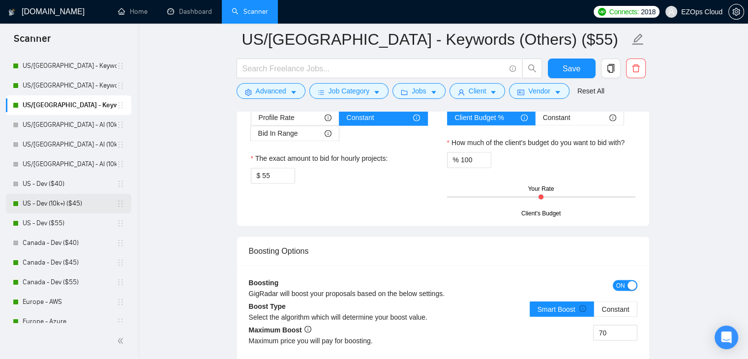
click at [39, 201] on link "US - Dev (10k+) ($45)" at bounding box center [70, 204] width 94 height 20
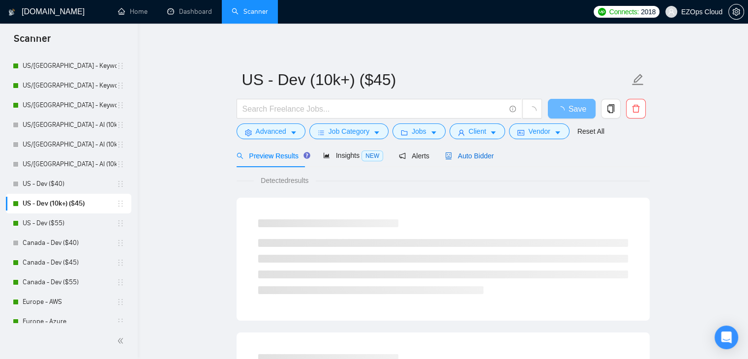
click at [480, 153] on span "Auto Bidder" at bounding box center [469, 156] width 49 height 8
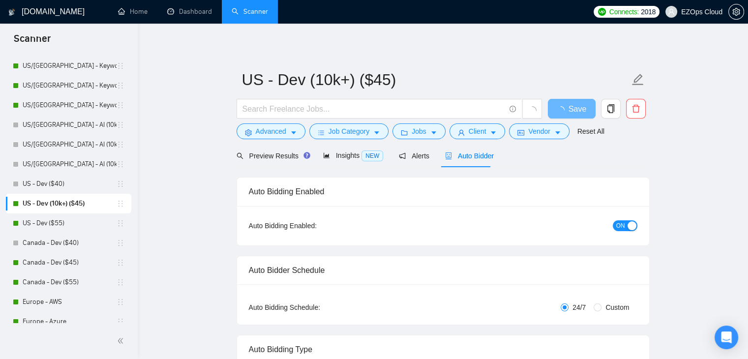
checkbox input "true"
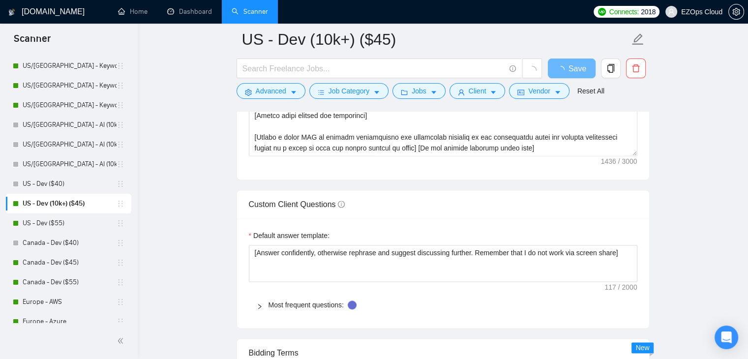
scroll to position [1569, 0]
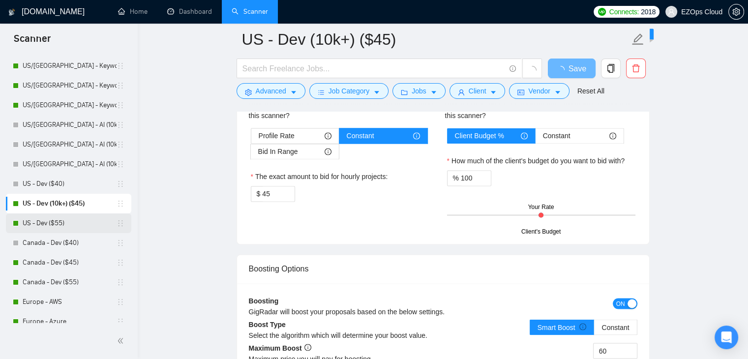
click at [29, 225] on link "US - Dev ($55)" at bounding box center [70, 223] width 94 height 20
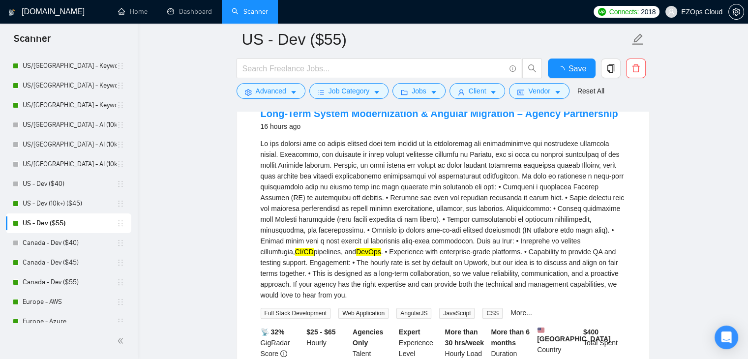
scroll to position [1569, 0]
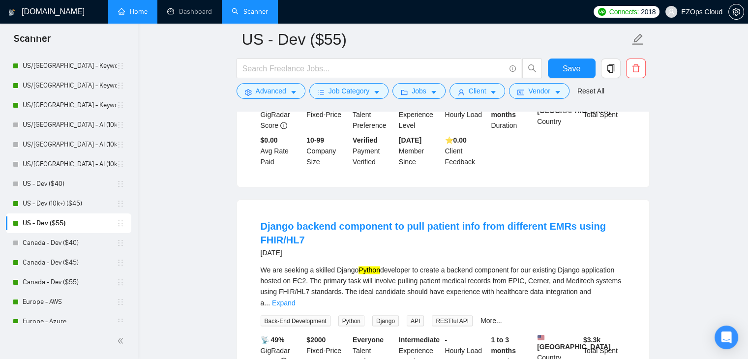
click at [122, 13] on link "Home" at bounding box center [132, 11] width 29 height 8
